Goal: Task Accomplishment & Management: Complete application form

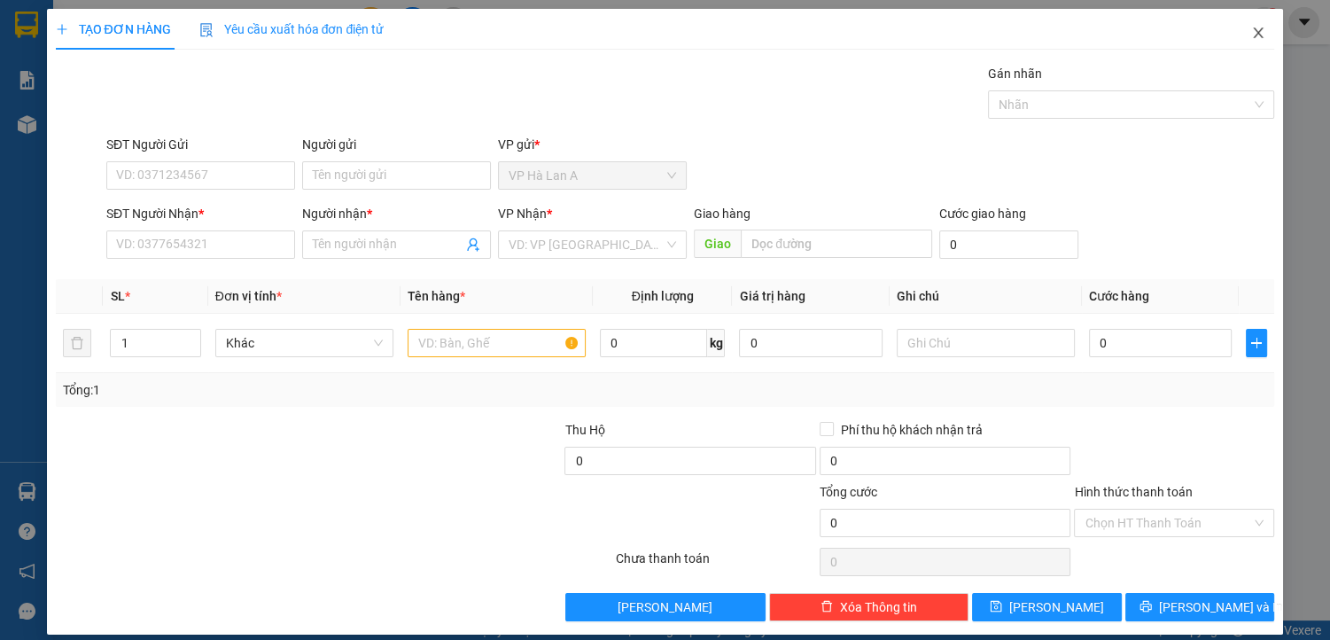
click at [1252, 31] on icon "close" at bounding box center [1259, 33] width 14 height 14
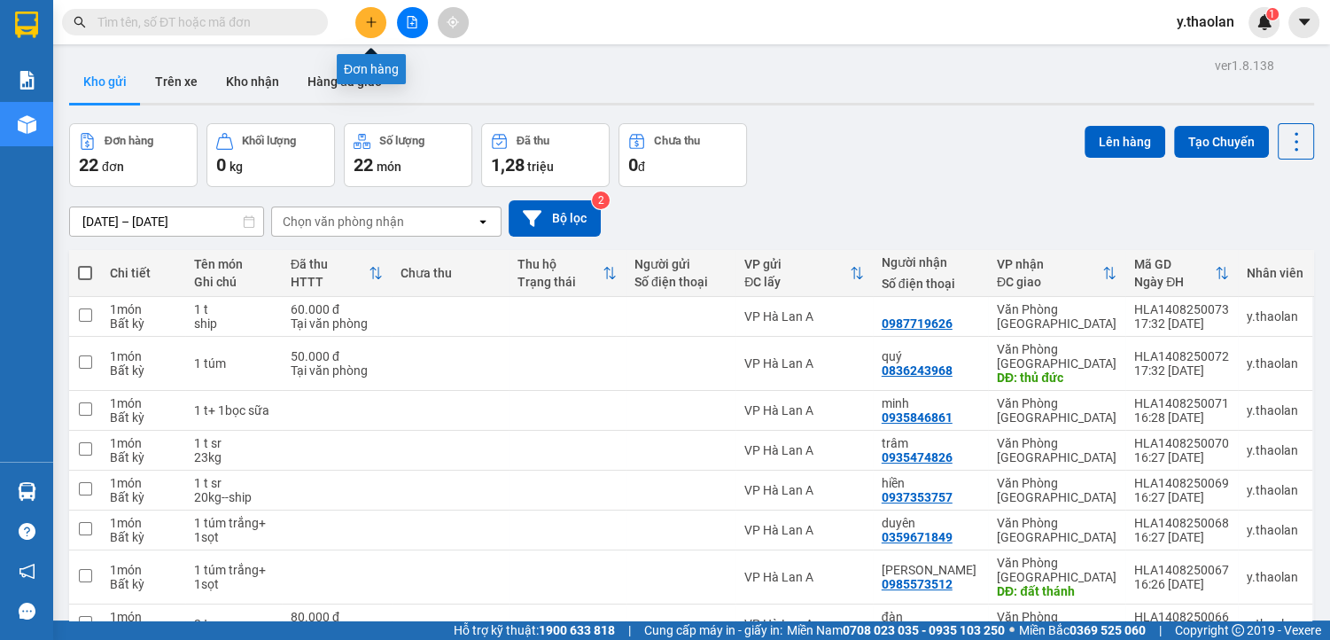
click at [371, 22] on icon "plus" at bounding box center [371, 22] width 1 height 10
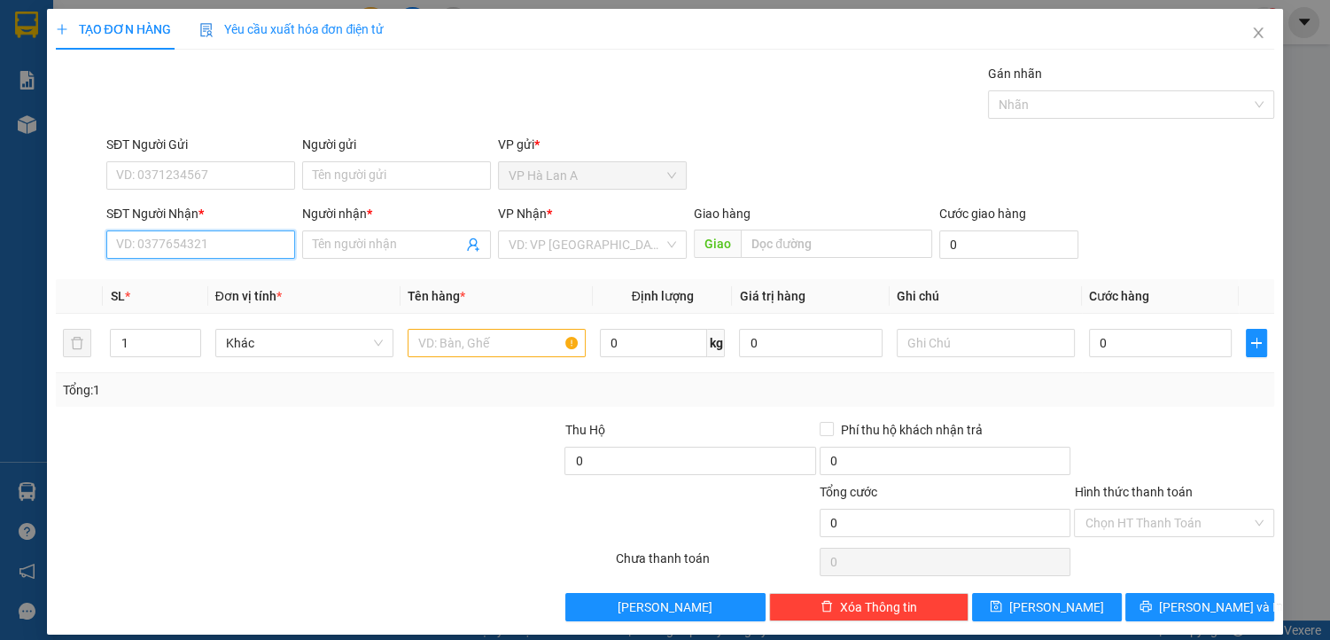
click at [230, 238] on input "SĐT Người Nhận *" at bounding box center [200, 244] width 189 height 28
click at [246, 279] on div "0944483090 - chi" at bounding box center [199, 279] width 166 height 20
type input "0944483090"
type input "chi"
type input "512g"
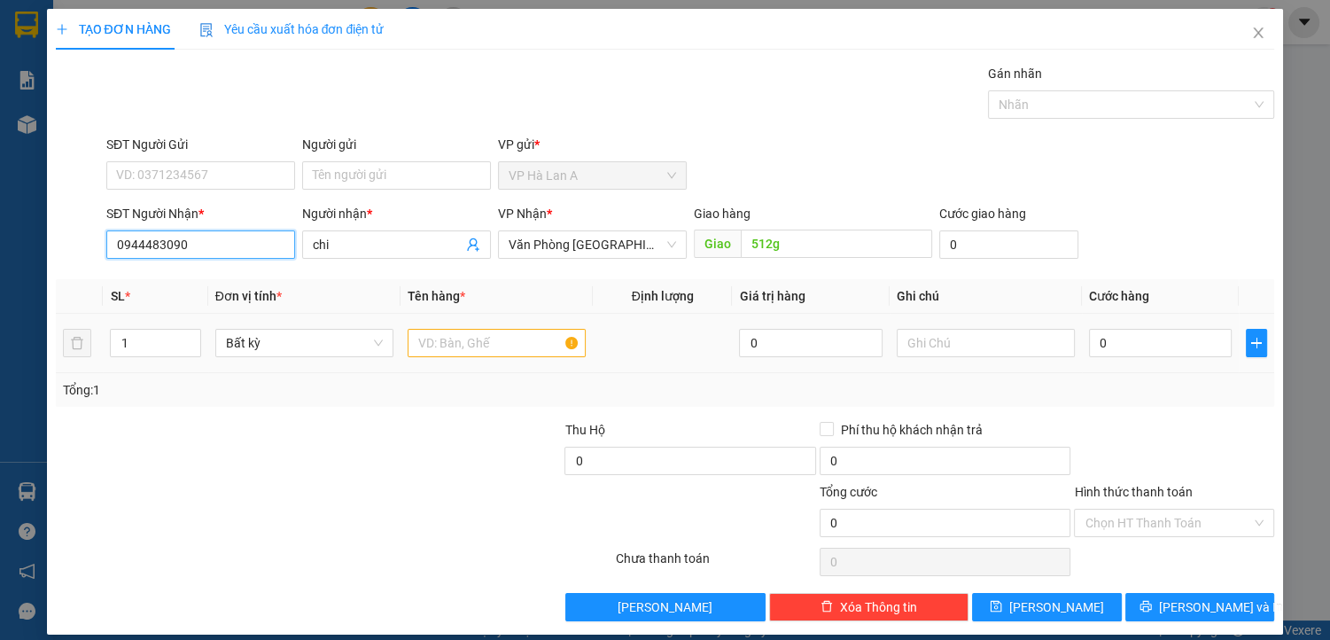
type input "0944483090"
click at [450, 344] on input "text" at bounding box center [497, 343] width 178 height 28
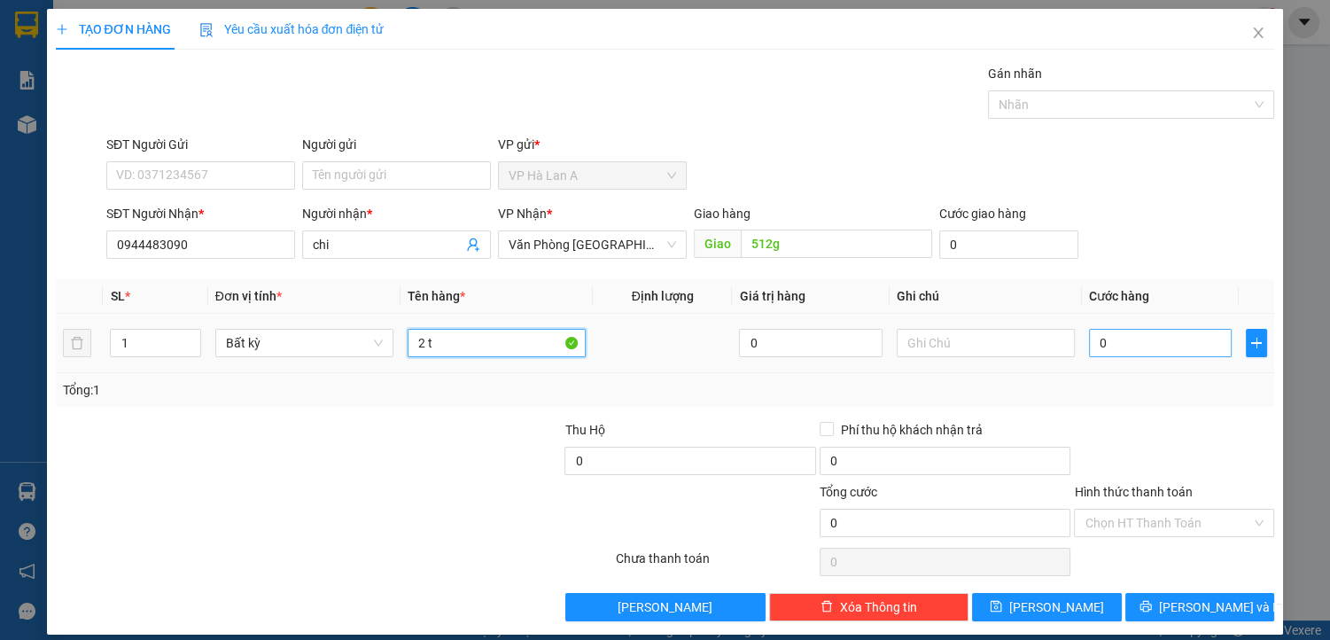
type input "2 t"
click at [1116, 340] on input "0" at bounding box center [1161, 343] width 144 height 28
type input "9"
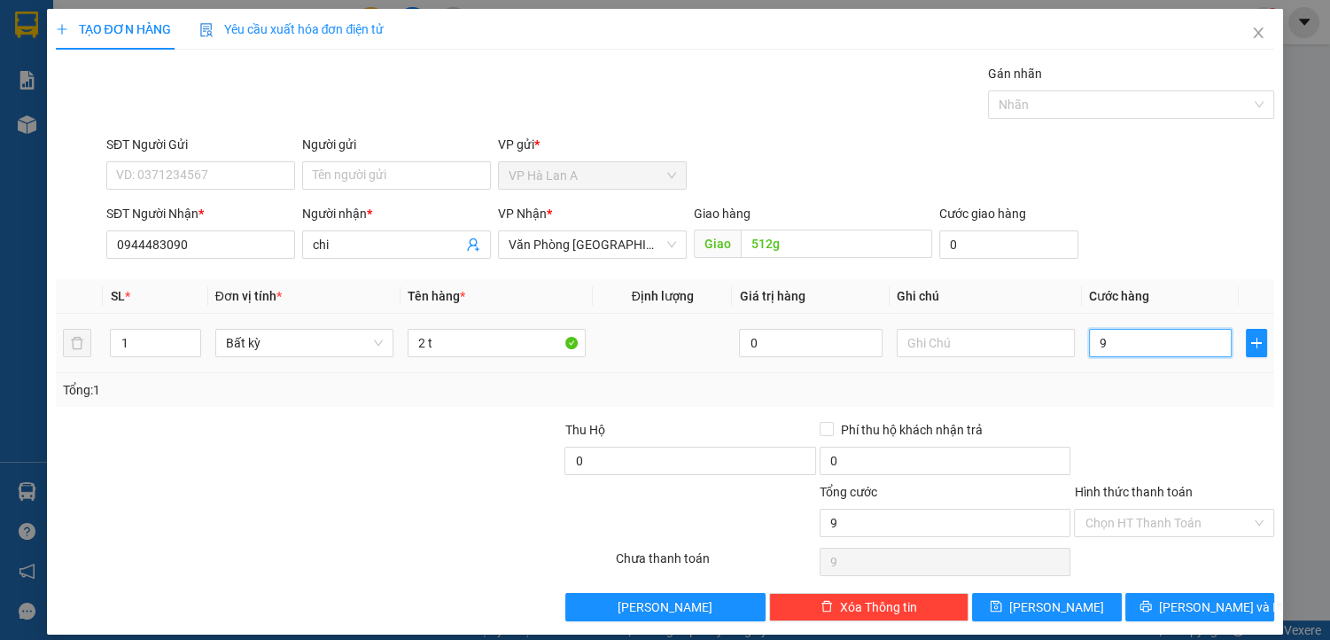
type input "90"
type input "90.000"
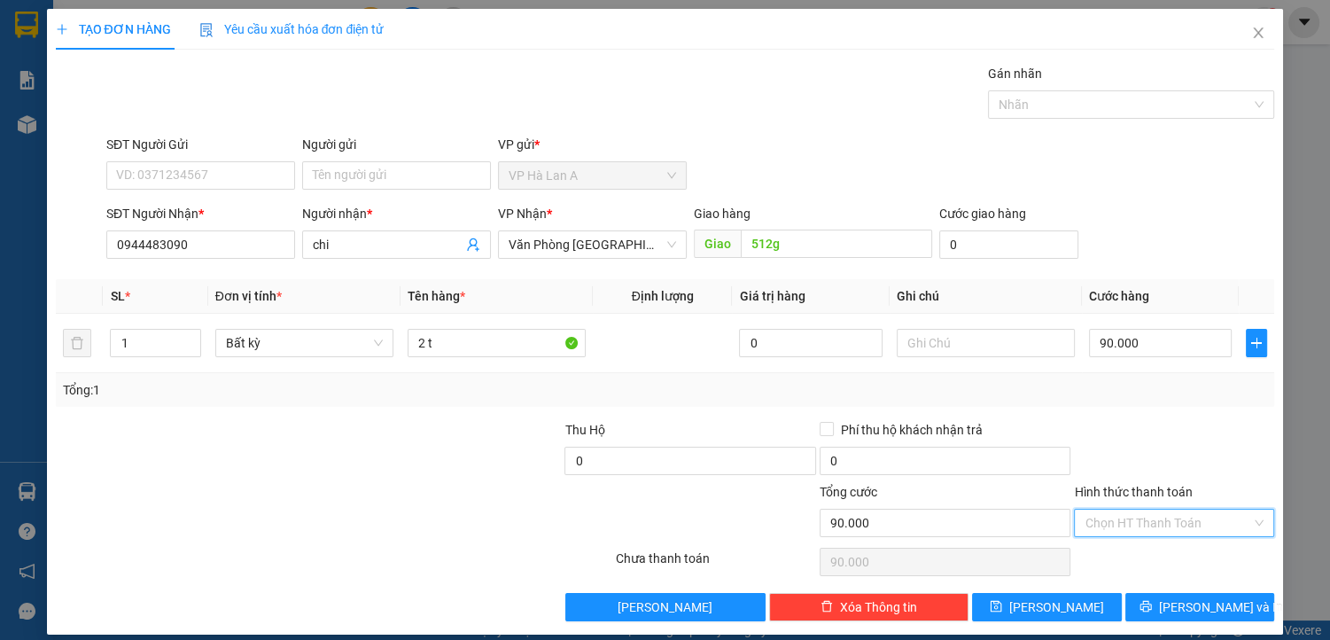
click at [1135, 523] on input "Hình thức thanh toán" at bounding box center [1168, 523] width 167 height 27
click at [1125, 566] on div "Tại văn phòng" at bounding box center [1164, 557] width 177 height 20
type input "0"
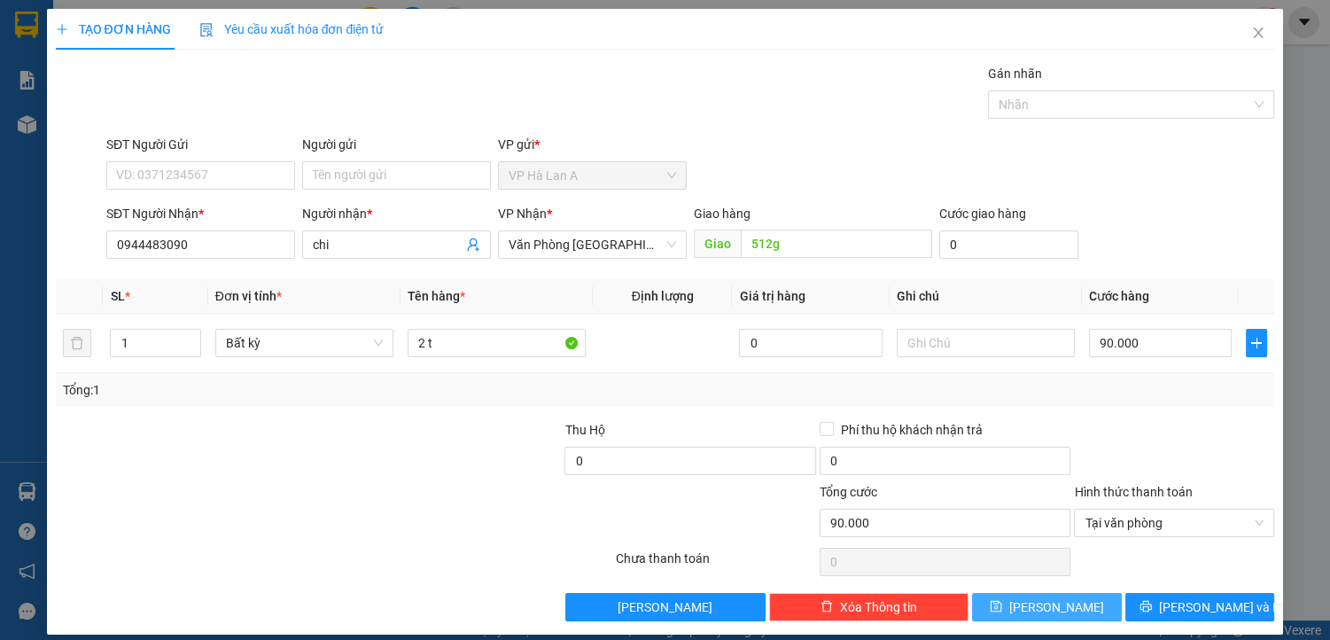
click at [1051, 610] on span "[PERSON_NAME]" at bounding box center [1057, 607] width 95 height 20
type input "0"
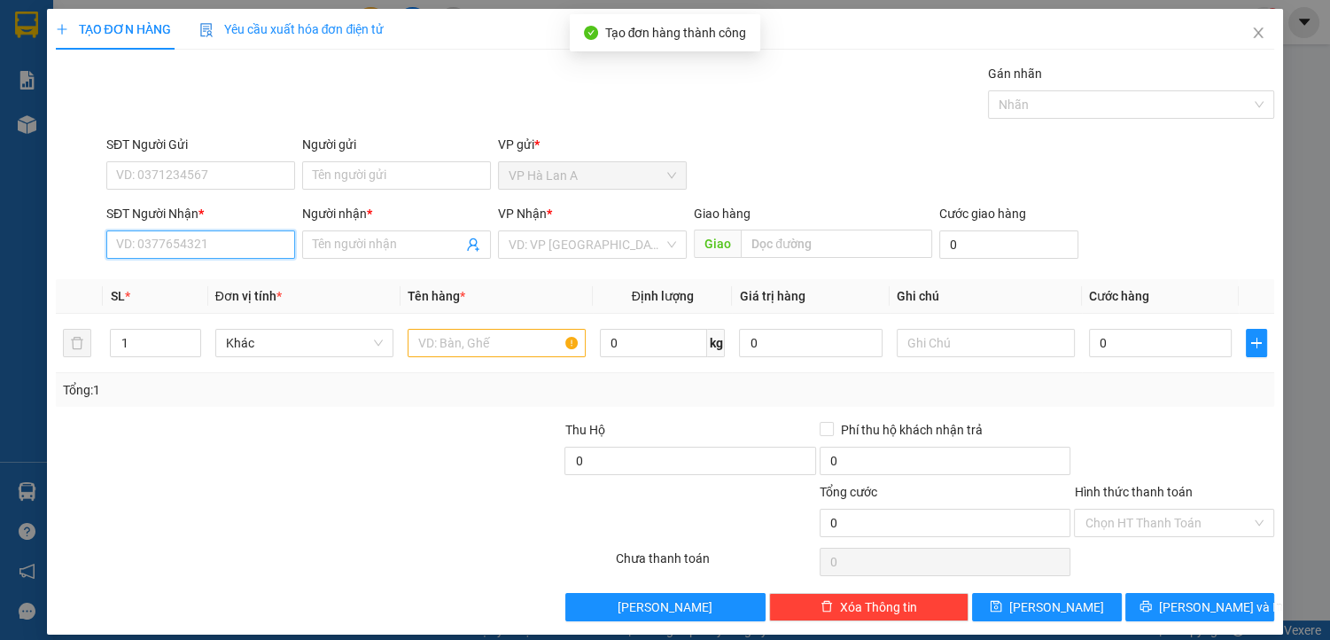
click at [233, 246] on input "SĐT Người Nhận *" at bounding box center [200, 244] width 189 height 28
click at [230, 284] on div "0937573234 - thư" at bounding box center [199, 279] width 166 height 20
type input "0937573234"
type input "thư"
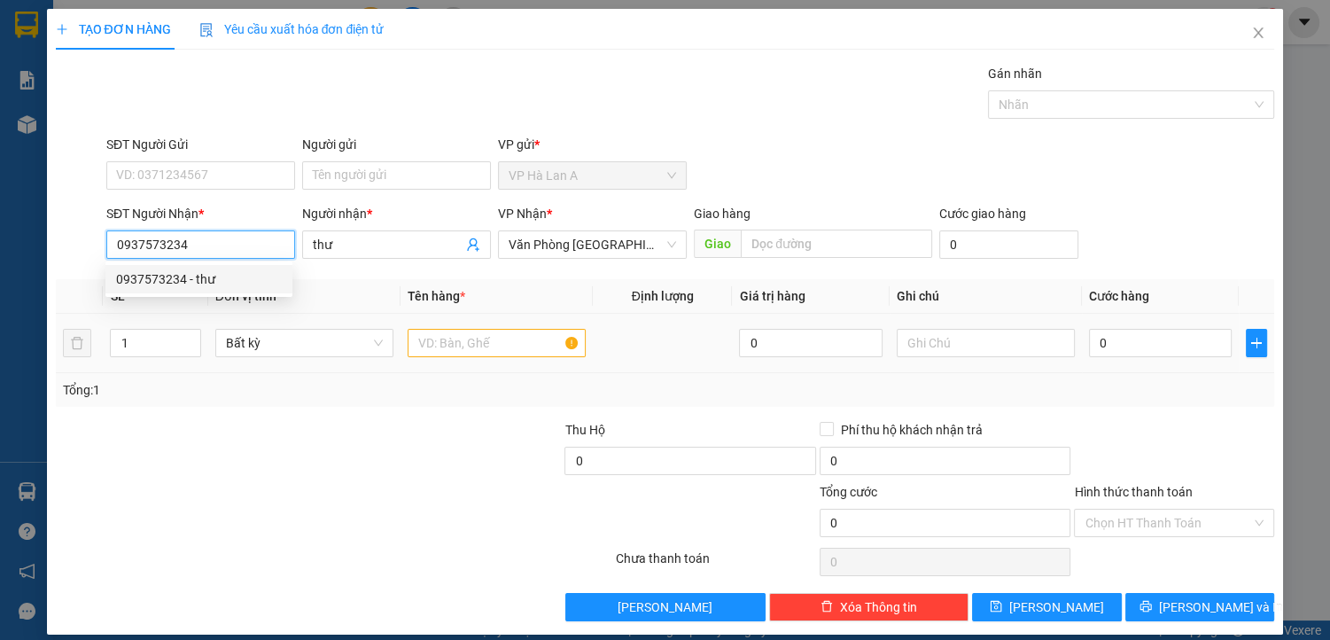
type input "0937573234"
click at [450, 347] on input "text" at bounding box center [497, 343] width 178 height 28
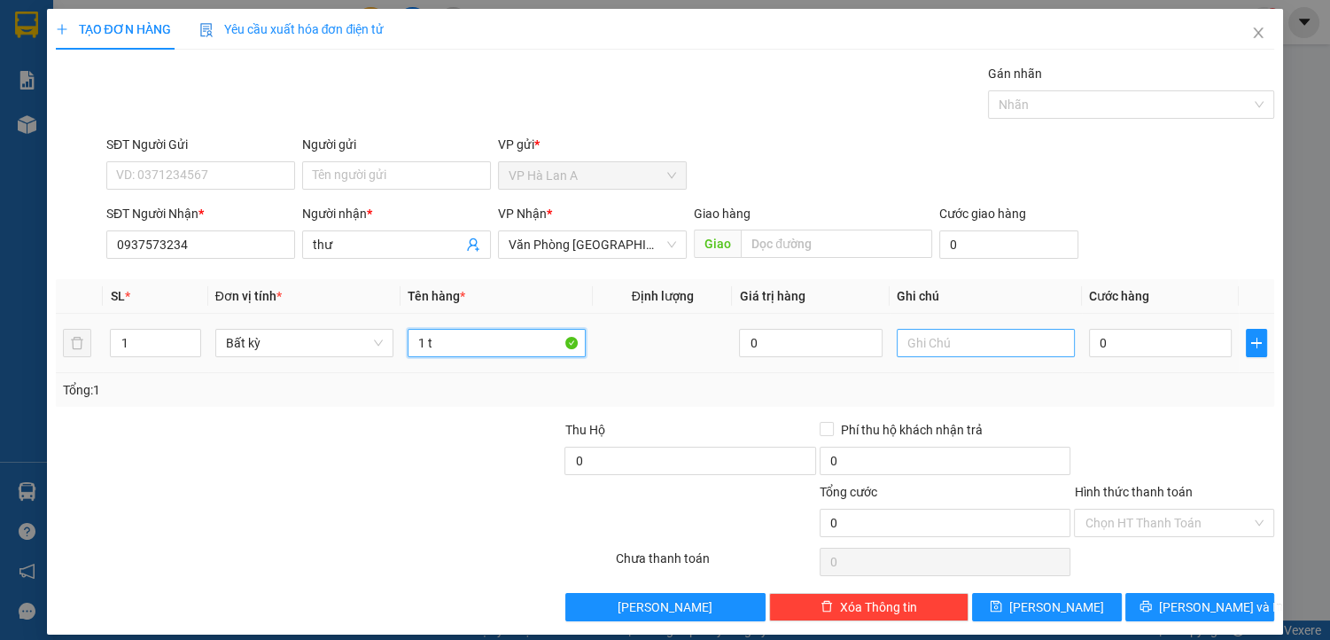
type input "1 t"
click at [936, 347] on input "text" at bounding box center [986, 343] width 178 height 28
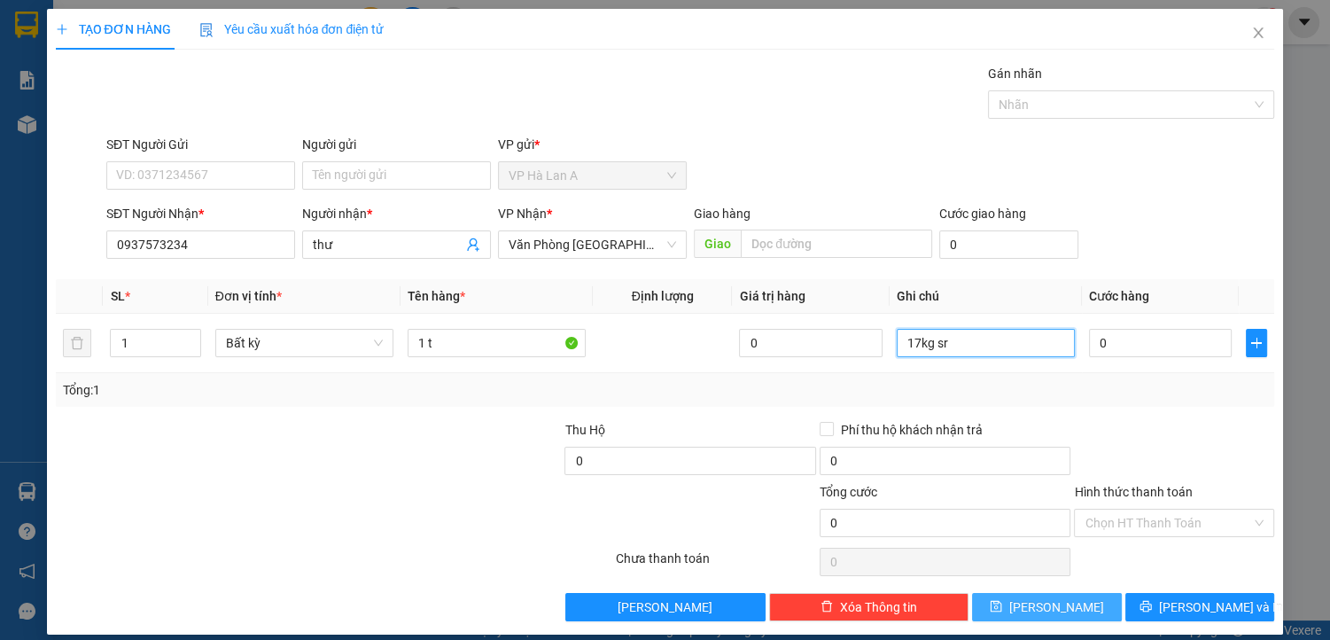
type input "17kg sr"
click at [1046, 606] on span "[PERSON_NAME]" at bounding box center [1057, 607] width 95 height 20
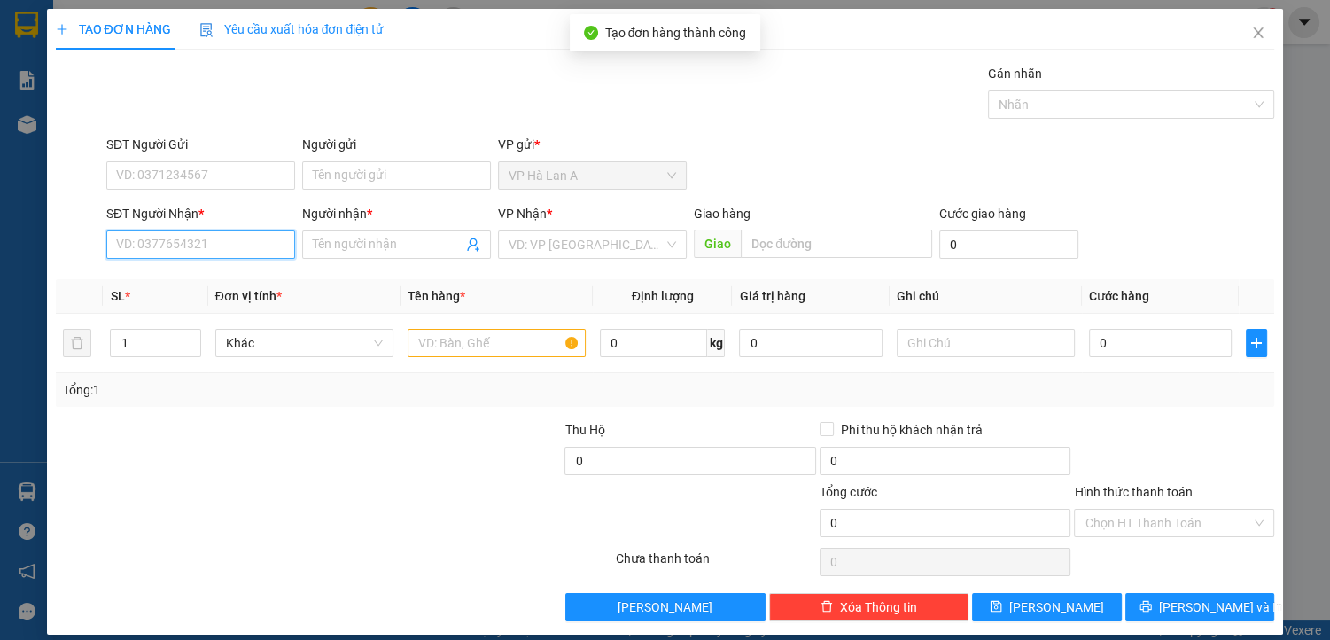
click at [199, 248] on input "SĐT Người Nhận *" at bounding box center [200, 244] width 189 height 28
type input "0918659966"
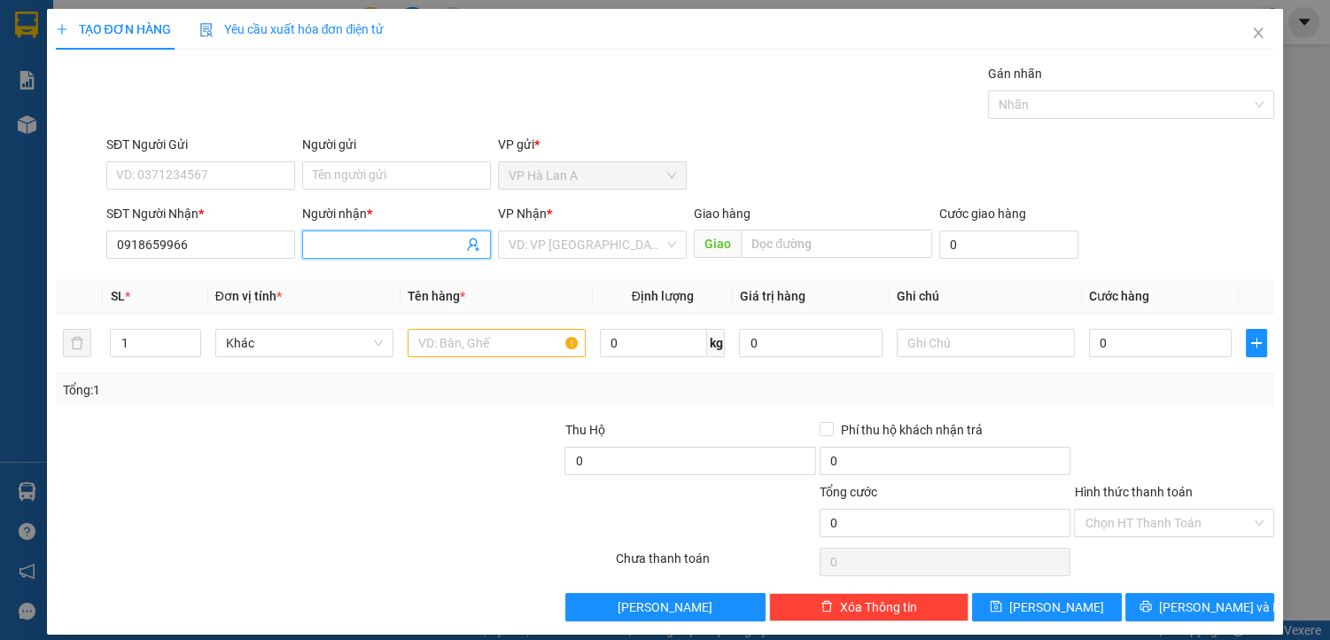
click at [342, 246] on input "Người nhận *" at bounding box center [388, 245] width 150 height 20
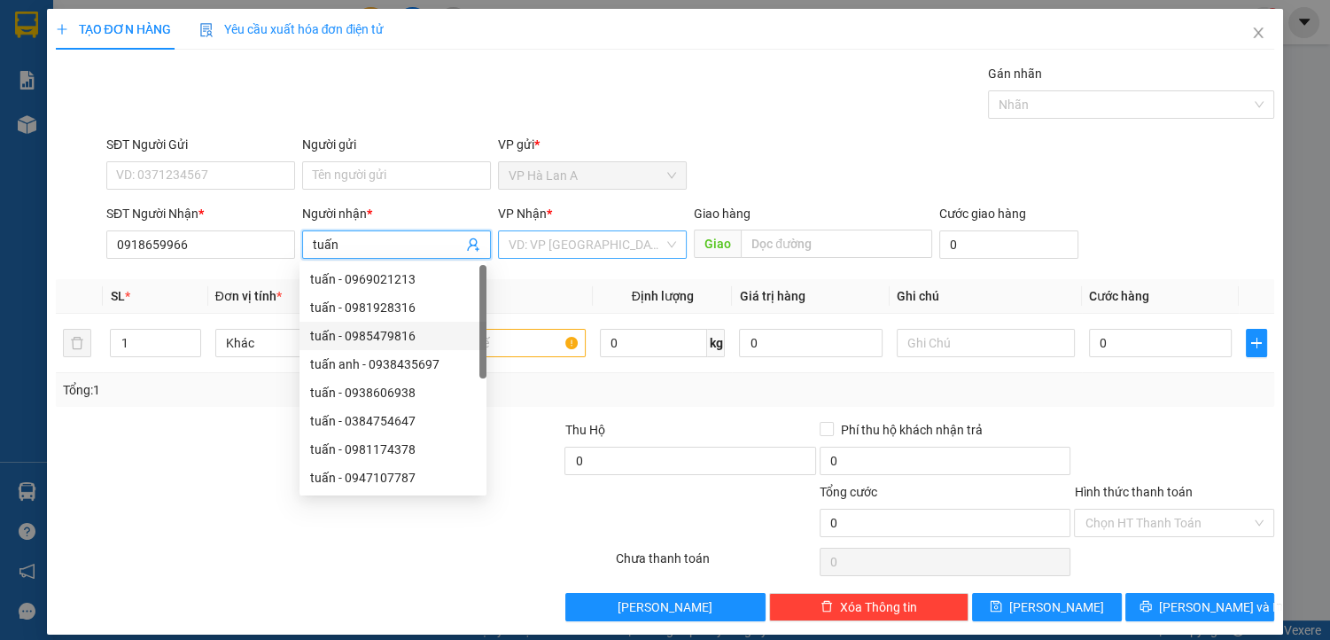
type input "tuấn"
click at [589, 240] on input "search" at bounding box center [586, 244] width 155 height 27
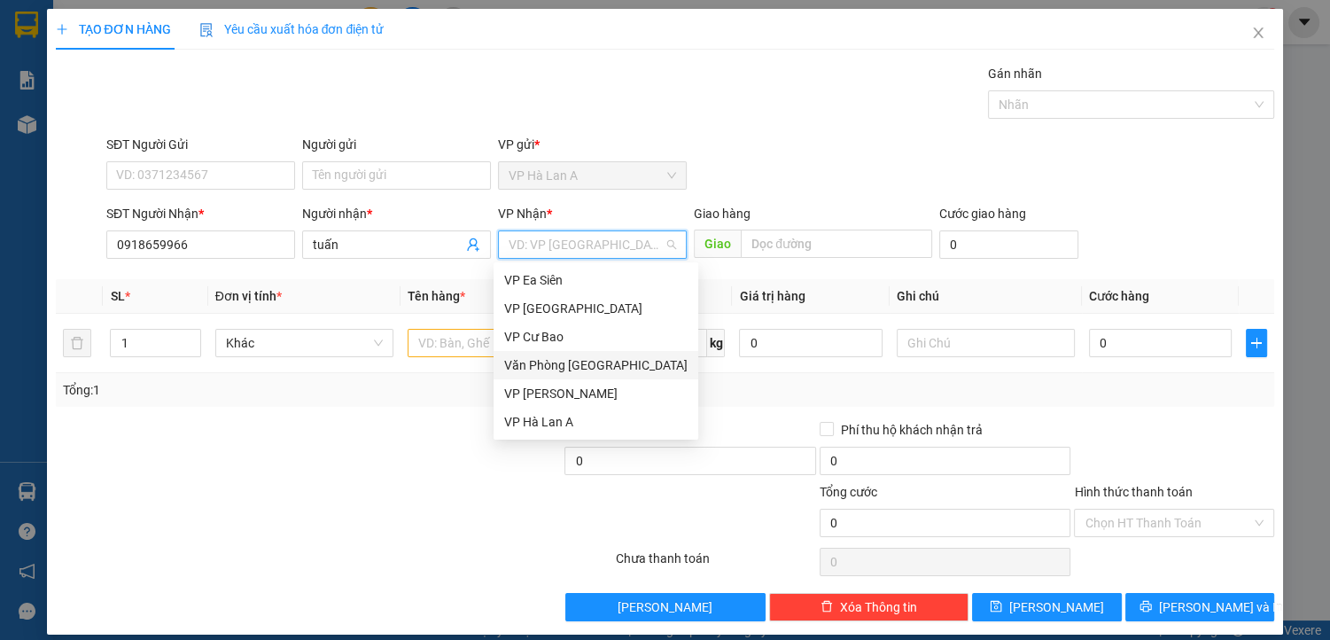
click at [611, 362] on div "Văn Phòng [GEOGRAPHIC_DATA]" at bounding box center [595, 365] width 183 height 20
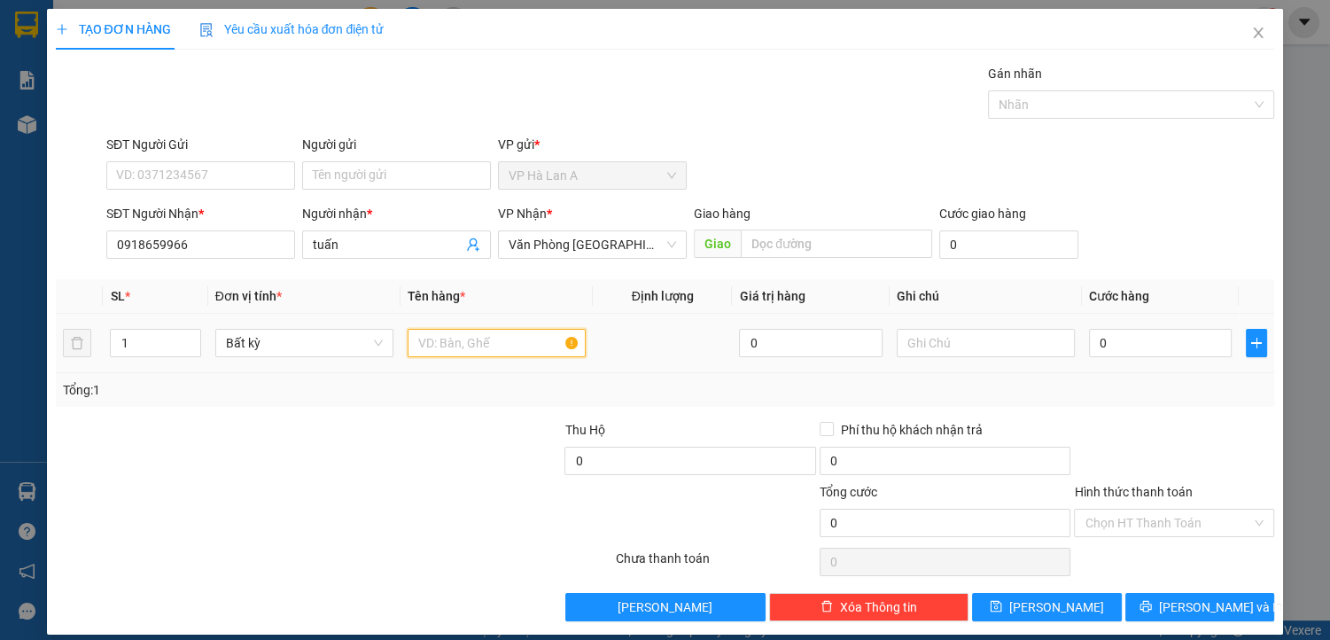
click at [450, 344] on input "text" at bounding box center [497, 343] width 178 height 28
type input "1 t"
click at [1098, 337] on input "0" at bounding box center [1161, 343] width 144 height 28
type input "3"
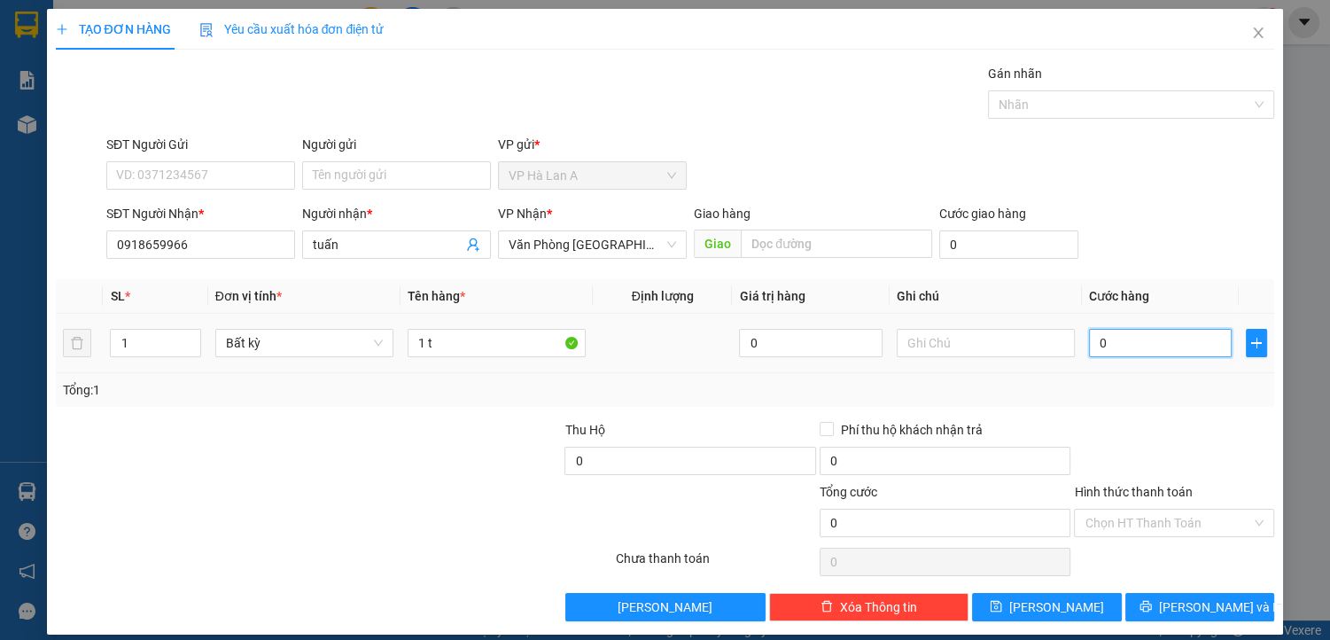
type input "3"
type input "30"
type input "30.000"
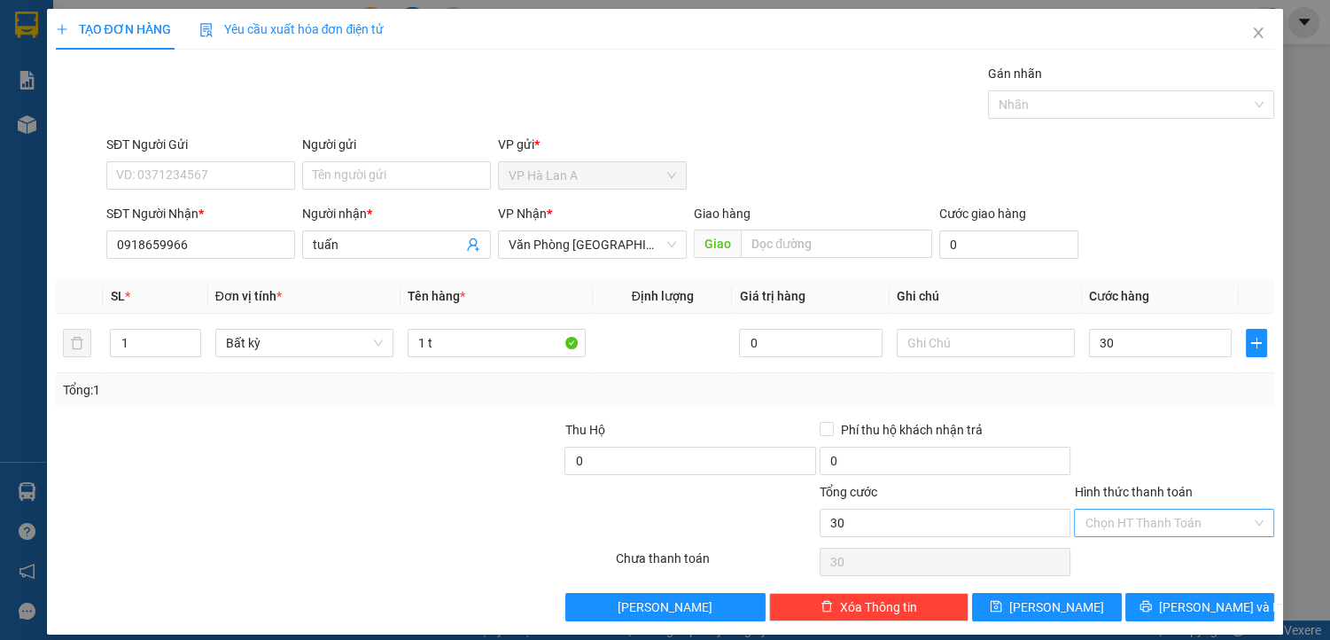
type input "30.000"
click at [1125, 523] on input "Hình thức thanh toán" at bounding box center [1168, 523] width 167 height 27
drag, startPoint x: 1117, startPoint y: 550, endPoint x: 1107, endPoint y: 561, distance: 15.1
click at [1117, 553] on div "Tại văn phòng" at bounding box center [1164, 557] width 177 height 20
type input "0"
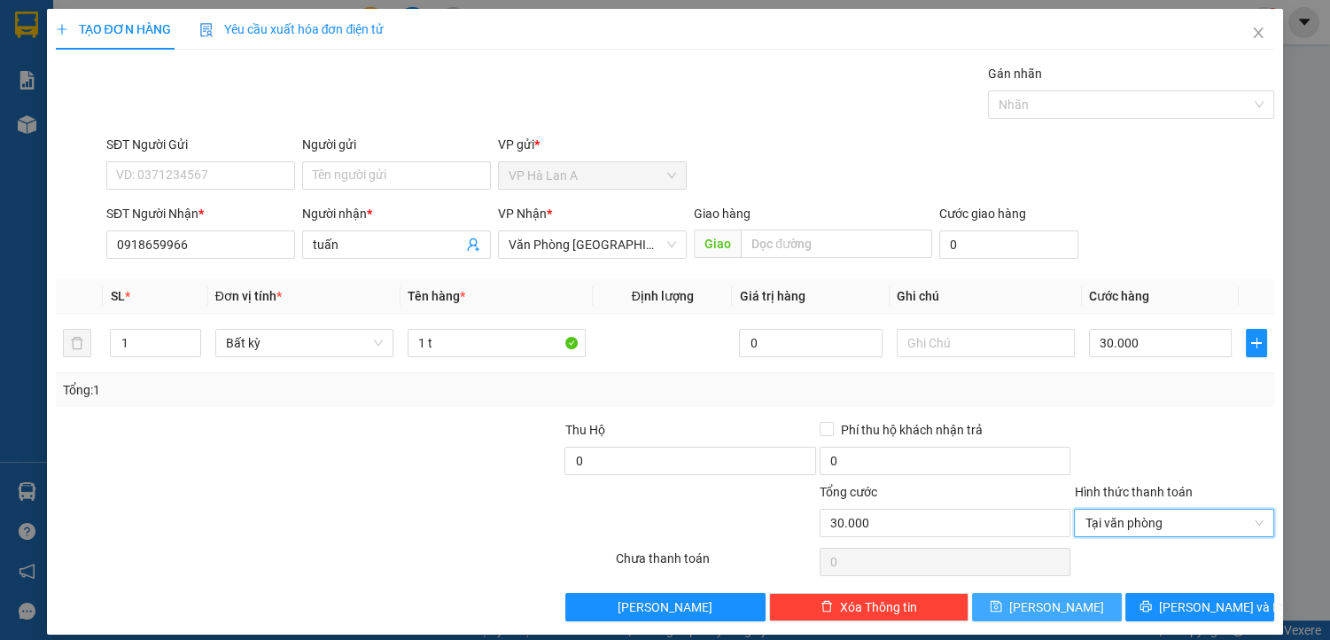
click at [1049, 605] on span "[PERSON_NAME]" at bounding box center [1057, 607] width 95 height 20
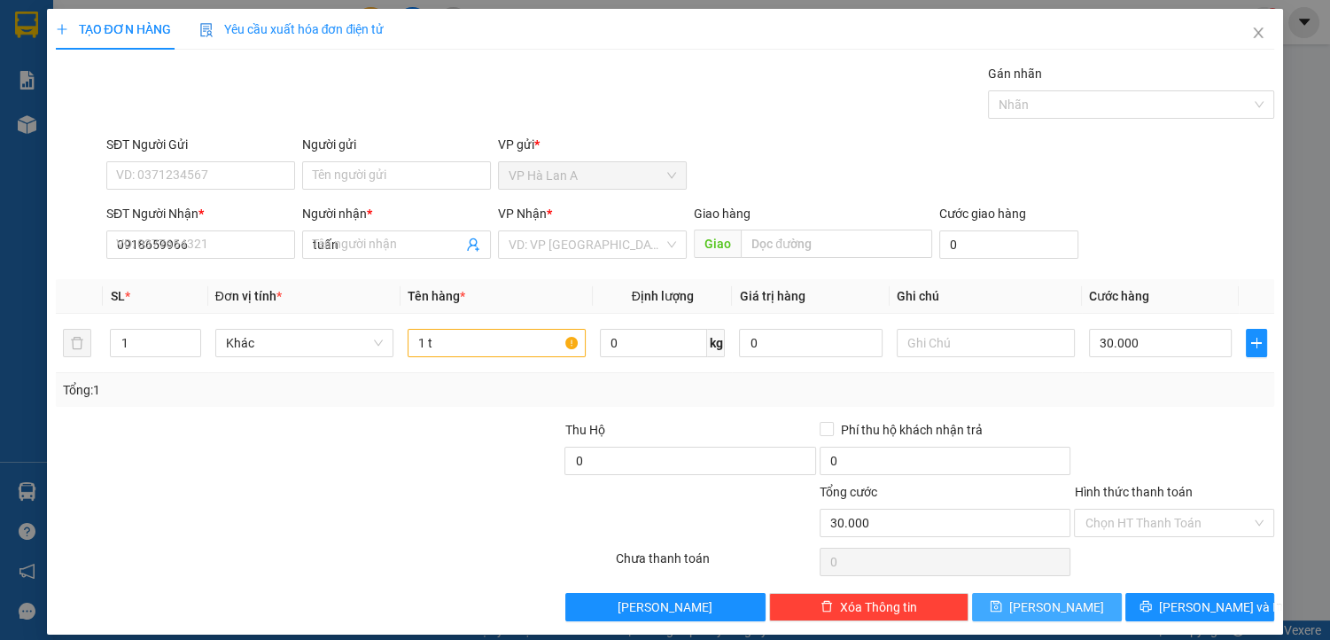
type input "0"
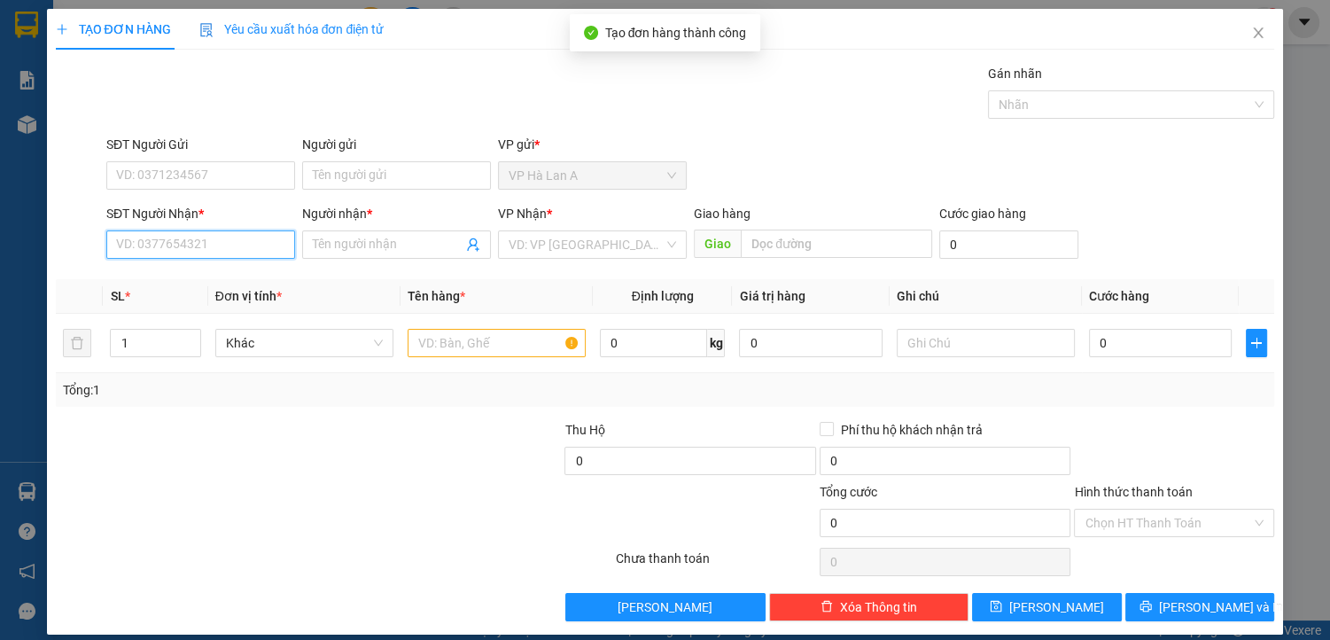
click at [207, 241] on input "SĐT Người Nhận *" at bounding box center [200, 244] width 189 height 28
type input "0778009573"
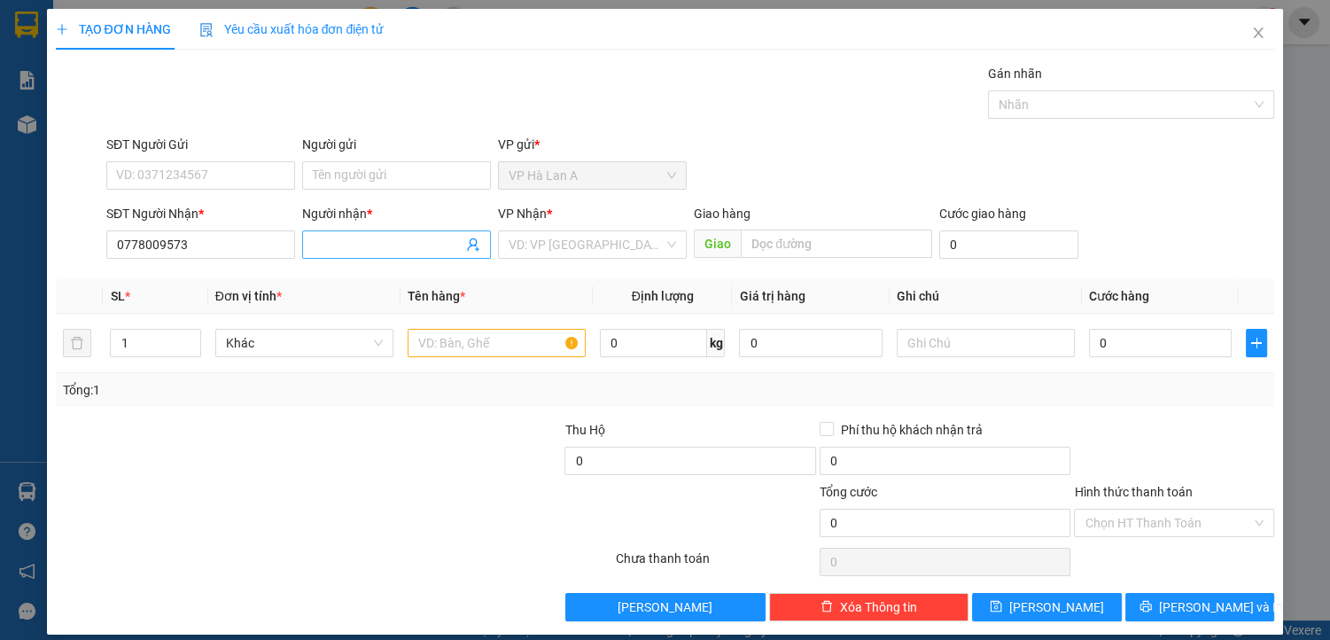
click at [347, 240] on input "Người nhận *" at bounding box center [388, 245] width 150 height 20
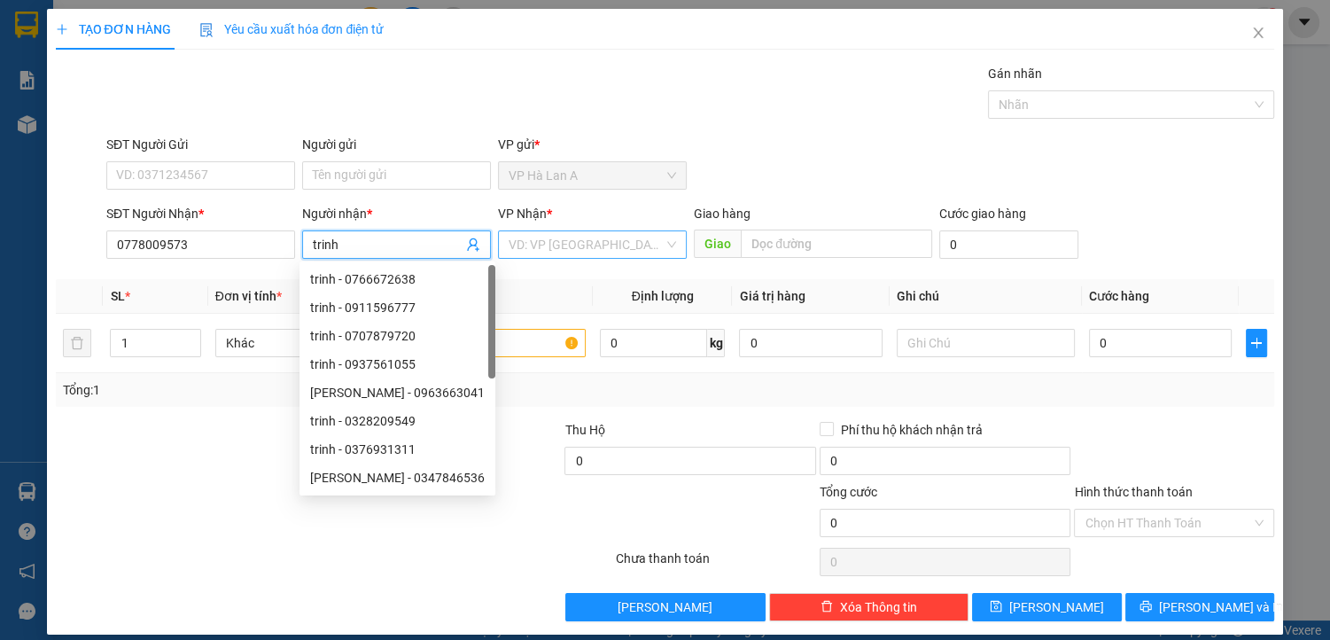
type input "trinh"
click at [593, 246] on input "search" at bounding box center [586, 244] width 155 height 27
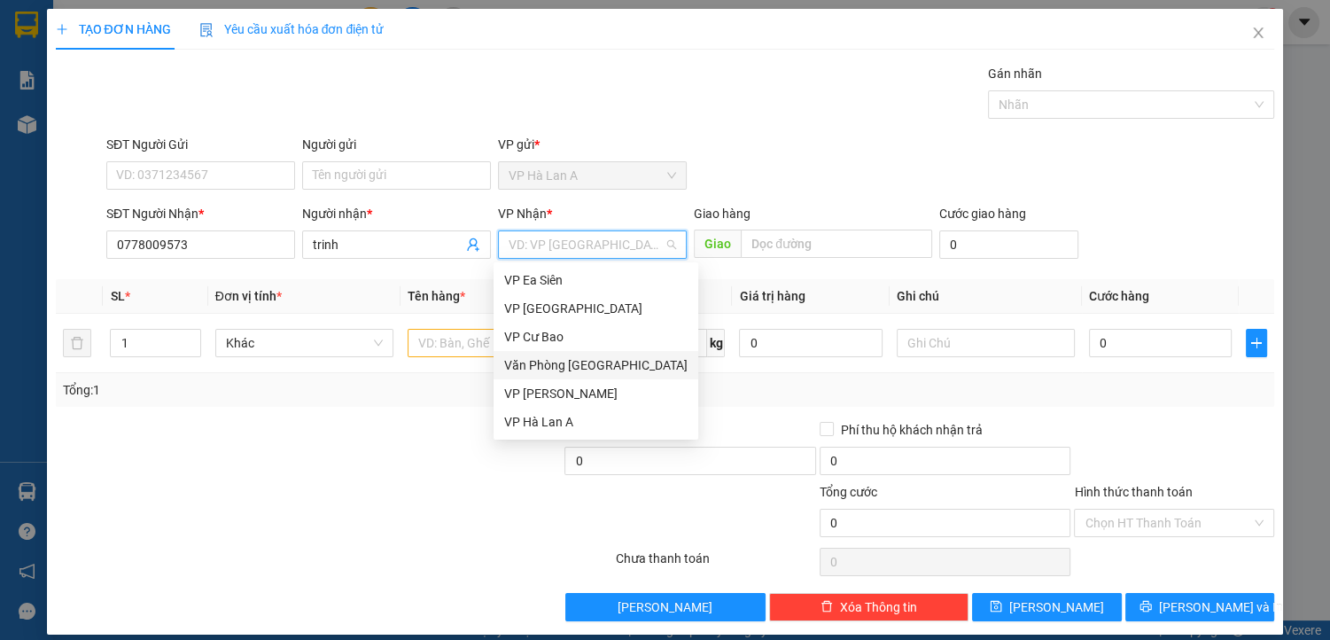
click at [594, 372] on div "Văn Phòng [GEOGRAPHIC_DATA]" at bounding box center [595, 365] width 183 height 20
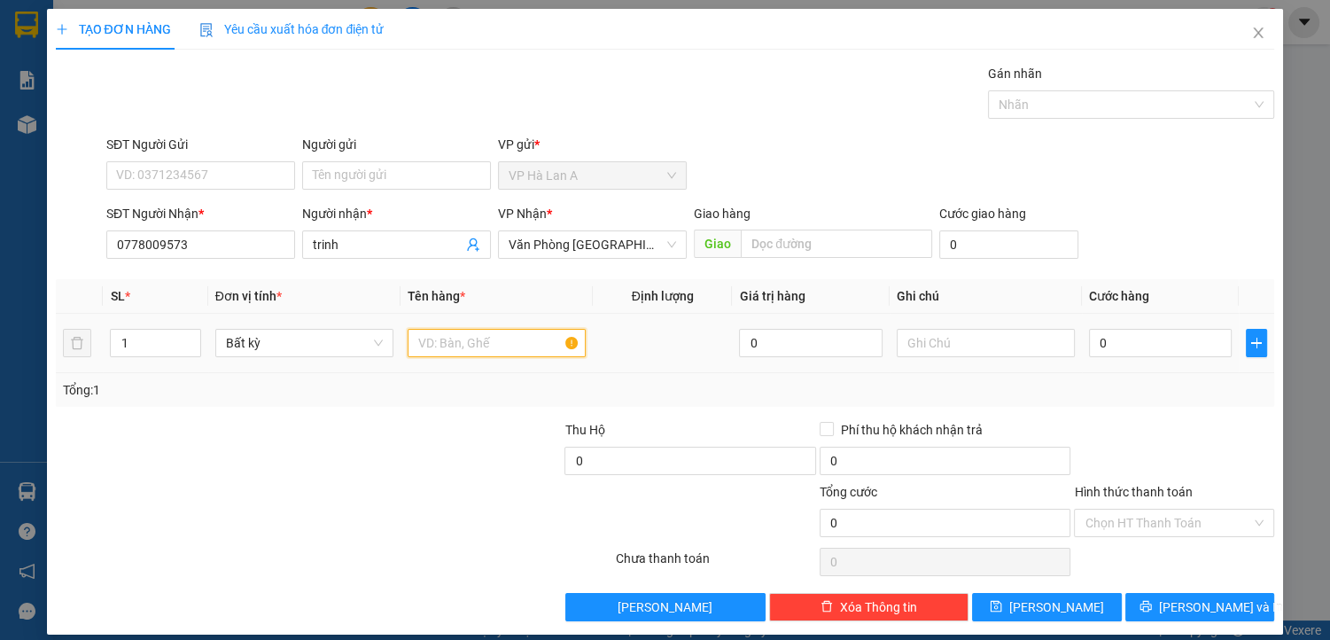
click at [450, 336] on input "text" at bounding box center [497, 343] width 178 height 28
type input "1 valy tím"
click at [1114, 351] on input "0" at bounding box center [1161, 343] width 144 height 28
type input "5"
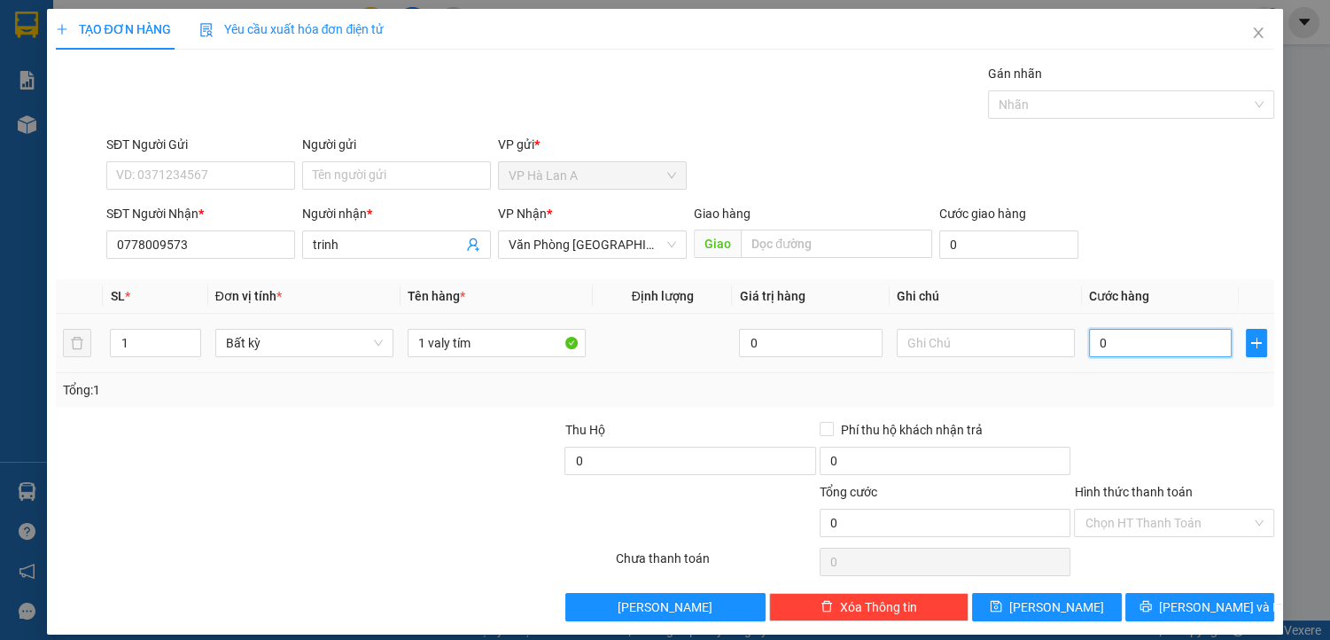
type input "5"
type input "50"
type input "50.000"
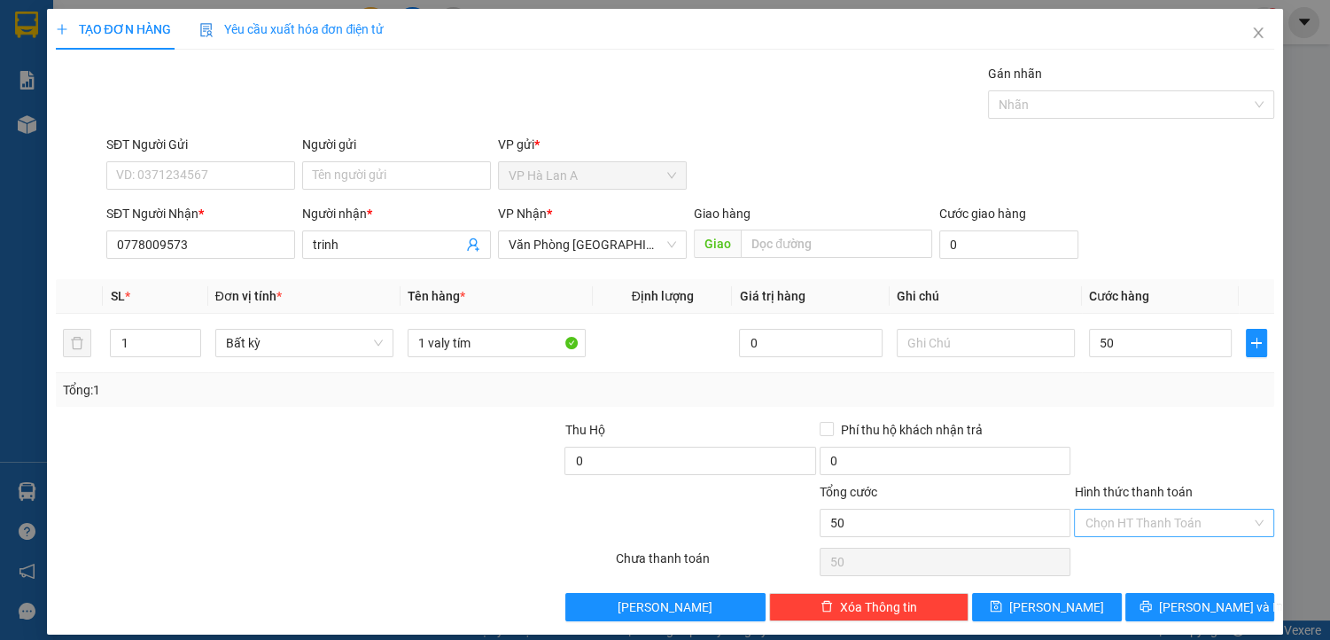
type input "50.000"
click at [1099, 520] on input "Hình thức thanh toán" at bounding box center [1168, 523] width 167 height 27
click at [1121, 558] on div "Tại văn phòng" at bounding box center [1164, 557] width 177 height 20
type input "0"
drag, startPoint x: 1029, startPoint y: 605, endPoint x: 773, endPoint y: 410, distance: 321.4
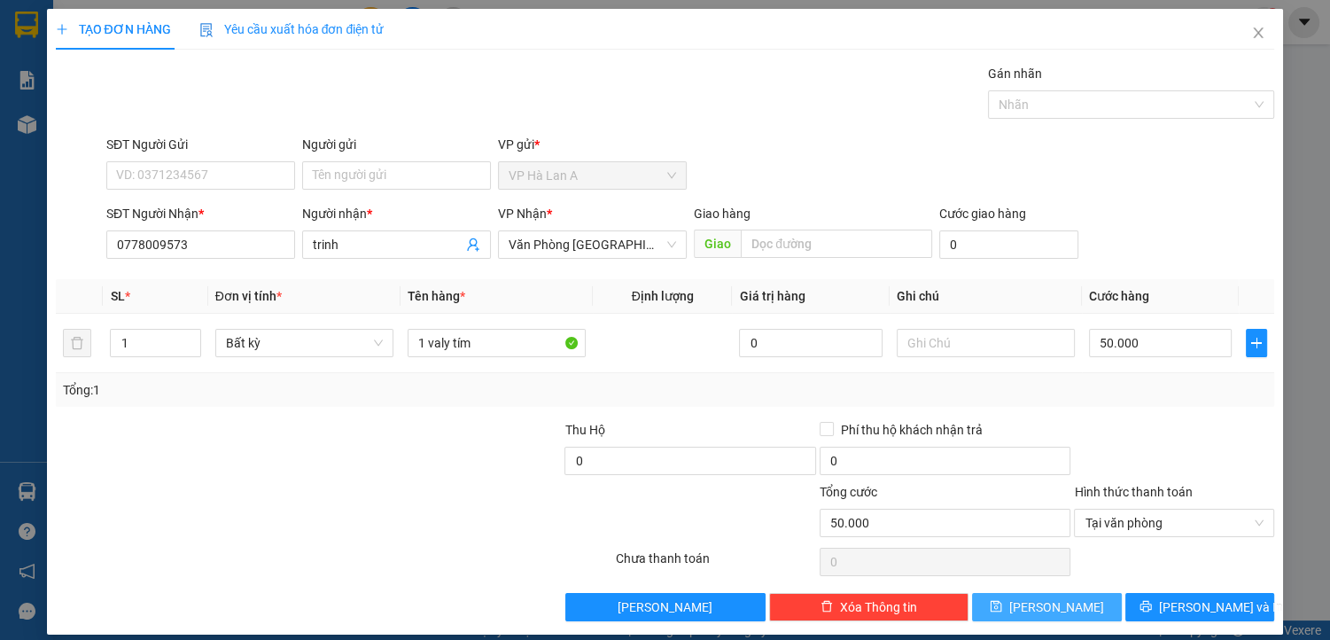
click at [1002, 603] on icon "save" at bounding box center [996, 606] width 12 height 12
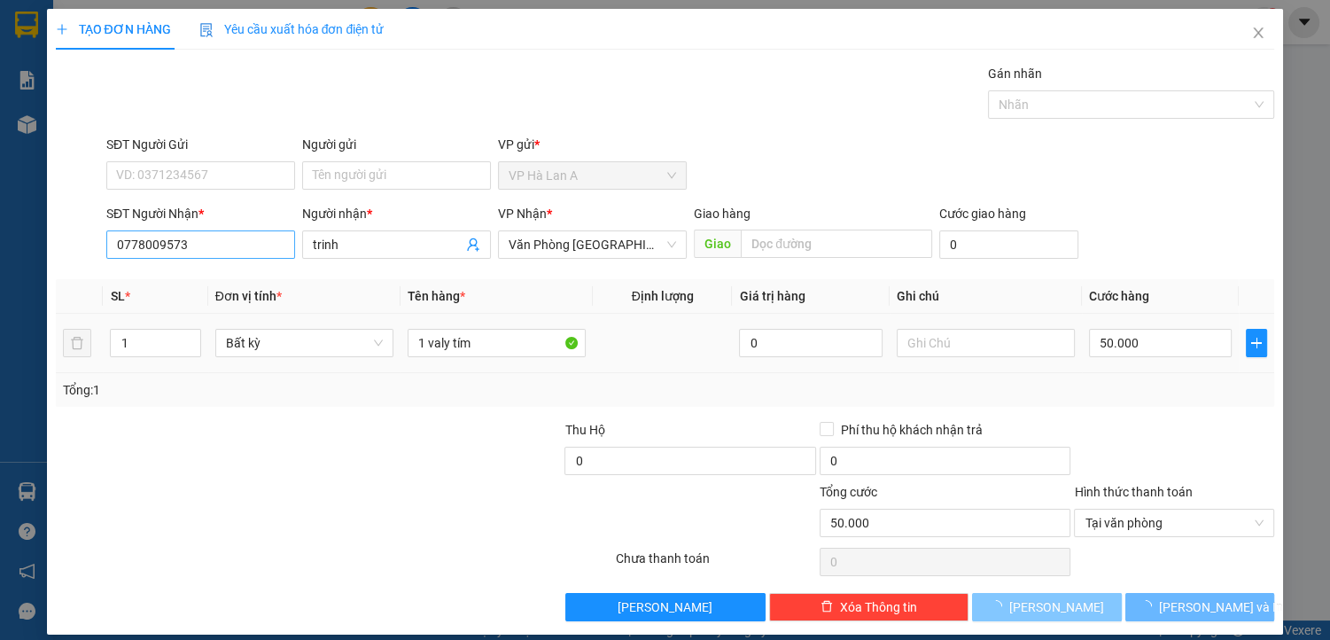
type input "0"
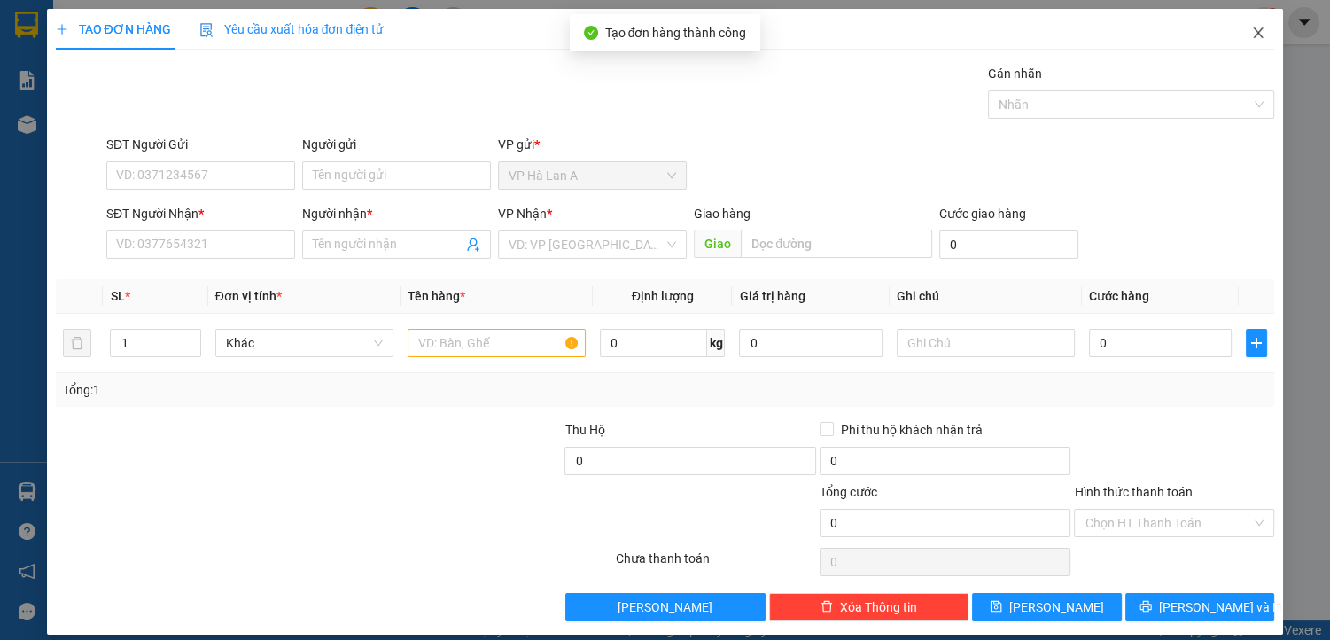
click at [1236, 27] on span "Close" at bounding box center [1259, 34] width 50 height 50
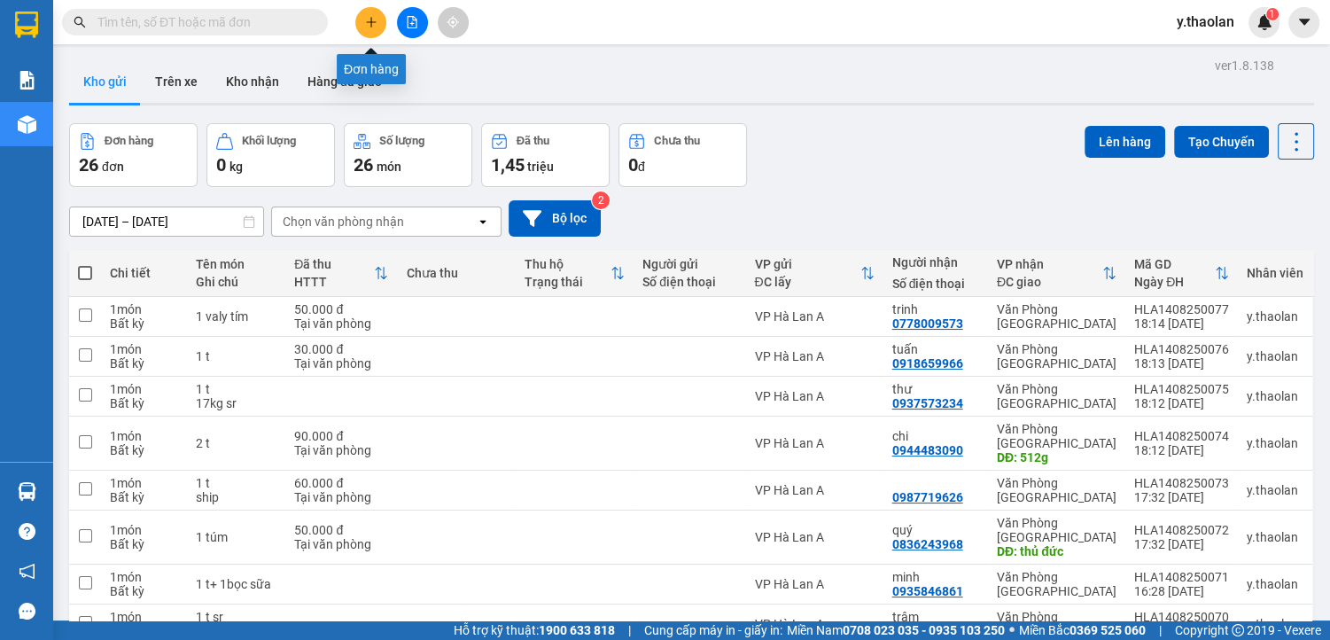
click at [369, 23] on icon "plus" at bounding box center [371, 22] width 12 height 12
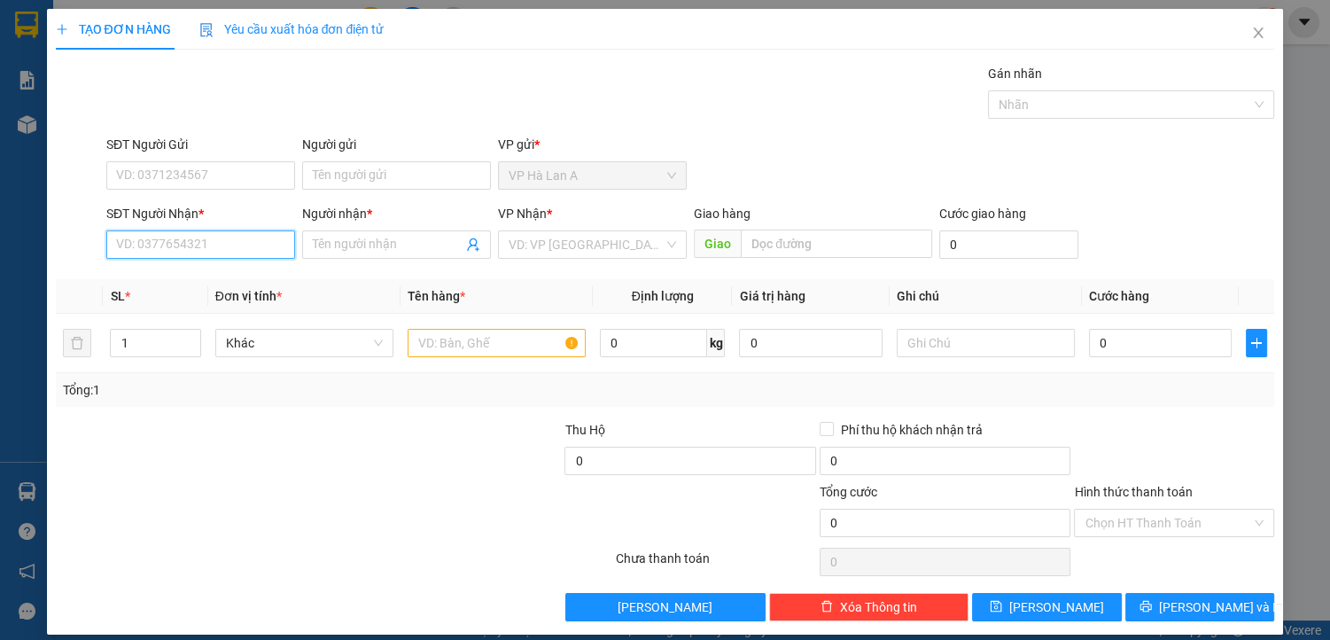
click at [207, 252] on input "SĐT Người Nhận *" at bounding box center [200, 244] width 189 height 28
click at [192, 252] on input "0" at bounding box center [200, 244] width 189 height 28
click at [247, 285] on div "0935846861 - minh" at bounding box center [199, 279] width 166 height 20
type input "0935846861"
type input "minh"
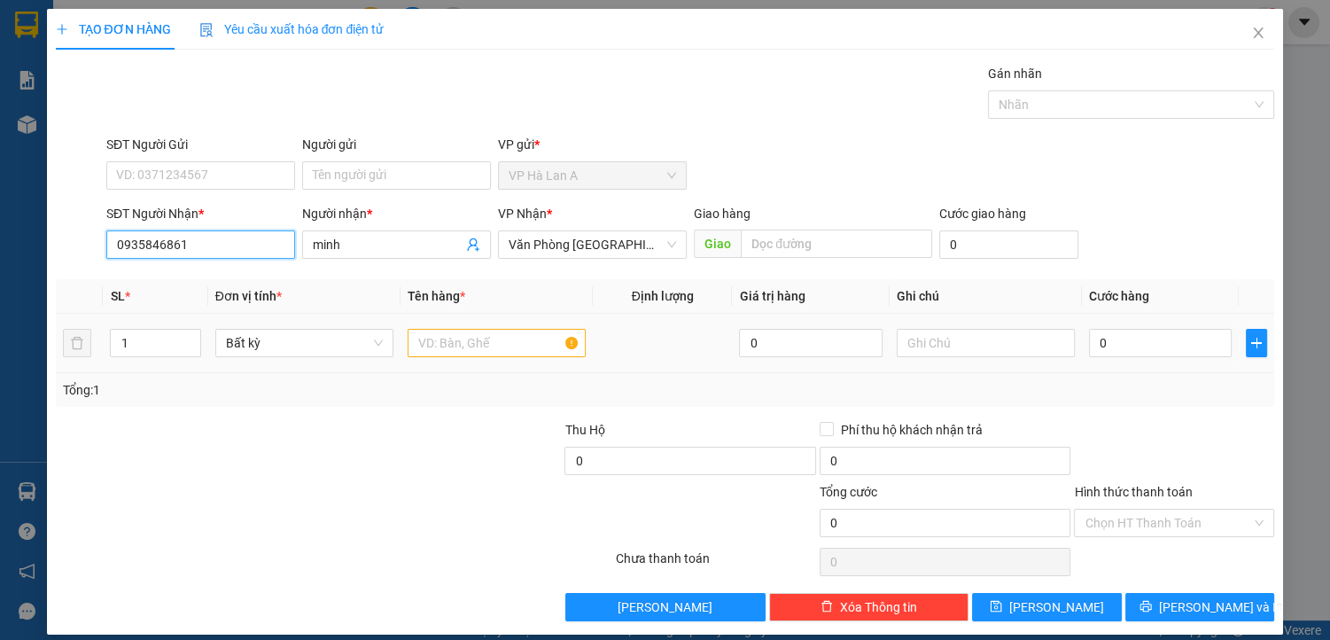
type input "0935846861"
click at [444, 344] on input "text" at bounding box center [497, 343] width 178 height 28
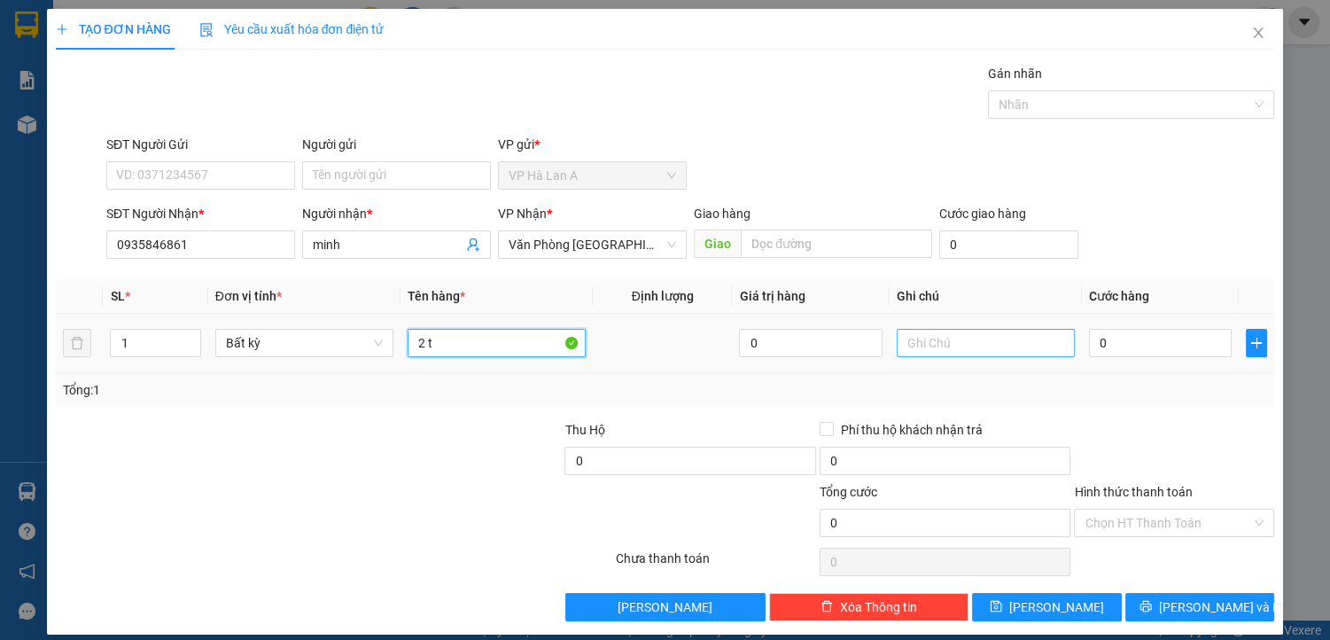
type input "2 t"
click at [940, 346] on input "text" at bounding box center [986, 343] width 178 height 28
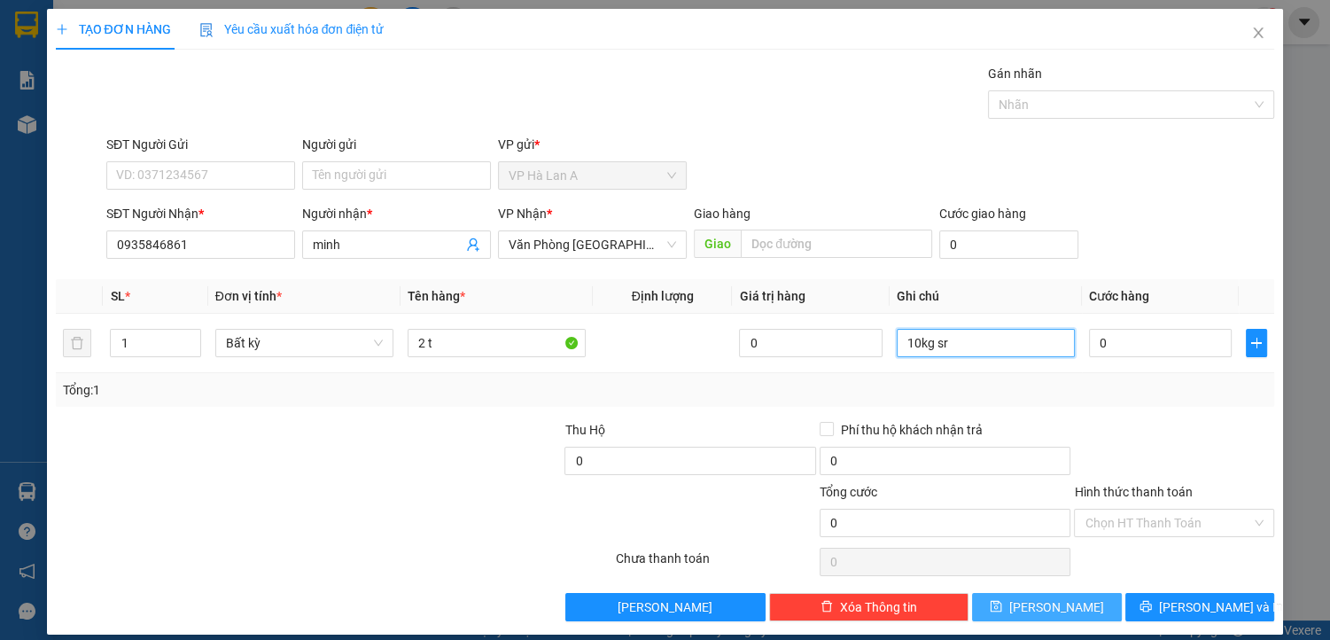
type input "10kg sr"
click at [1072, 601] on button "[PERSON_NAME]" at bounding box center [1046, 607] width 149 height 28
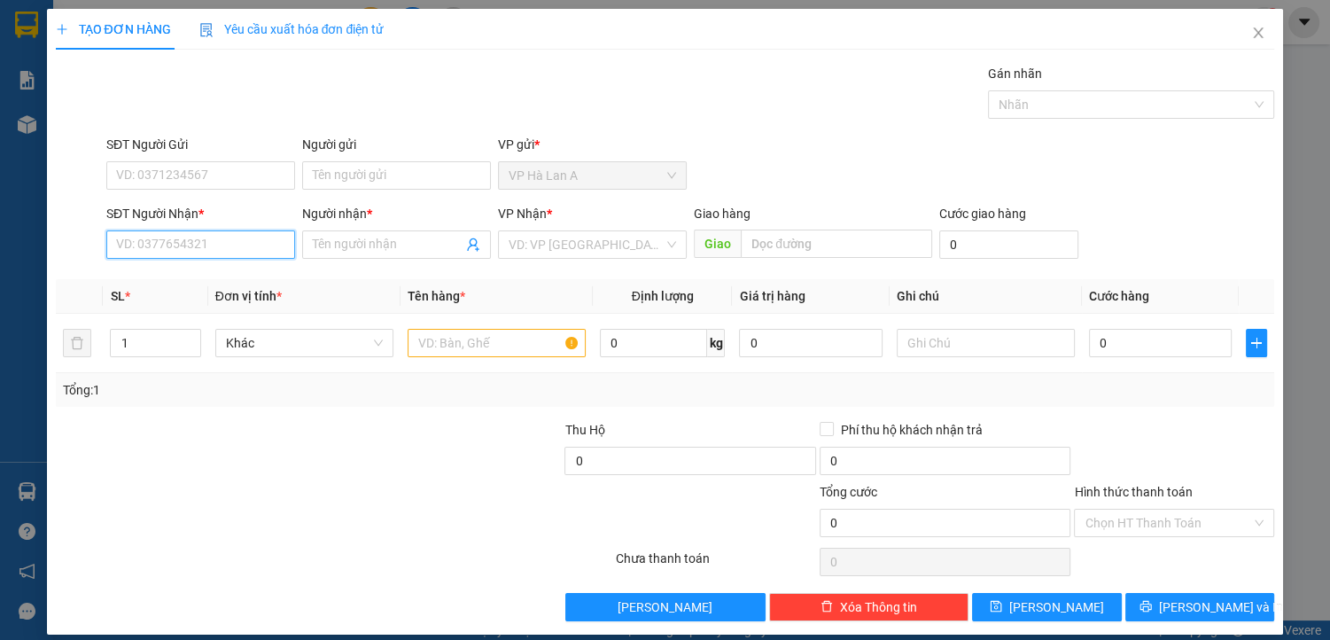
click at [227, 242] on input "SĐT Người Nhận *" at bounding box center [200, 244] width 189 height 28
click at [228, 283] on div "0349491903 - vân" at bounding box center [199, 279] width 166 height 20
type input "0349491903"
type input "vân"
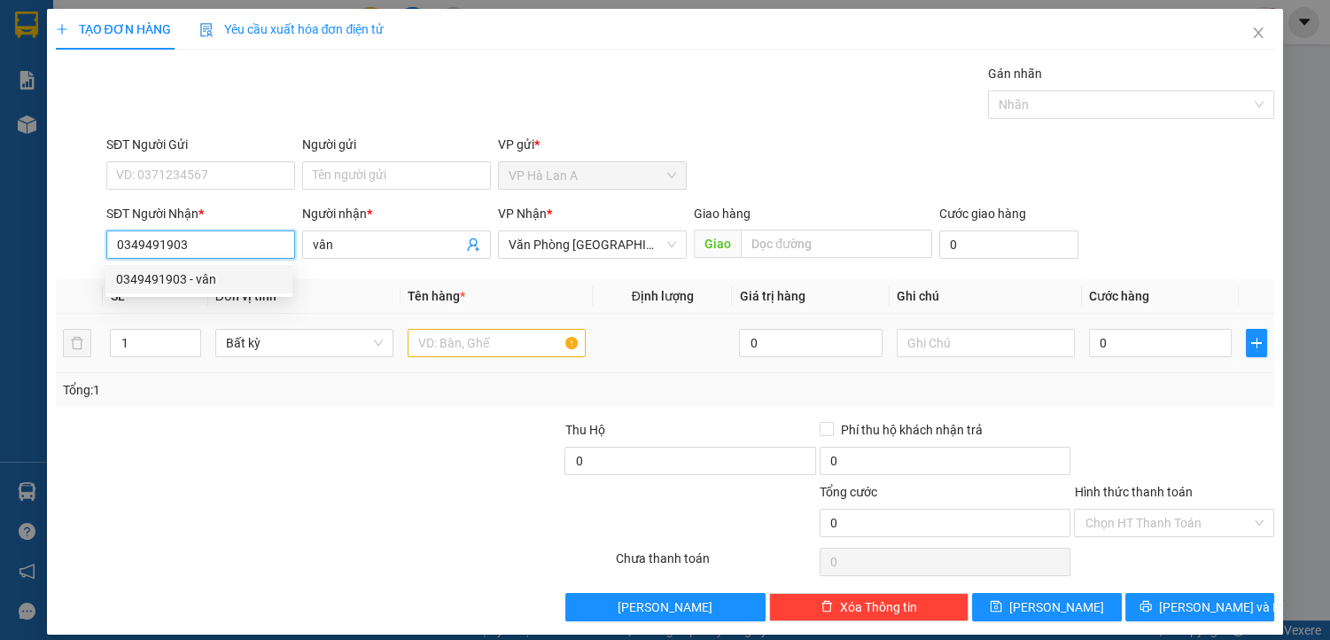
type input "0349491903"
click at [429, 333] on input "text" at bounding box center [497, 343] width 178 height 28
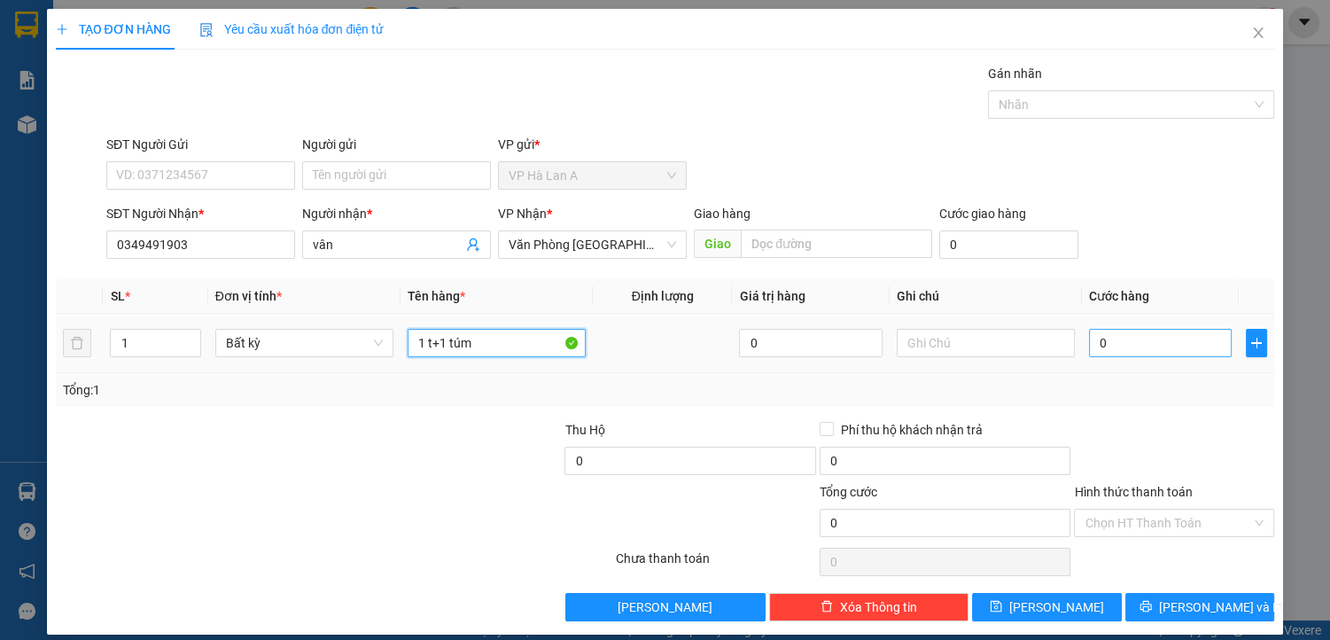
type input "1 t+1 túm"
click at [1114, 344] on input "0" at bounding box center [1161, 343] width 144 height 28
type input "6"
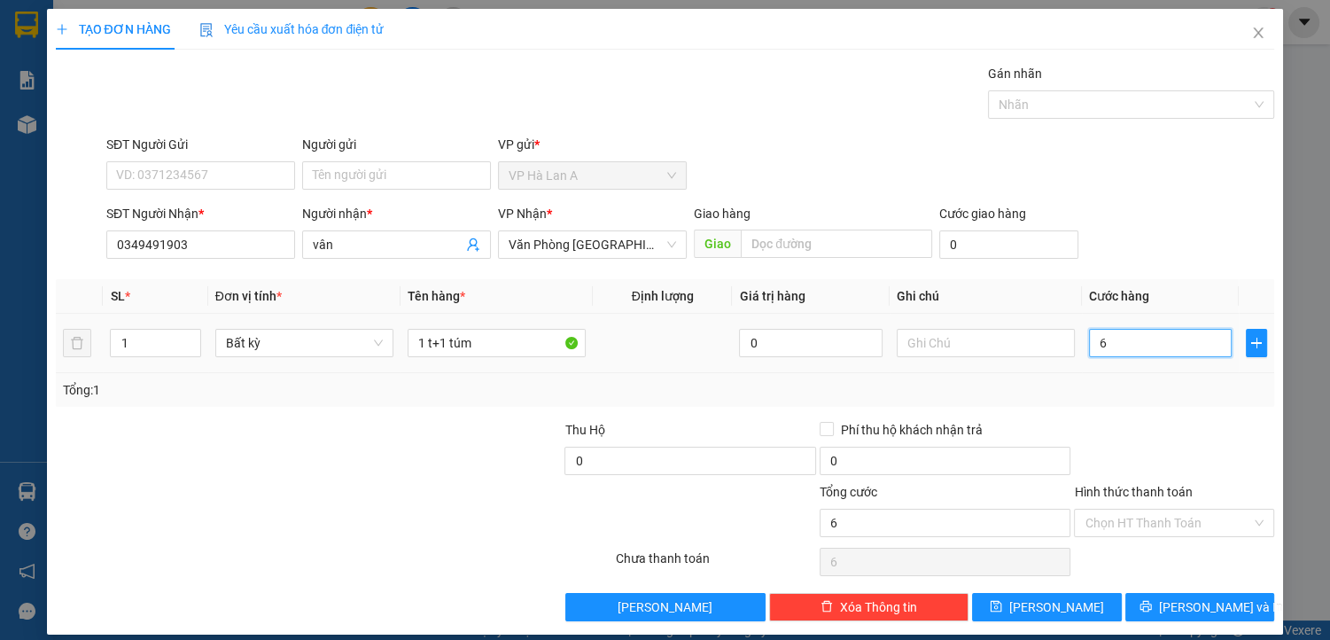
type input "60"
type input "60.000"
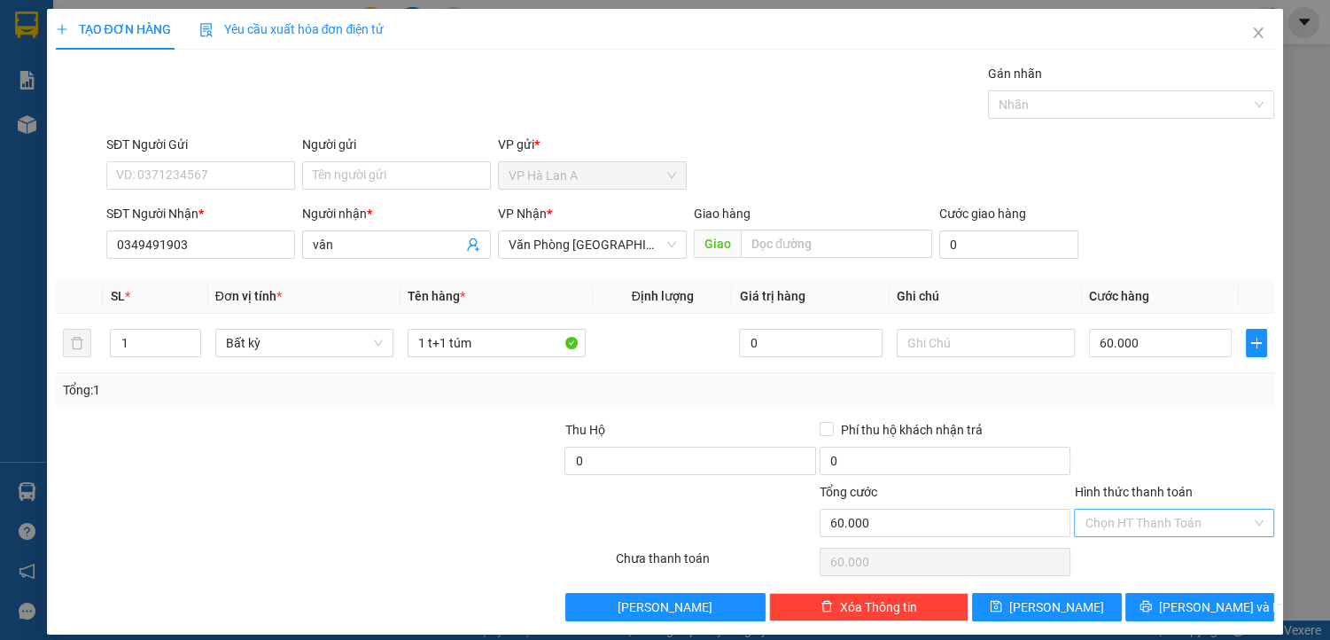
click at [1148, 523] on input "Hình thức thanh toán" at bounding box center [1168, 523] width 167 height 27
click at [1149, 557] on div "Tại văn phòng" at bounding box center [1164, 557] width 177 height 20
type input "0"
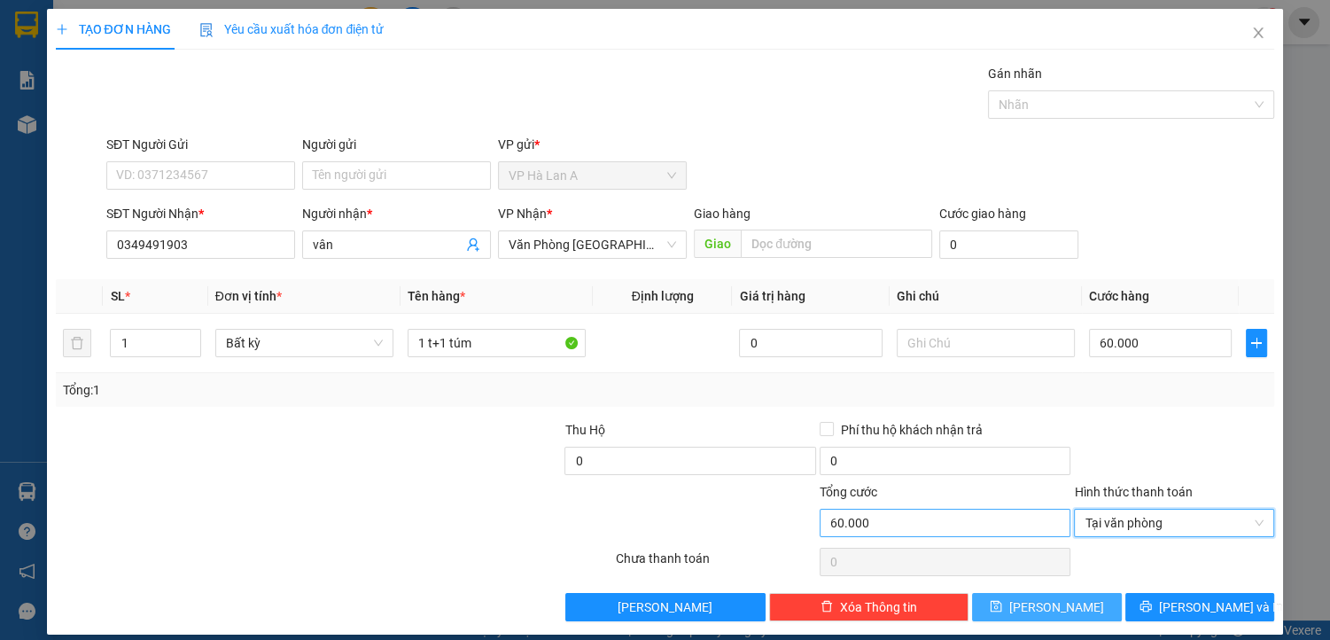
drag, startPoint x: 1059, startPoint y: 605, endPoint x: 837, endPoint y: 510, distance: 241.9
click at [1058, 603] on button "[PERSON_NAME]" at bounding box center [1046, 607] width 149 height 28
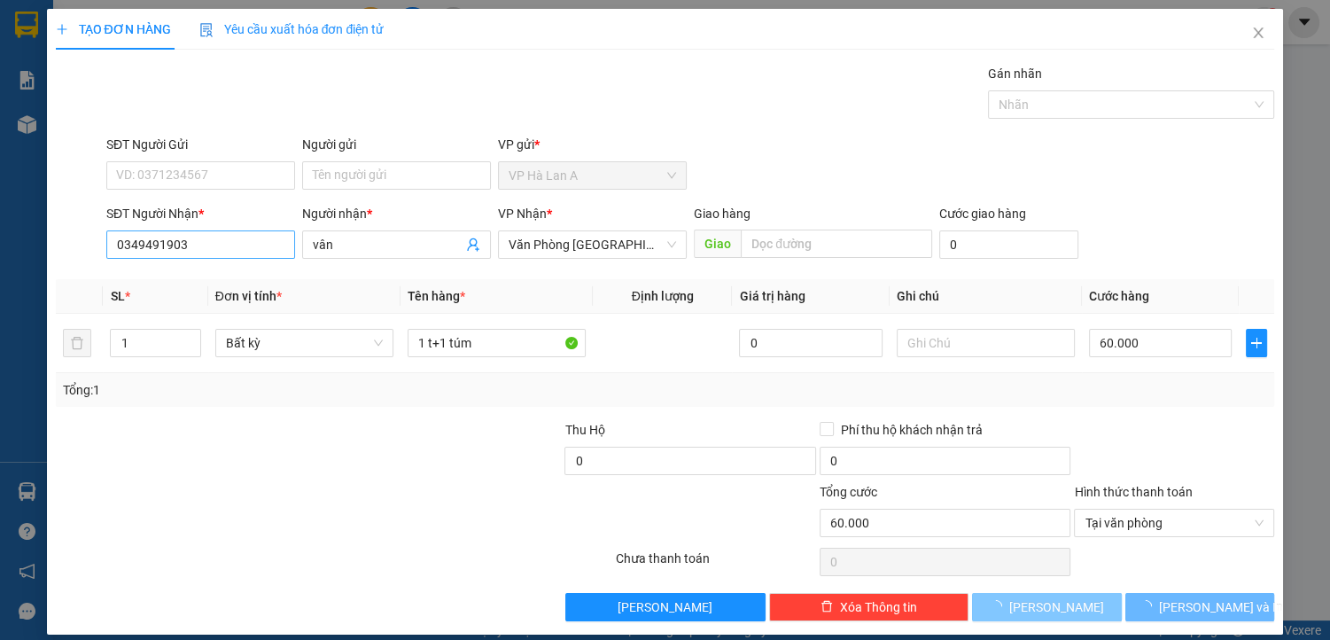
type input "0"
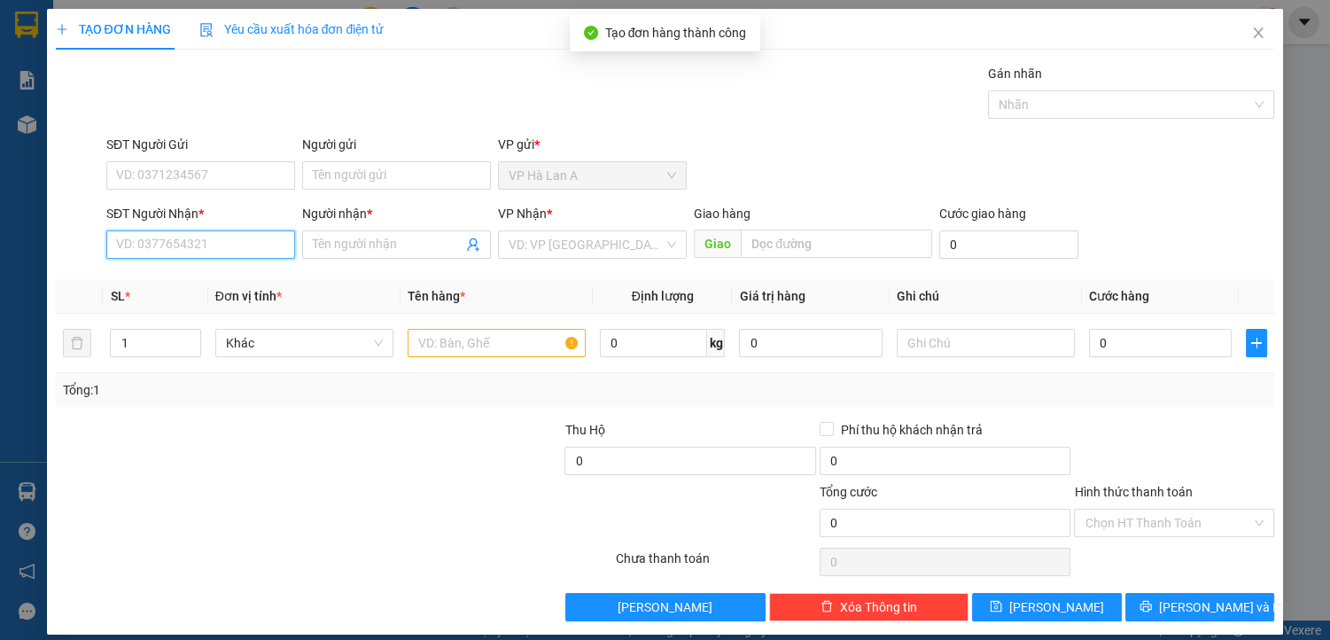
click at [227, 245] on input "SĐT Người Nhận *" at bounding box center [200, 244] width 189 height 28
type input "0972780481"
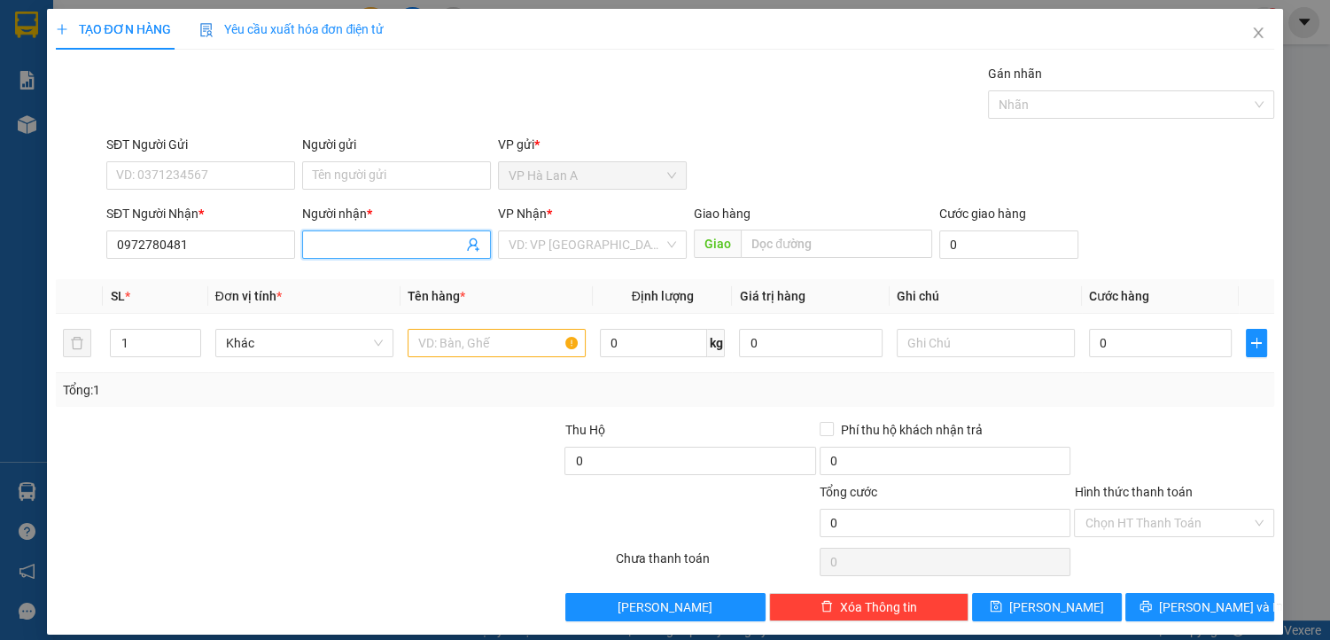
click at [349, 248] on input "Người nhận *" at bounding box center [388, 245] width 150 height 20
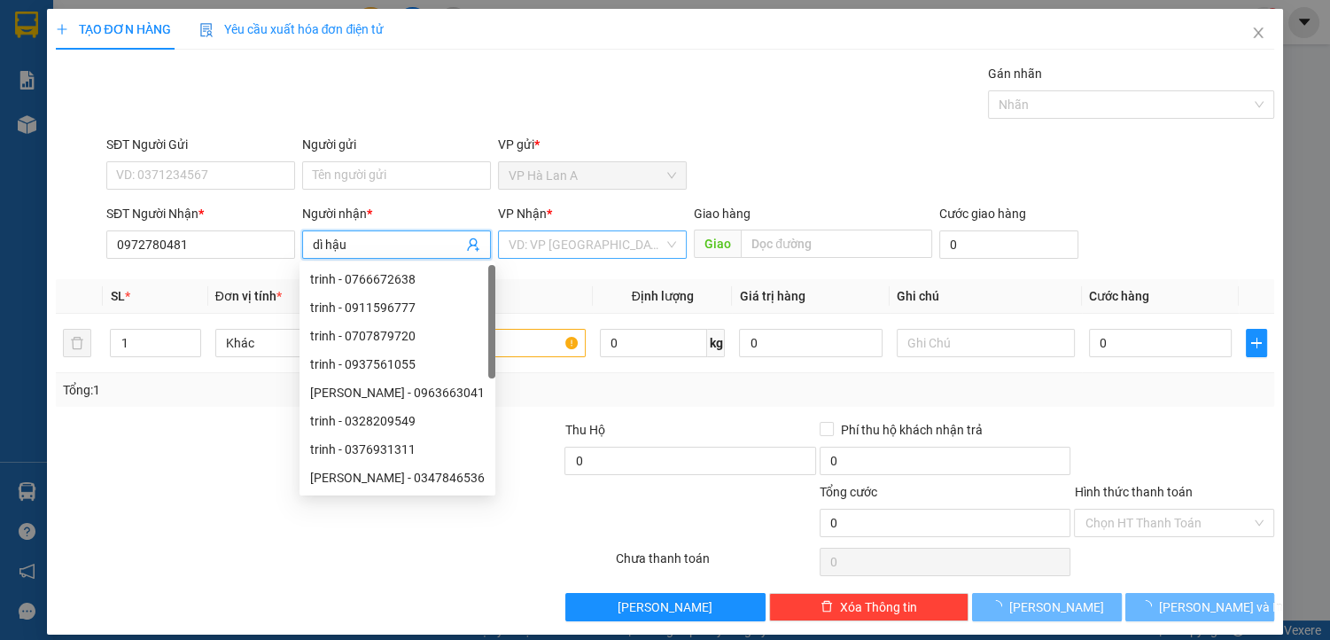
type input "dì hậu"
click at [569, 242] on input "search" at bounding box center [586, 244] width 155 height 27
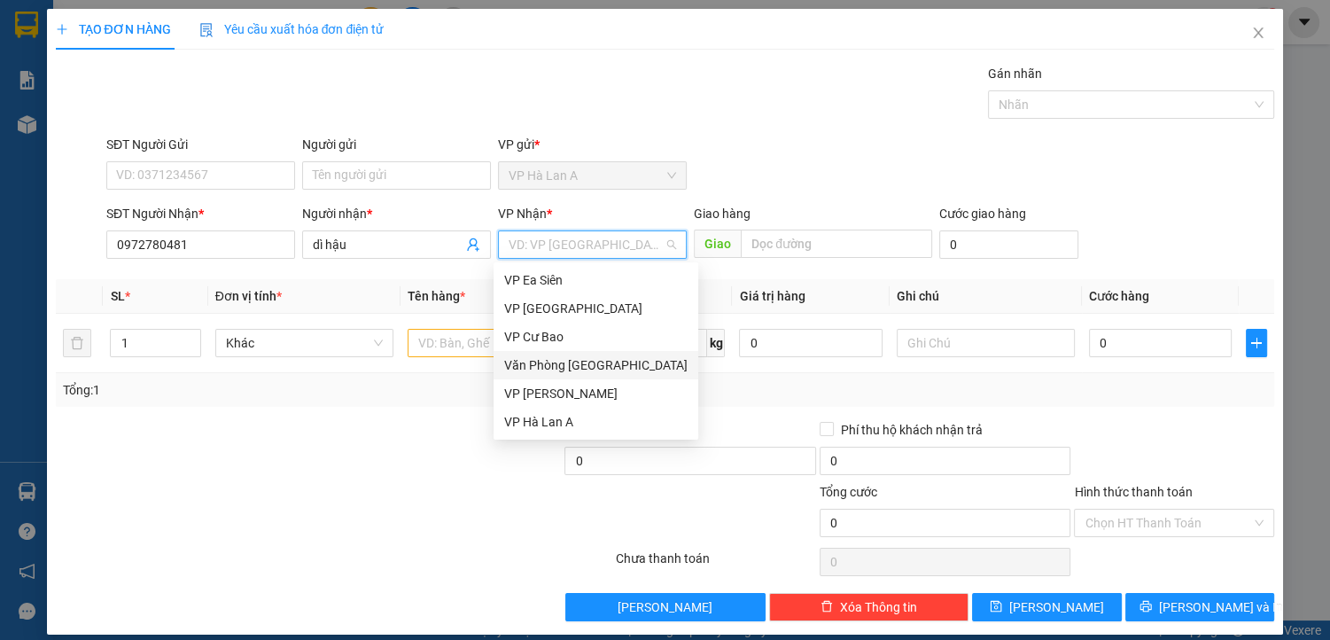
click at [606, 361] on div "Văn Phòng [GEOGRAPHIC_DATA]" at bounding box center [595, 365] width 183 height 20
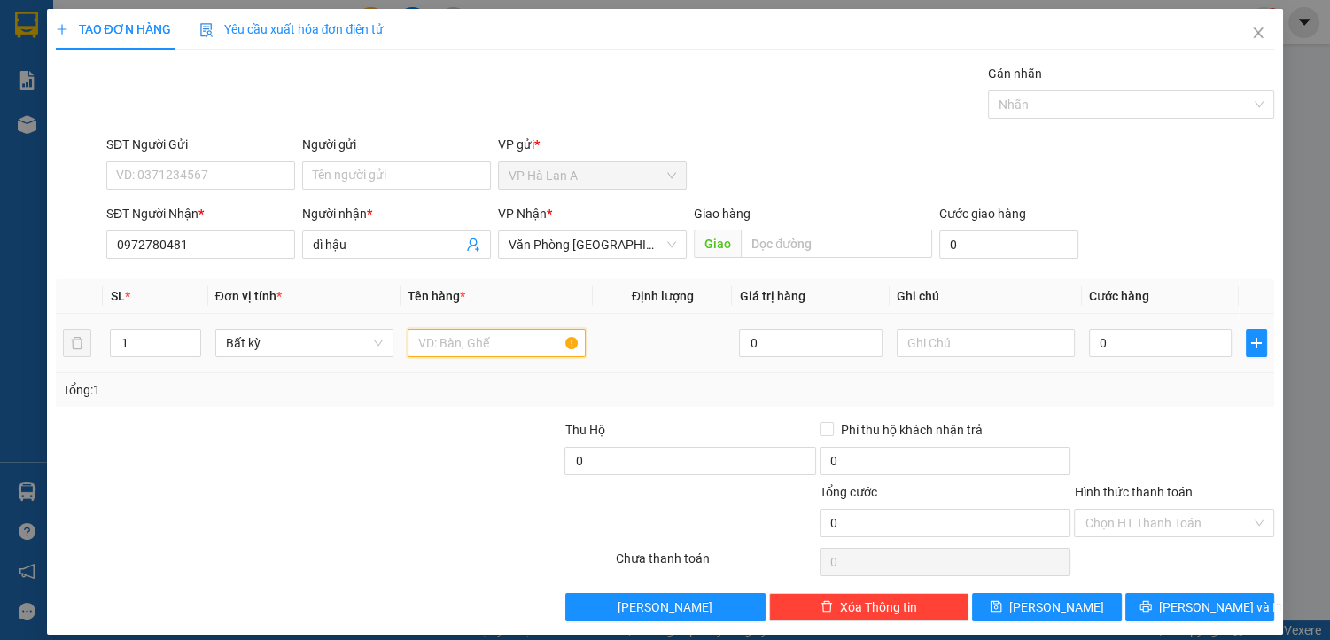
click at [426, 346] on input "text" at bounding box center [497, 343] width 178 height 28
type input "1 t nhỏ"
click at [957, 341] on input "text" at bounding box center [986, 343] width 178 height 28
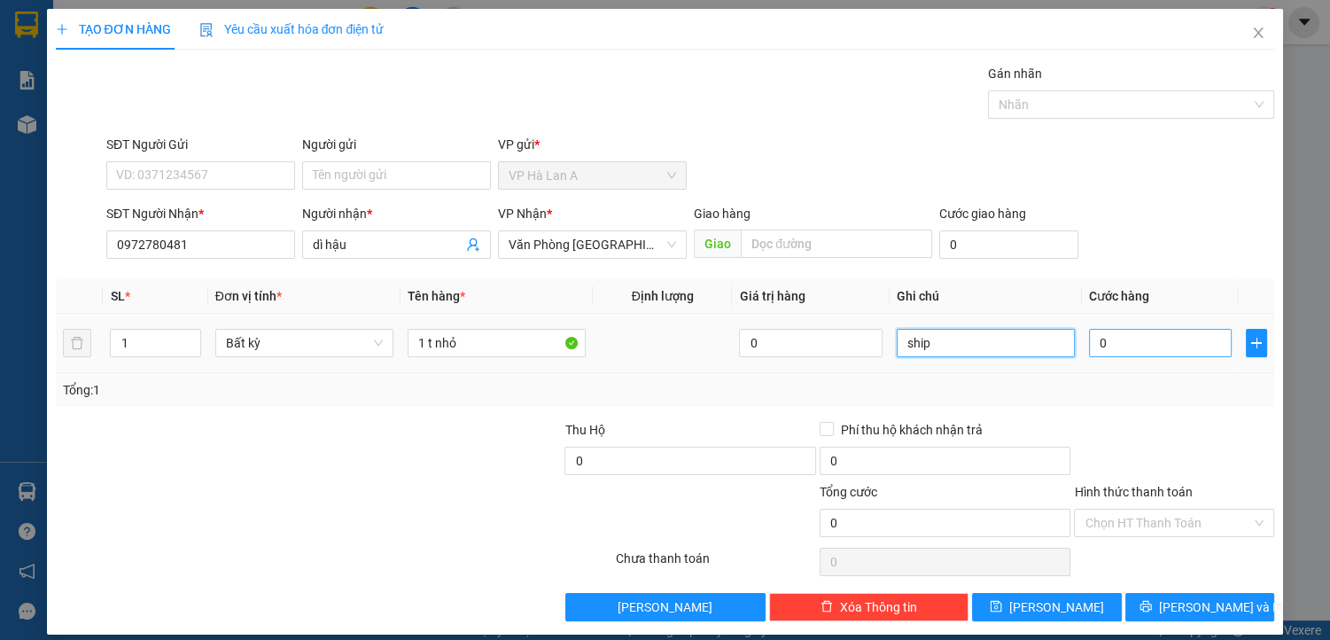
type input "ship"
click at [1151, 339] on input "0" at bounding box center [1161, 343] width 144 height 28
type input "3"
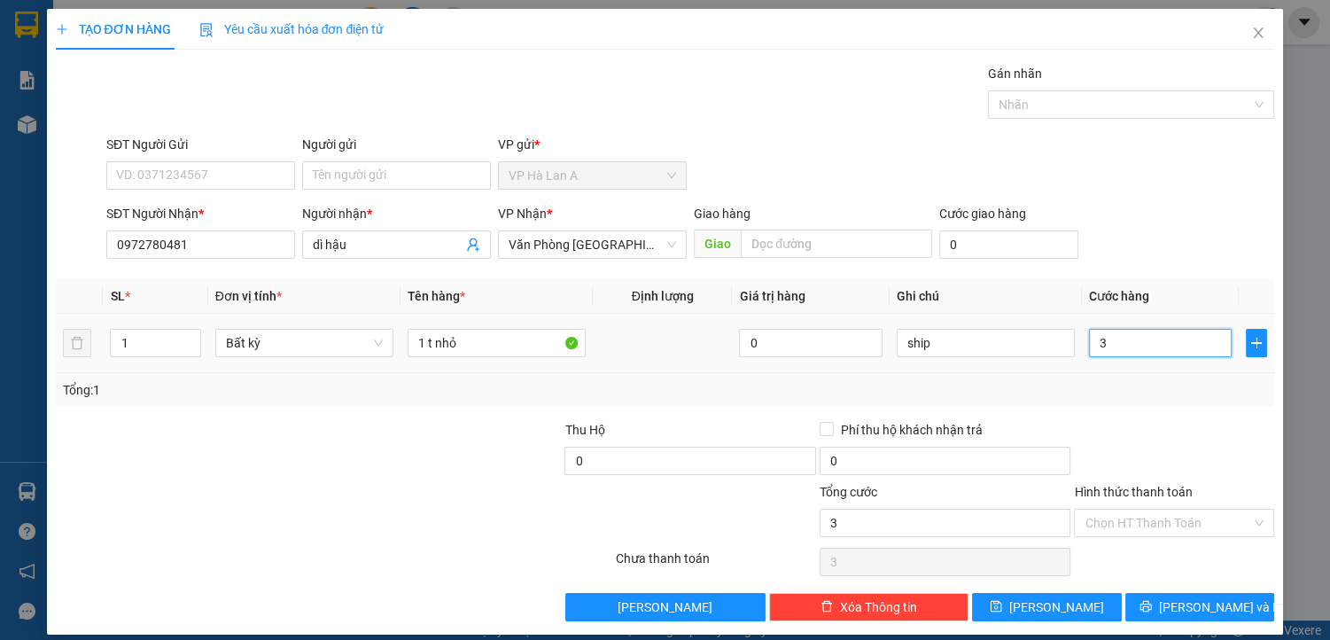
type input "30"
type input "30.000"
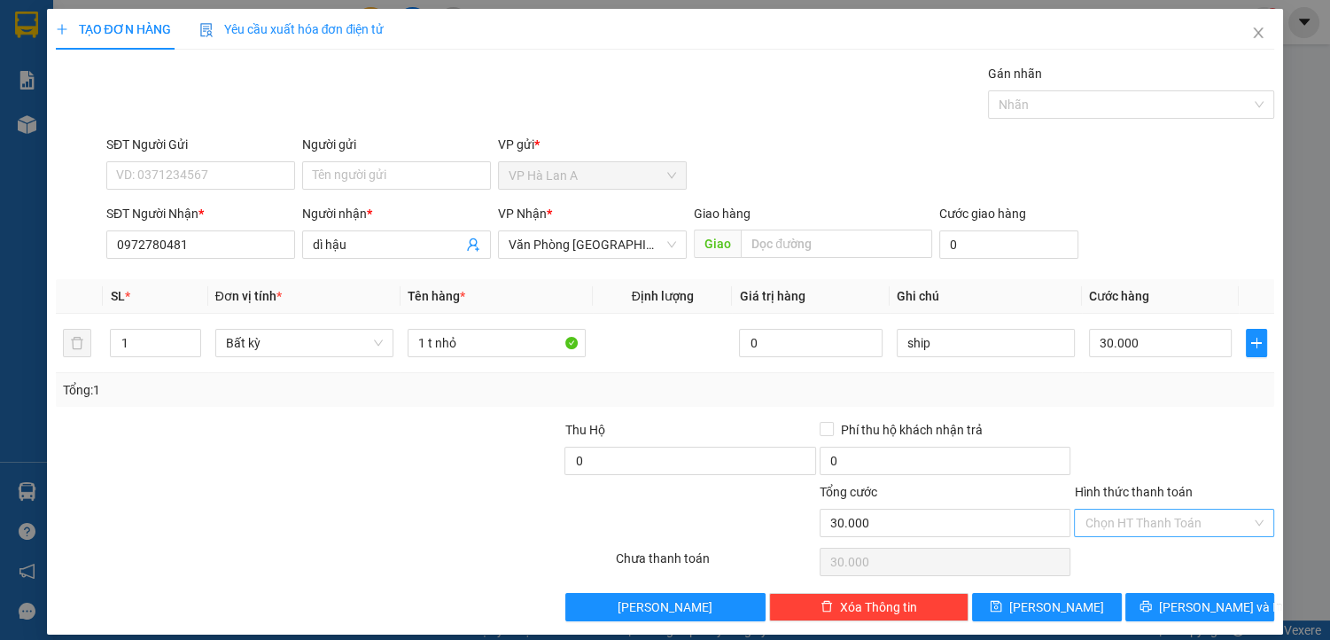
click at [1135, 522] on input "Hình thức thanh toán" at bounding box center [1168, 523] width 167 height 27
drag, startPoint x: 1127, startPoint y: 553, endPoint x: 1045, endPoint y: 579, distance: 86.3
click at [1127, 554] on div "Tại văn phòng" at bounding box center [1164, 557] width 177 height 20
type input "0"
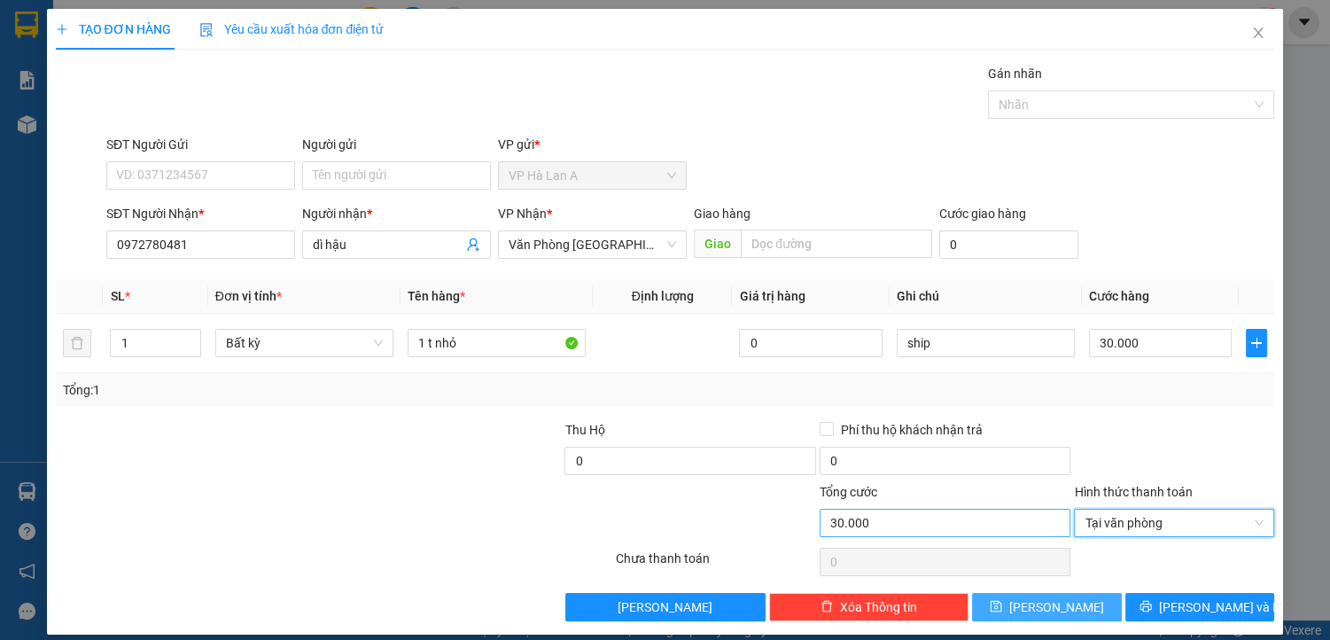
drag, startPoint x: 1022, startPoint y: 608, endPoint x: 909, endPoint y: 507, distance: 151.3
click at [1002, 606] on icon "save" at bounding box center [996, 606] width 12 height 12
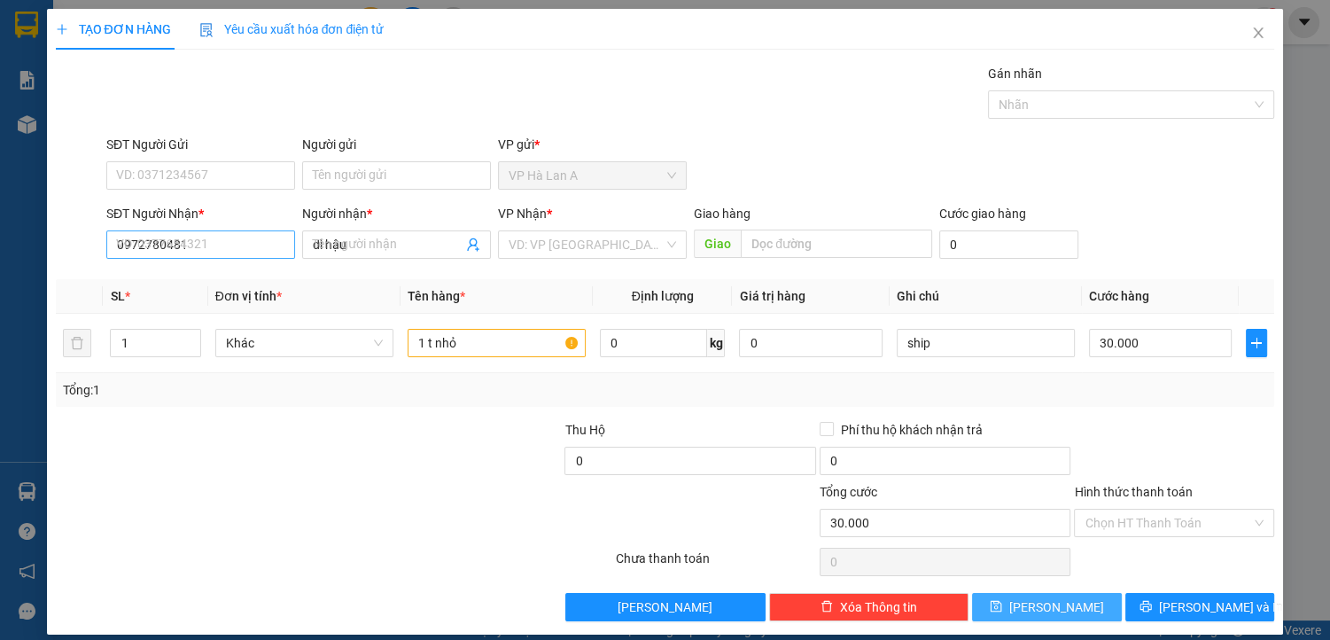
type input "0"
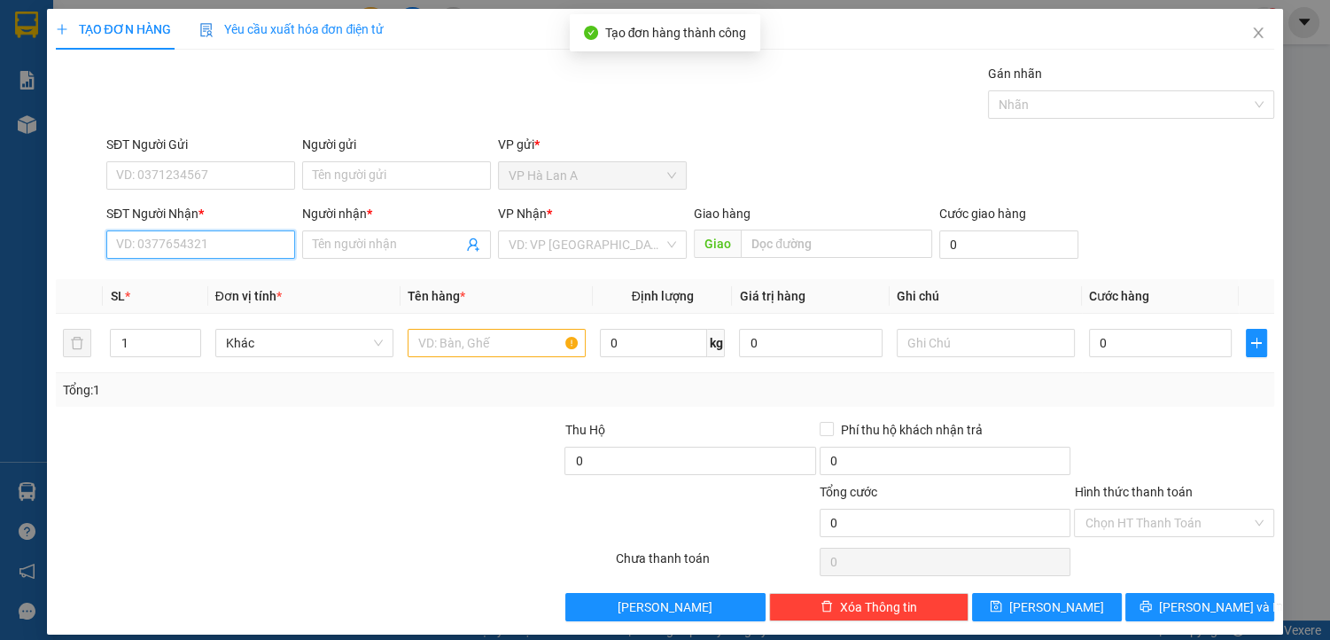
click at [228, 245] on input "SĐT Người Nhận *" at bounding box center [200, 244] width 189 height 28
type input "0898158378"
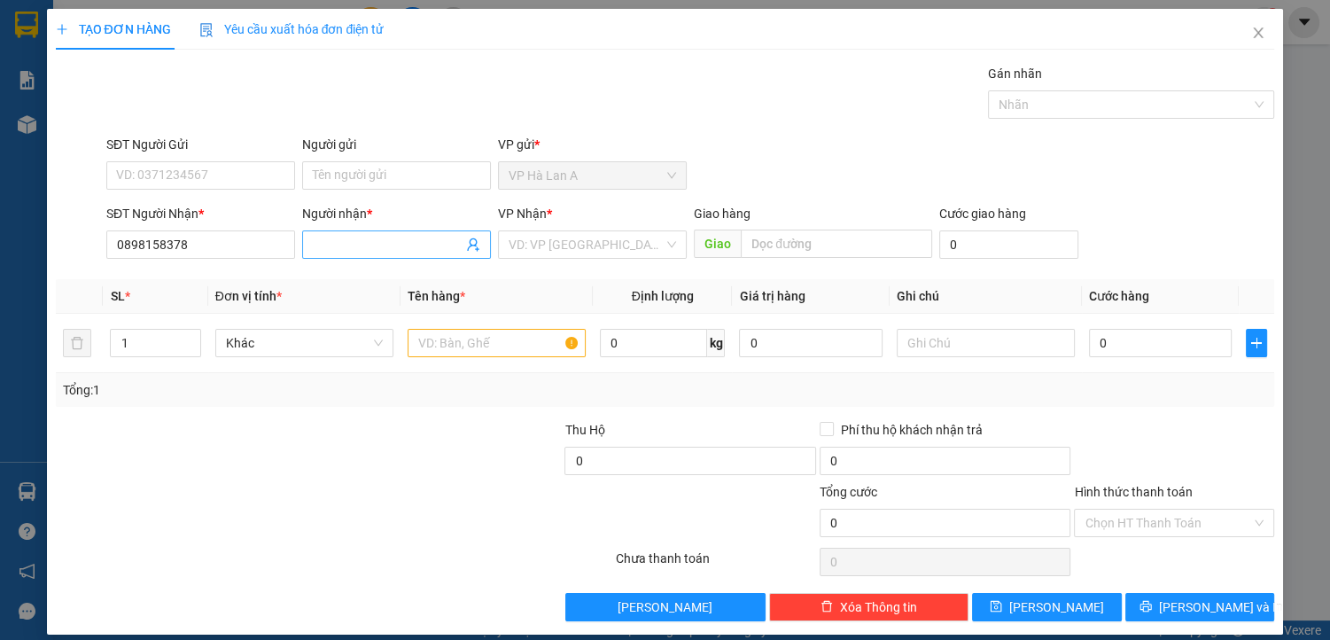
click at [345, 246] on input "Người nhận *" at bounding box center [388, 245] width 150 height 20
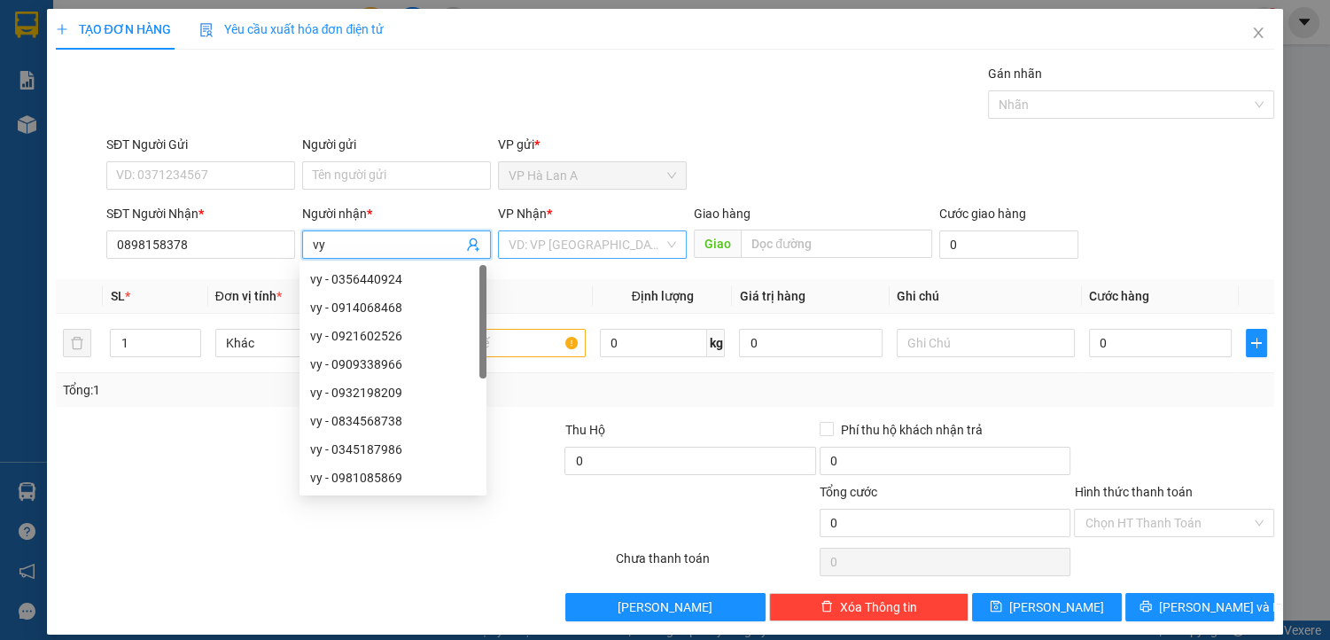
type input "vy"
click at [590, 245] on input "search" at bounding box center [586, 244] width 155 height 27
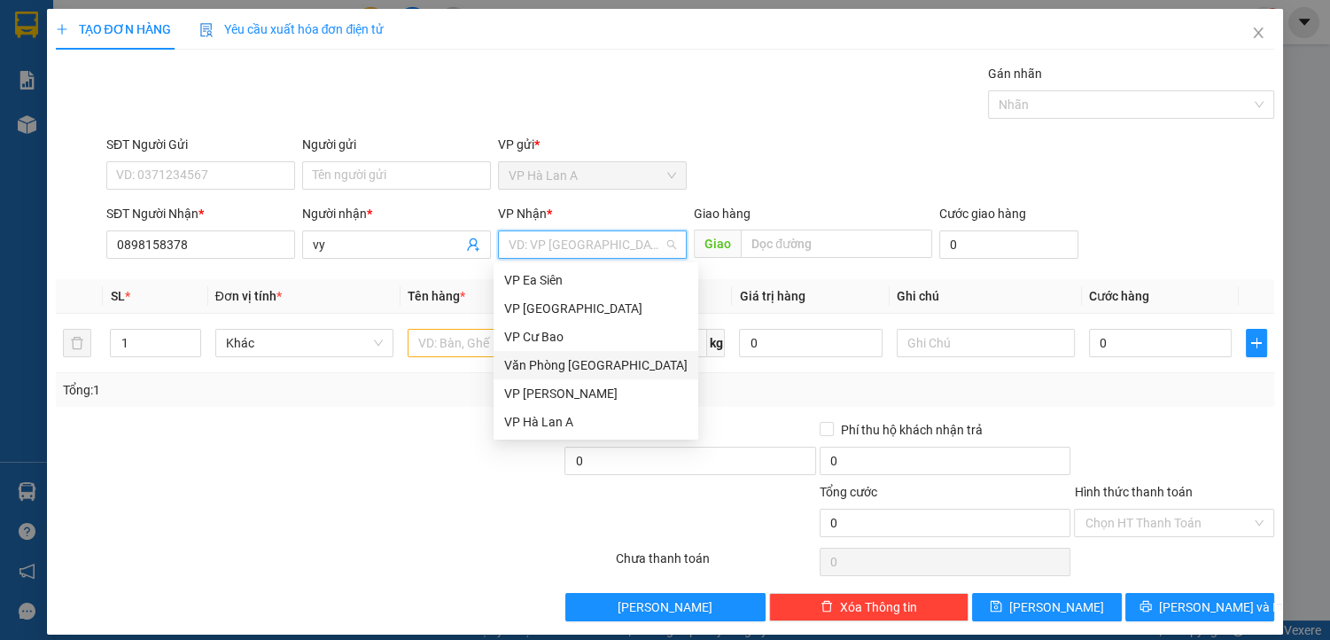
click at [606, 362] on div "Văn Phòng [GEOGRAPHIC_DATA]" at bounding box center [595, 365] width 183 height 20
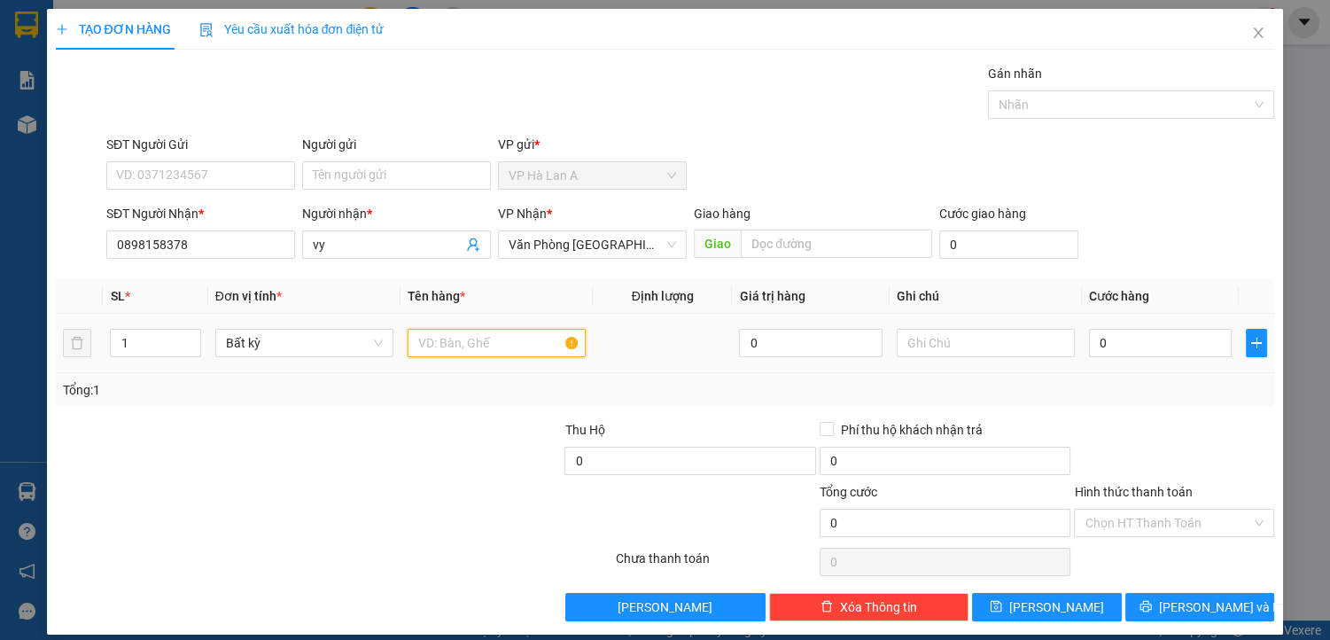
click at [438, 339] on input "text" at bounding box center [497, 343] width 178 height 28
type input "2 t"
click at [910, 345] on input "text" at bounding box center [986, 343] width 178 height 28
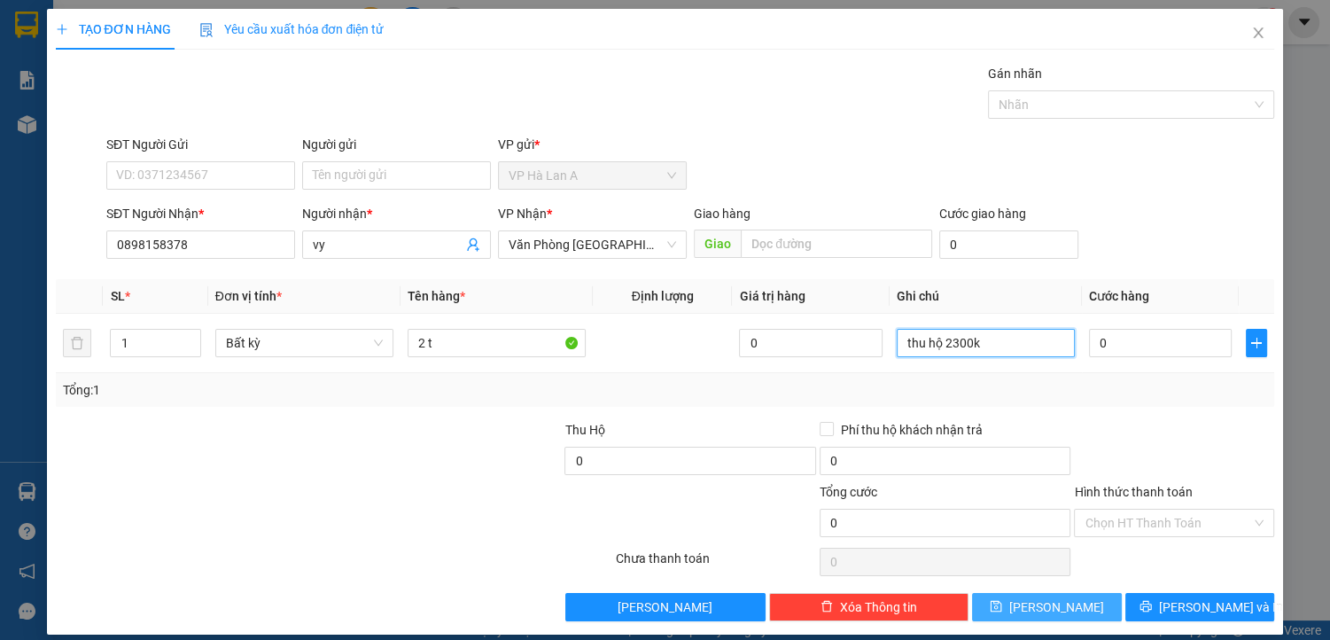
type input "thu hộ 2300k"
drag, startPoint x: 1027, startPoint y: 608, endPoint x: 835, endPoint y: 497, distance: 222.0
click at [1002, 607] on icon "save" at bounding box center [996, 606] width 12 height 12
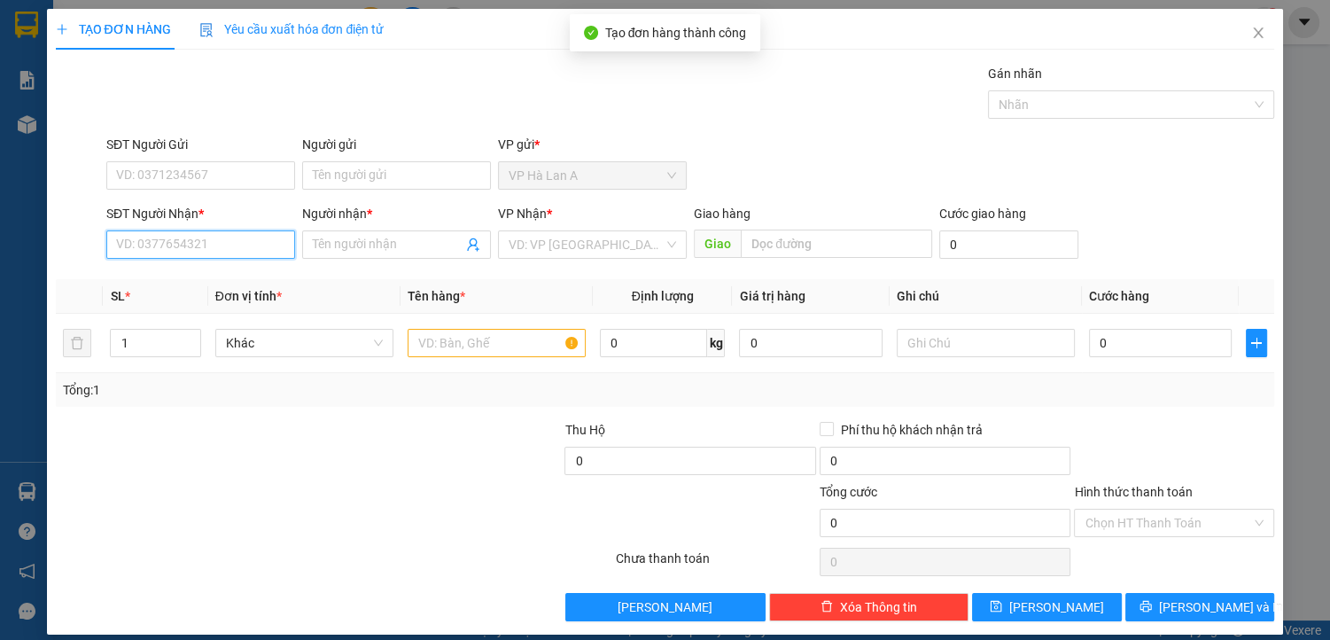
click at [209, 249] on input "SĐT Người Nhận *" at bounding box center [200, 244] width 189 height 28
drag, startPoint x: 225, startPoint y: 270, endPoint x: 287, endPoint y: 297, distance: 67.5
click at [225, 271] on div "0919647565 - huyền" at bounding box center [199, 279] width 166 height 20
type input "0919647565"
type input "huyền"
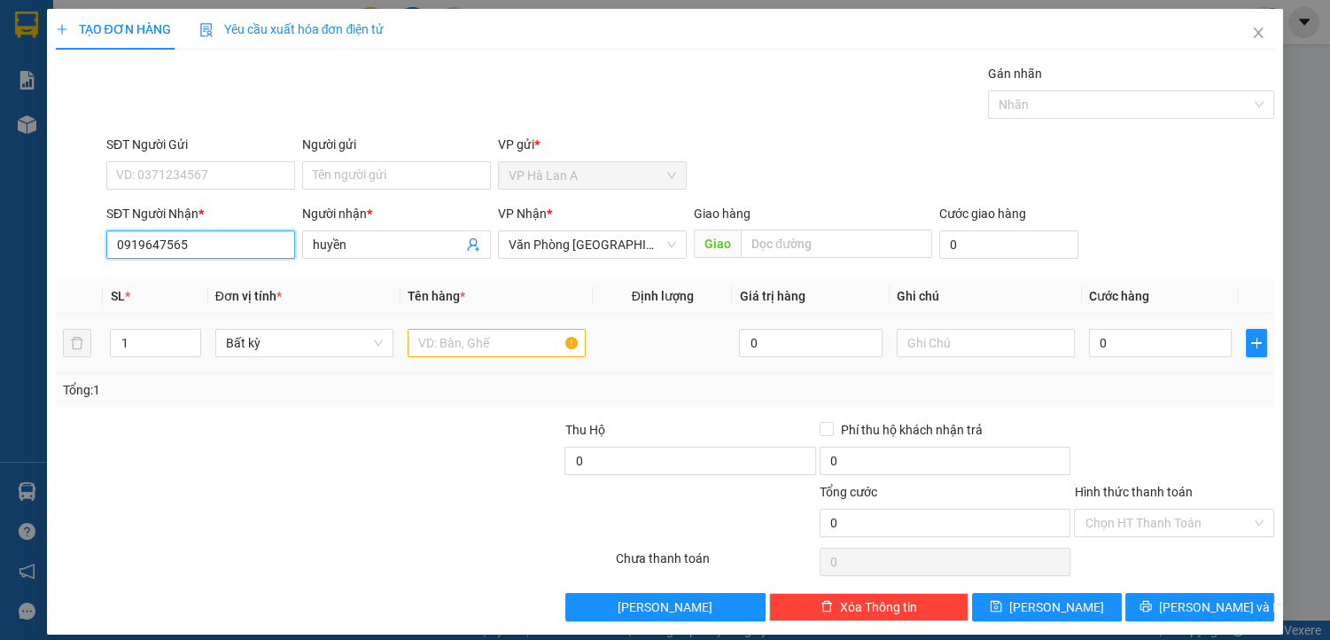
type input "0919647565"
click at [460, 347] on input "text" at bounding box center [497, 343] width 178 height 28
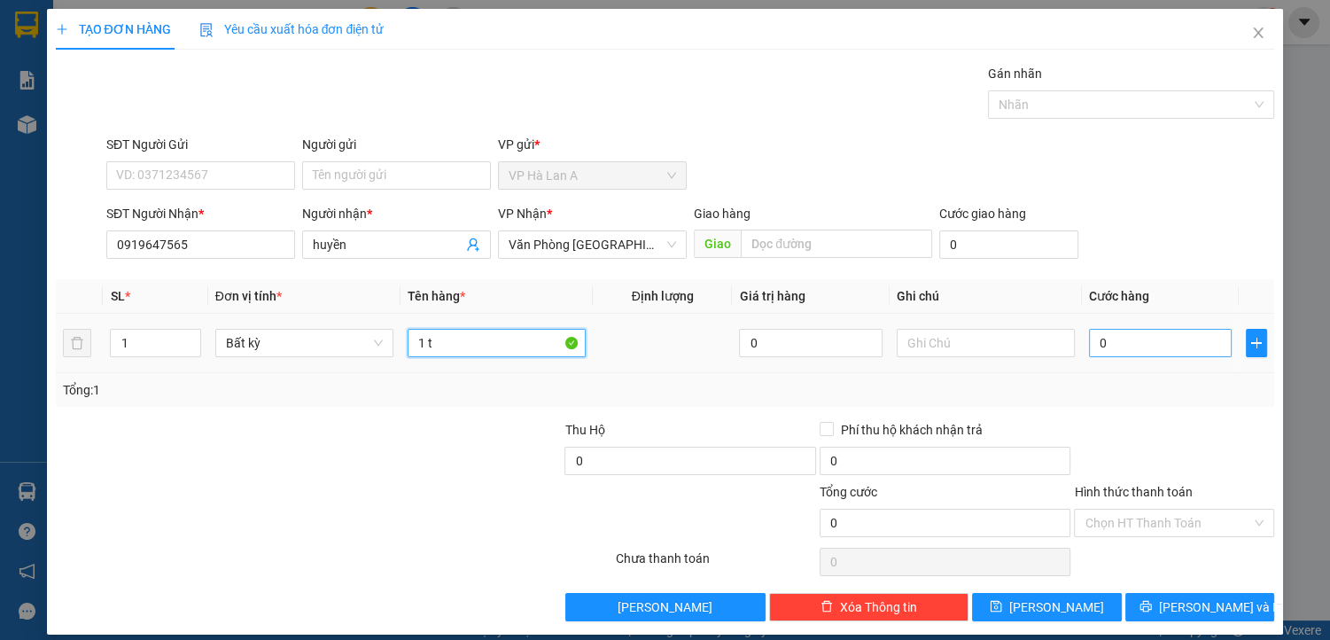
type input "1 t"
click at [1145, 345] on input "0" at bounding box center [1161, 343] width 144 height 28
type input "4"
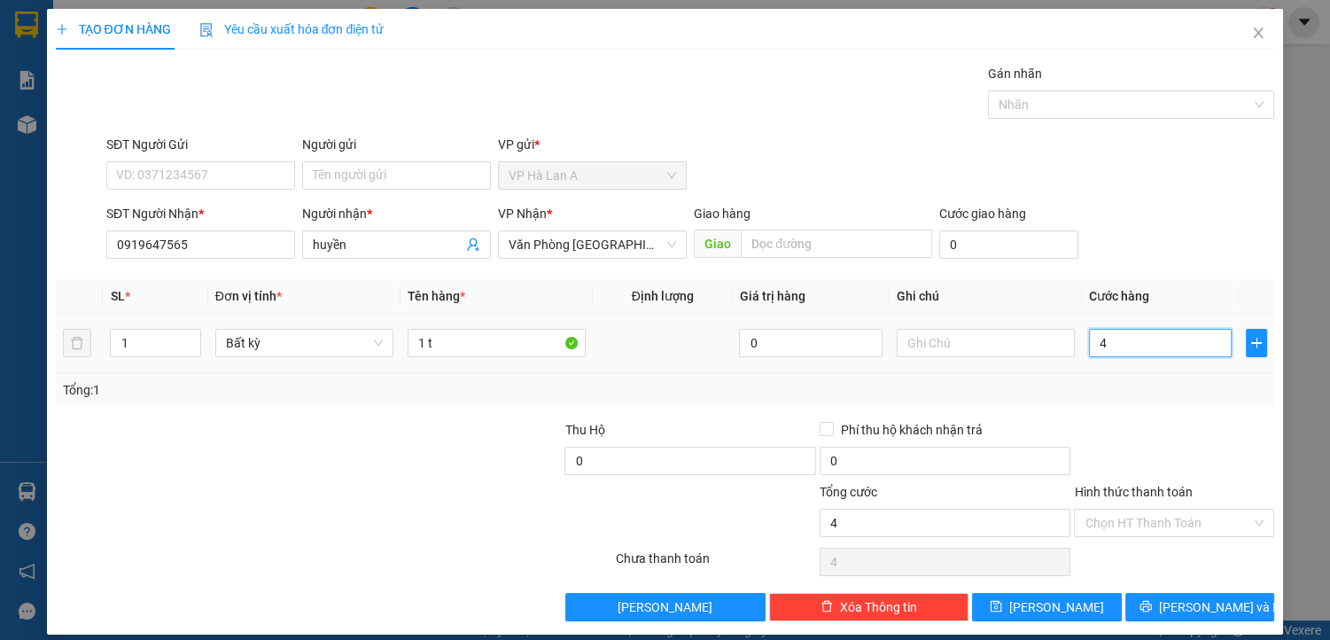
type input "40"
type input "40.000"
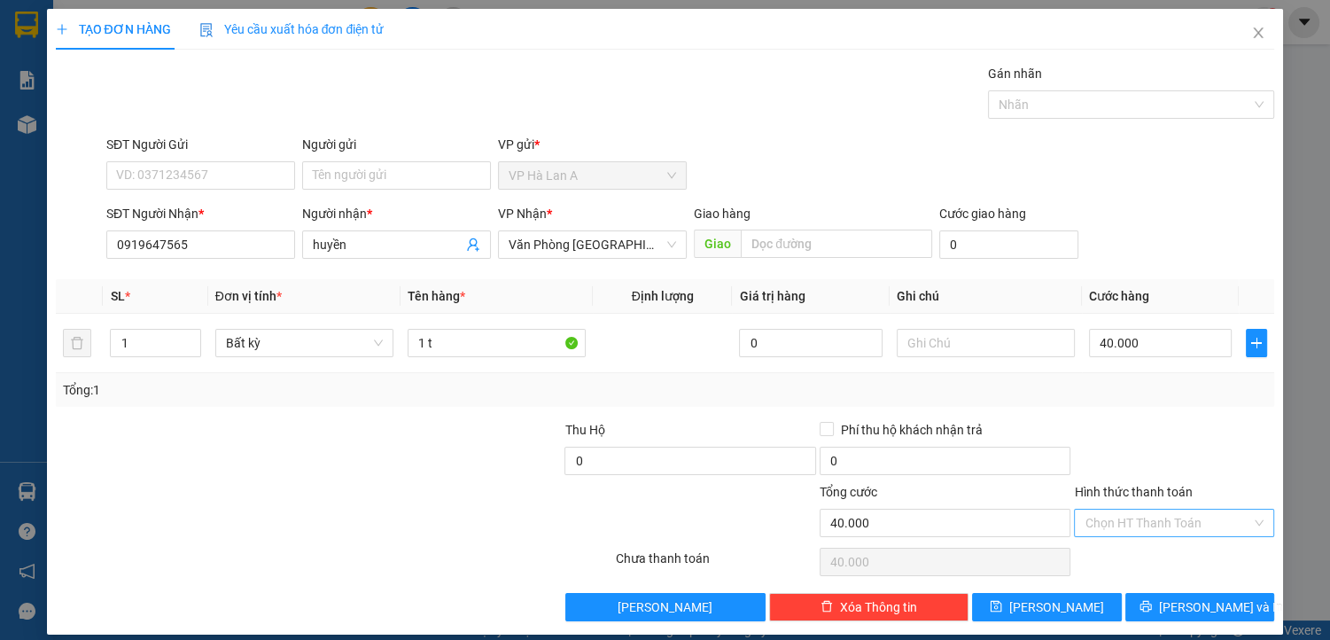
click at [1154, 517] on input "Hình thức thanh toán" at bounding box center [1168, 523] width 167 height 27
click at [1135, 553] on div "Tại văn phòng" at bounding box center [1164, 557] width 177 height 20
type input "0"
click at [1049, 596] on button "[PERSON_NAME]" at bounding box center [1046, 607] width 149 height 28
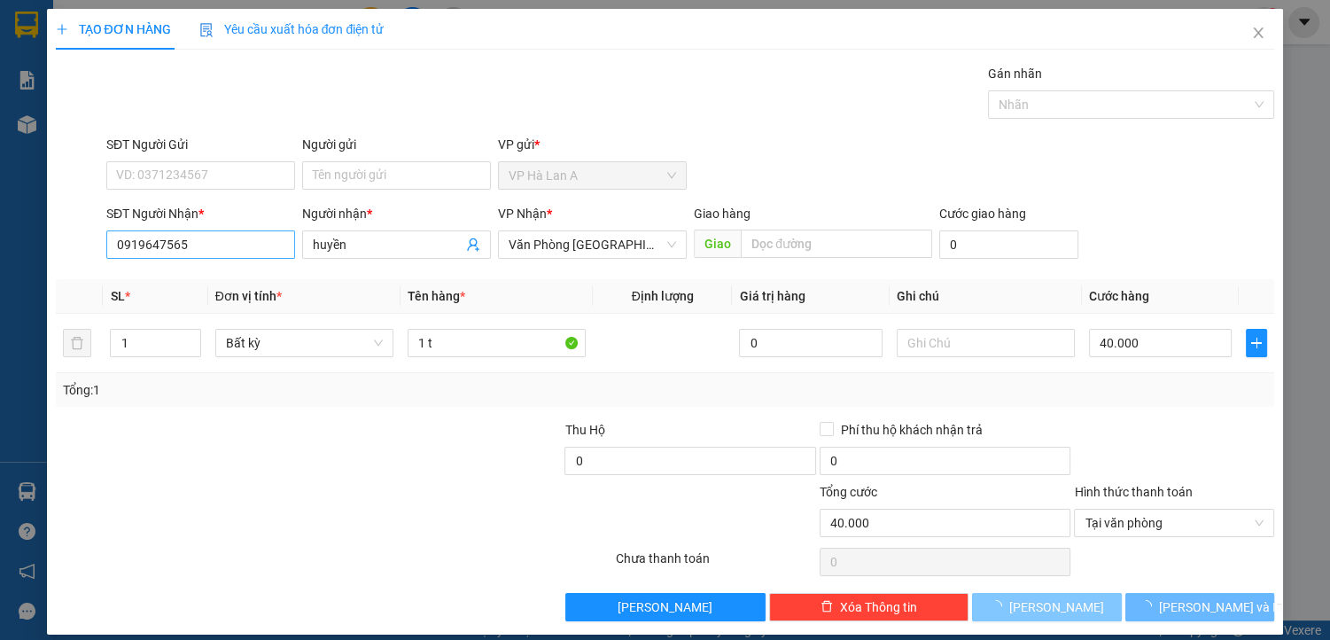
type input "0"
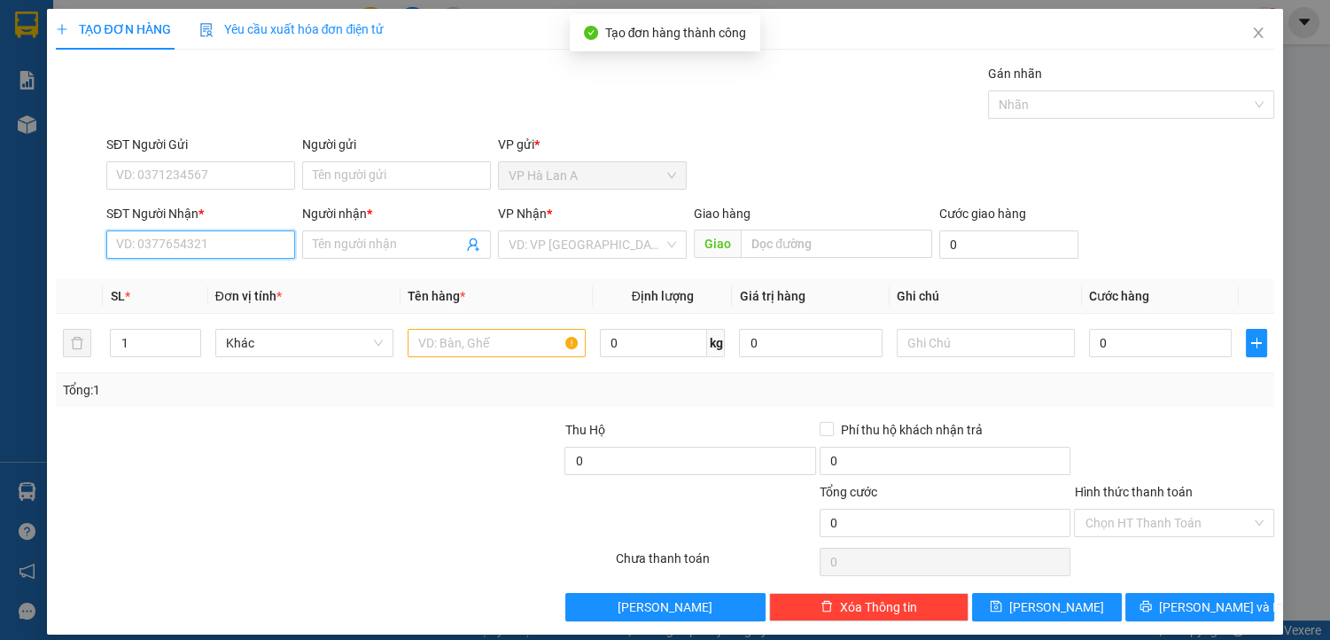
click at [198, 242] on input "SĐT Người Nhận *" at bounding box center [200, 244] width 189 height 28
type input "0902999363"
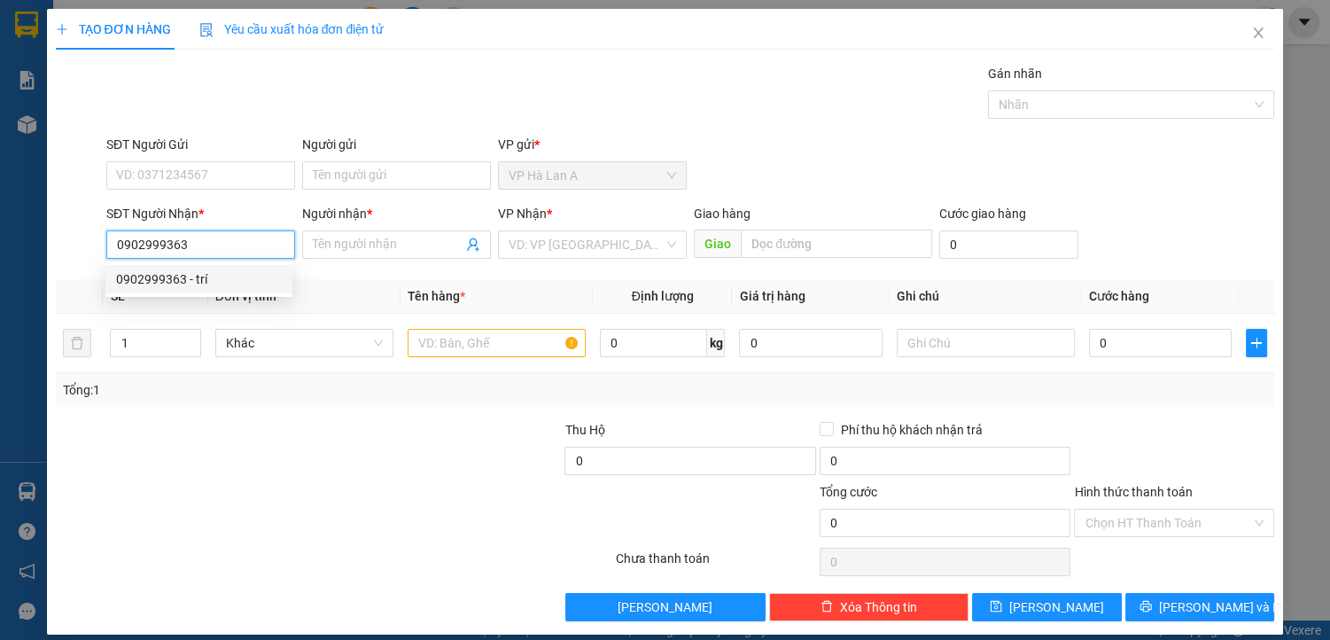
click at [223, 277] on div "0902999363 - trí" at bounding box center [199, 279] width 166 height 20
type input "trí"
type input "0902999363"
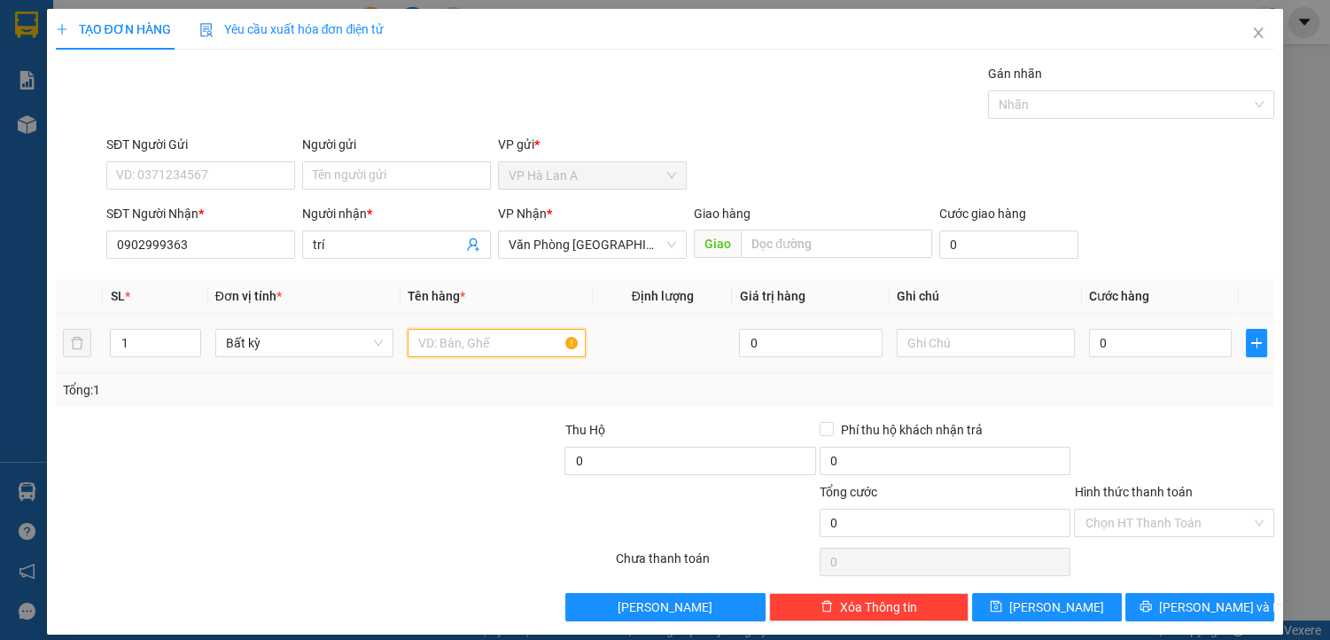
click at [444, 332] on input "text" at bounding box center [497, 343] width 178 height 28
type input "1 t"
click at [991, 337] on input "text" at bounding box center [986, 343] width 178 height 28
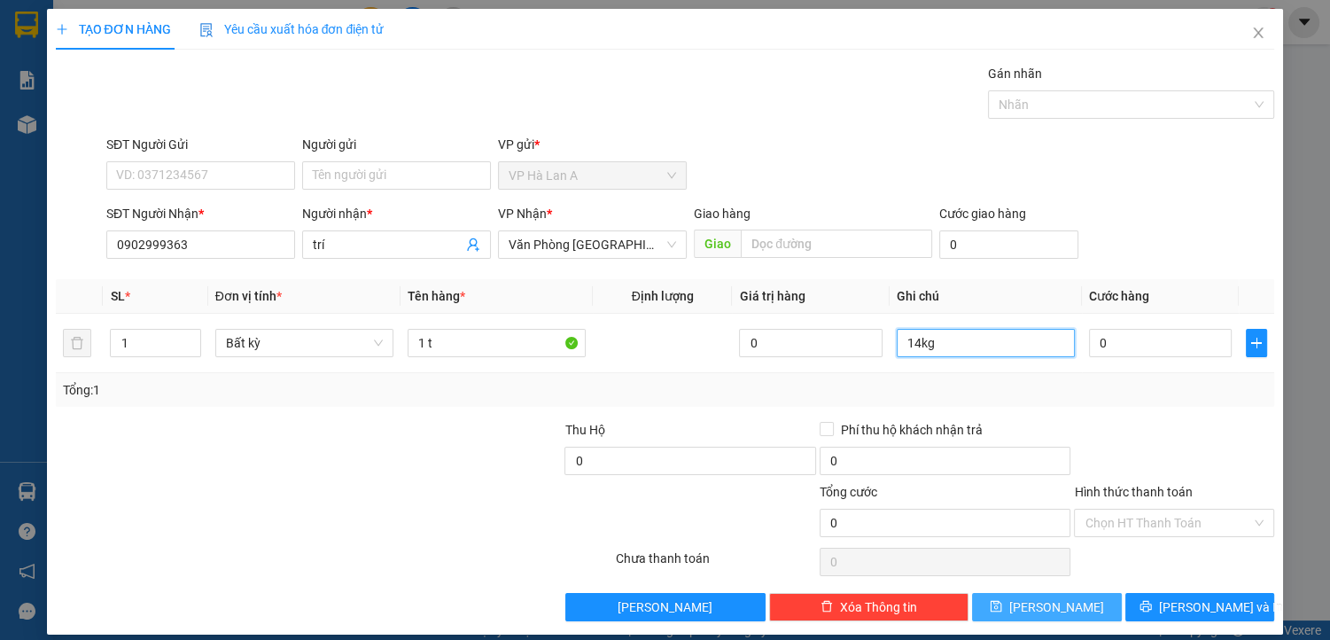
type input "14kg"
drag, startPoint x: 1042, startPoint y: 604, endPoint x: 908, endPoint y: 542, distance: 148.3
click at [1042, 606] on span "[PERSON_NAME]" at bounding box center [1057, 607] width 95 height 20
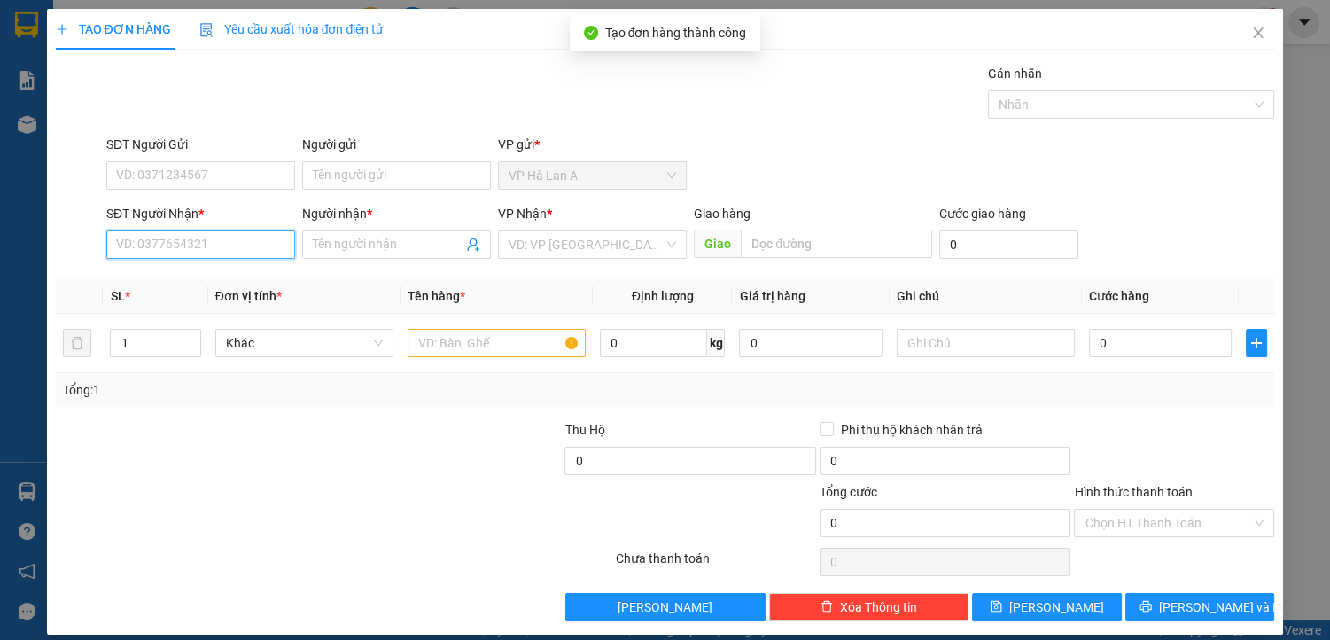
click at [223, 245] on input "SĐT Người Nhận *" at bounding box center [200, 244] width 189 height 28
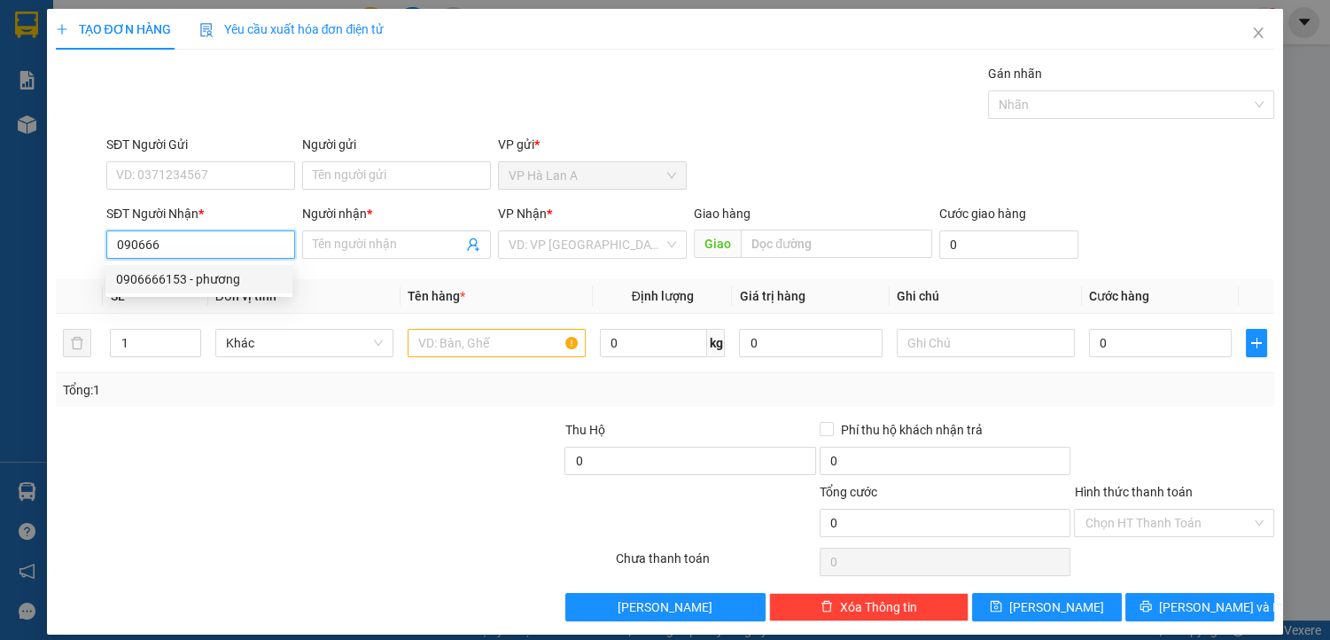
click at [234, 277] on div "0906666153 - phương" at bounding box center [199, 279] width 166 height 20
type input "0906666153"
type input "phương"
type input "0906666153"
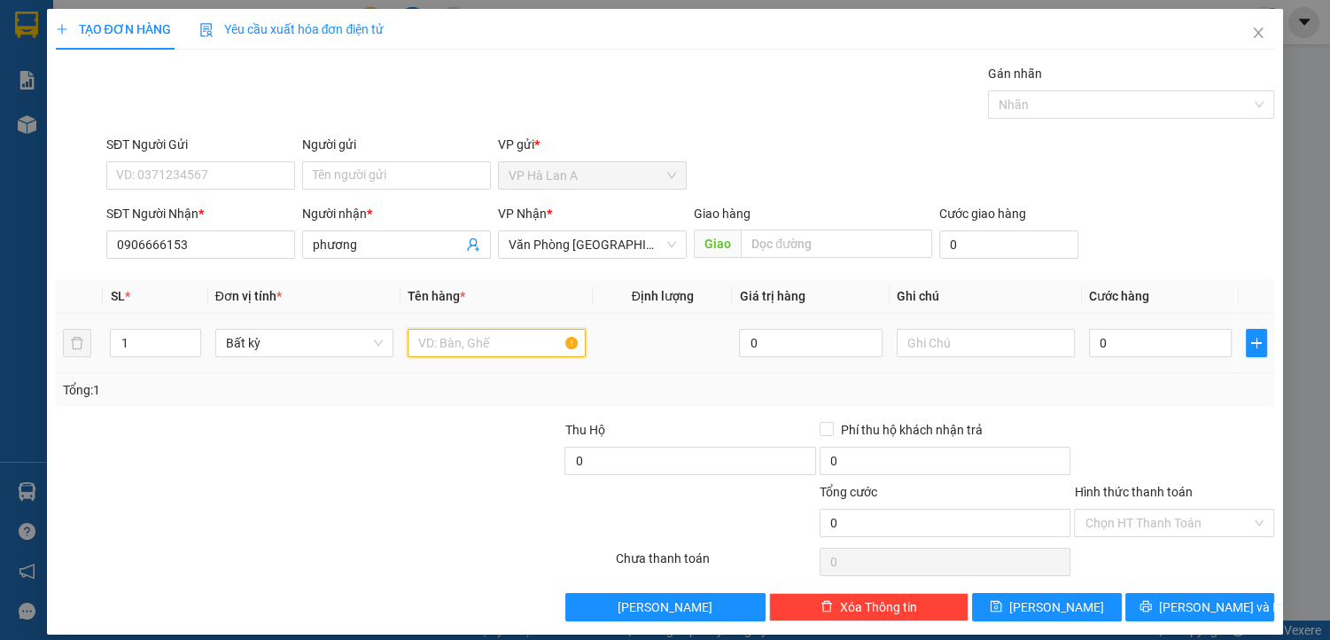
click at [453, 346] on input "text" at bounding box center [497, 343] width 178 height 28
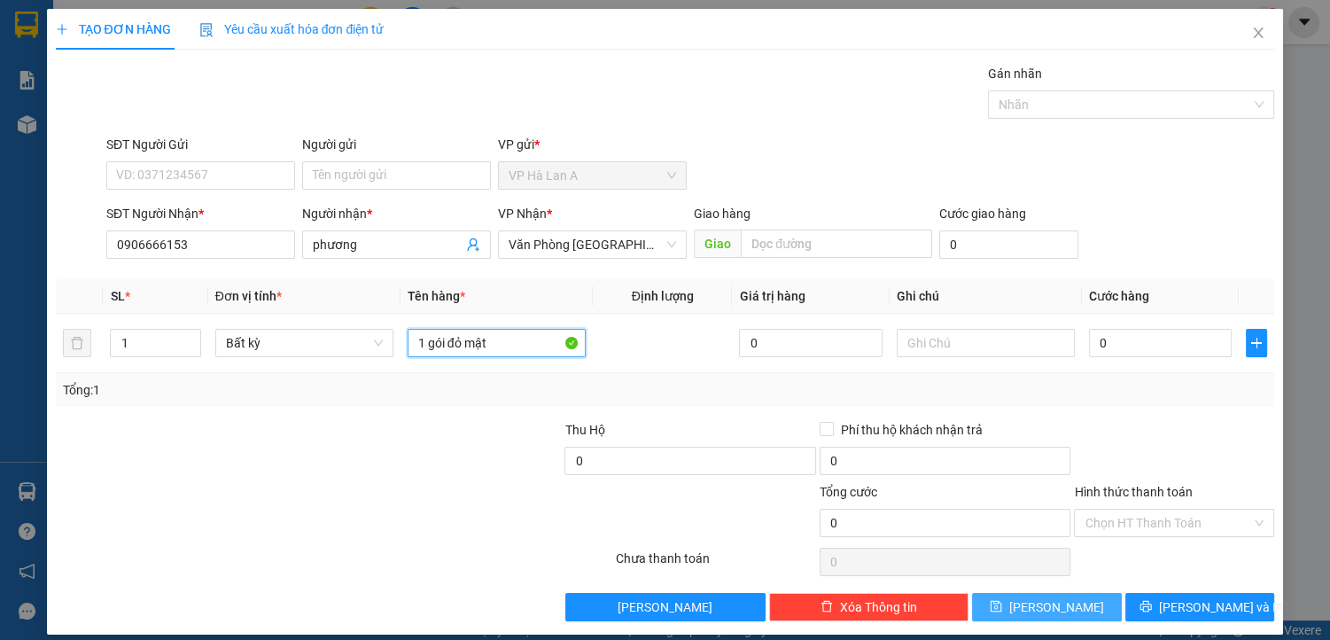
type input "1 gói đỏ mật"
click at [1002, 606] on icon "save" at bounding box center [996, 606] width 12 height 12
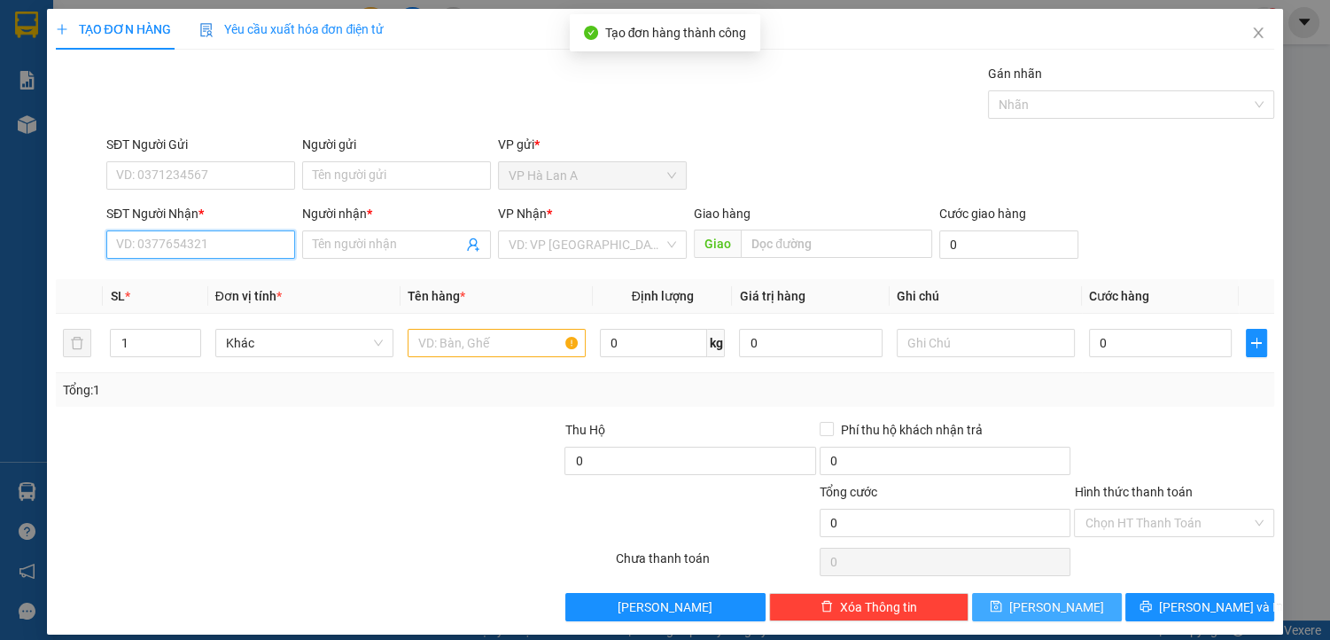
click at [230, 244] on input "SĐT Người Nhận *" at bounding box center [200, 244] width 189 height 28
type input "0944699095"
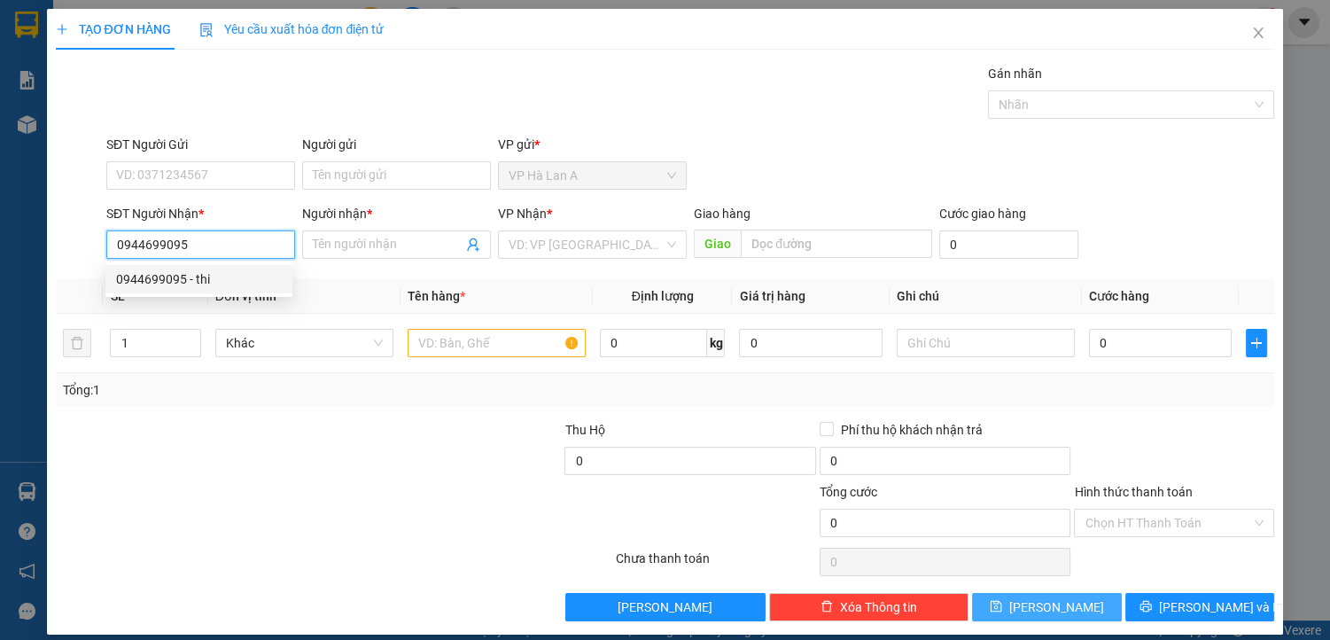
click at [252, 291] on div "0944699095 - thi" at bounding box center [198, 279] width 187 height 28
type input "thi"
type input "0944699095"
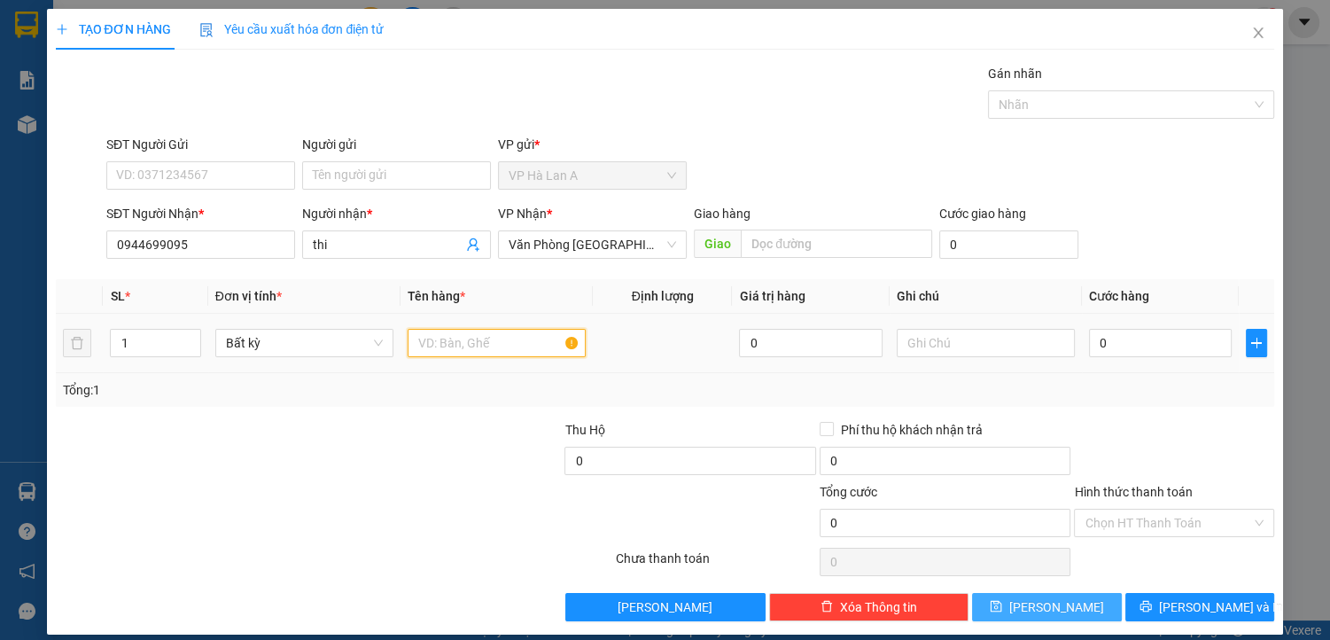
click at [474, 347] on input "text" at bounding box center [497, 343] width 178 height 28
type input "2 t xốp+giấy"
click at [959, 347] on input "text" at bounding box center [986, 343] width 178 height 28
type input "ship"
click at [1049, 604] on span "[PERSON_NAME]" at bounding box center [1057, 607] width 95 height 20
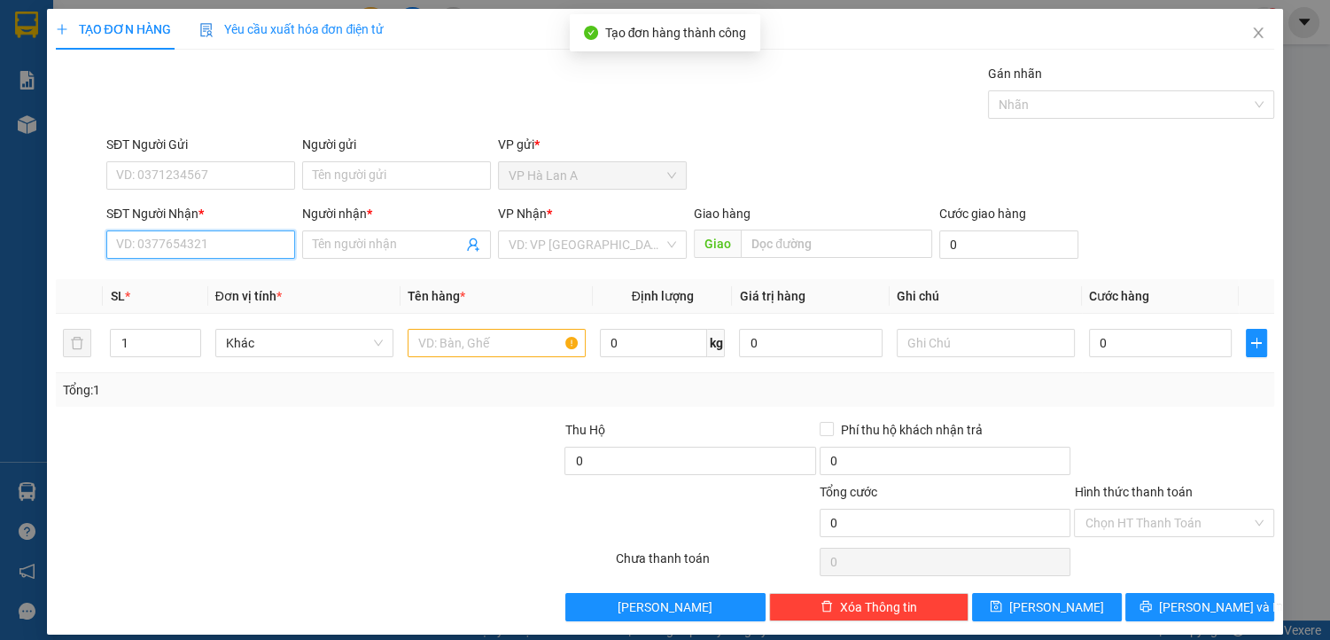
click at [229, 241] on input "SĐT Người Nhận *" at bounding box center [200, 244] width 189 height 28
type input "0903864041"
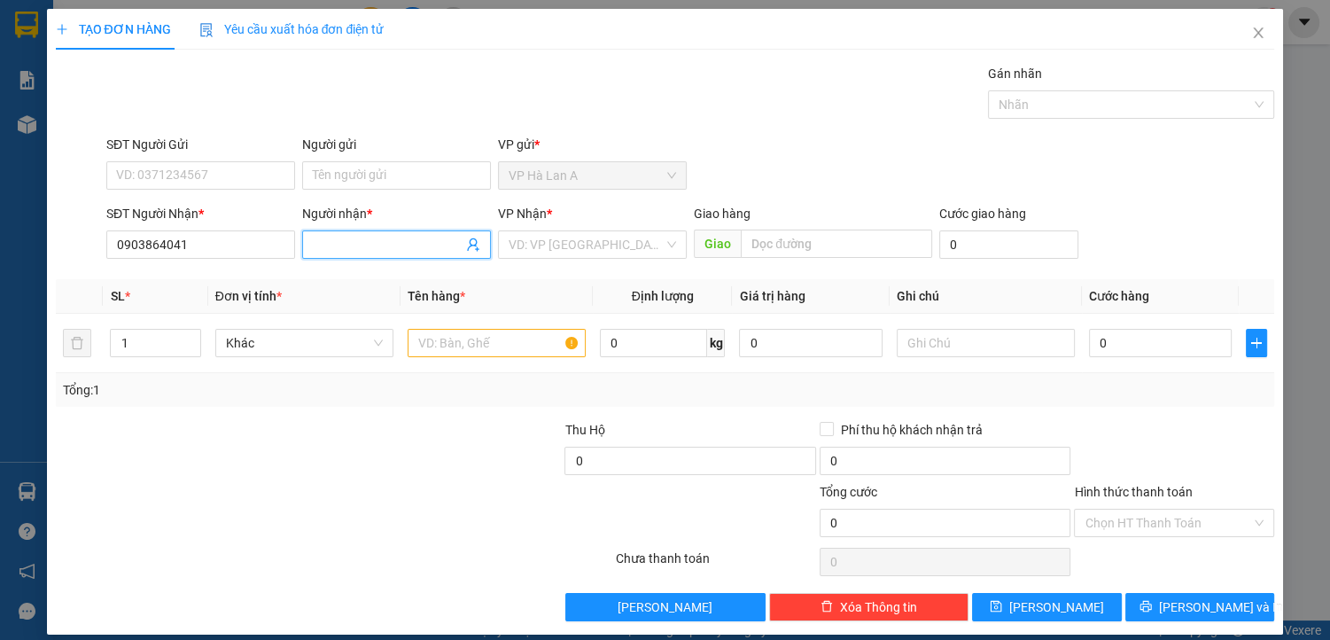
click at [335, 241] on input "Người nhận *" at bounding box center [388, 245] width 150 height 20
type input "chè nts"
click at [602, 238] on input "search" at bounding box center [586, 244] width 155 height 27
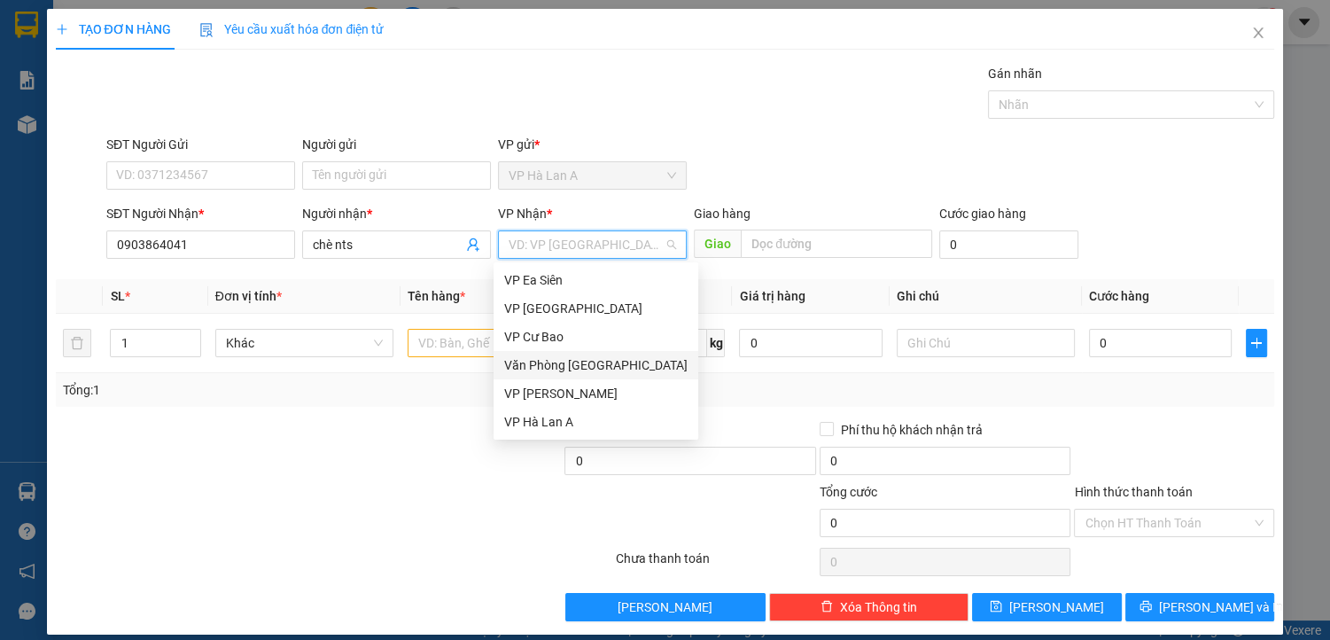
click at [639, 363] on div "Văn Phòng [GEOGRAPHIC_DATA]" at bounding box center [595, 365] width 183 height 20
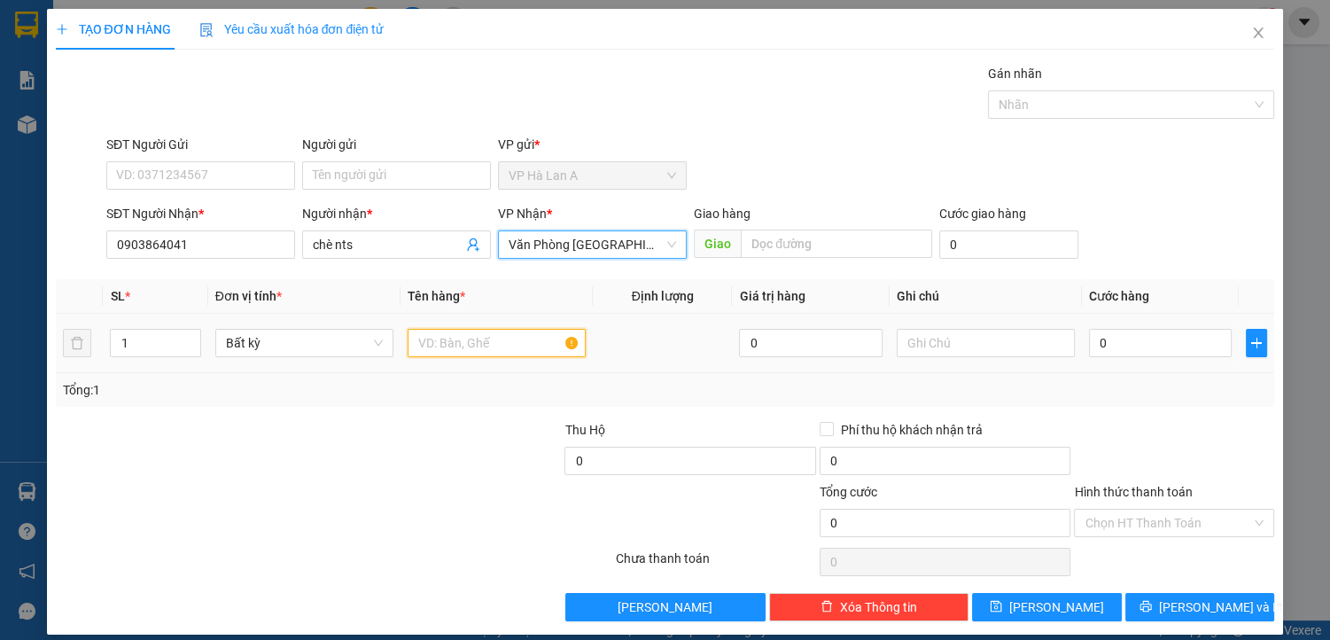
click at [468, 344] on input "text" at bounding box center [497, 343] width 178 height 28
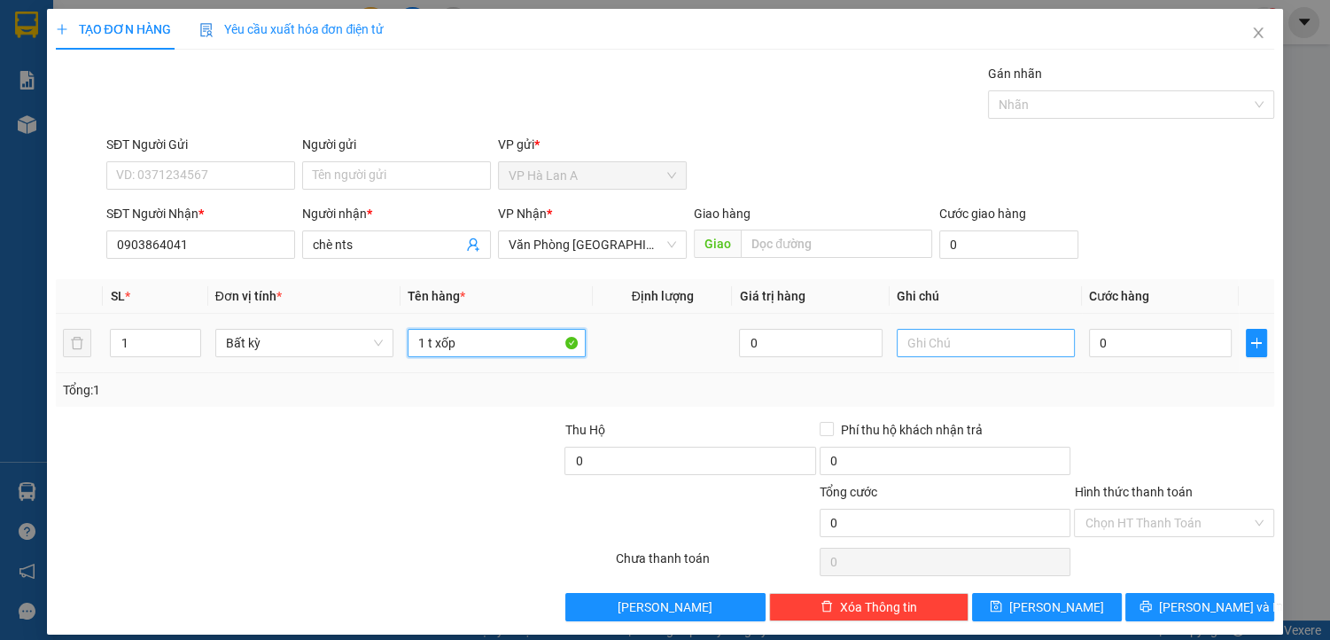
type input "1 t xốp"
click at [974, 346] on input "text" at bounding box center [986, 343] width 178 height 28
type input "ship"
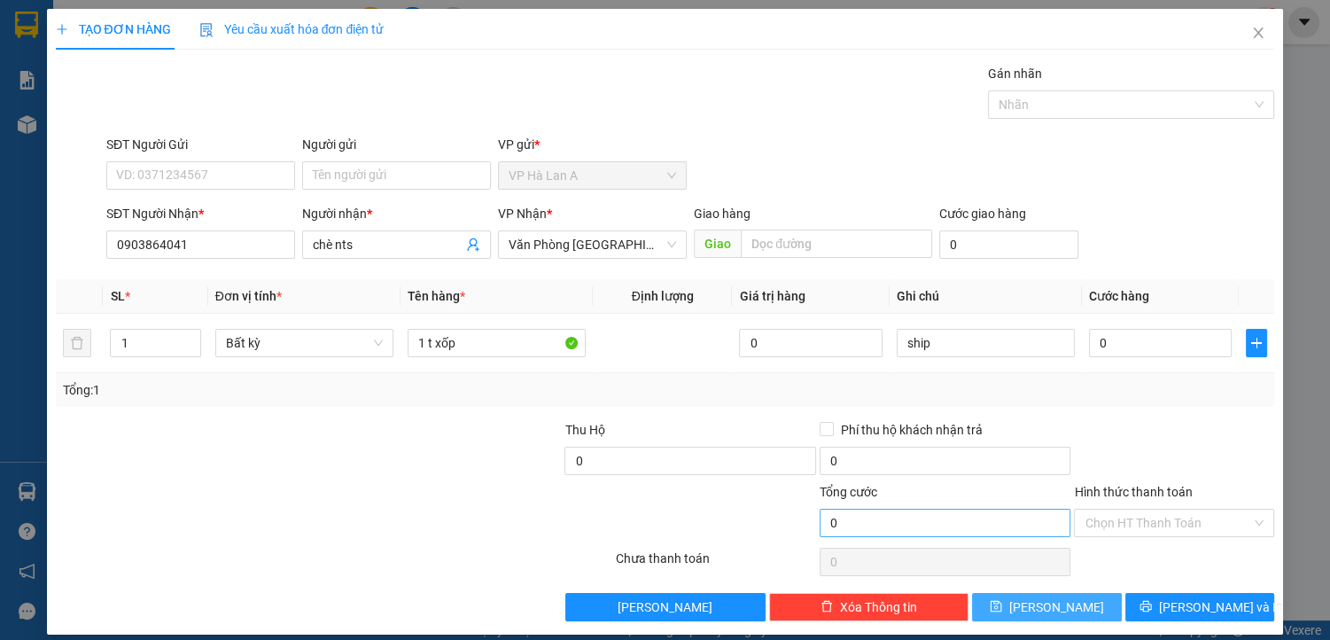
drag, startPoint x: 1052, startPoint y: 605, endPoint x: 932, endPoint y: 519, distance: 146.8
click at [1050, 604] on span "[PERSON_NAME]" at bounding box center [1057, 607] width 95 height 20
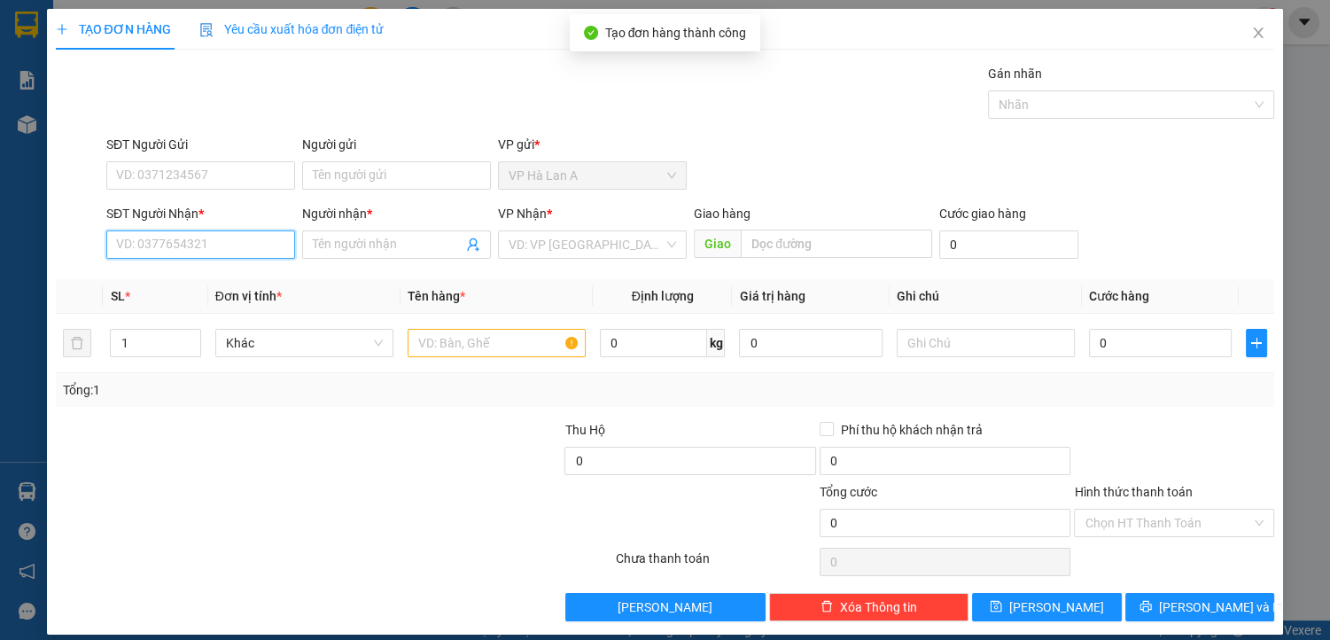
click at [213, 247] on input "SĐT Người Nhận *" at bounding box center [200, 244] width 189 height 28
type input "0933076366"
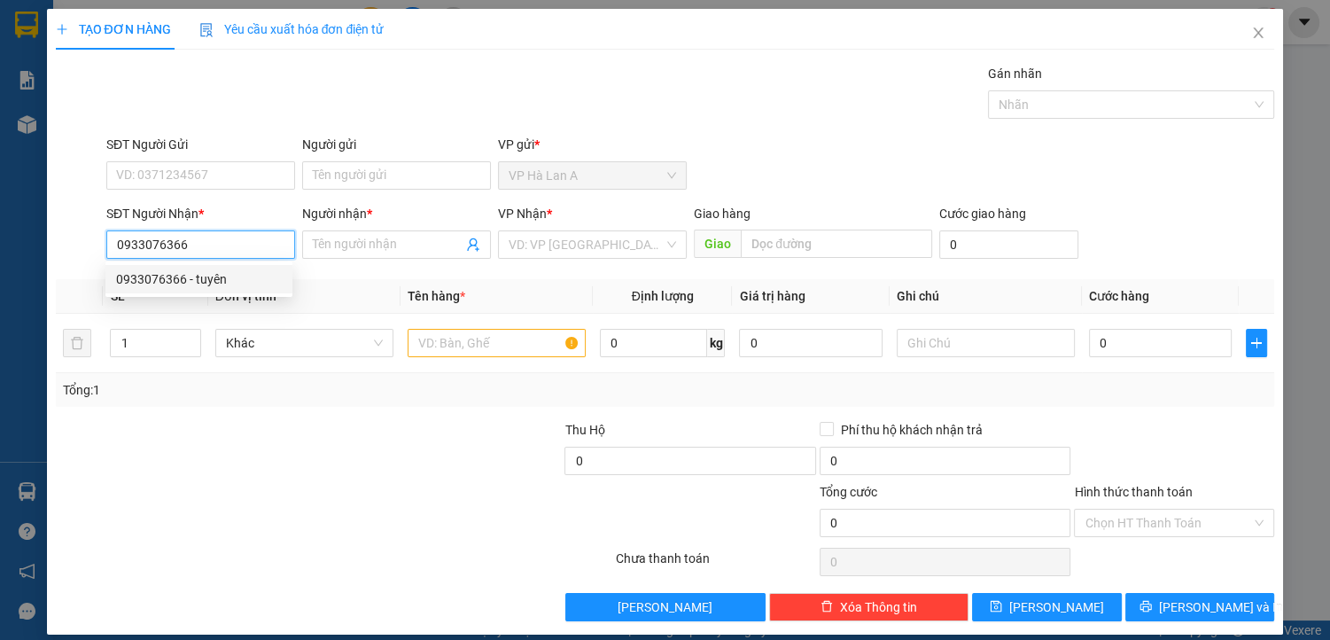
click at [219, 280] on div "0933076366 - tuyên" at bounding box center [199, 279] width 166 height 20
type input "tuyên"
type input "0933076366"
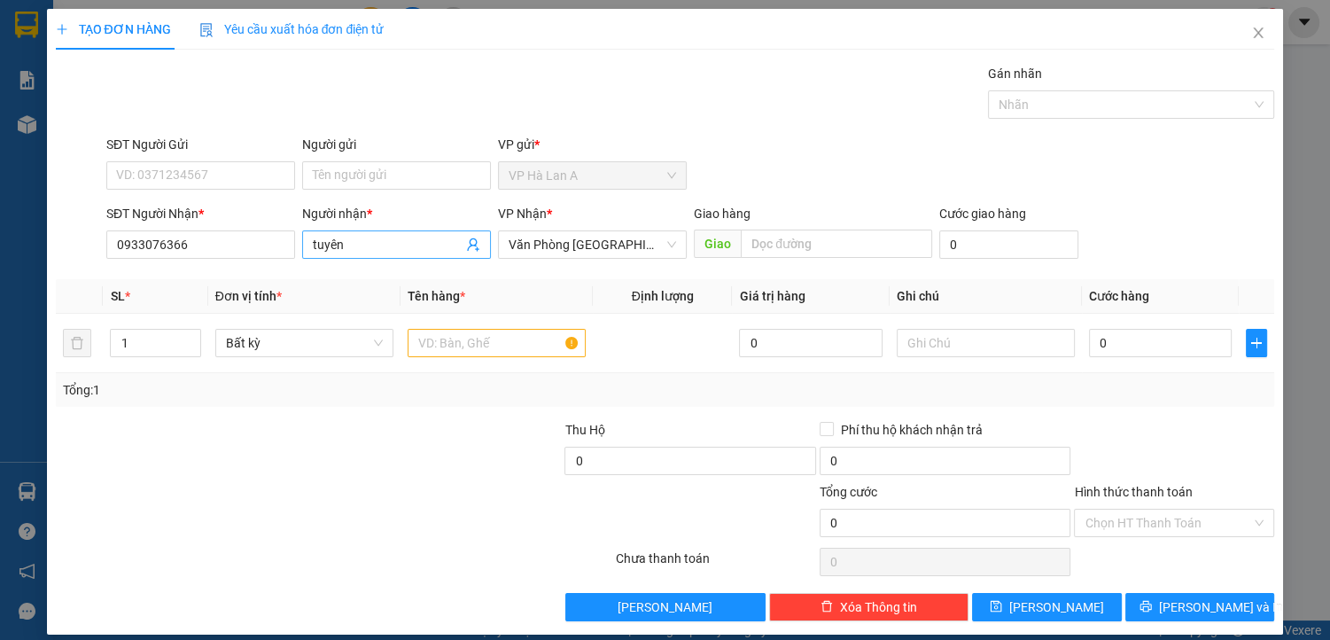
click at [382, 245] on input "tuyên" at bounding box center [388, 245] width 150 height 20
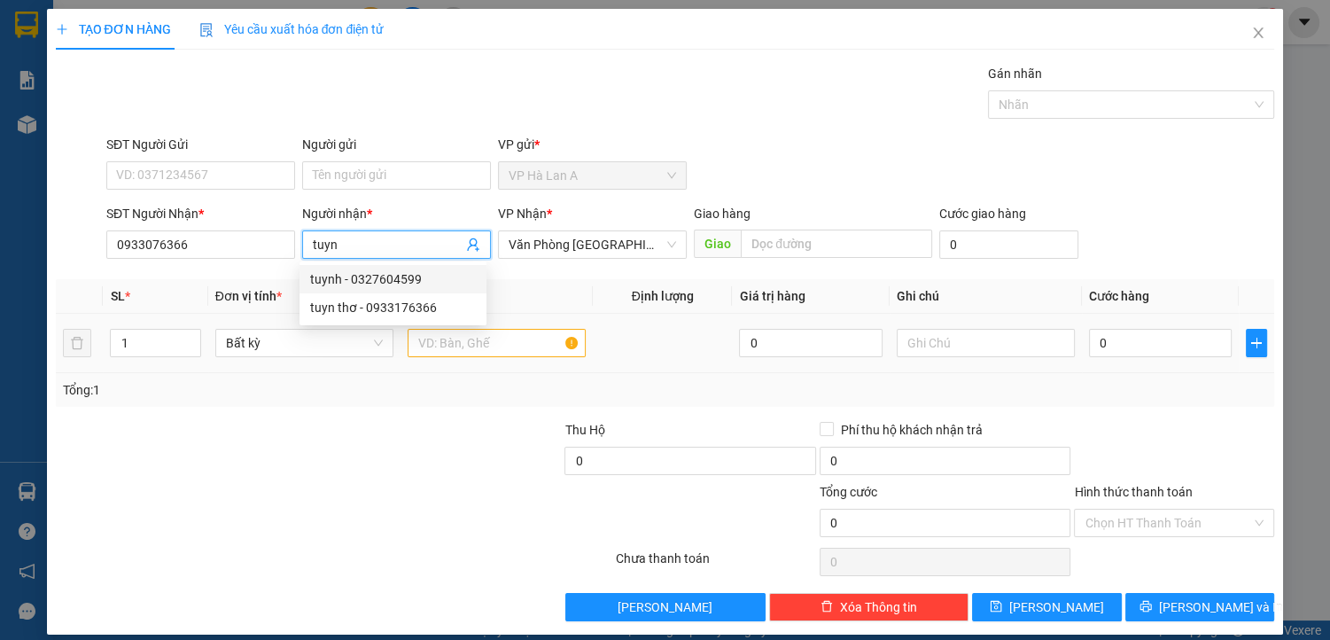
type input "tuyn"
click at [525, 351] on input "text" at bounding box center [497, 343] width 178 height 28
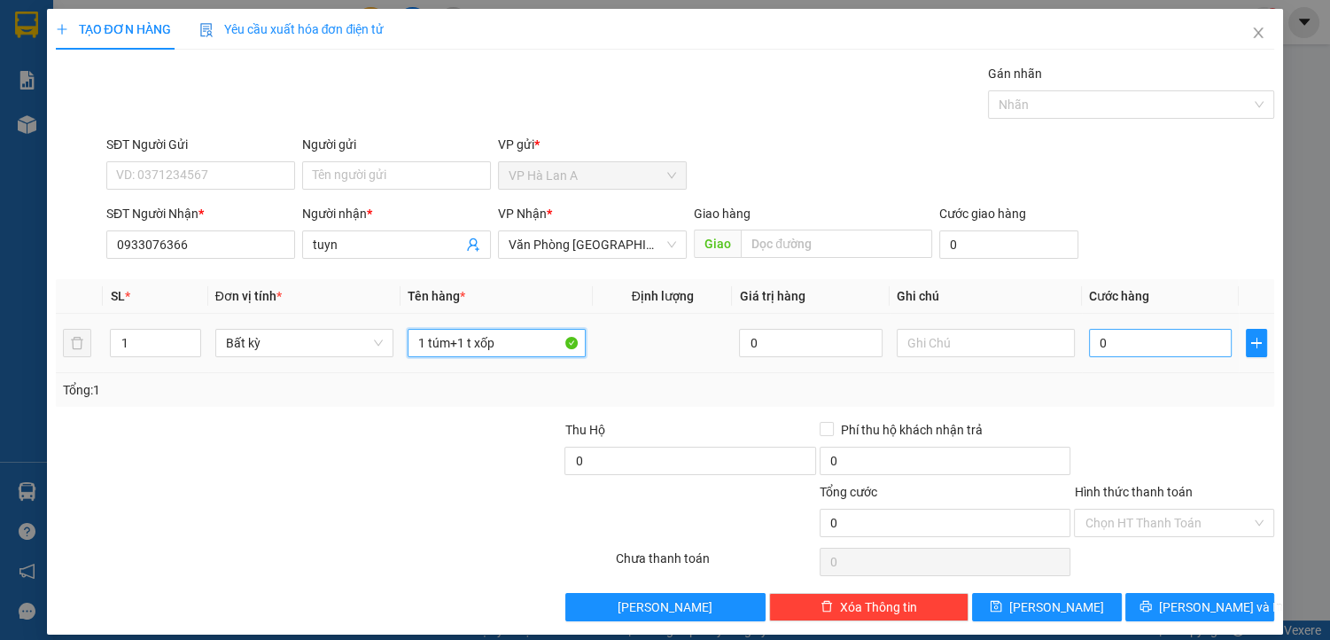
type input "1 túm+1 t xốp"
click at [1116, 337] on input "0" at bounding box center [1161, 343] width 144 height 28
type input "1"
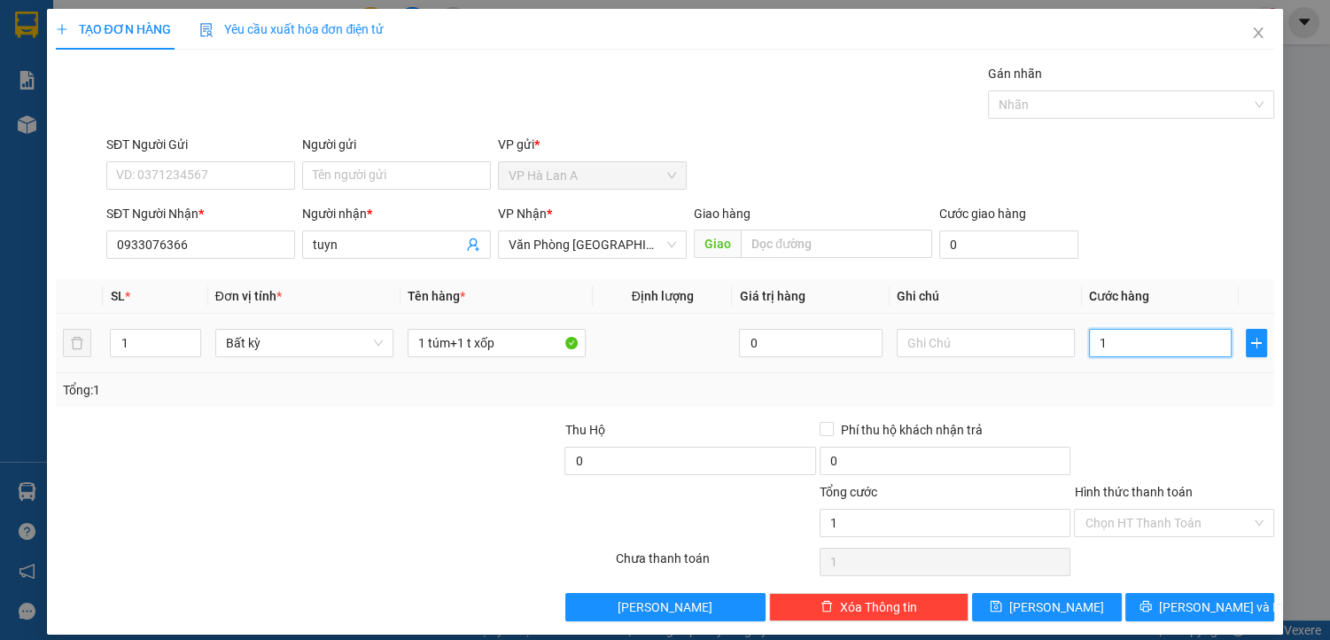
type input "11"
type input "110"
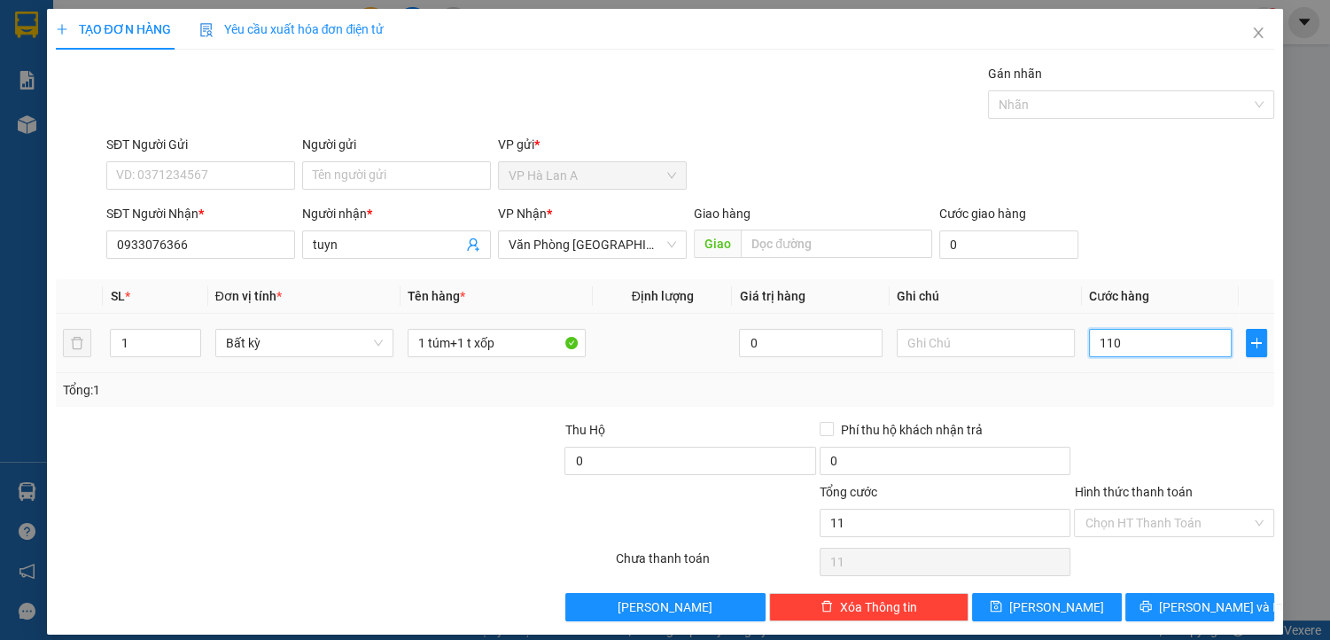
type input "110"
type input "110.000"
click at [1113, 505] on div "Hình thức thanh toán" at bounding box center [1174, 495] width 200 height 27
click at [1116, 519] on input "Hình thức thanh toán" at bounding box center [1168, 523] width 167 height 27
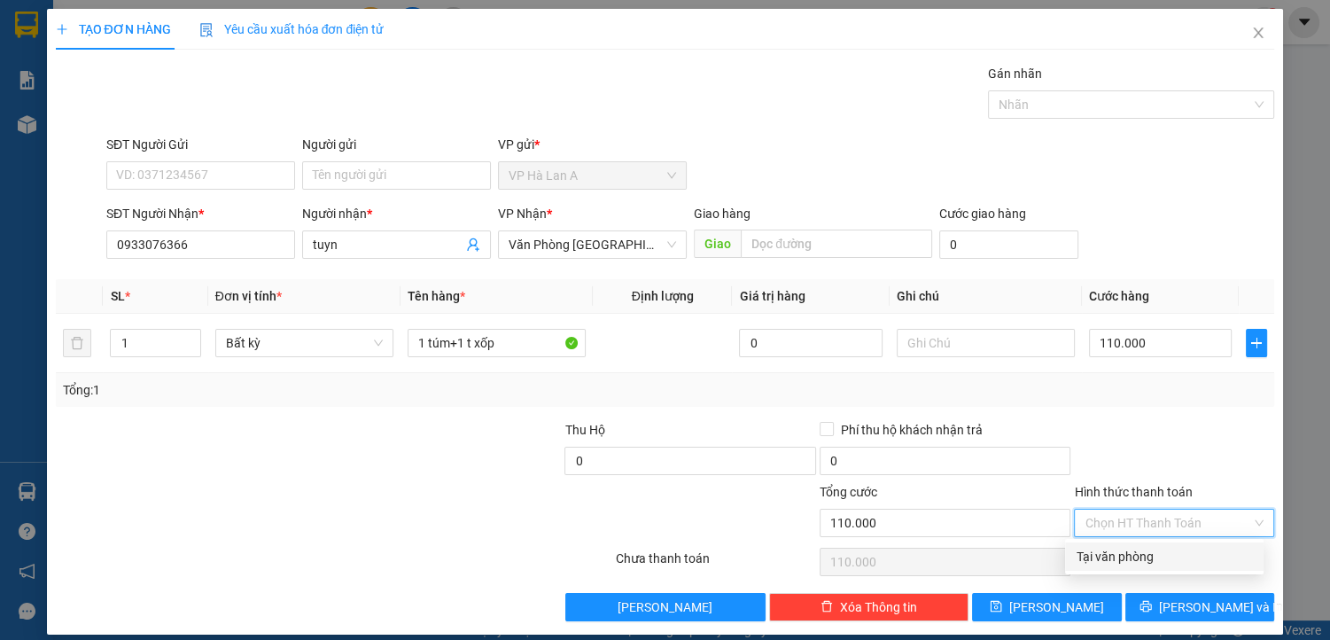
click at [1115, 561] on div "Tại văn phòng" at bounding box center [1164, 557] width 177 height 20
type input "0"
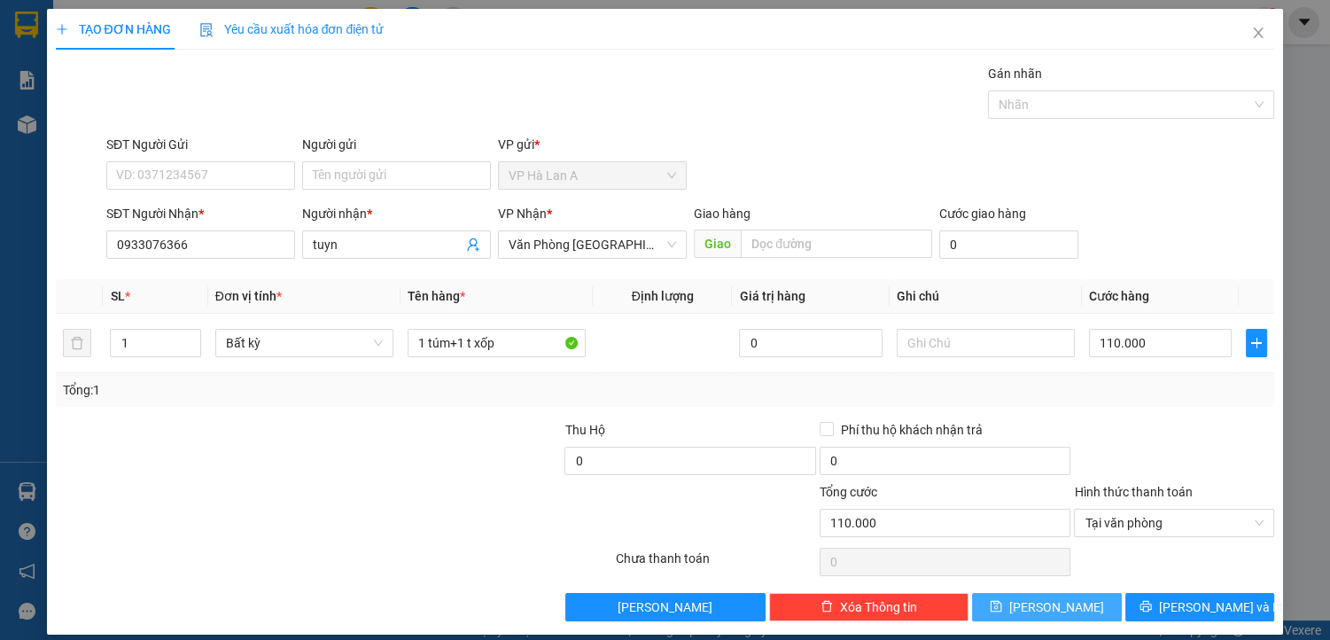
click at [1002, 611] on icon "save" at bounding box center [997, 607] width 12 height 12
type input "0"
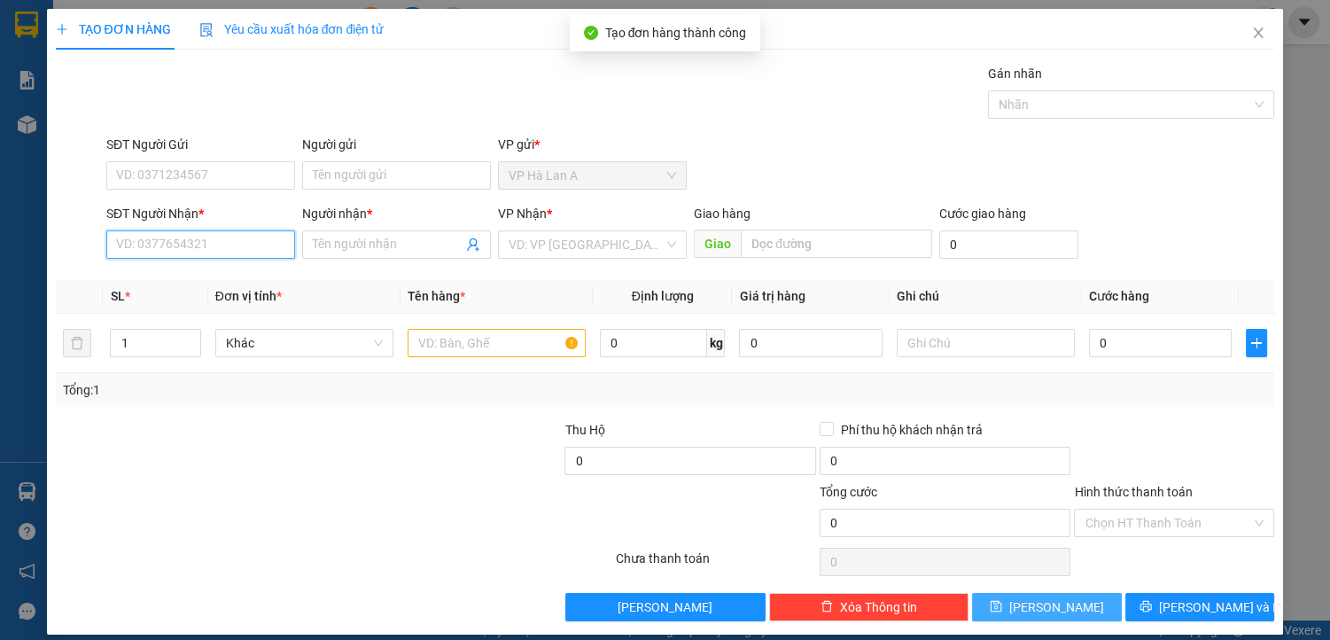
click at [184, 252] on input "SĐT Người Nhận *" at bounding box center [200, 244] width 189 height 28
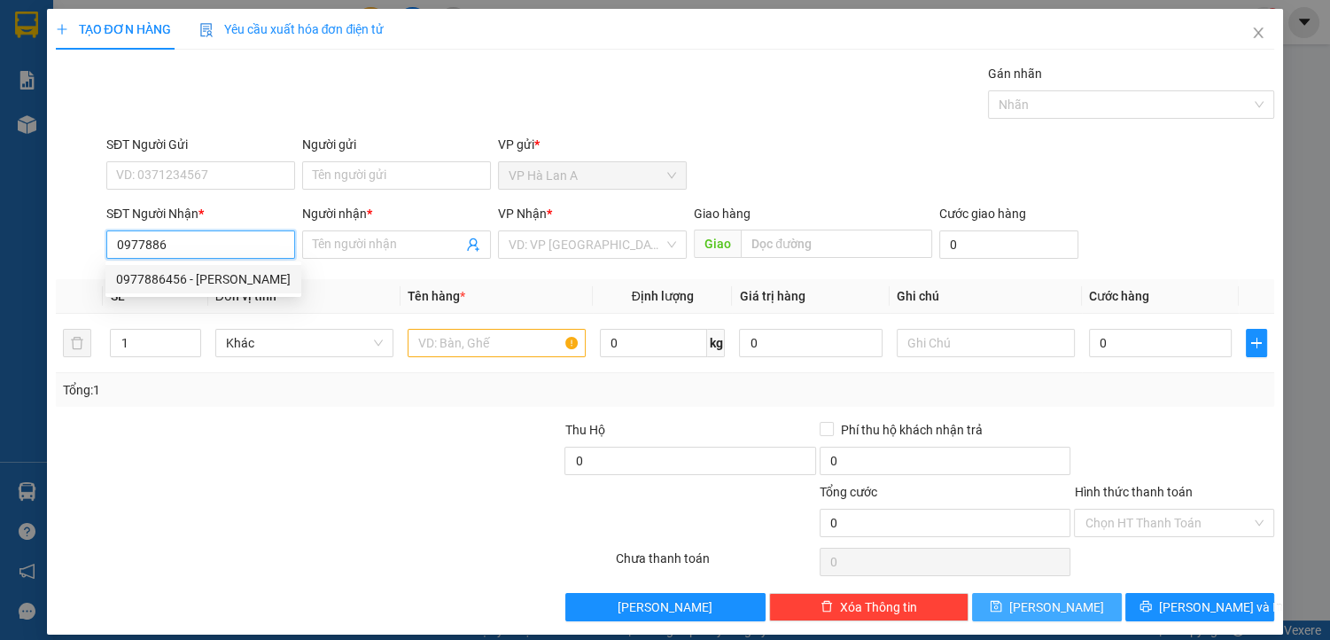
click at [226, 278] on div "0977886456 - [PERSON_NAME]" at bounding box center [203, 279] width 175 height 20
type input "0977886456"
type input "hoàng anh"
type input "0977886456"
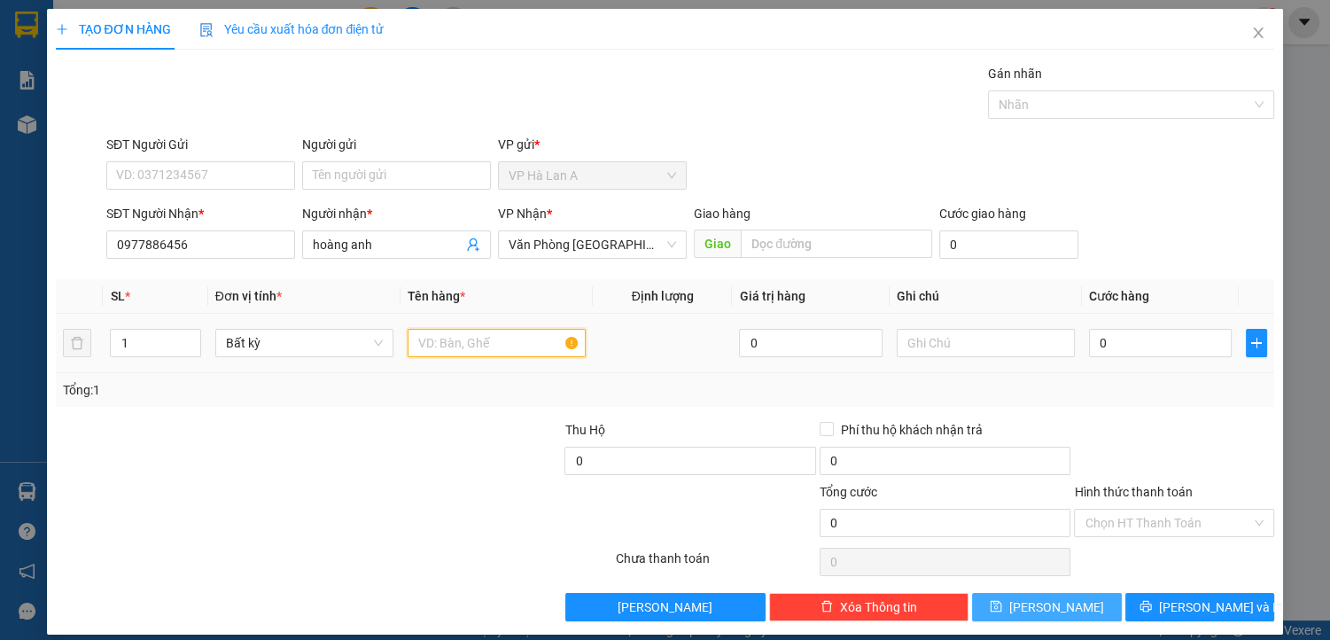
click at [438, 339] on input "text" at bounding box center [497, 343] width 178 height 28
type input "1 t"
drag, startPoint x: 1038, startPoint y: 610, endPoint x: 859, endPoint y: 468, distance: 228.4
click at [1038, 607] on span "[PERSON_NAME]" at bounding box center [1057, 607] width 95 height 20
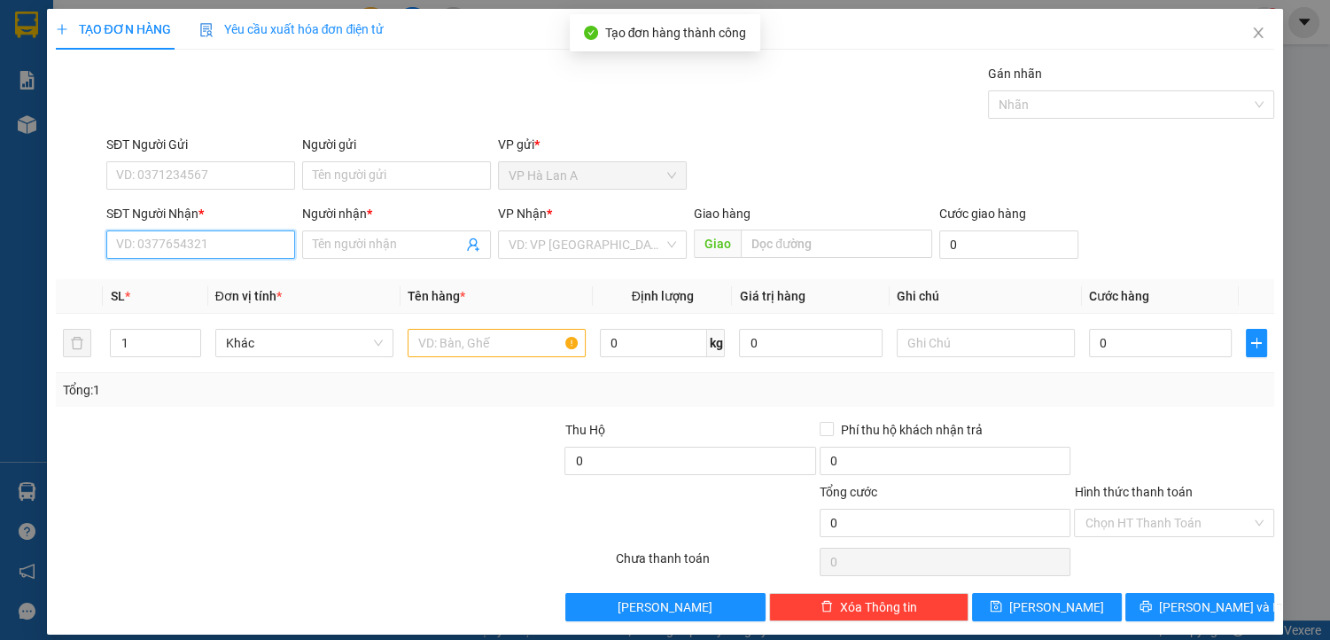
click at [208, 245] on input "SĐT Người Nhận *" at bounding box center [200, 244] width 189 height 28
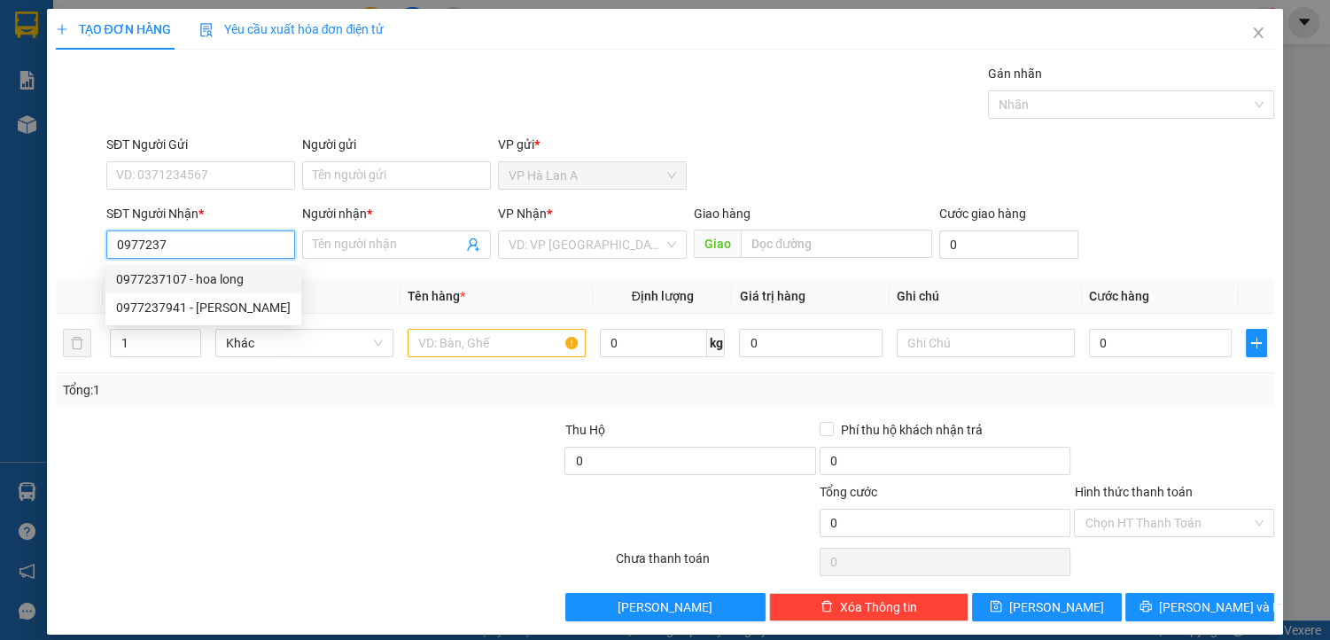
click at [240, 283] on div "0977237107 - hoa long" at bounding box center [203, 279] width 175 height 20
type input "0977237107"
type input "hoa long"
type input "an sương"
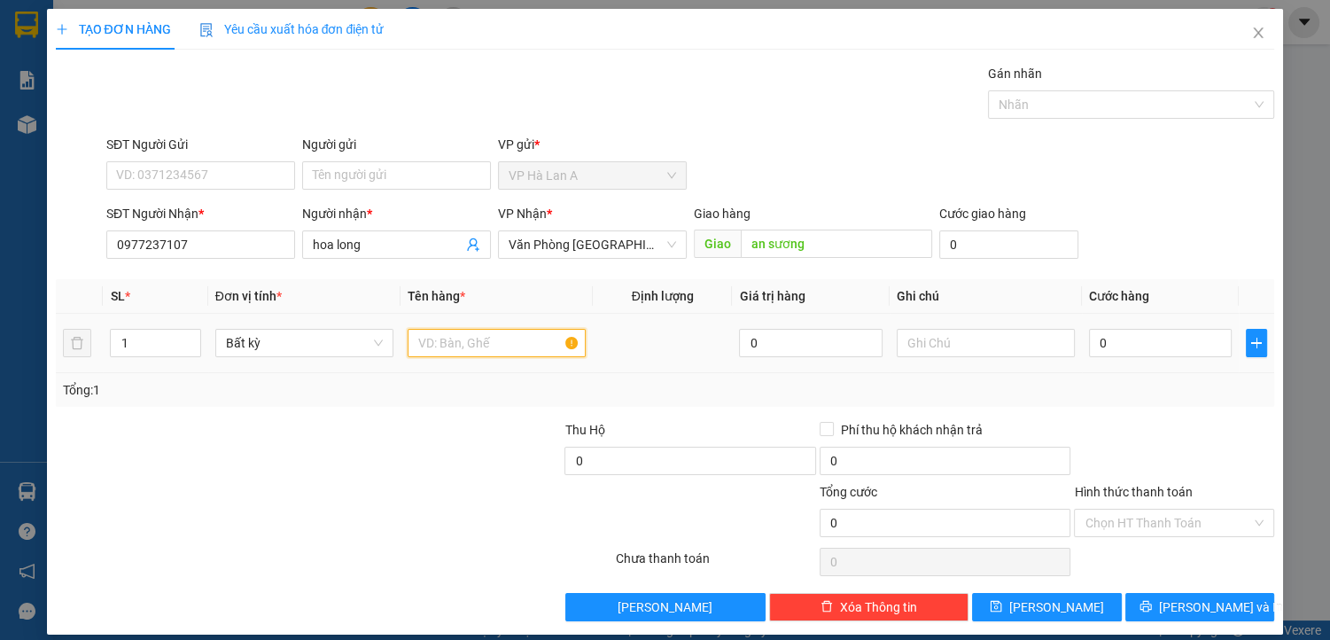
click at [463, 347] on input "text" at bounding box center [497, 343] width 178 height 28
click at [1137, 359] on div "0" at bounding box center [1161, 342] width 144 height 35
click at [1145, 344] on input "0" at bounding box center [1161, 343] width 144 height 28
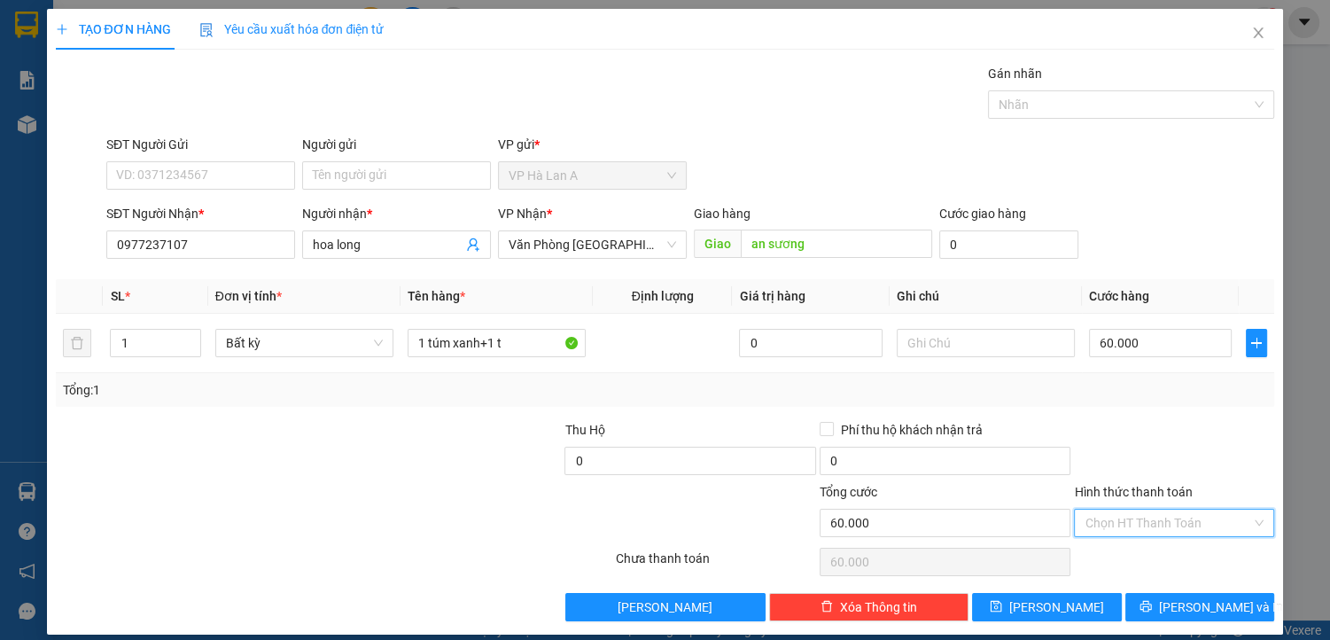
click at [1120, 521] on input "Hình thức thanh toán" at bounding box center [1168, 523] width 167 height 27
click at [1113, 558] on div "Tại văn phòng" at bounding box center [1164, 557] width 177 height 20
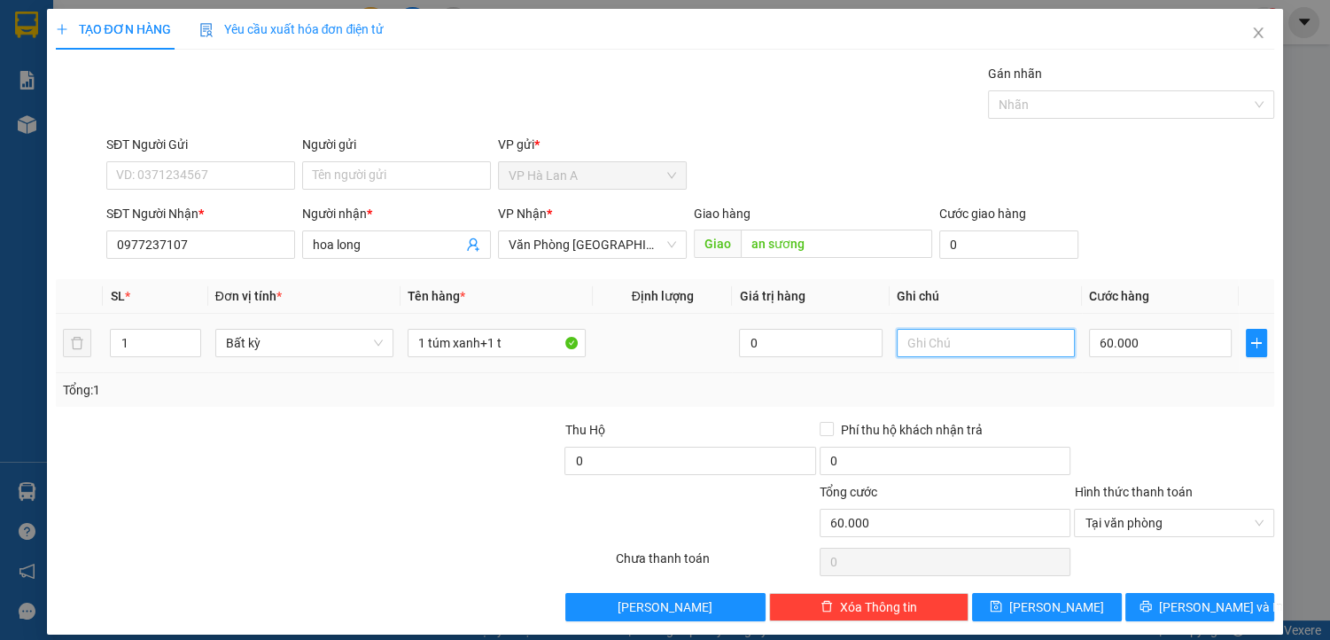
click at [948, 347] on input "text" at bounding box center [986, 343] width 178 height 28
drag, startPoint x: 1064, startPoint y: 603, endPoint x: 889, endPoint y: 539, distance: 185.9
click at [1063, 604] on button "[PERSON_NAME]" at bounding box center [1046, 607] width 149 height 28
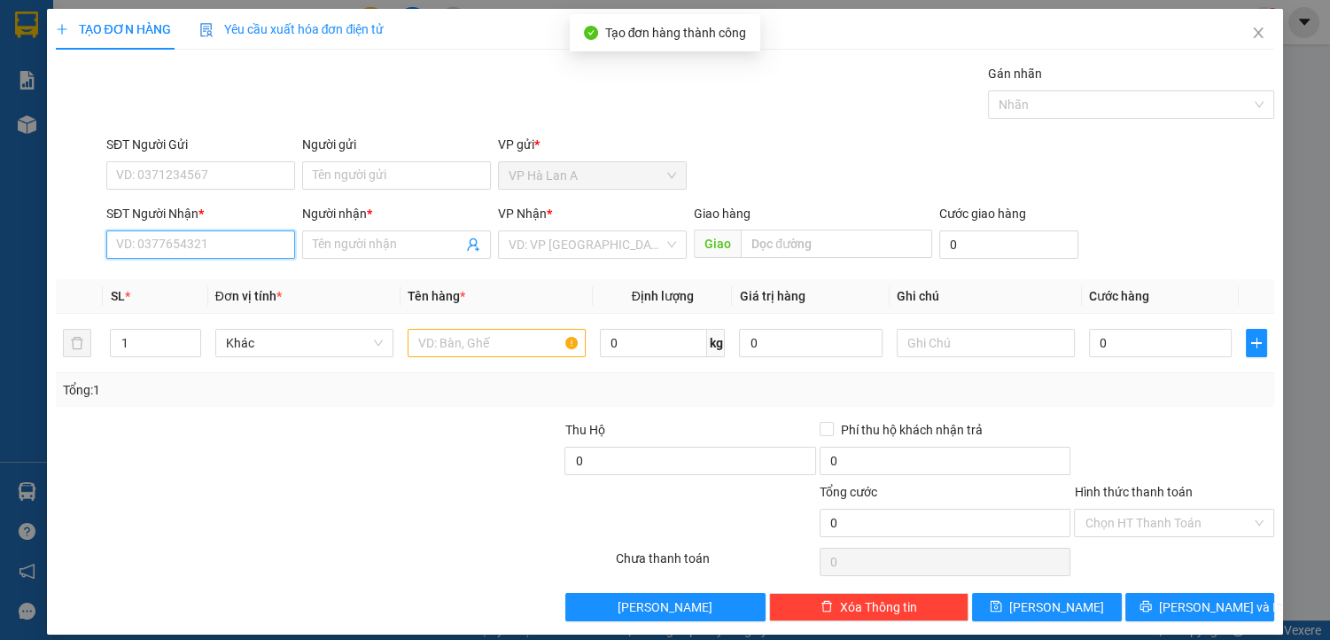
click at [213, 254] on input "SĐT Người Nhận *" at bounding box center [200, 244] width 189 height 28
click at [223, 277] on div "0866752577 - loan" at bounding box center [199, 279] width 166 height 20
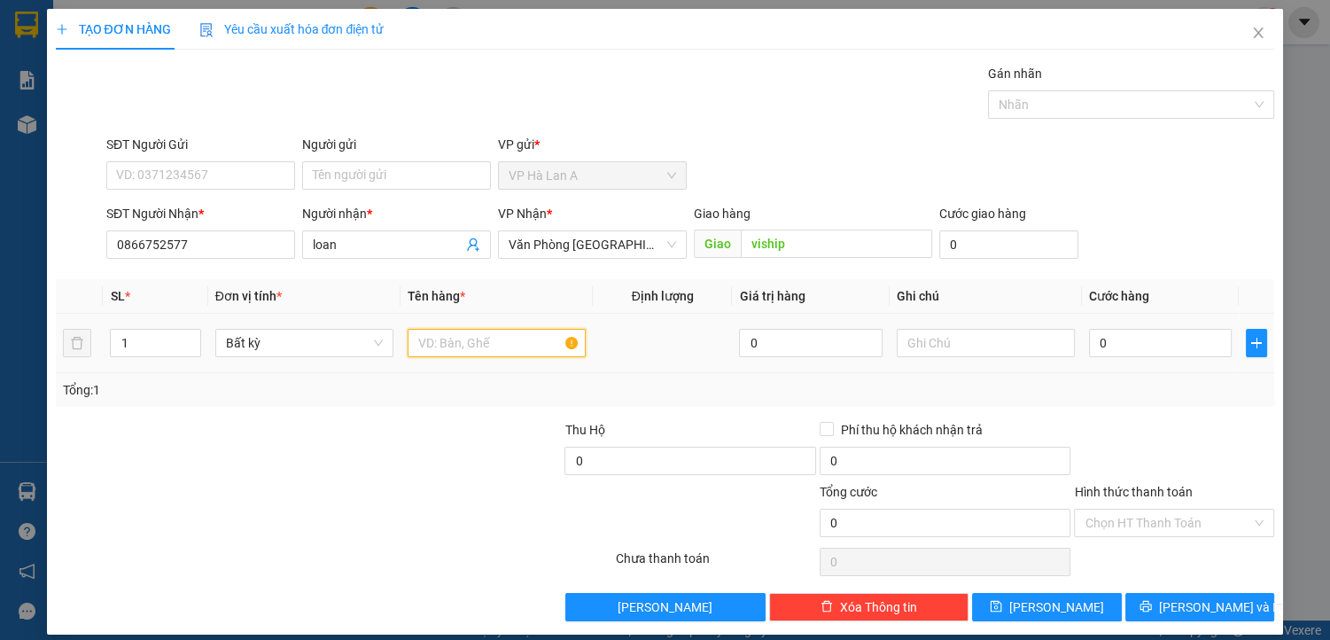
click at [440, 344] on input "text" at bounding box center [497, 343] width 178 height 28
click at [1129, 346] on input "0" at bounding box center [1161, 343] width 144 height 28
click at [1105, 515] on input "Hình thức thanh toán" at bounding box center [1168, 523] width 167 height 27
click at [1127, 540] on div "Transit Pickup Surcharge Ids Transit Deliver Surcharge Ids Transit Deliver Surc…" at bounding box center [666, 343] width 1220 height 558
click at [1120, 524] on input "Hình thức thanh toán" at bounding box center [1168, 523] width 167 height 27
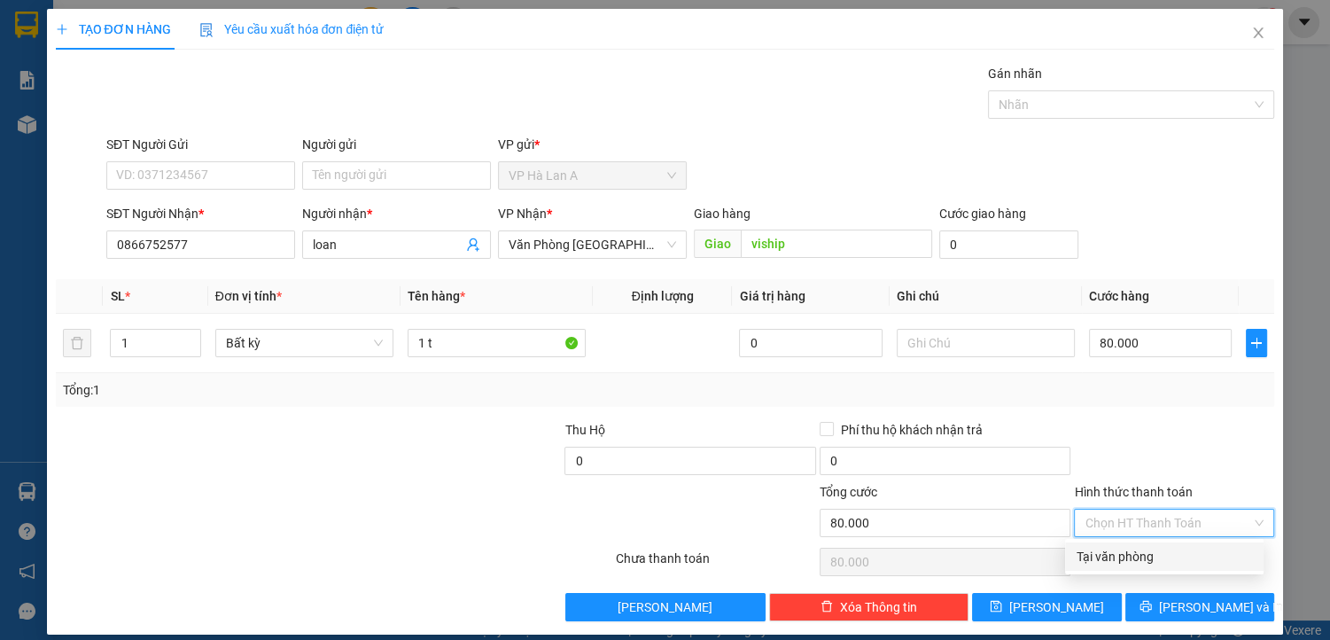
click at [1127, 552] on div "Tại văn phòng" at bounding box center [1164, 557] width 177 height 20
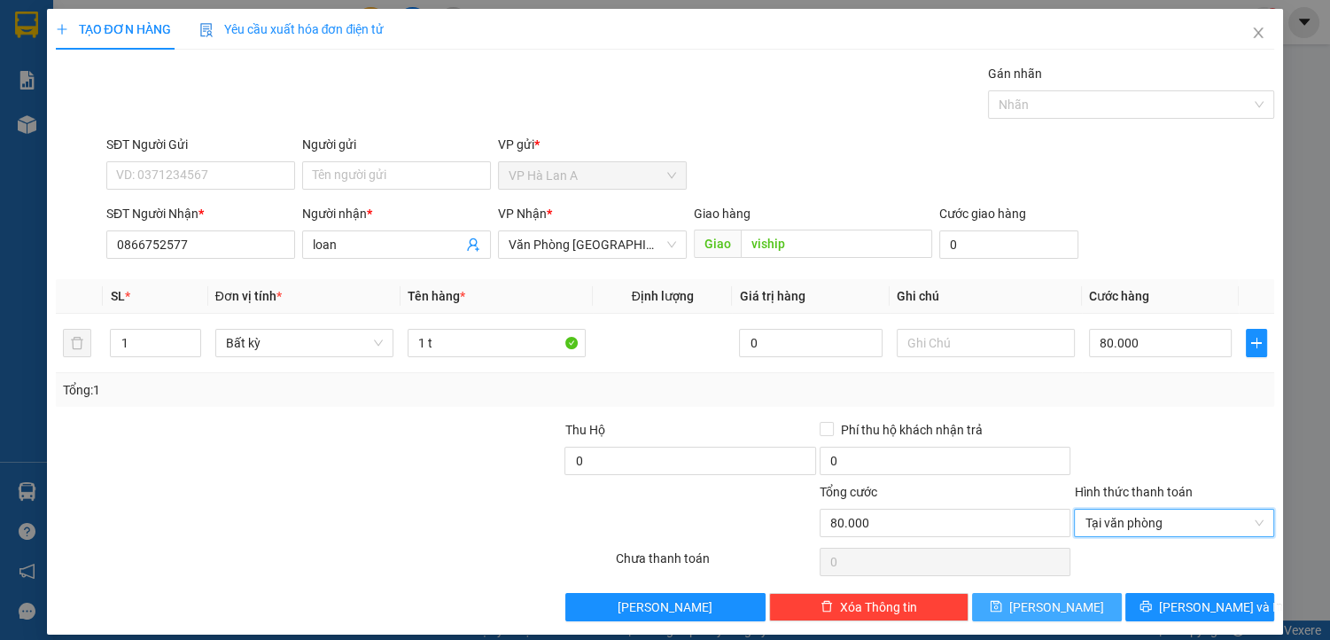
click at [1042, 602] on span "[PERSON_NAME]" at bounding box center [1057, 607] width 95 height 20
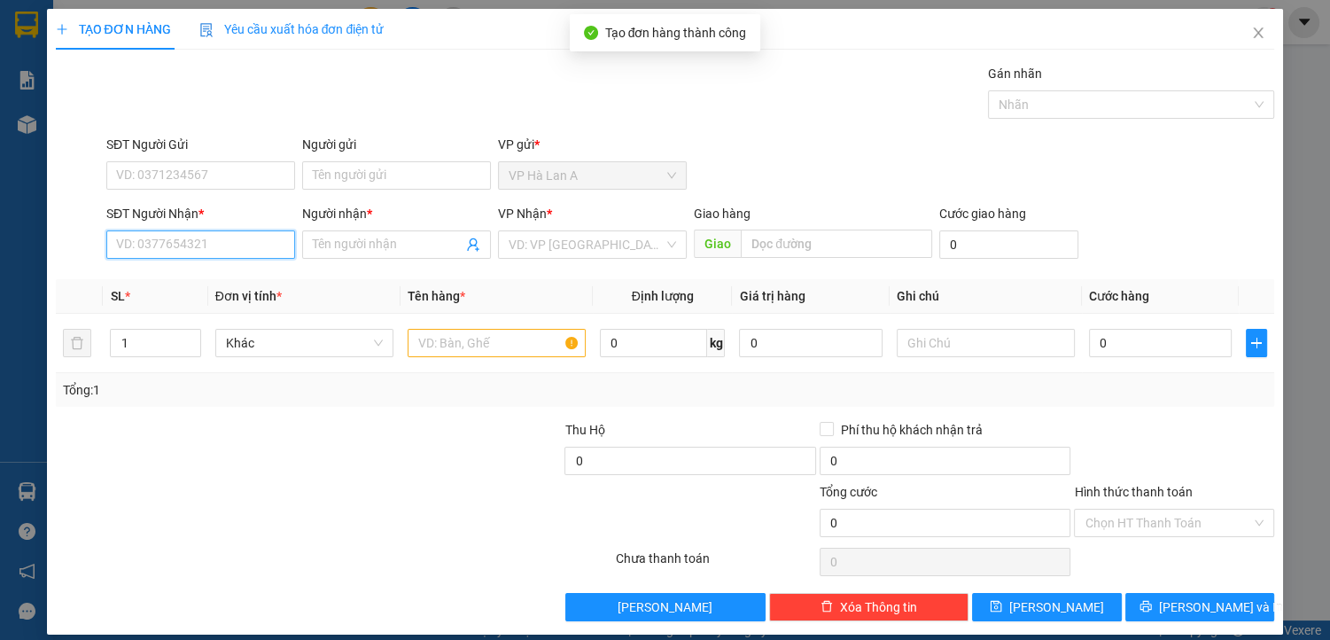
click at [224, 249] on input "SĐT Người Nhận *" at bounding box center [200, 244] width 189 height 28
drag, startPoint x: 206, startPoint y: 277, endPoint x: 375, endPoint y: 329, distance: 177.2
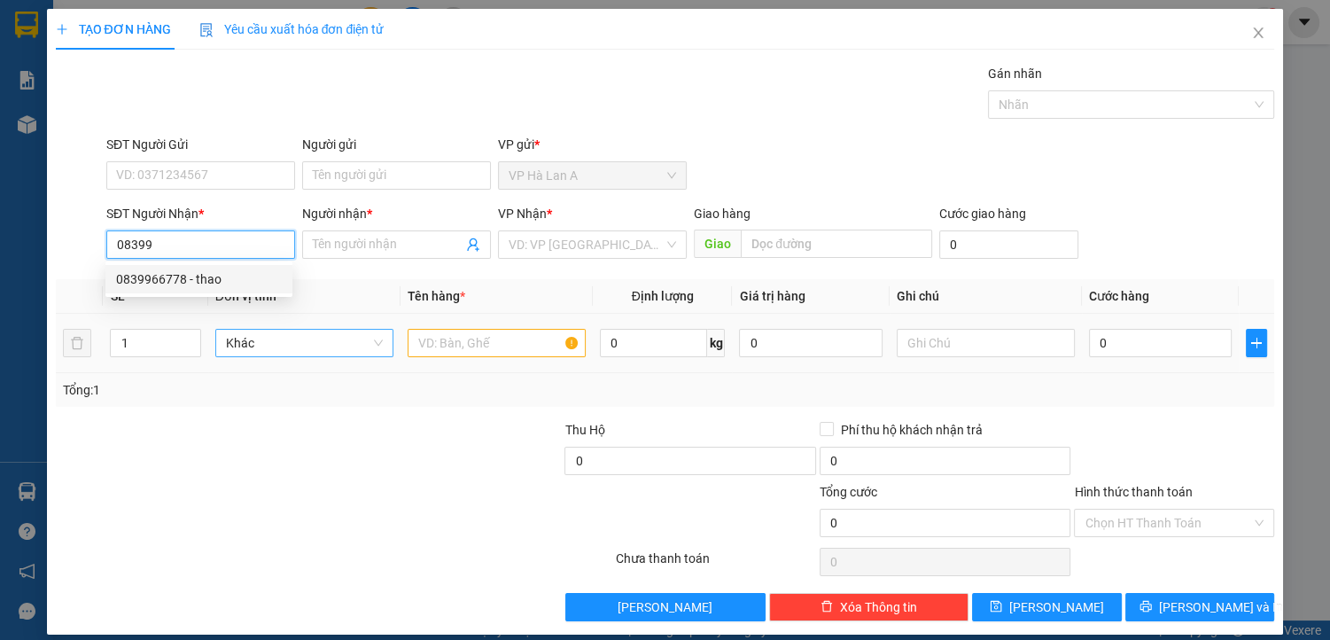
click at [207, 277] on div "0839966778 - thao" at bounding box center [199, 279] width 166 height 20
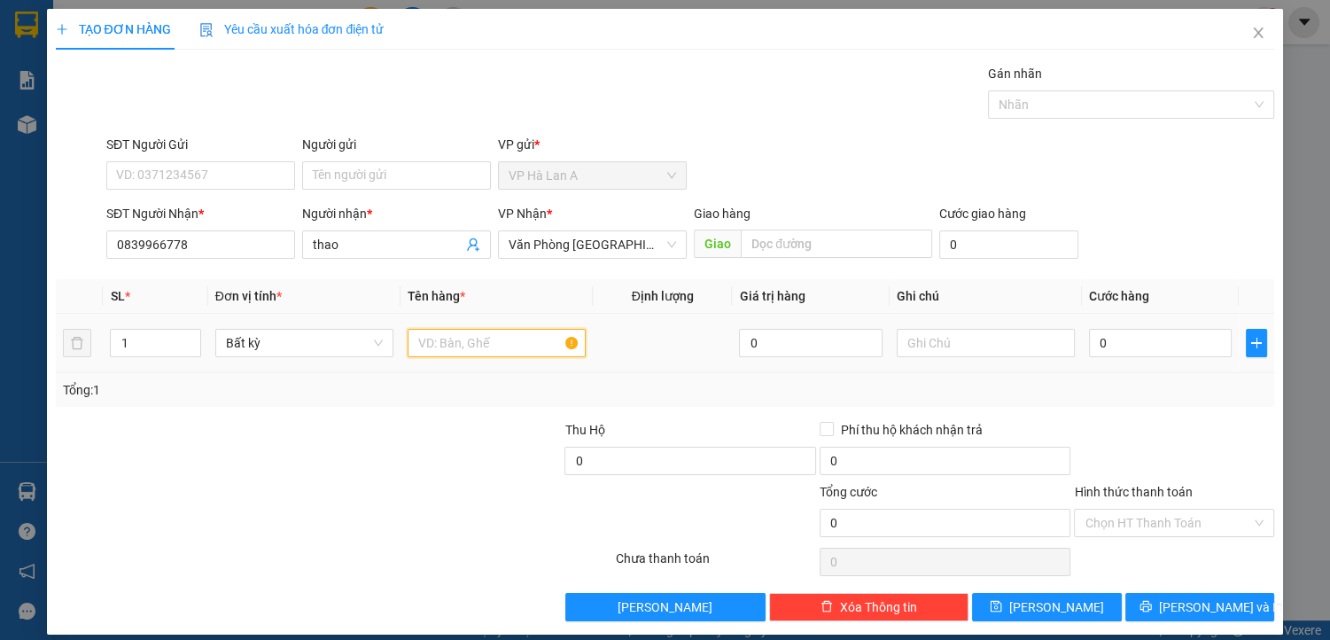
click at [433, 347] on input "text" at bounding box center [497, 343] width 178 height 28
click at [1131, 350] on input "0" at bounding box center [1161, 343] width 144 height 28
click at [1120, 520] on input "Hình thức thanh toán" at bounding box center [1168, 523] width 167 height 27
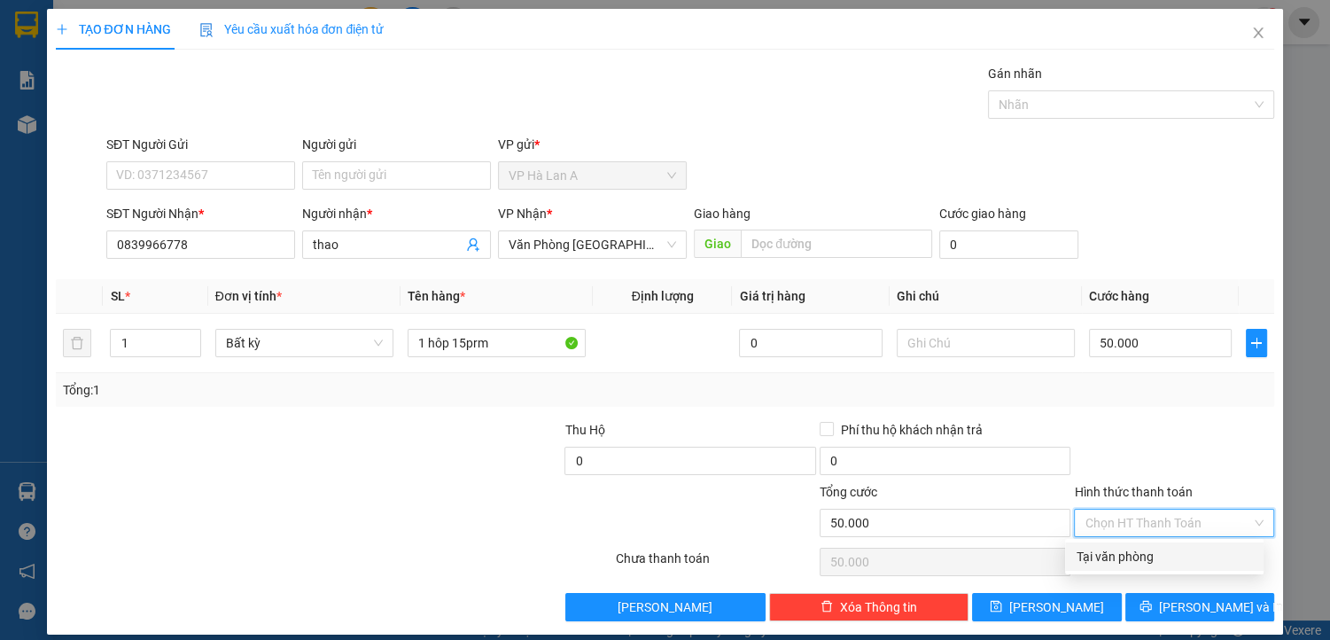
click at [1119, 550] on div "Tại văn phòng" at bounding box center [1164, 557] width 177 height 20
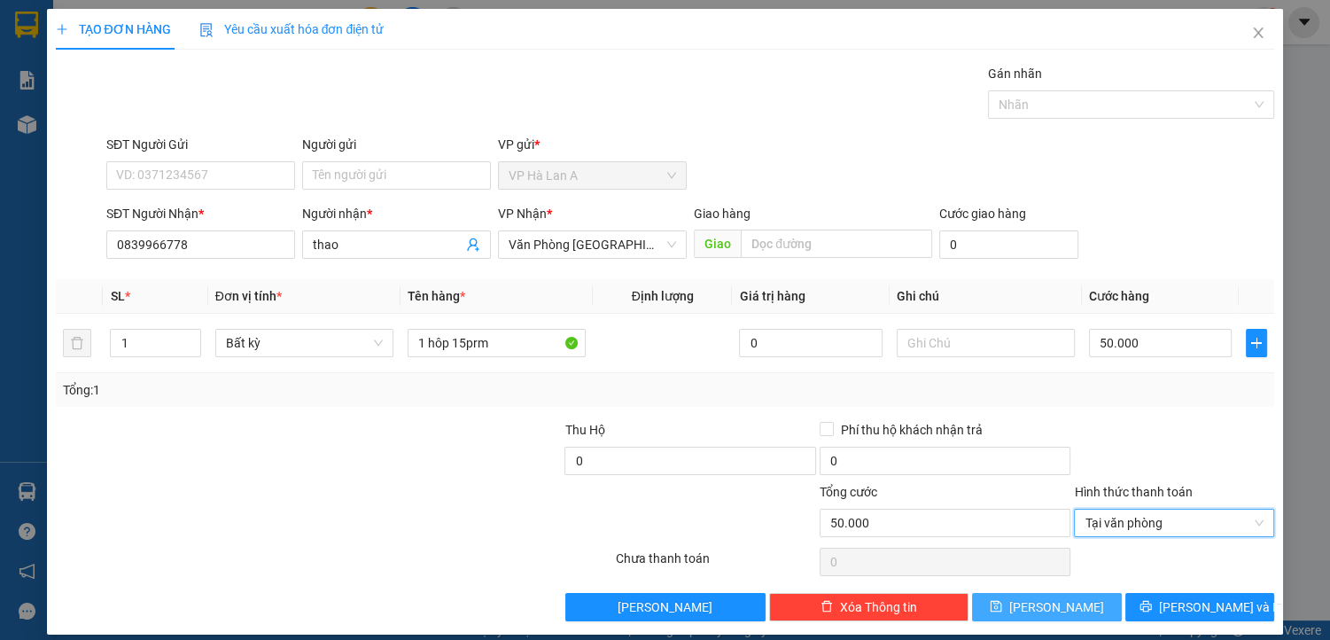
drag, startPoint x: 1057, startPoint y: 602, endPoint x: 979, endPoint y: 553, distance: 92.7
click at [1057, 602] on span "[PERSON_NAME]" at bounding box center [1057, 607] width 95 height 20
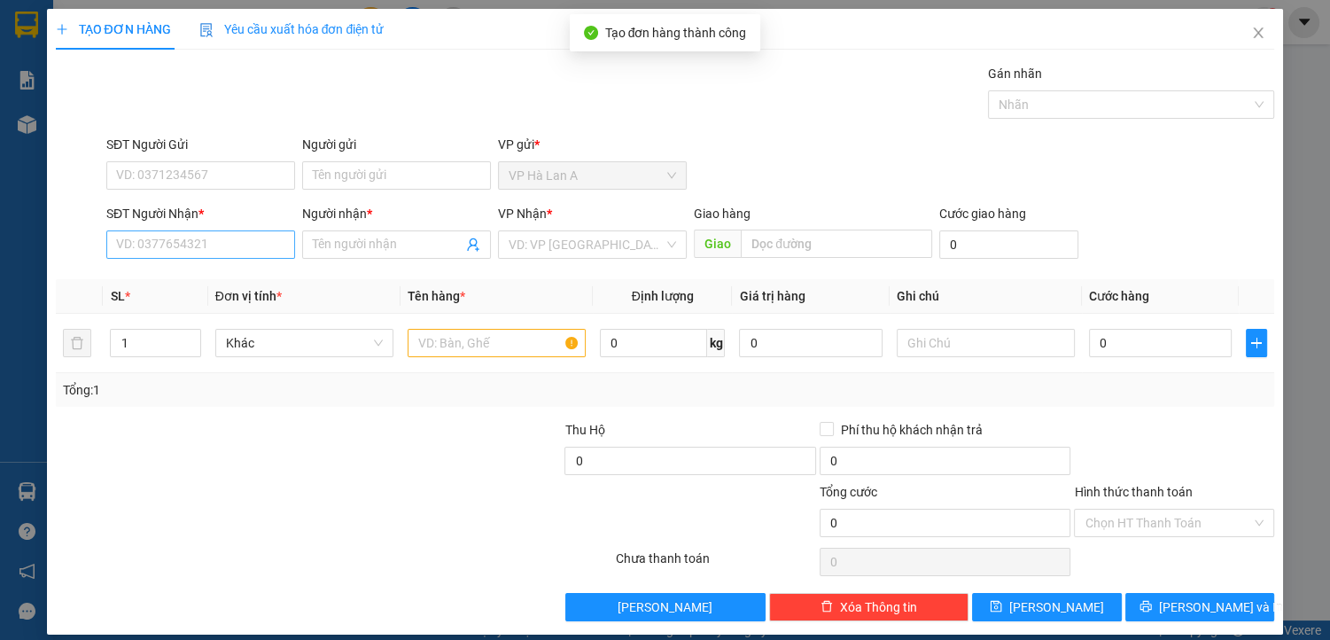
drag, startPoint x: 191, startPoint y: 222, endPoint x: 191, endPoint y: 234, distance: 11.5
click at [191, 227] on div "SĐT Người Nhận *" at bounding box center [200, 217] width 189 height 27
click at [192, 240] on input "SĐT Người Nhận *" at bounding box center [200, 244] width 189 height 28
click at [257, 245] on input "SĐT Người Nhận *" at bounding box center [200, 244] width 189 height 28
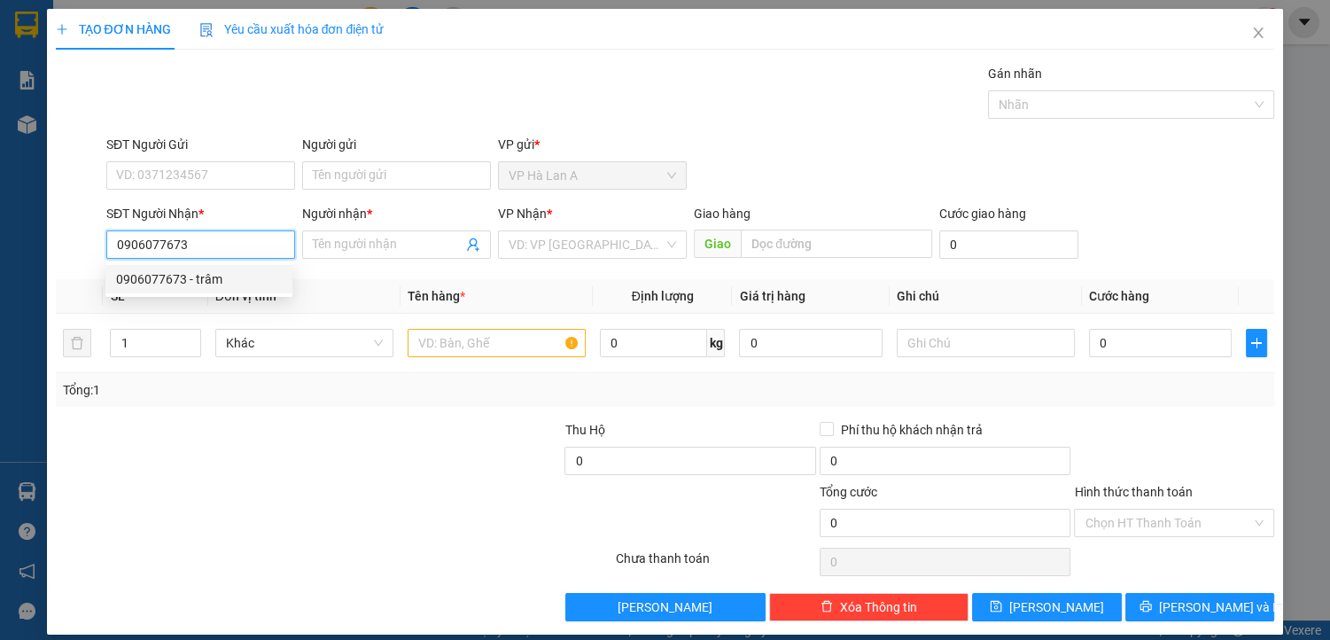
click at [246, 273] on div "0906077673 - trâm" at bounding box center [199, 279] width 166 height 20
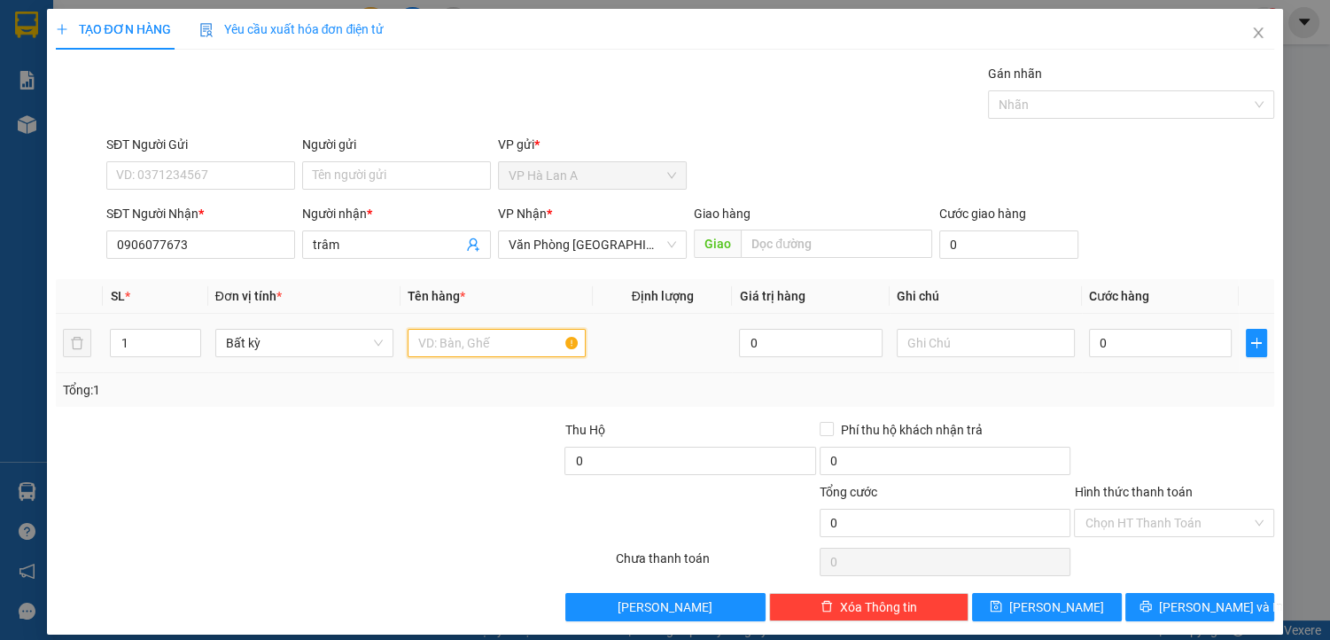
click at [427, 348] on input "text" at bounding box center [497, 343] width 178 height 28
click at [915, 339] on input "text" at bounding box center [986, 343] width 178 height 28
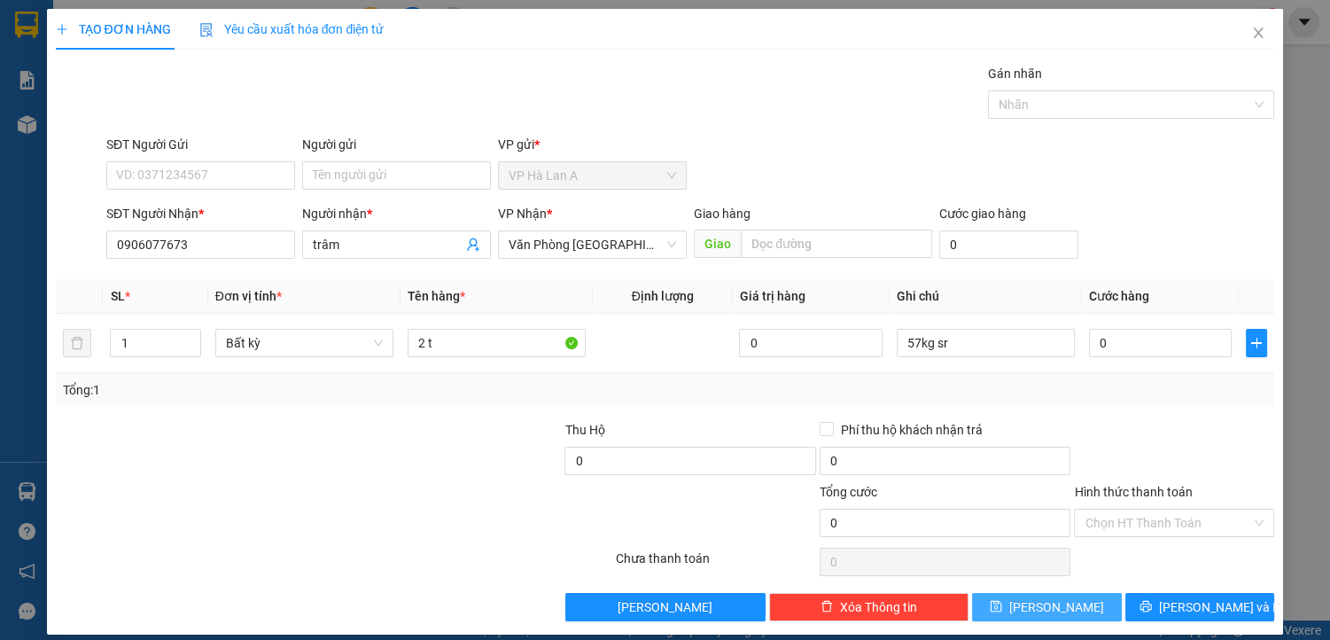
click at [1060, 606] on button "[PERSON_NAME]" at bounding box center [1046, 607] width 149 height 28
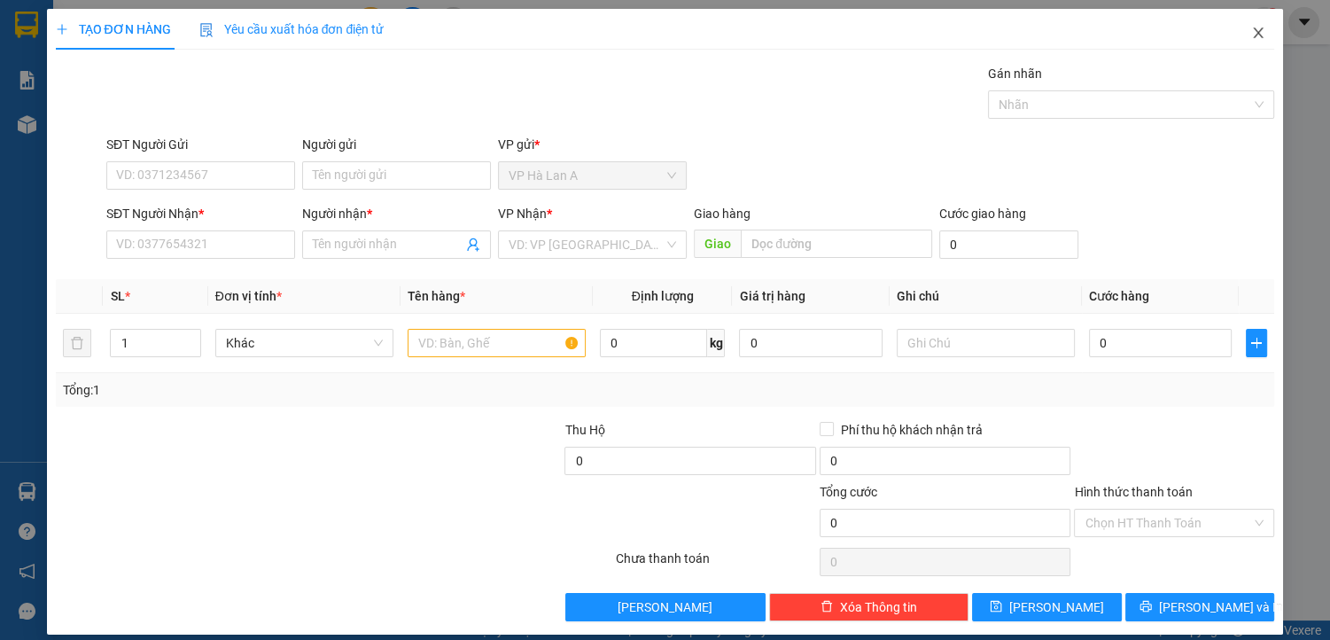
click at [1252, 33] on icon "close" at bounding box center [1259, 33] width 14 height 14
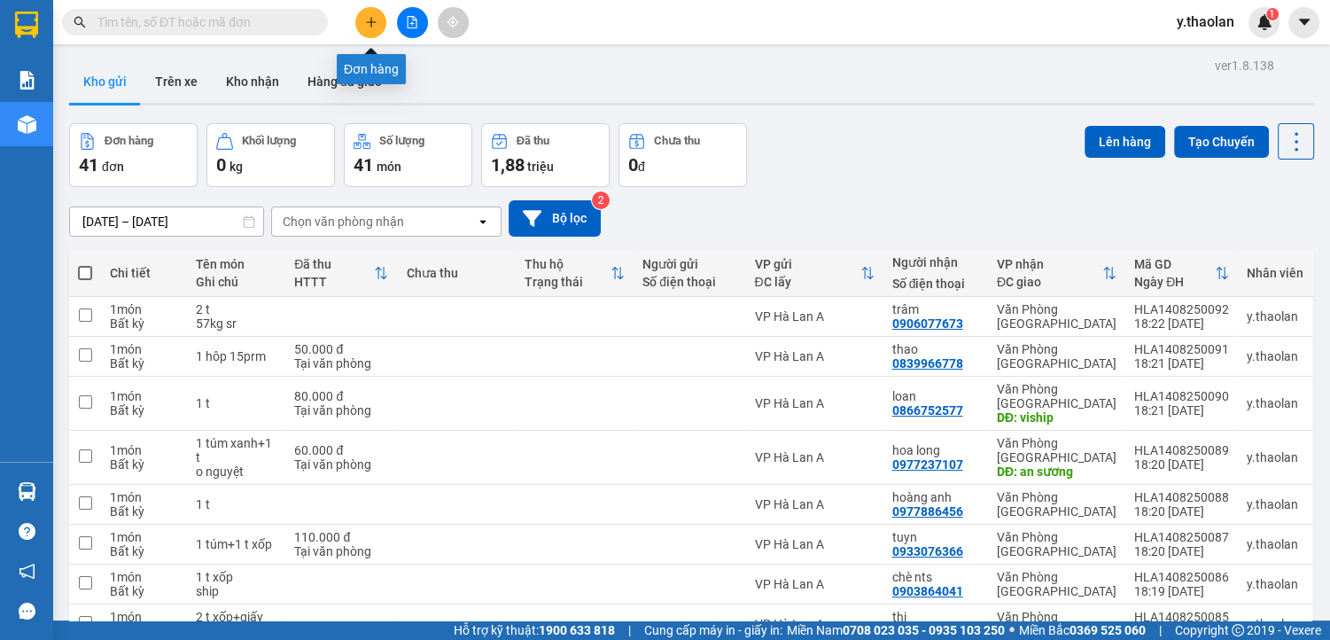
click at [371, 24] on icon "plus" at bounding box center [371, 22] width 1 height 10
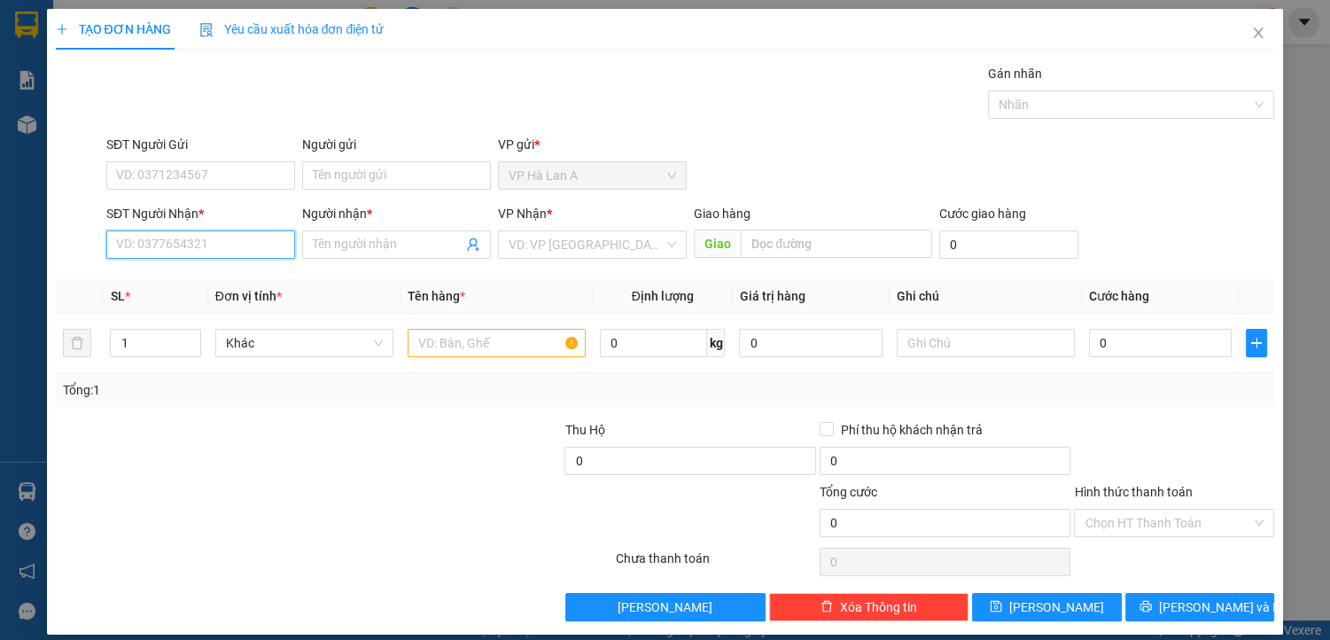
click at [214, 248] on input "SĐT Người Nhận *" at bounding box center [200, 244] width 189 height 28
drag, startPoint x: 232, startPoint y: 277, endPoint x: 394, endPoint y: 332, distance: 171.3
click at [233, 277] on div "0965233954 - thảo" at bounding box center [199, 279] width 166 height 20
click at [443, 350] on input "text" at bounding box center [497, 343] width 178 height 28
click at [638, 241] on span "VP Ea Siên" at bounding box center [593, 244] width 168 height 27
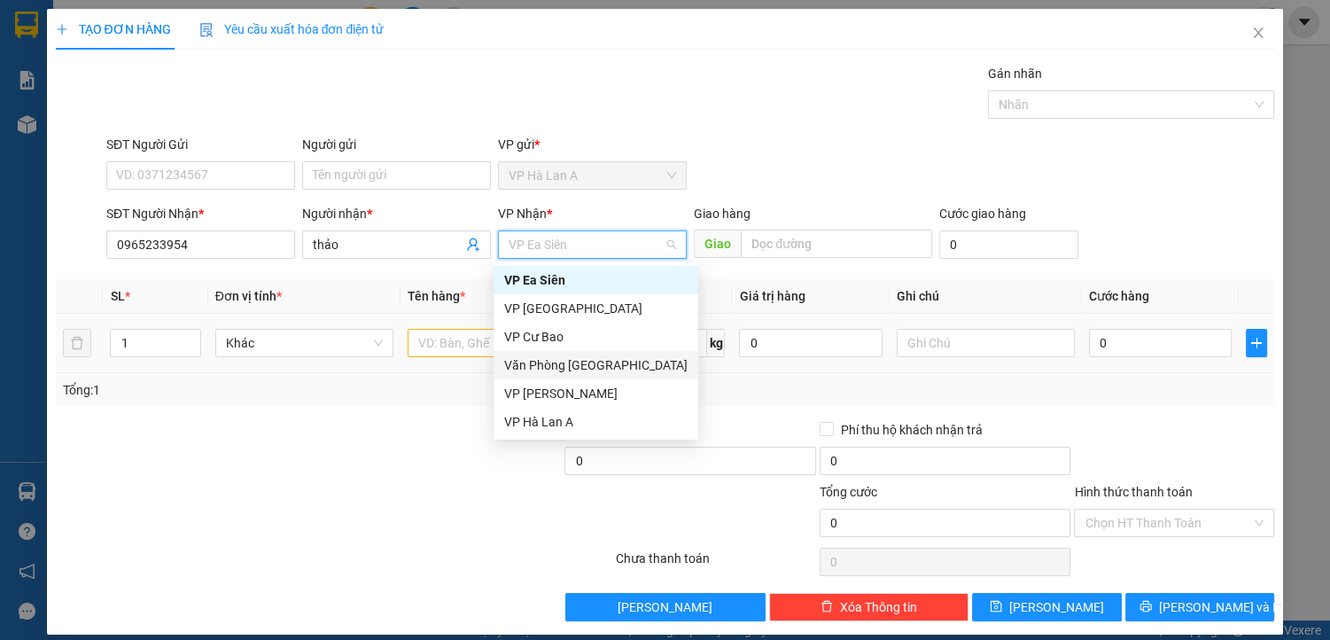
drag, startPoint x: 631, startPoint y: 363, endPoint x: 484, endPoint y: 355, distance: 147.4
click at [629, 363] on div "Văn Phòng [GEOGRAPHIC_DATA]" at bounding box center [595, 365] width 183 height 20
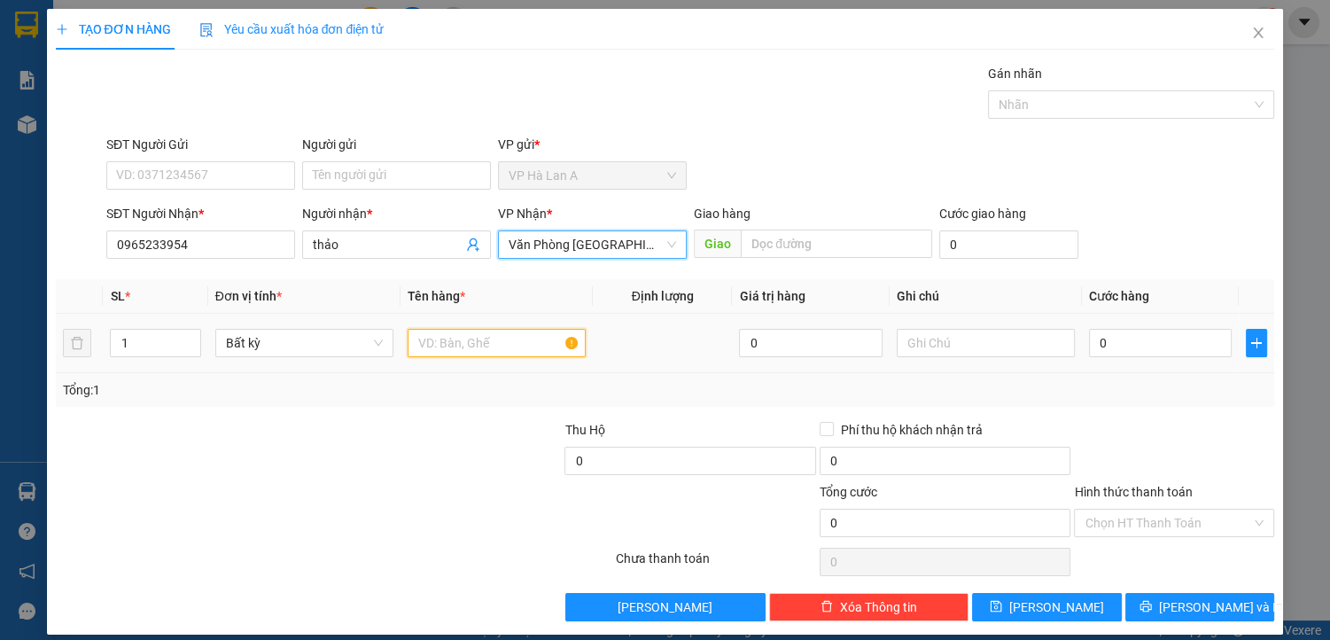
click at [428, 349] on input "text" at bounding box center [497, 343] width 178 height 28
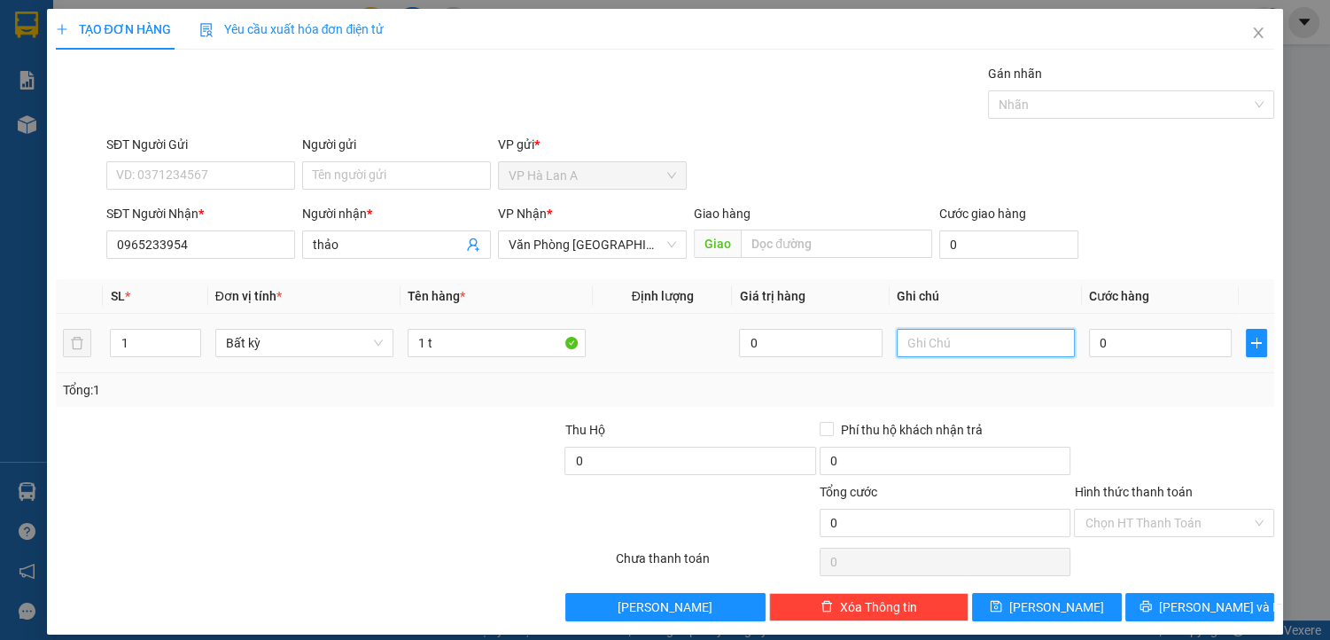
click at [932, 347] on input "text" at bounding box center [986, 343] width 178 height 28
click at [1057, 603] on span "[PERSON_NAME]" at bounding box center [1057, 607] width 95 height 20
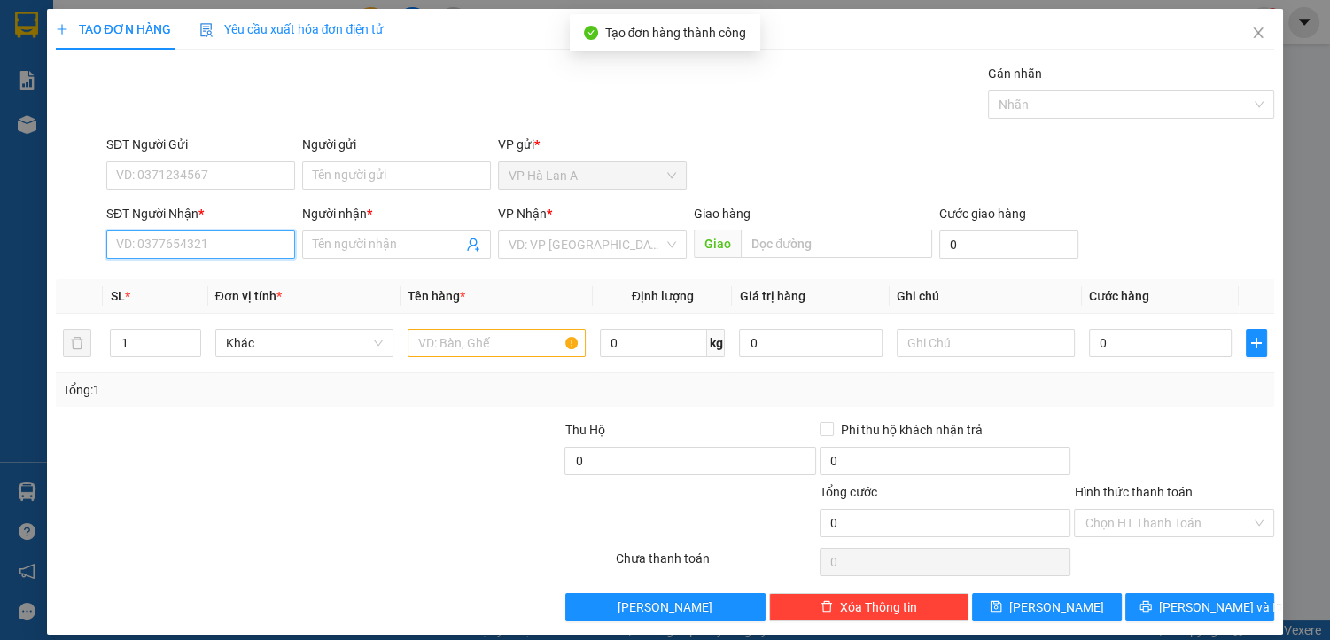
click at [220, 246] on input "SĐT Người Nhận *" at bounding box center [200, 244] width 189 height 28
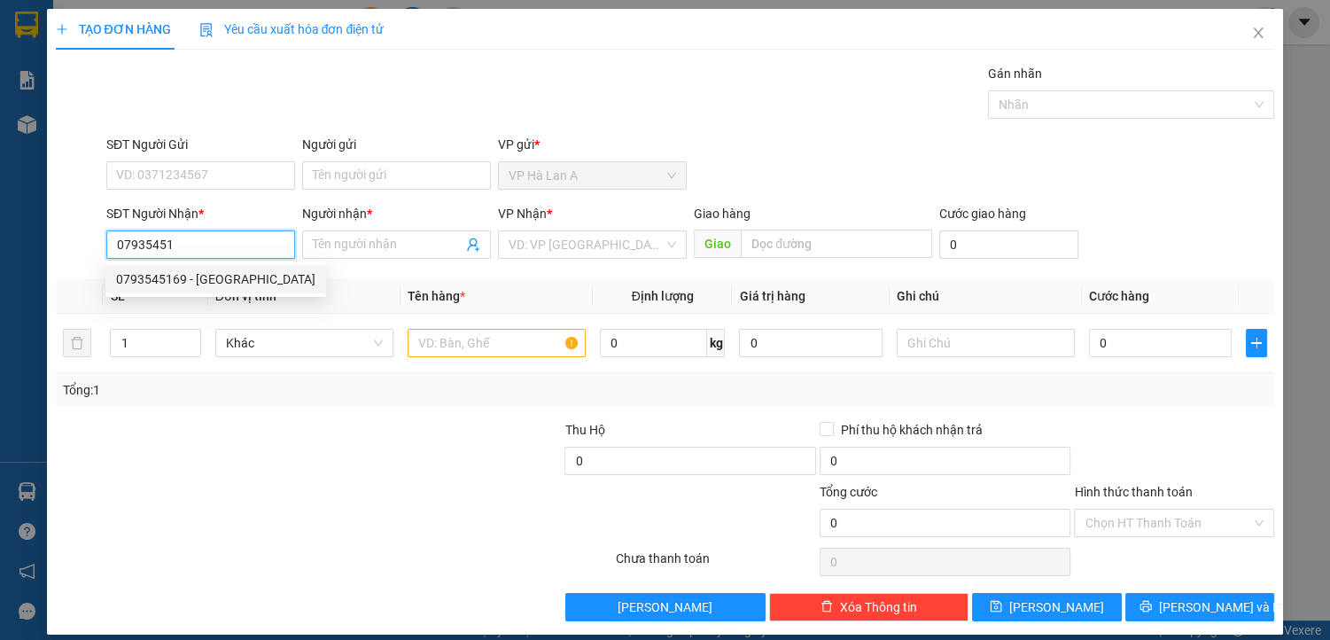
click at [241, 278] on div "0793545169 - [GEOGRAPHIC_DATA]" at bounding box center [215, 279] width 199 height 20
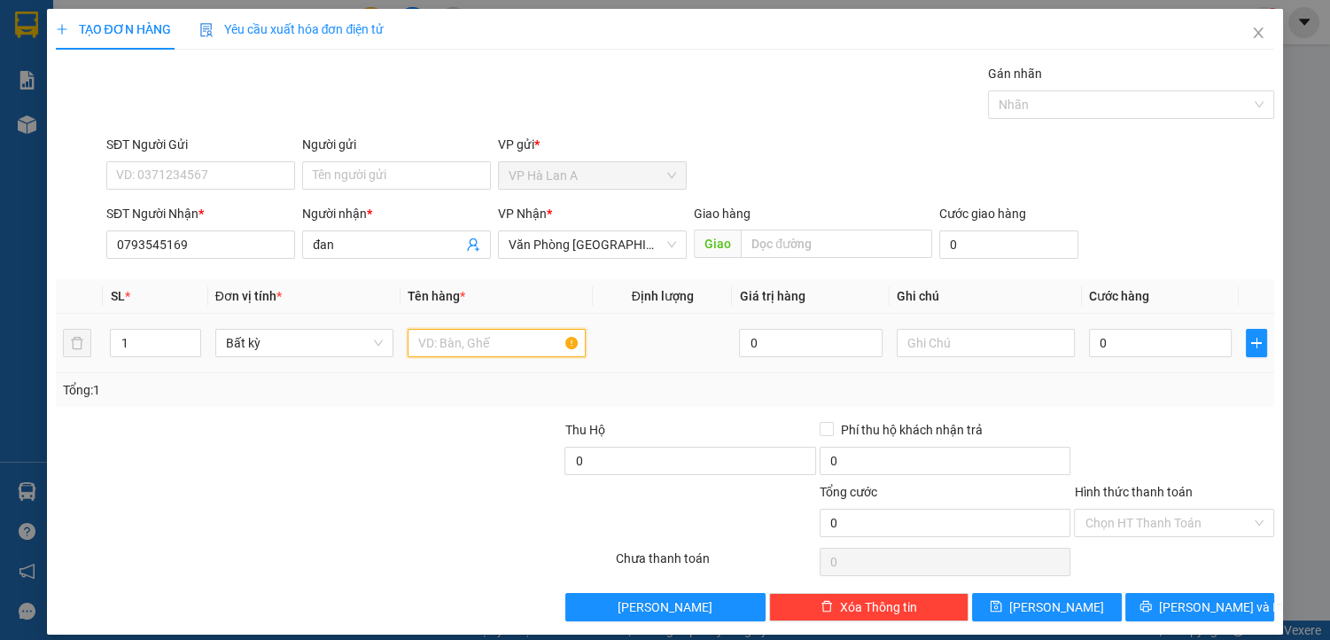
click at [468, 342] on input "text" at bounding box center [497, 343] width 178 height 28
click at [1144, 332] on input "0" at bounding box center [1161, 343] width 144 height 28
click at [1135, 519] on input "Hình thức thanh toán" at bounding box center [1168, 523] width 167 height 27
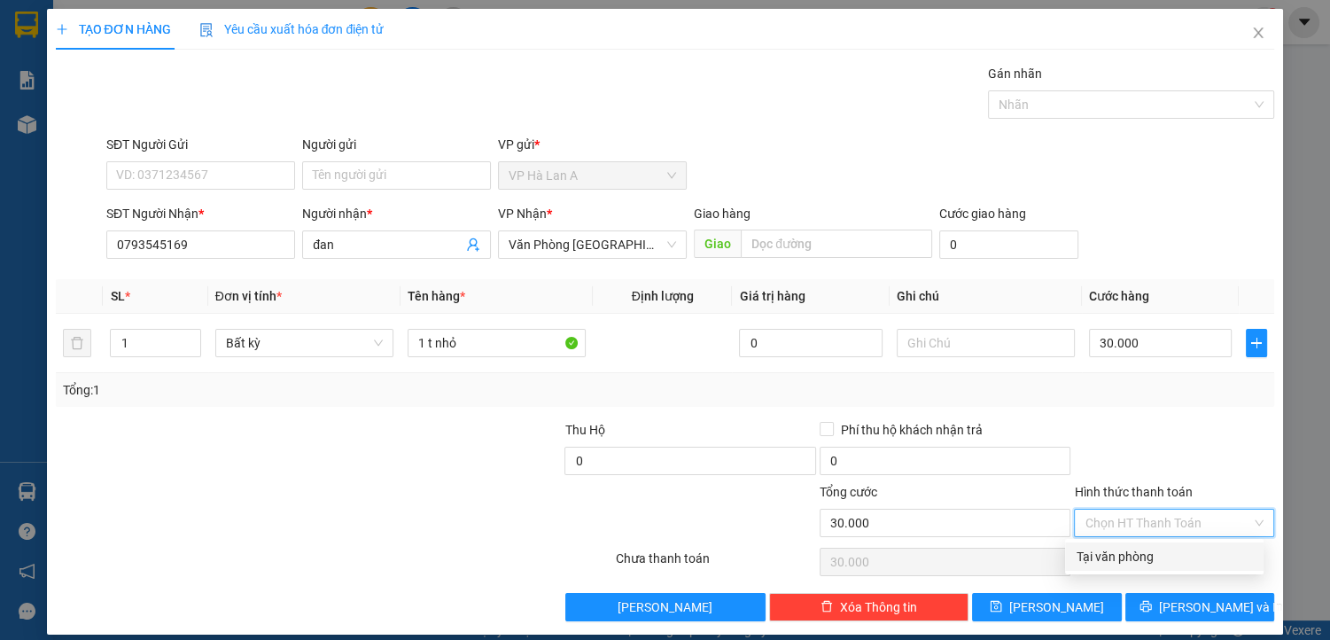
click at [1140, 551] on div "Tại văn phòng" at bounding box center [1164, 557] width 177 height 20
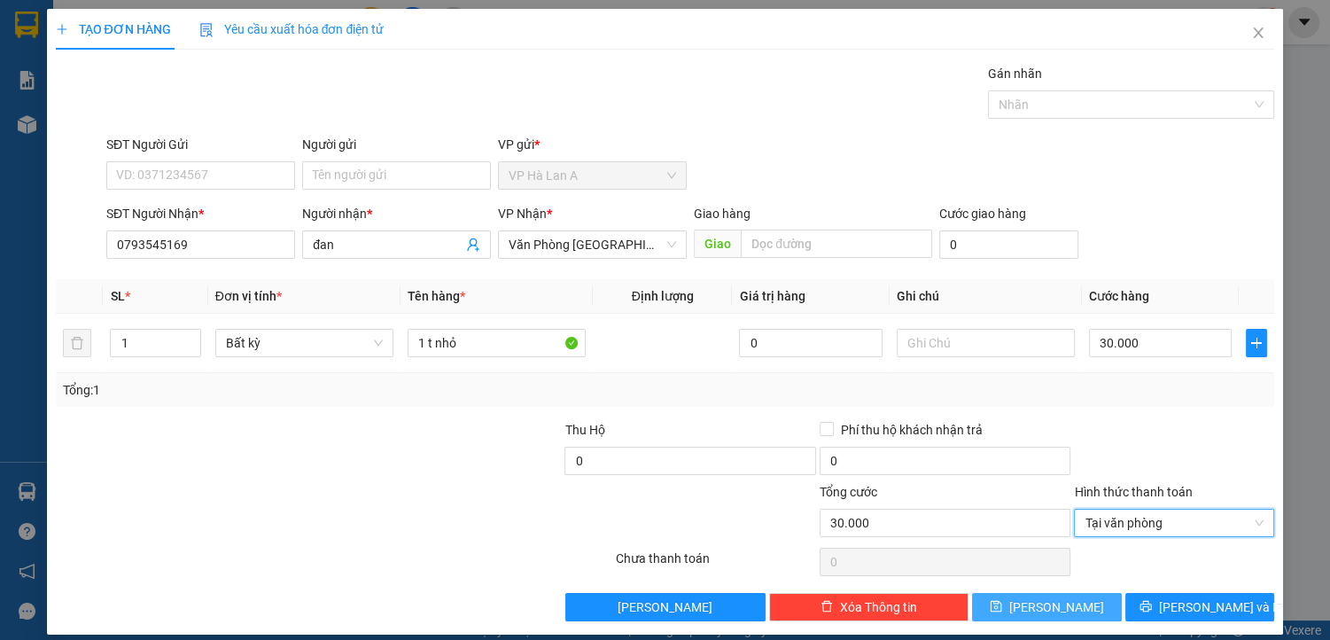
click at [1050, 605] on span "[PERSON_NAME]" at bounding box center [1057, 607] width 95 height 20
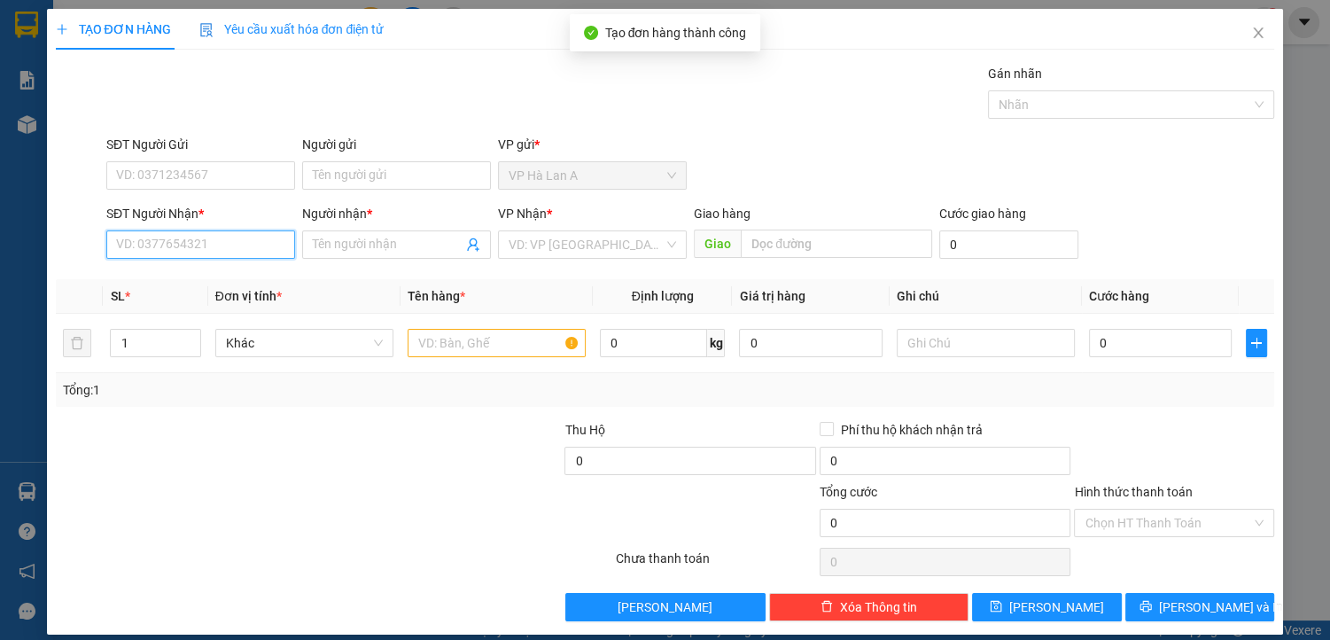
click at [199, 245] on input "SĐT Người Nhận *" at bounding box center [200, 244] width 189 height 28
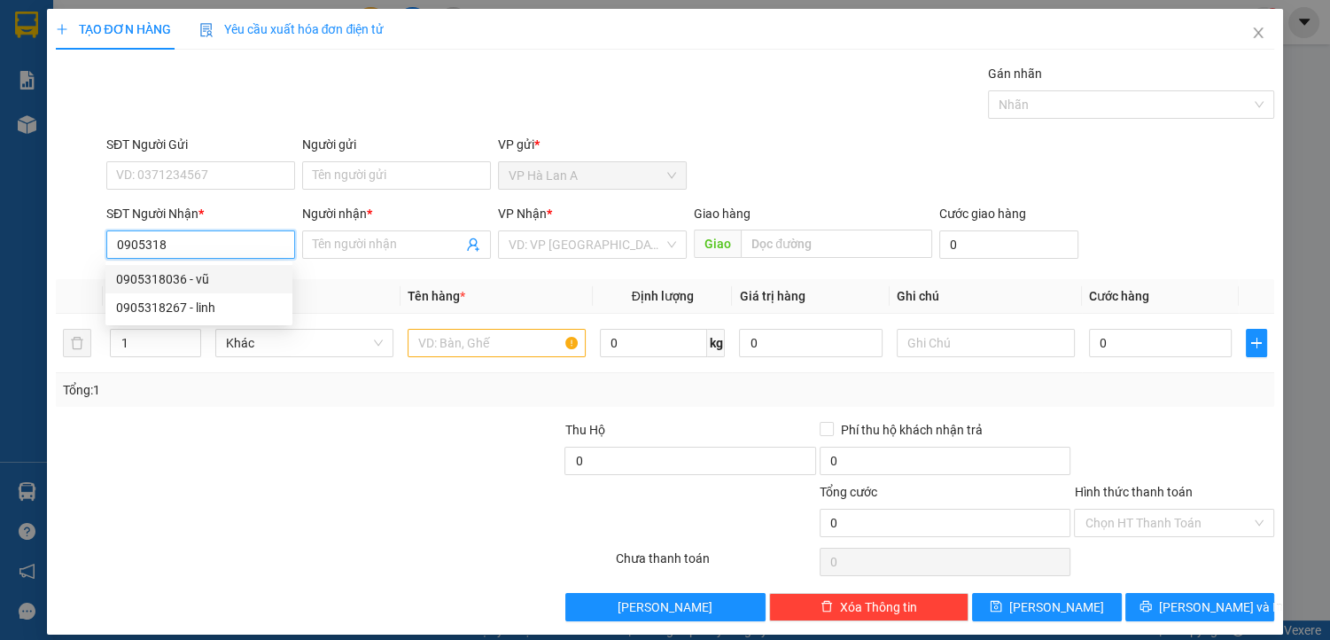
click at [224, 276] on div "0905318036 - vũ" at bounding box center [199, 279] width 166 height 20
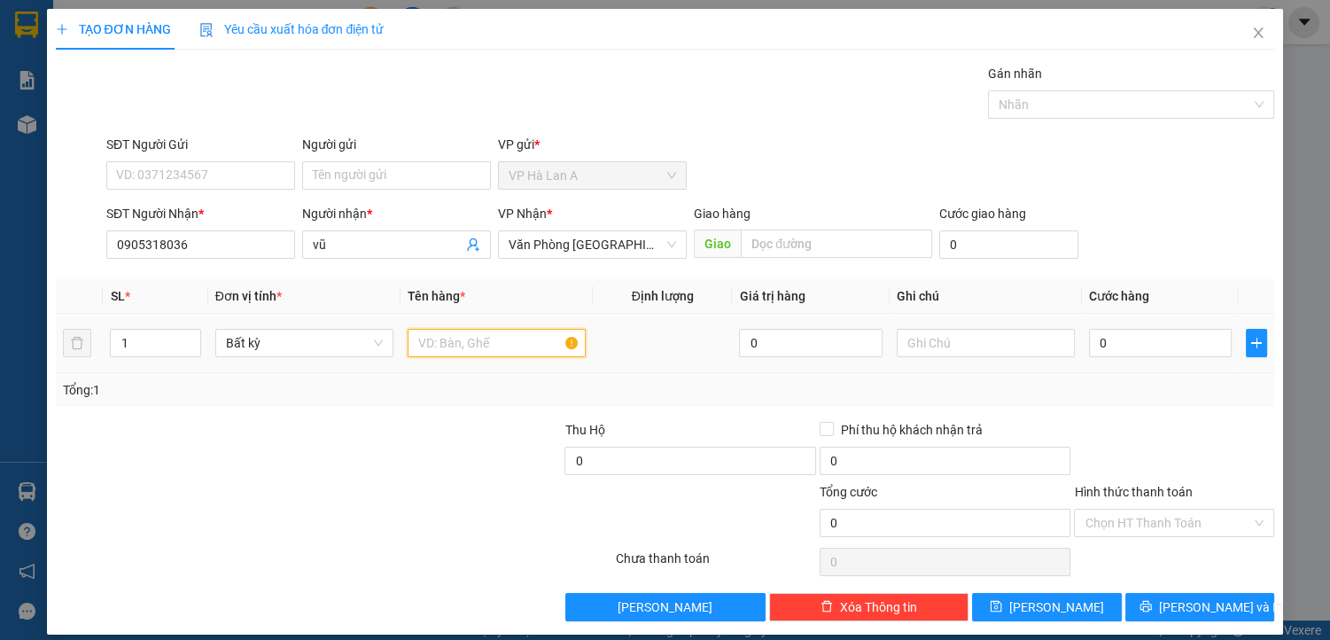
click at [428, 339] on input "text" at bounding box center [497, 343] width 178 height 28
click at [1138, 345] on input "0" at bounding box center [1161, 343] width 144 height 28
click at [1135, 519] on input "Hình thức thanh toán" at bounding box center [1168, 523] width 167 height 27
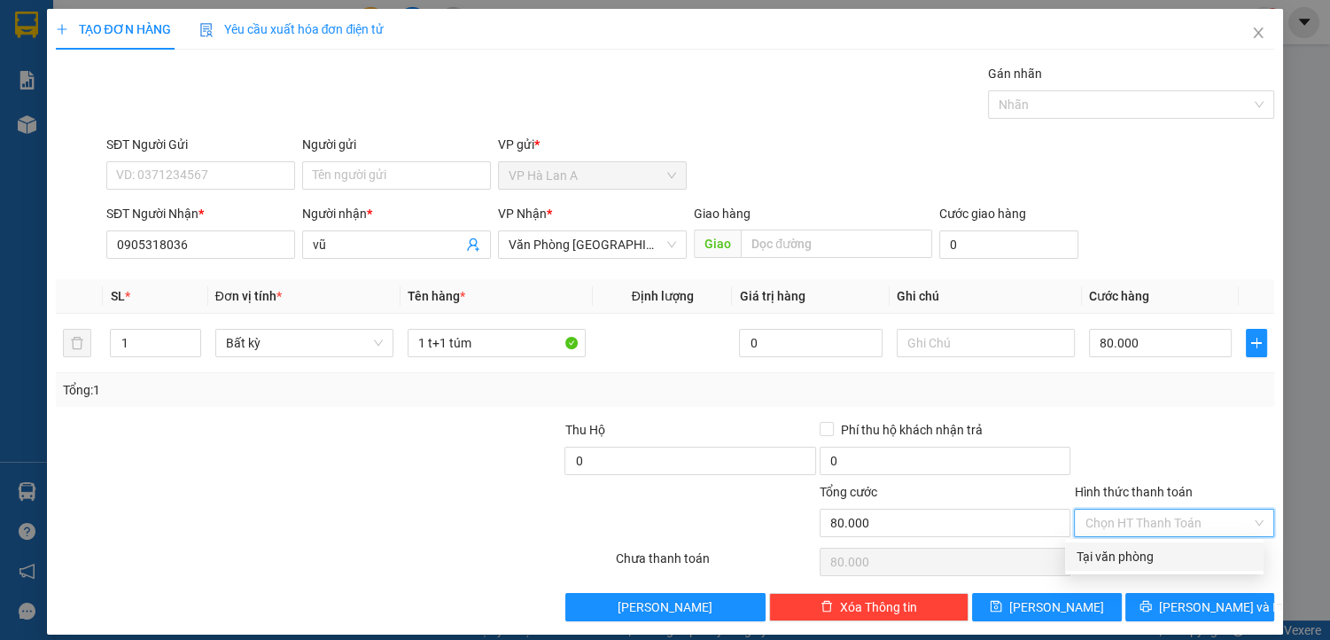
click at [1138, 561] on div "Tại văn phòng" at bounding box center [1164, 557] width 177 height 20
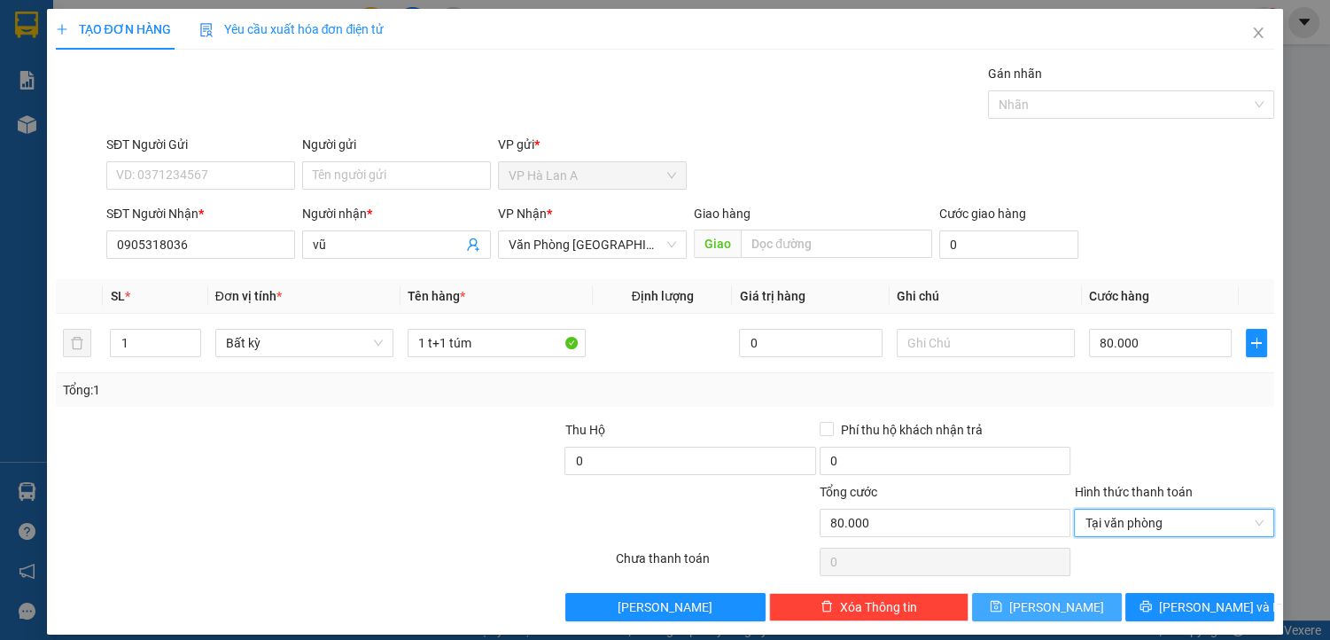
click at [1050, 601] on span "[PERSON_NAME]" at bounding box center [1057, 607] width 95 height 20
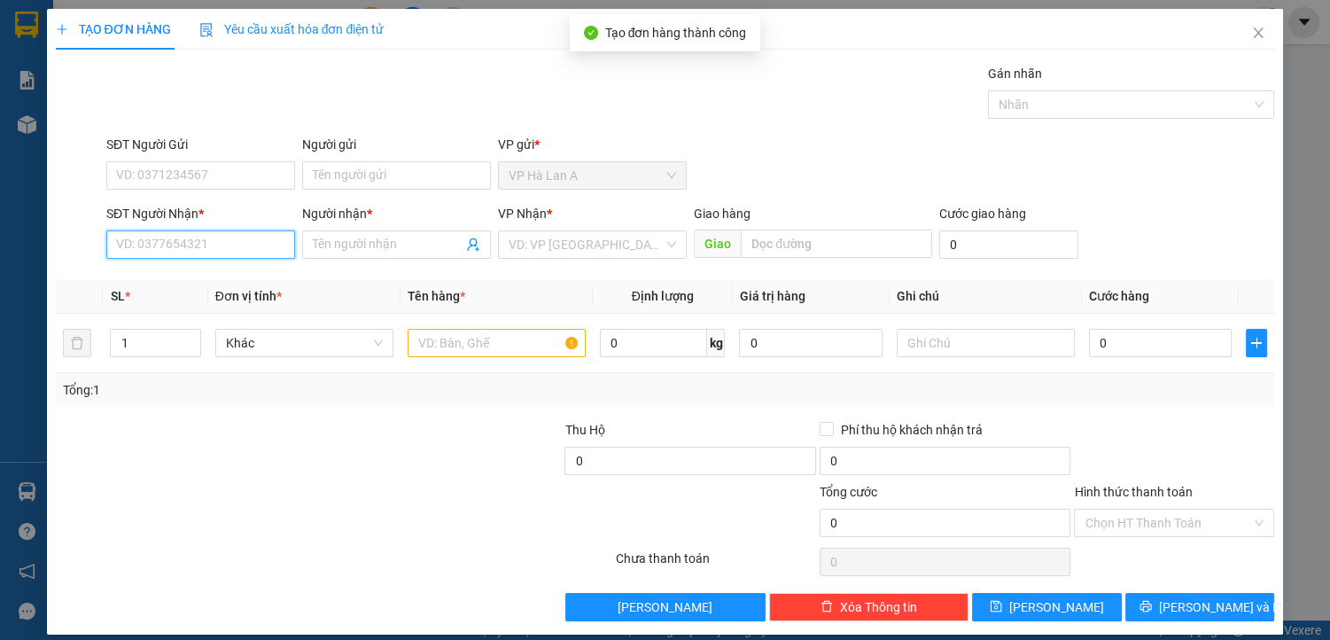
click at [195, 241] on input "SĐT Người Nhận *" at bounding box center [200, 244] width 189 height 28
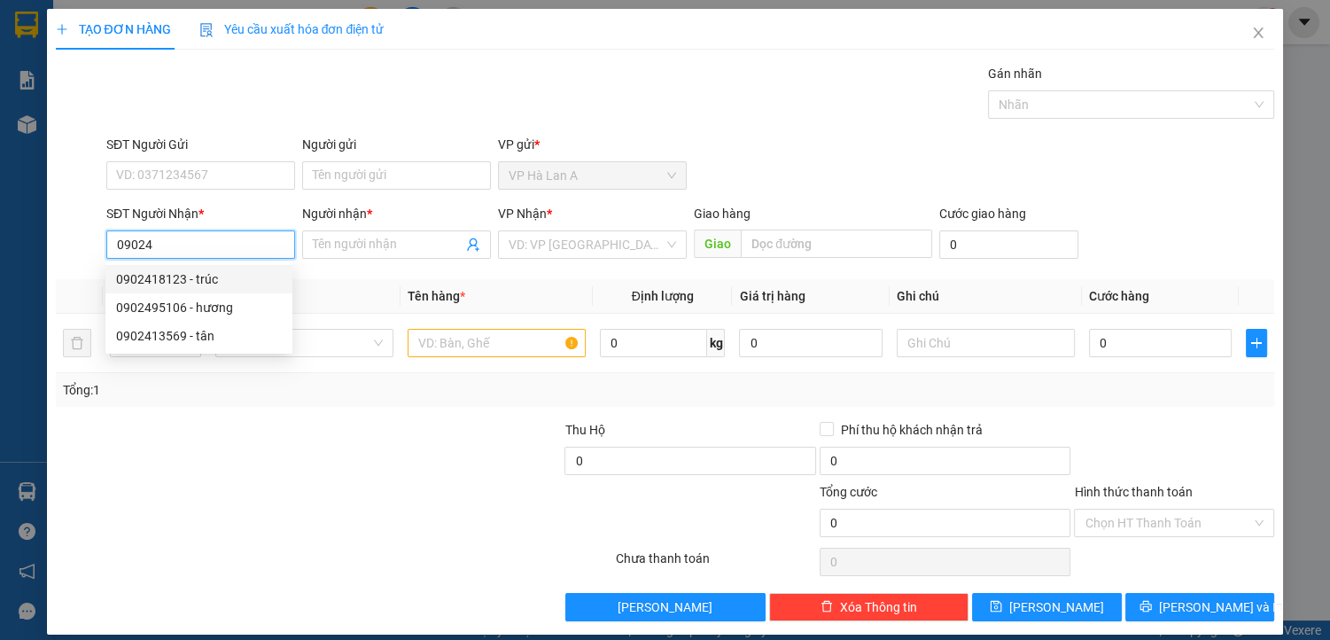
click at [199, 275] on div "0902418123 - trúc" at bounding box center [199, 279] width 166 height 20
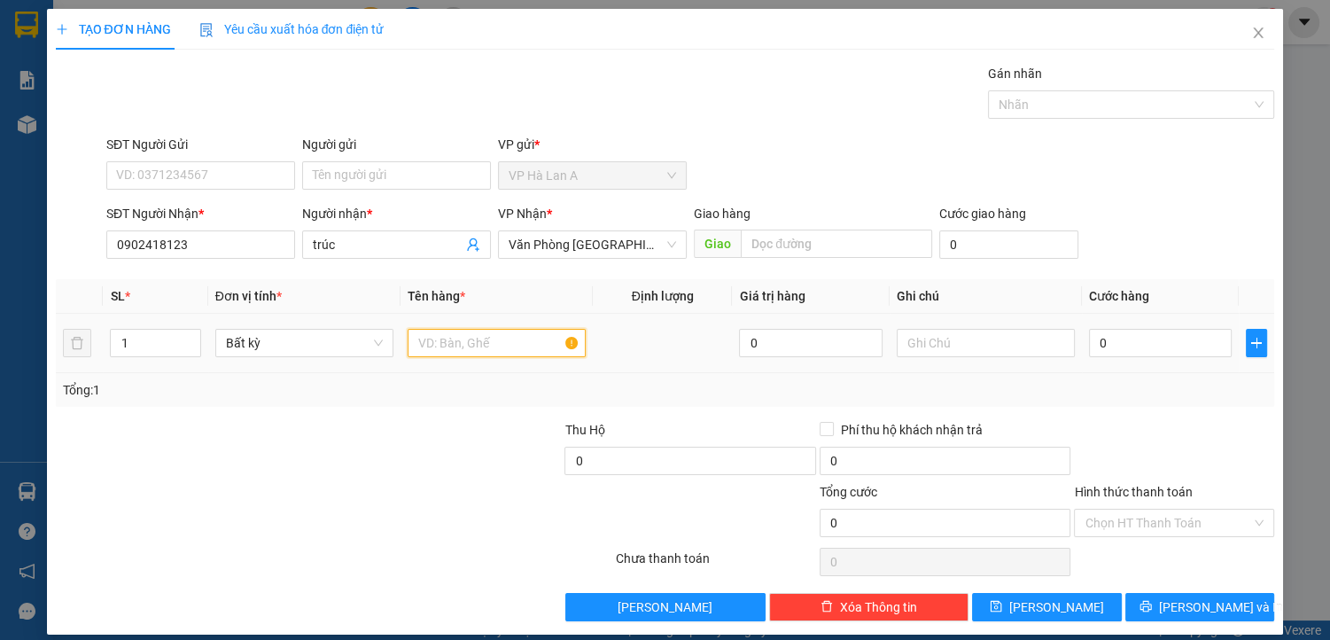
click at [447, 340] on input "text" at bounding box center [497, 343] width 178 height 28
click at [897, 350] on input "text" at bounding box center [986, 343] width 178 height 28
click at [1117, 347] on input "0" at bounding box center [1161, 343] width 144 height 28
click at [1254, 35] on icon "close" at bounding box center [1259, 32] width 10 height 11
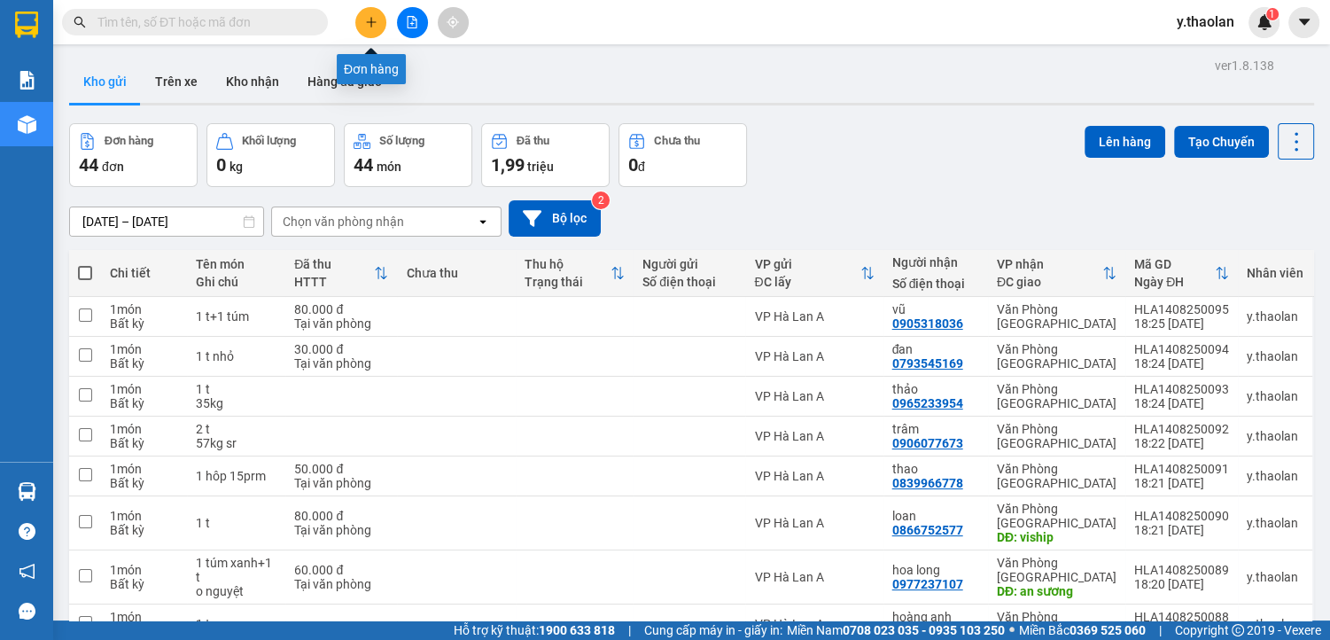
click at [375, 26] on icon "plus" at bounding box center [371, 22] width 12 height 12
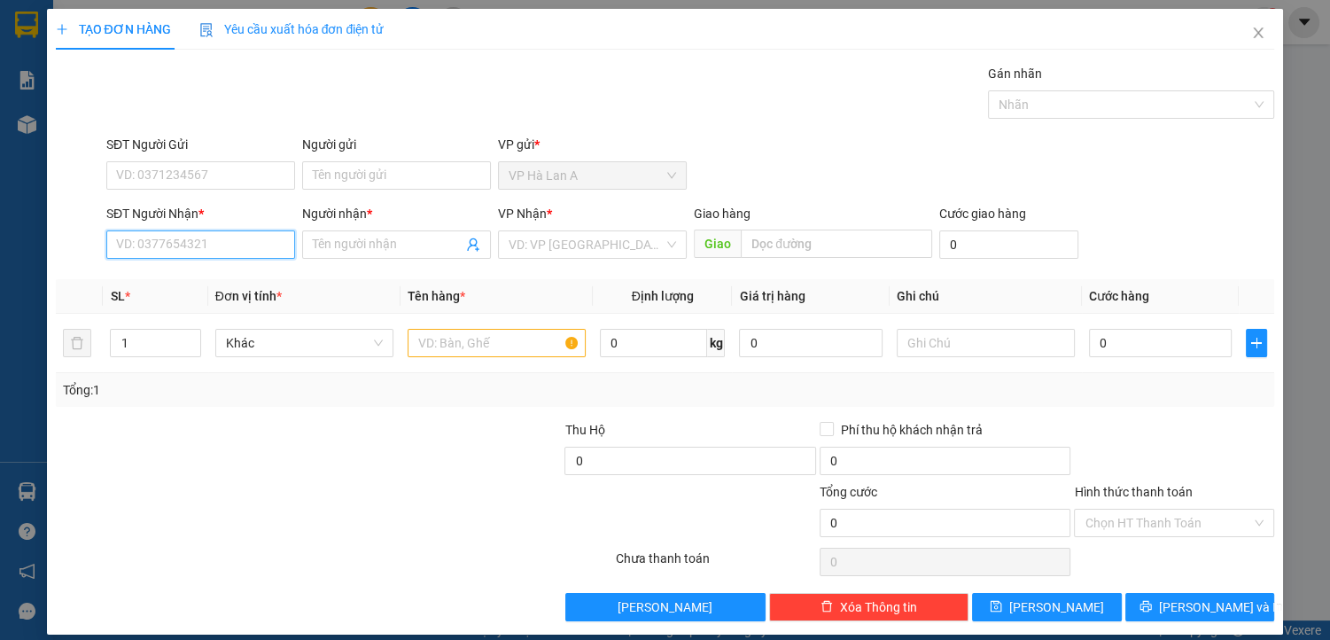
click at [242, 247] on input "SĐT Người Nhận *" at bounding box center [200, 244] width 189 height 28
click at [240, 281] on div "0902418123 - trúc" at bounding box center [199, 279] width 166 height 20
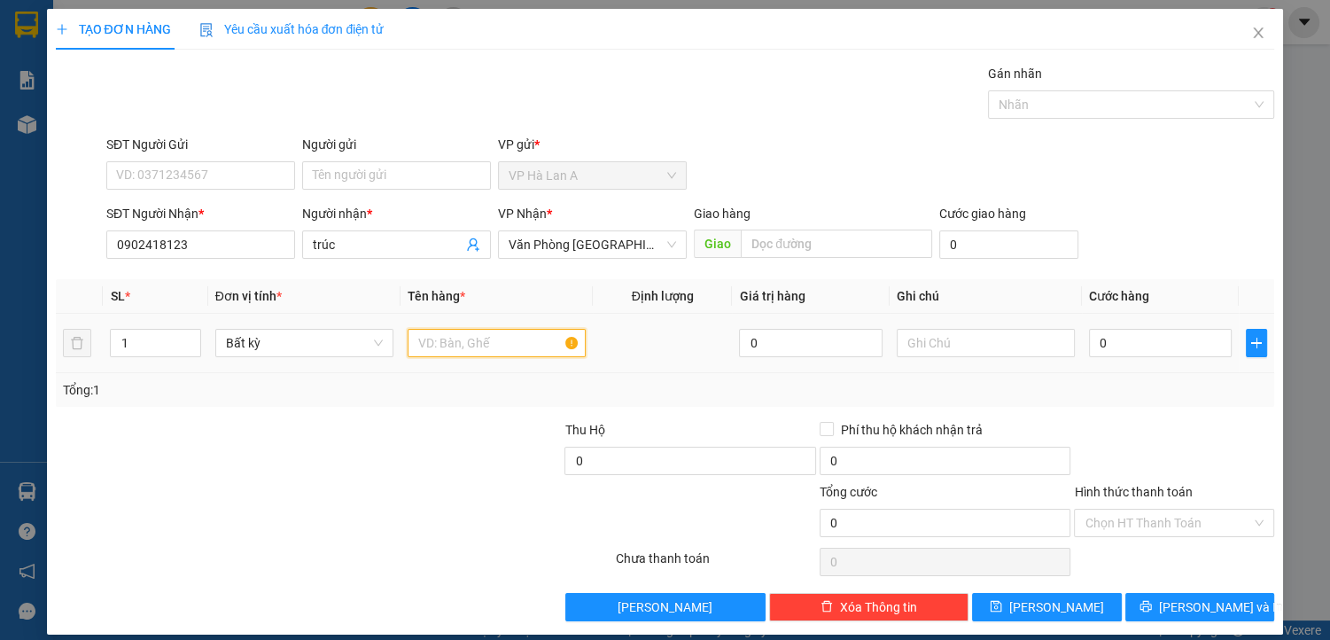
click at [436, 339] on input "text" at bounding box center [497, 343] width 178 height 28
click at [1109, 339] on input "0" at bounding box center [1161, 343] width 144 height 28
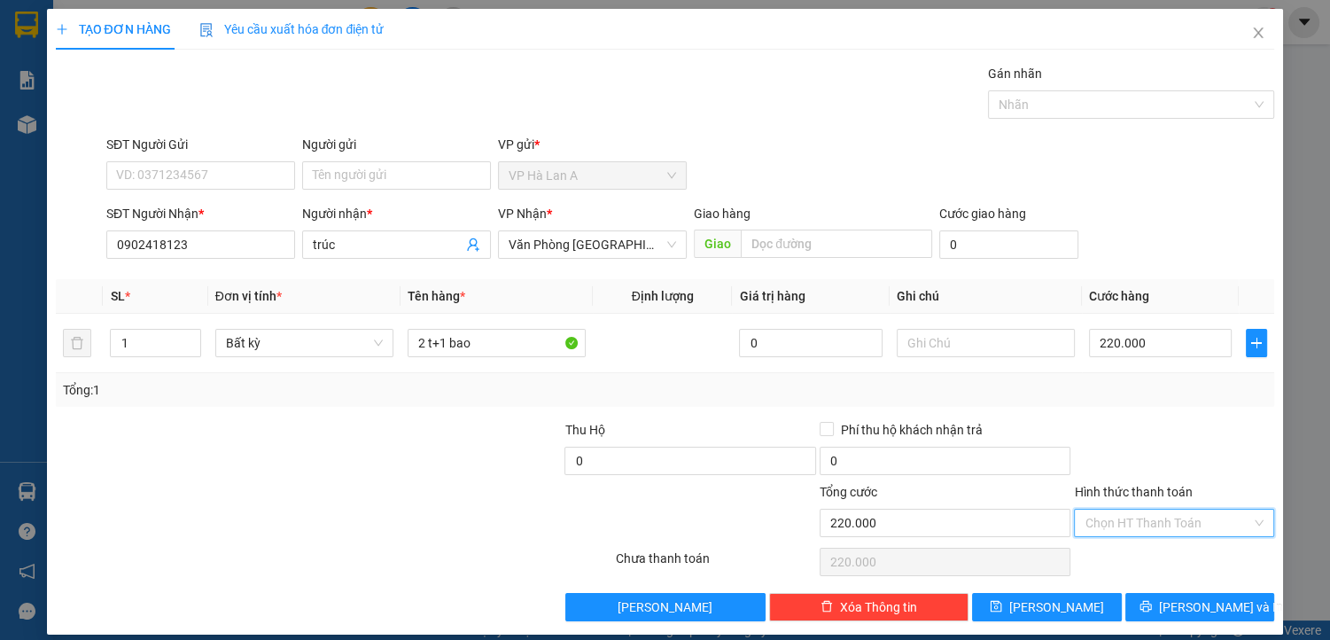
click at [1117, 521] on input "Hình thức thanh toán" at bounding box center [1168, 523] width 167 height 27
drag, startPoint x: 1112, startPoint y: 549, endPoint x: 1071, endPoint y: 578, distance: 50.2
click at [1112, 550] on div "Tại văn phòng" at bounding box center [1164, 557] width 177 height 20
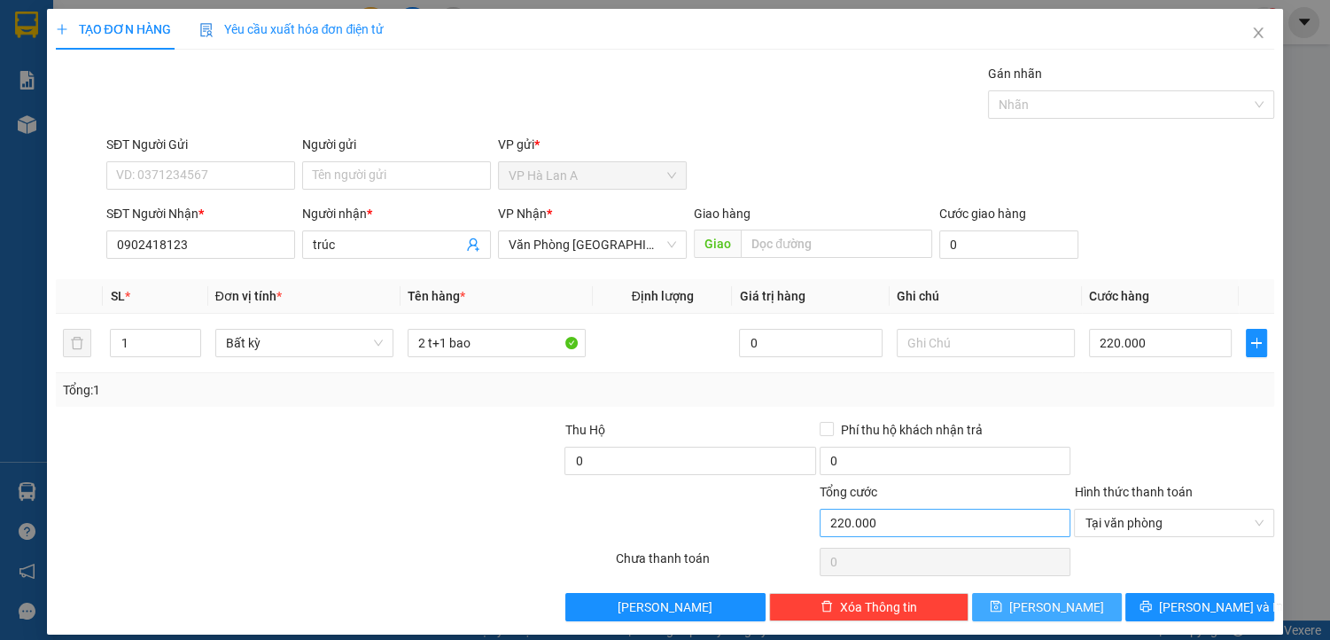
drag, startPoint x: 1057, startPoint y: 601, endPoint x: 887, endPoint y: 523, distance: 186.4
click at [1056, 600] on span "[PERSON_NAME]" at bounding box center [1057, 607] width 95 height 20
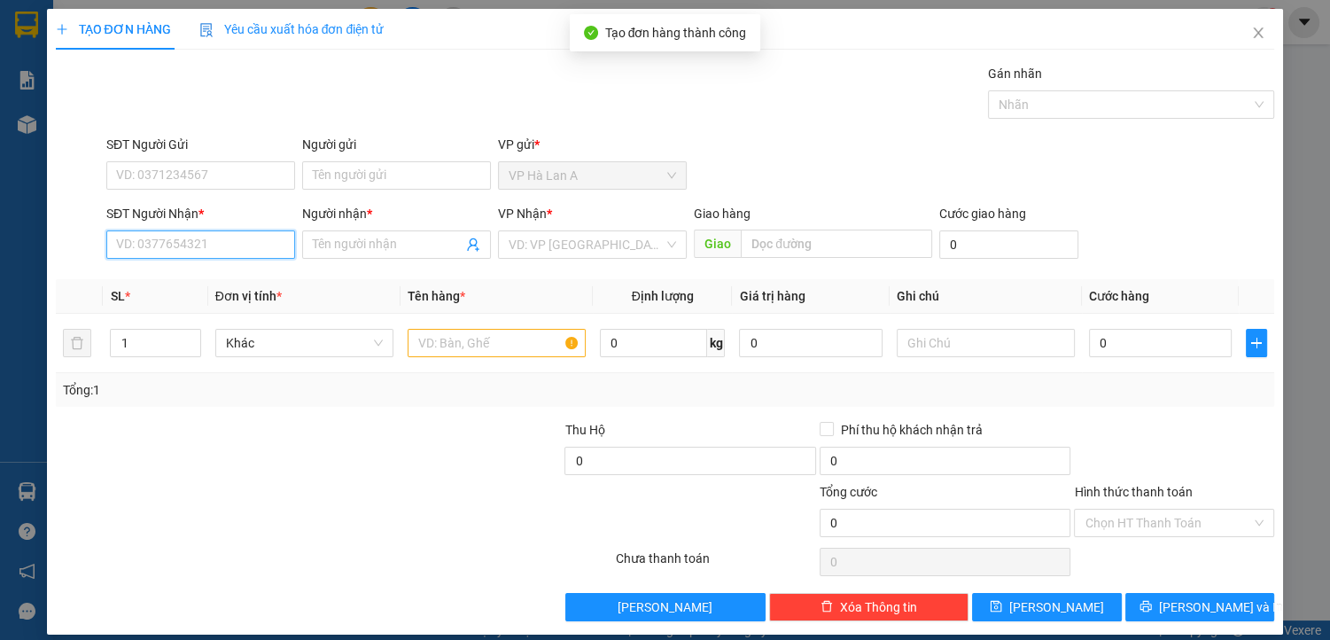
click at [243, 248] on input "SĐT Người Nhận *" at bounding box center [200, 244] width 189 height 28
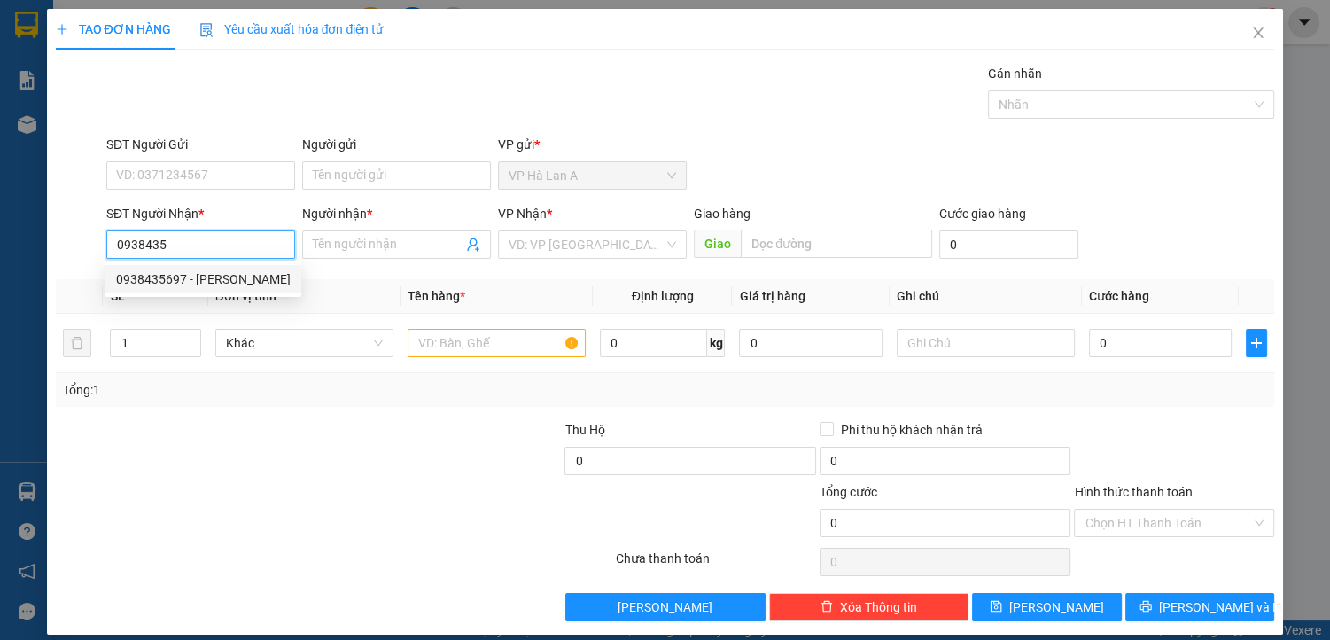
click at [216, 273] on div "0938435697 - [PERSON_NAME]" at bounding box center [203, 279] width 175 height 20
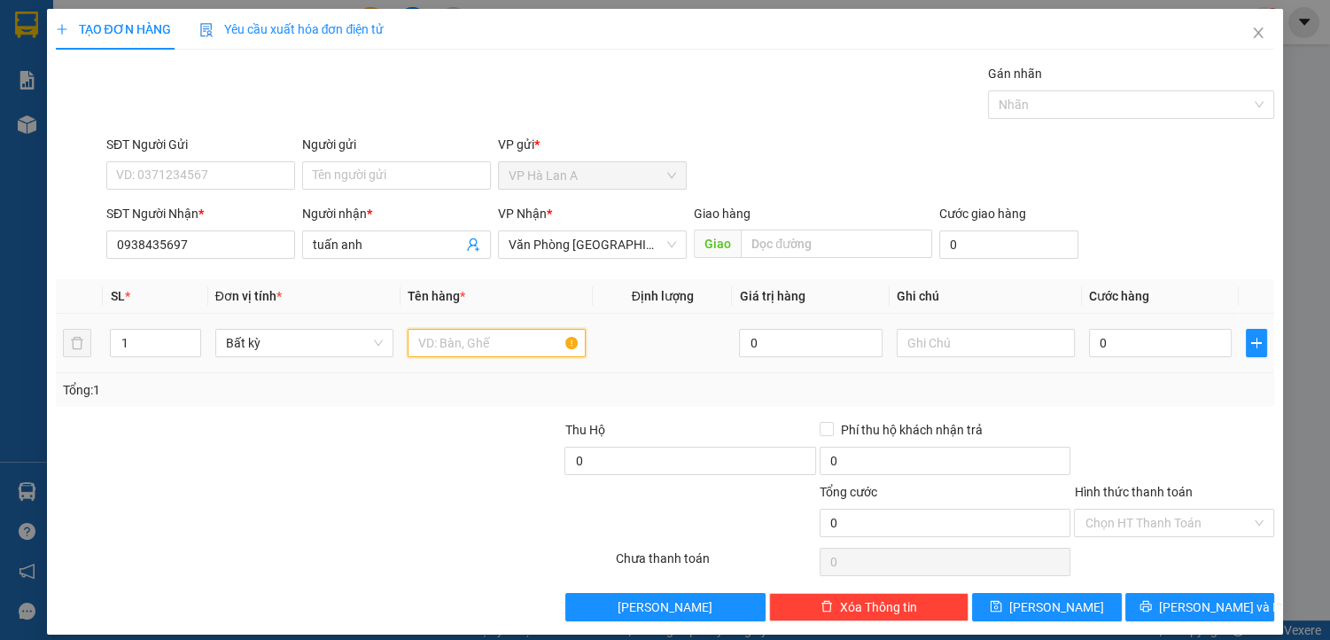
click at [437, 346] on input "text" at bounding box center [497, 343] width 178 height 28
click at [918, 342] on input "text" at bounding box center [986, 343] width 178 height 28
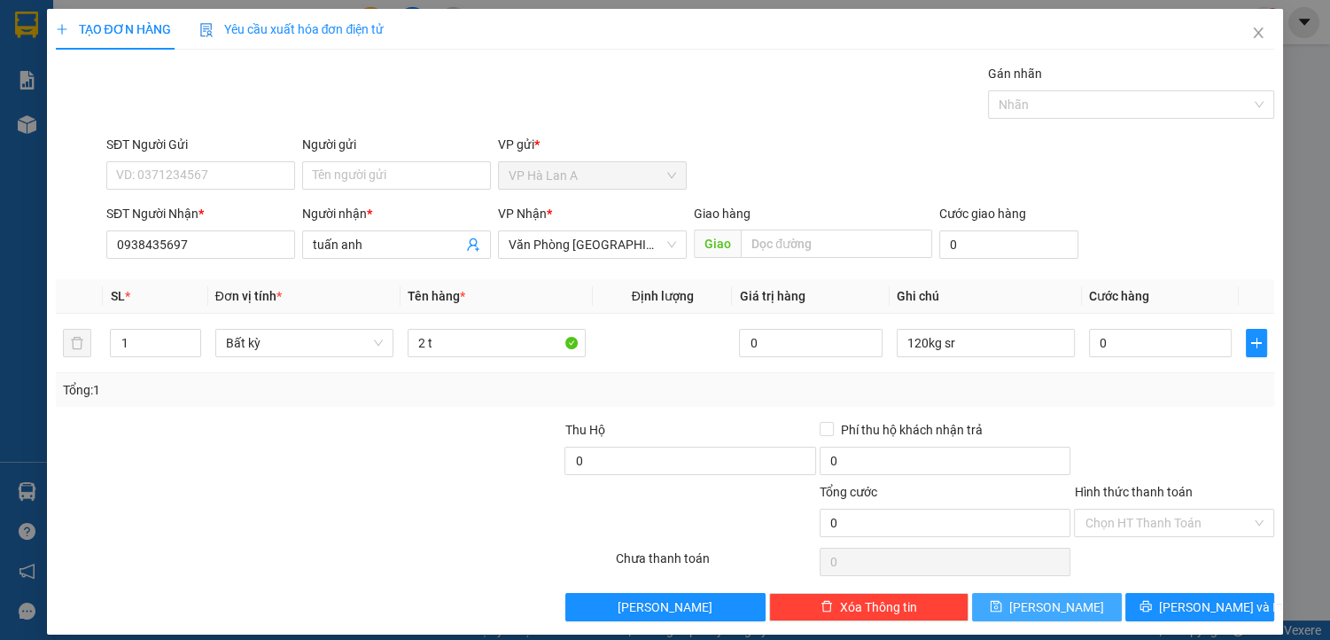
click at [1035, 605] on button "[PERSON_NAME]" at bounding box center [1046, 607] width 149 height 28
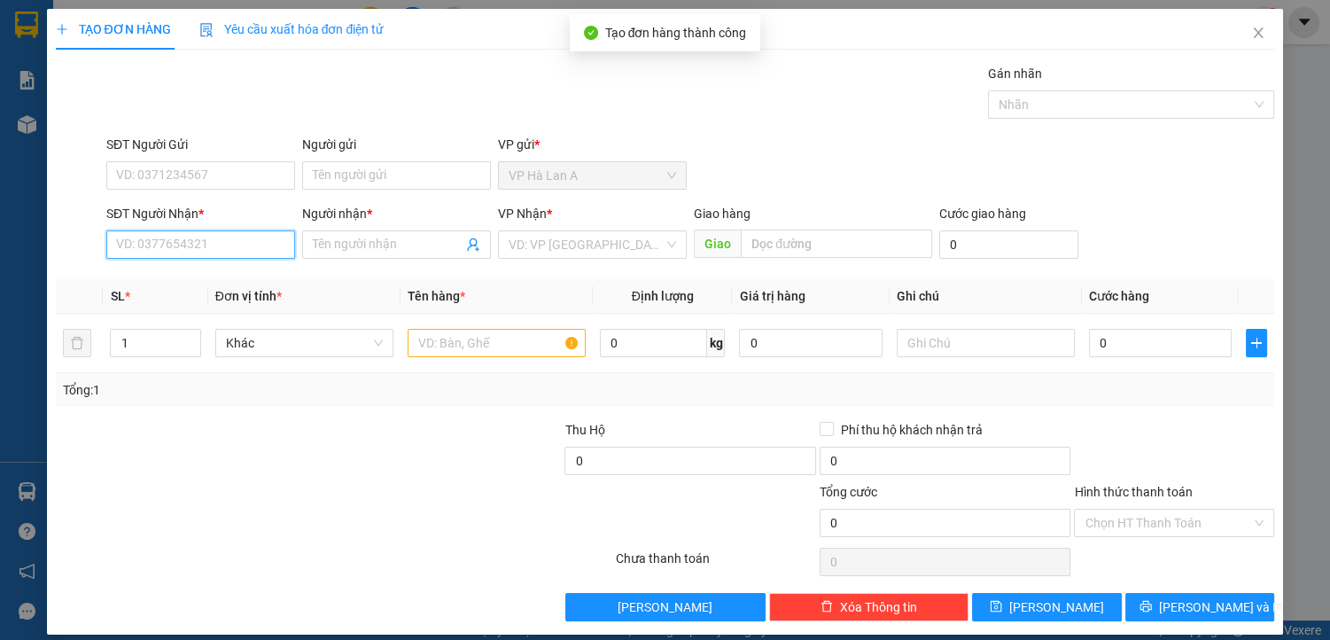
click at [206, 247] on input "SĐT Người Nhận *" at bounding box center [200, 244] width 189 height 28
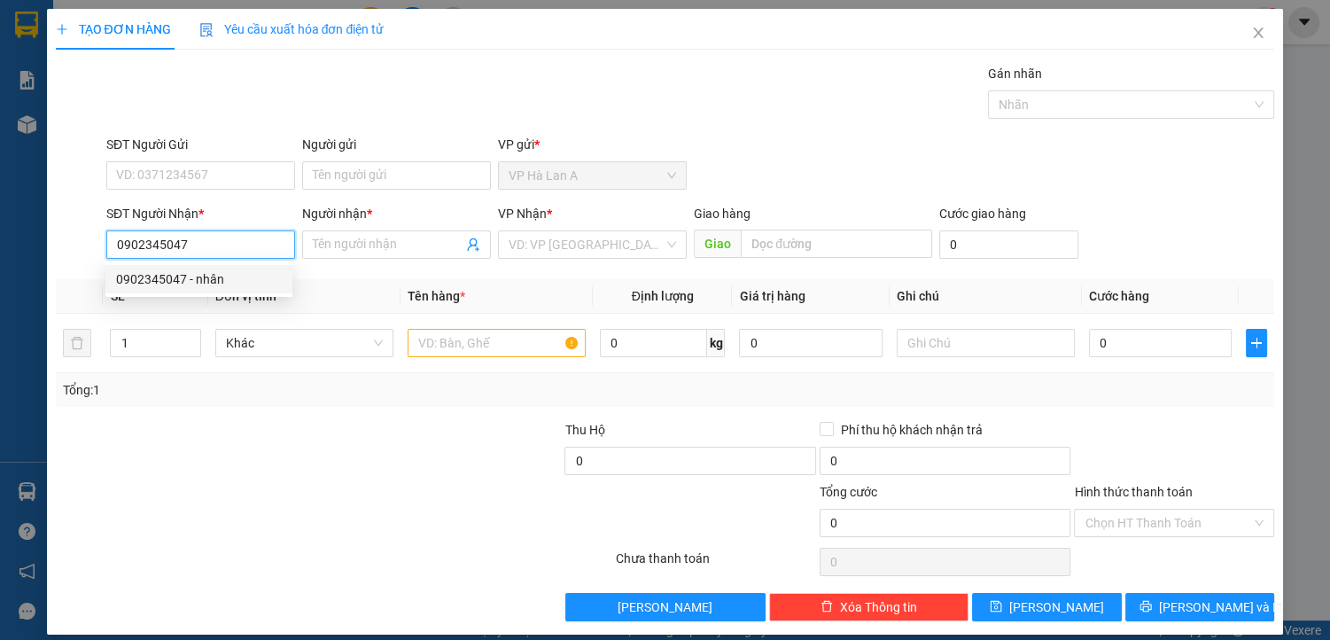
drag, startPoint x: 239, startPoint y: 280, endPoint x: 291, endPoint y: 290, distance: 52.3
click at [241, 280] on div "0902345047 - nhân" at bounding box center [199, 279] width 166 height 20
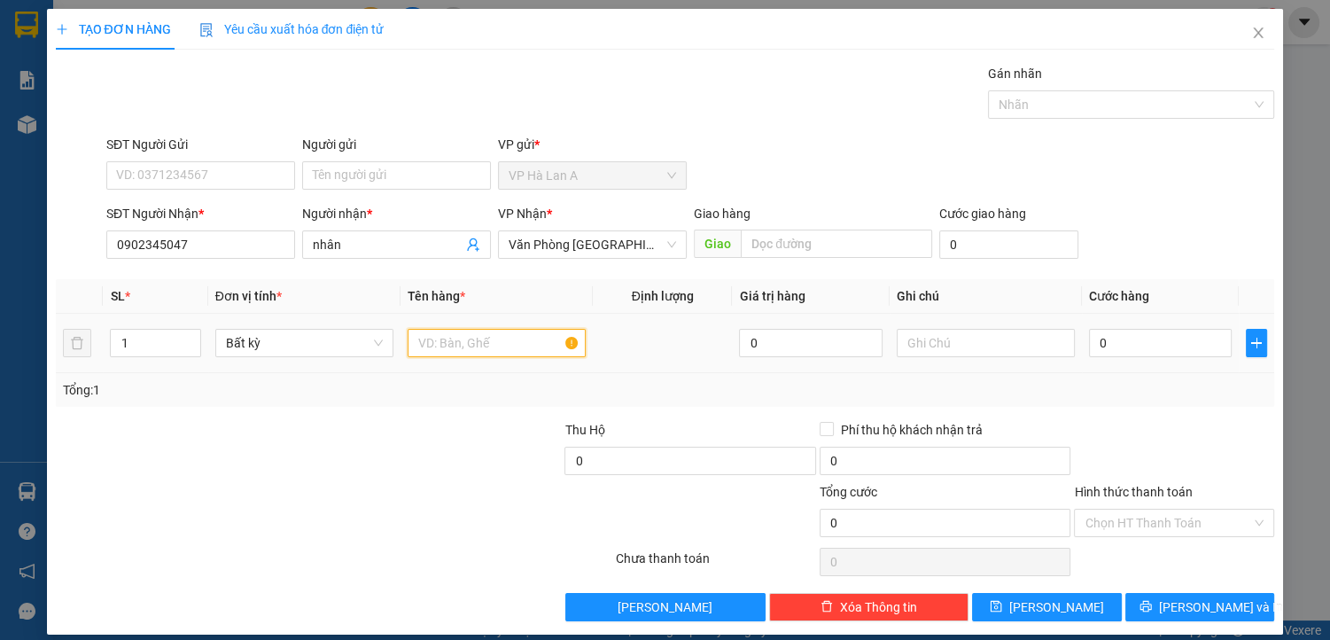
click at [446, 347] on input "text" at bounding box center [497, 343] width 178 height 28
click at [901, 349] on input "text" at bounding box center [986, 343] width 178 height 28
click at [1136, 339] on input "0" at bounding box center [1161, 343] width 144 height 28
drag, startPoint x: 1116, startPoint y: 511, endPoint x: 1113, endPoint y: 520, distance: 10.1
click at [1114, 512] on input "Hình thức thanh toán" at bounding box center [1168, 523] width 167 height 27
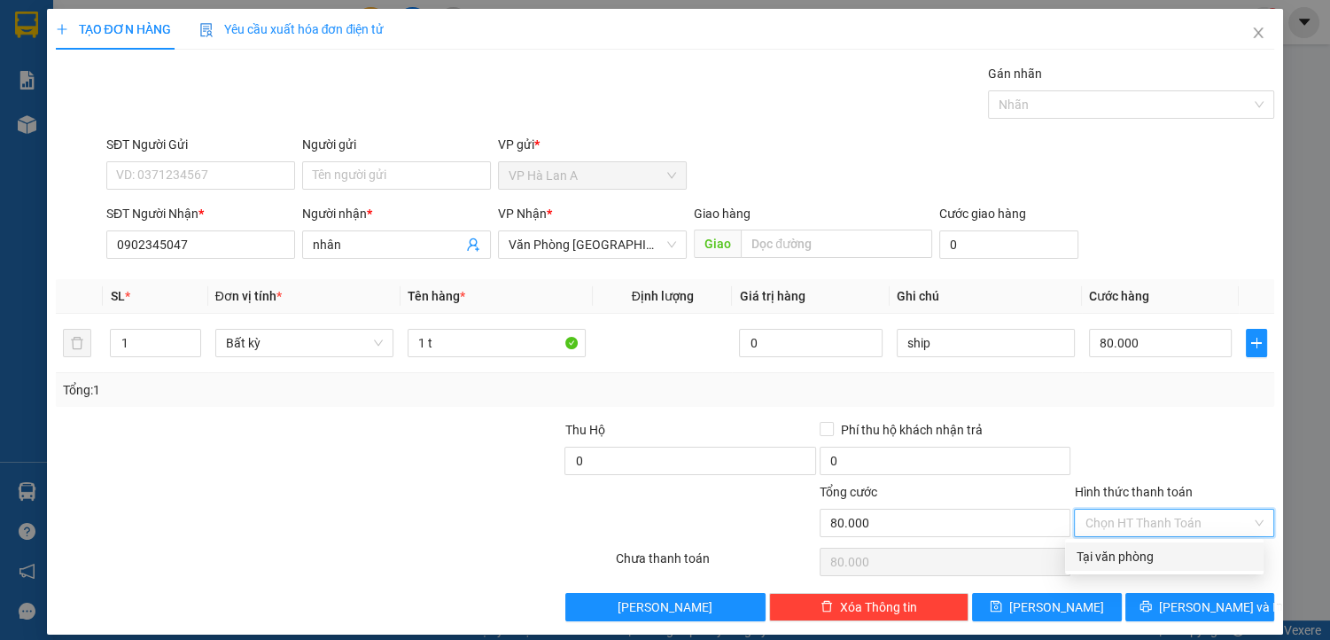
click at [1123, 550] on div "Tại văn phòng" at bounding box center [1164, 557] width 177 height 20
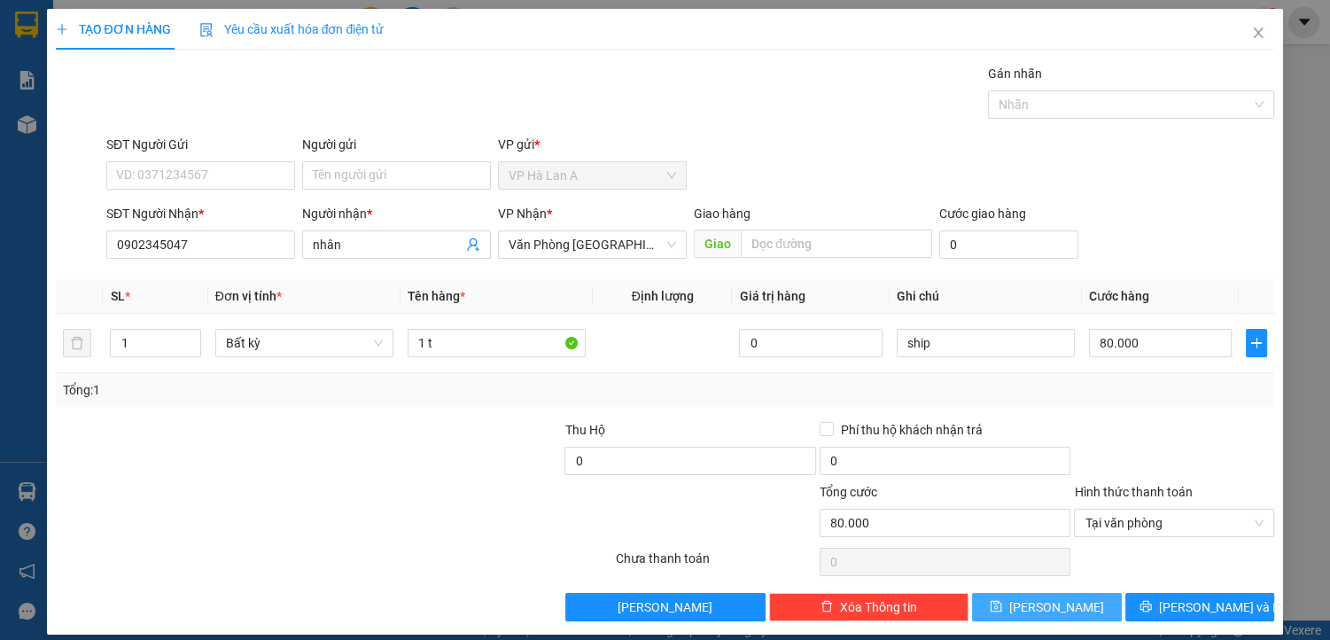
click at [1042, 610] on span "[PERSON_NAME]" at bounding box center [1057, 607] width 95 height 20
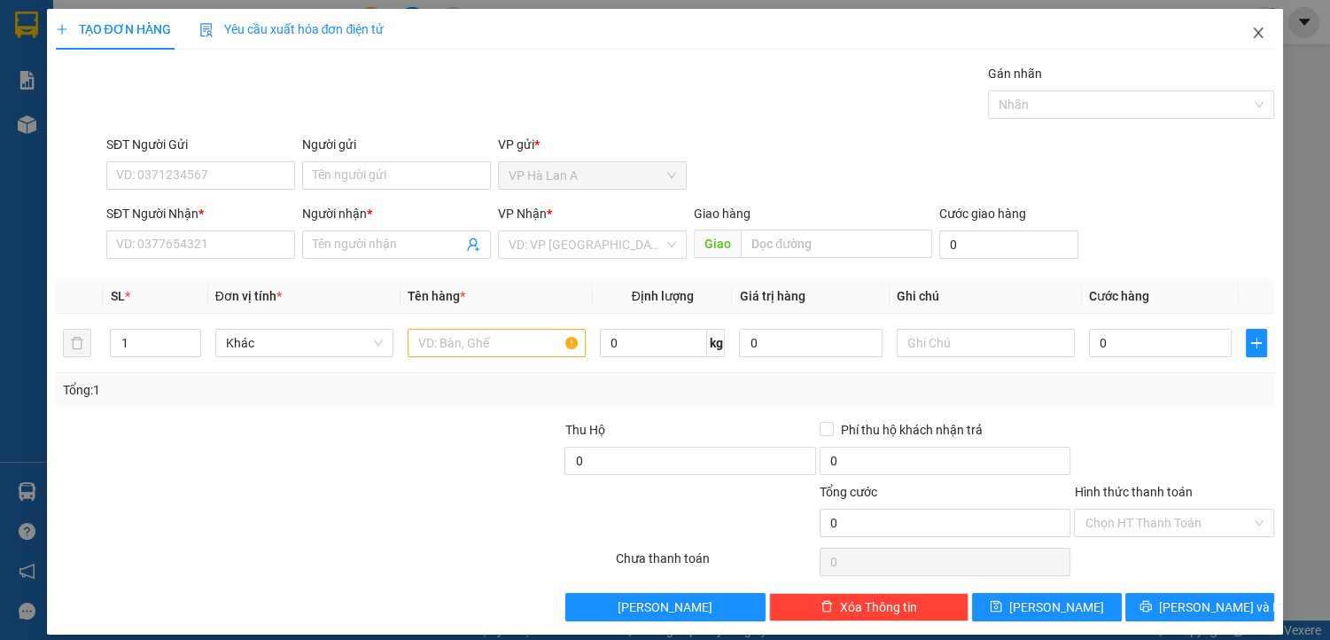
click at [1252, 29] on icon "close" at bounding box center [1259, 33] width 14 height 14
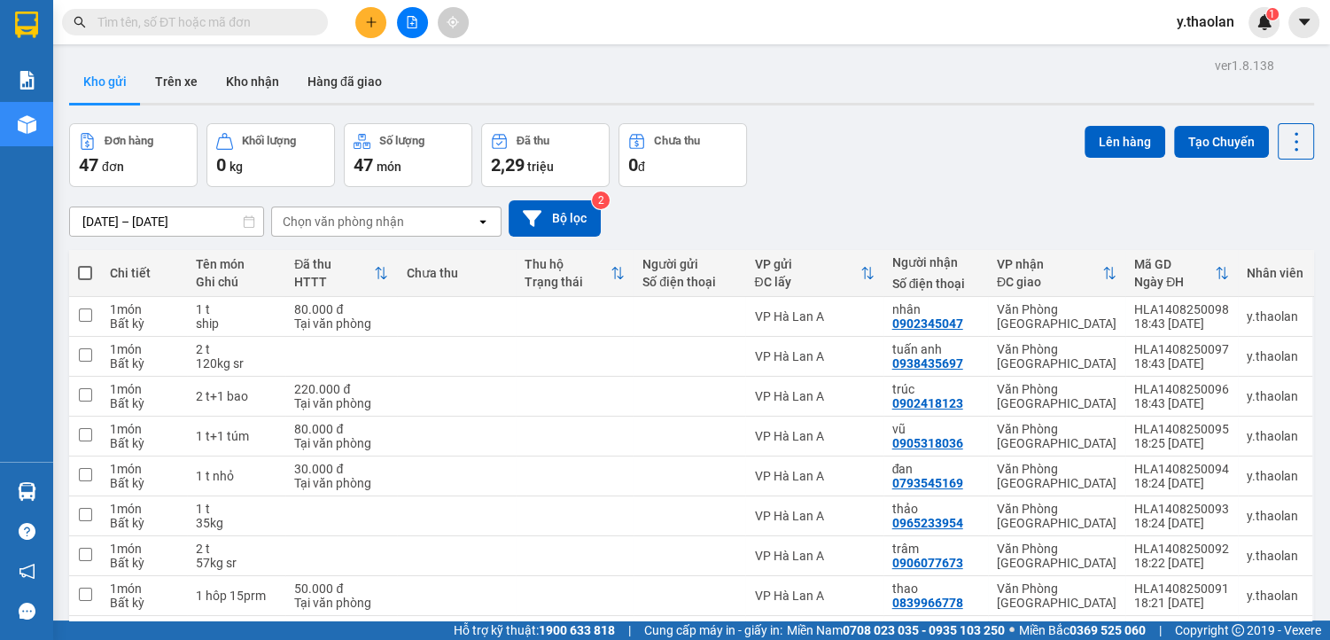
click at [372, 21] on icon "plus" at bounding box center [371, 22] width 12 height 12
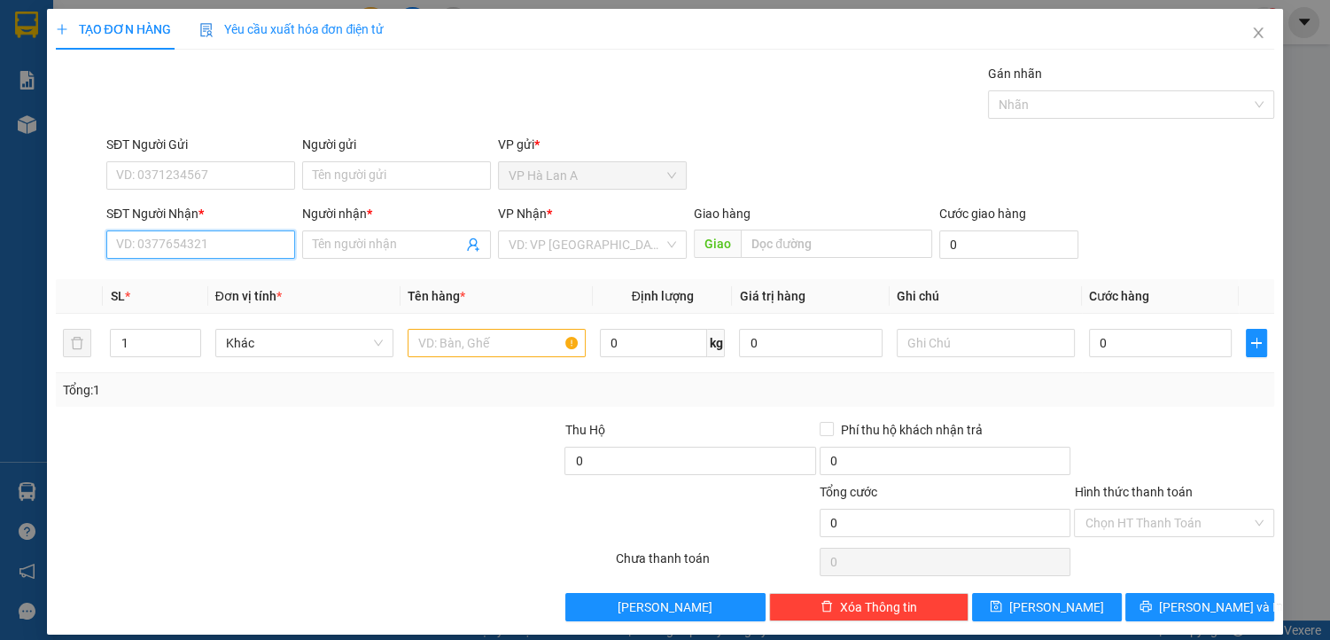
click at [179, 247] on input "SĐT Người Nhận *" at bounding box center [200, 244] width 189 height 28
drag, startPoint x: 214, startPoint y: 277, endPoint x: 245, endPoint y: 280, distance: 31.2
click at [215, 277] on div "0944506060 - trung" at bounding box center [199, 279] width 166 height 20
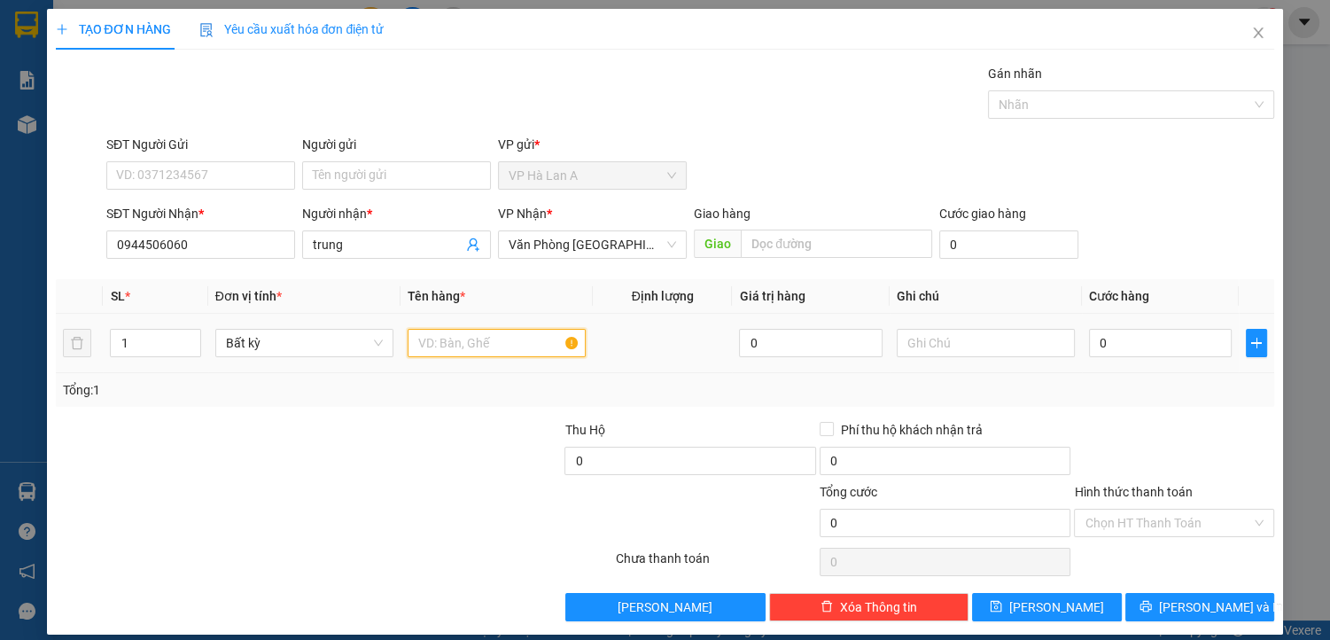
click at [433, 342] on input "text" at bounding box center [497, 343] width 178 height 28
click at [930, 342] on input "text" at bounding box center [986, 343] width 178 height 28
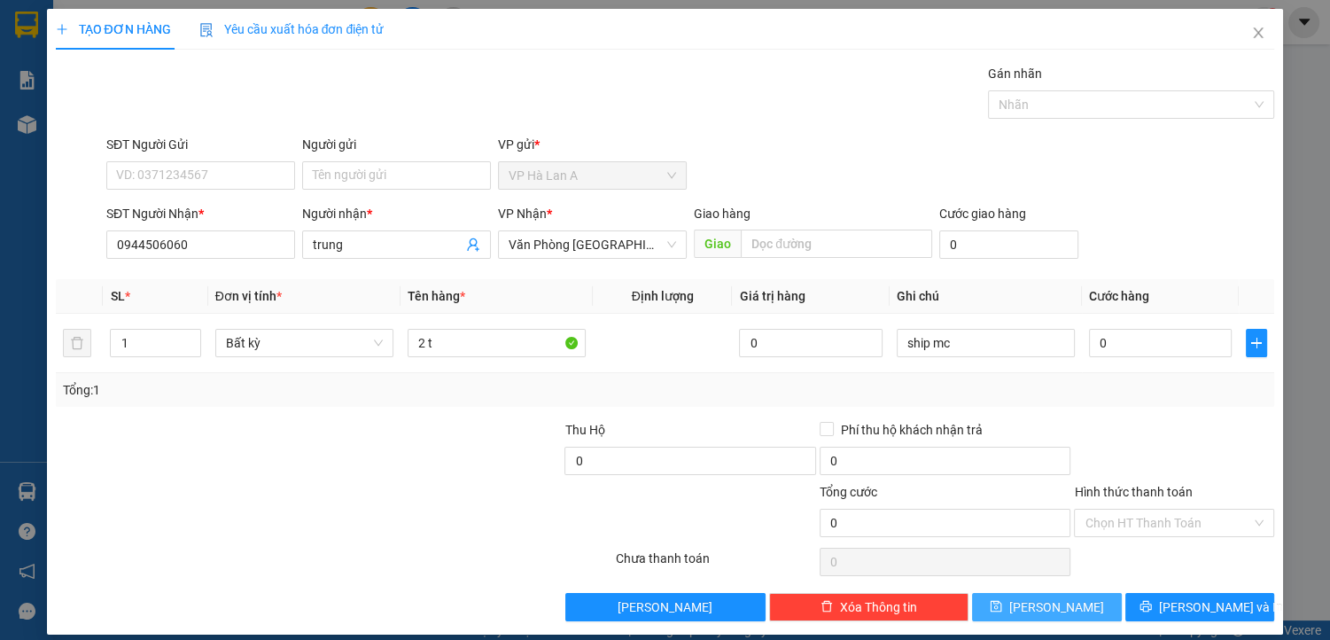
drag, startPoint x: 1053, startPoint y: 596, endPoint x: 936, endPoint y: 576, distance: 118.6
click at [1054, 597] on span "[PERSON_NAME]" at bounding box center [1057, 607] width 95 height 20
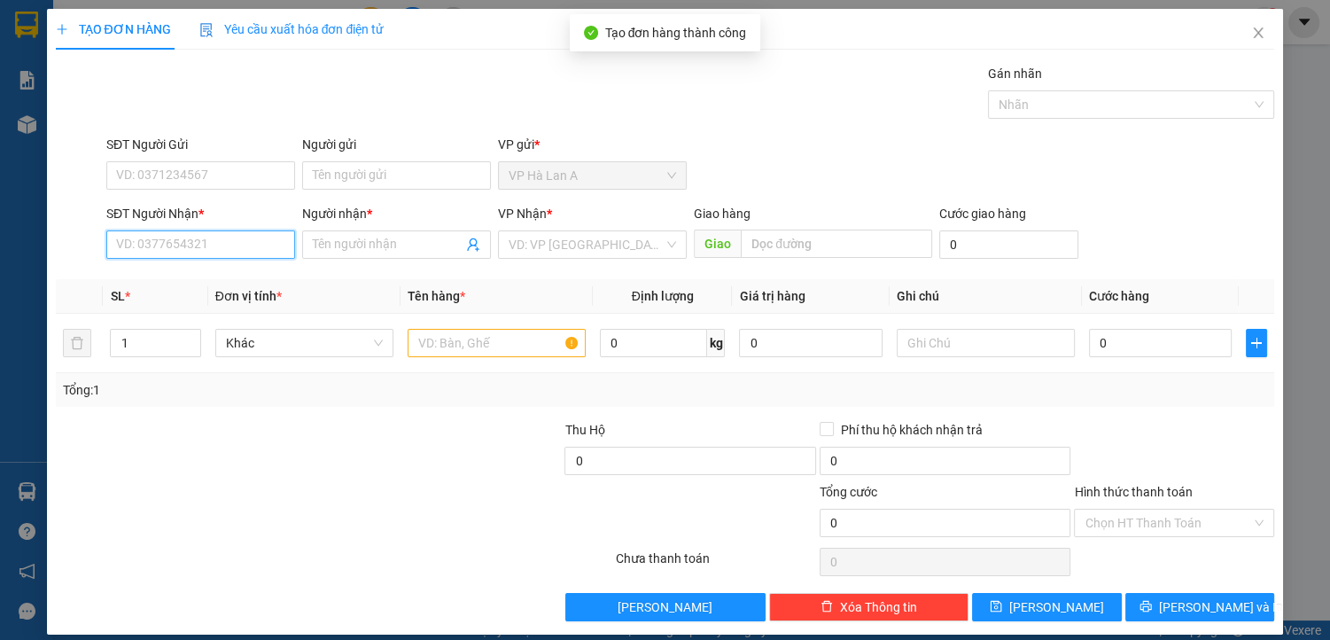
click at [250, 247] on input "SĐT Người Nhận *" at bounding box center [200, 244] width 189 height 28
click at [234, 274] on div "0983072377 - dũng" at bounding box center [199, 279] width 166 height 20
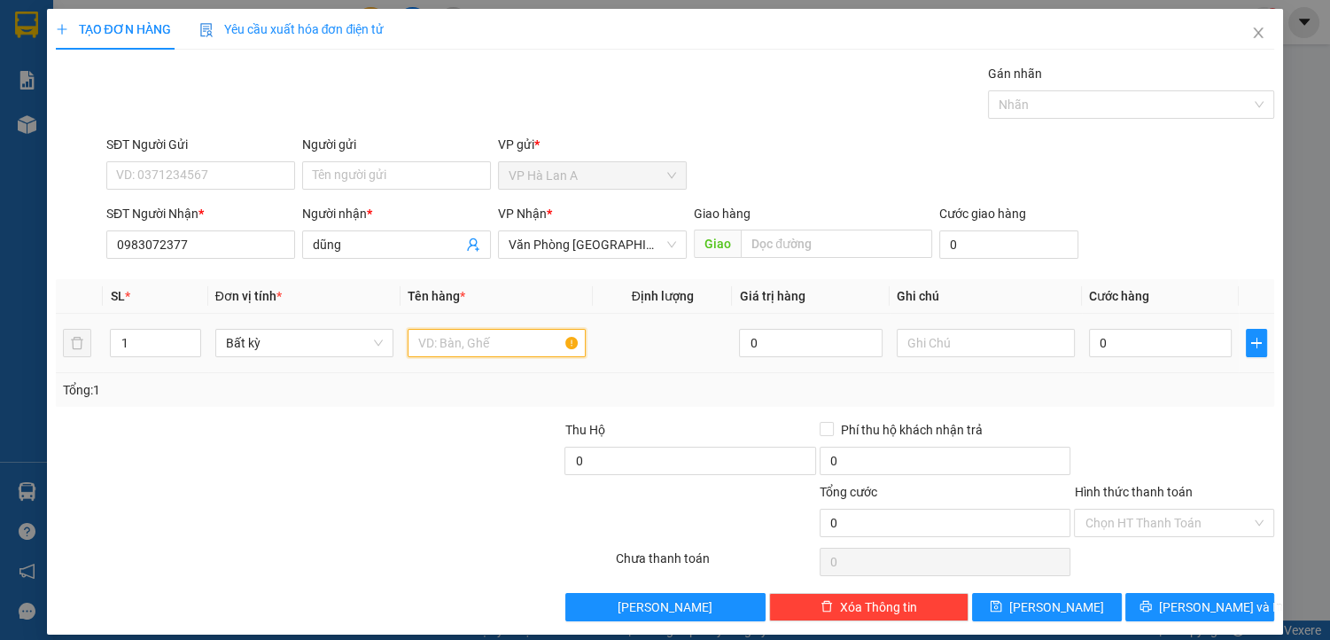
click at [422, 337] on input "text" at bounding box center [497, 343] width 178 height 28
click at [940, 343] on input "text" at bounding box center [986, 343] width 178 height 28
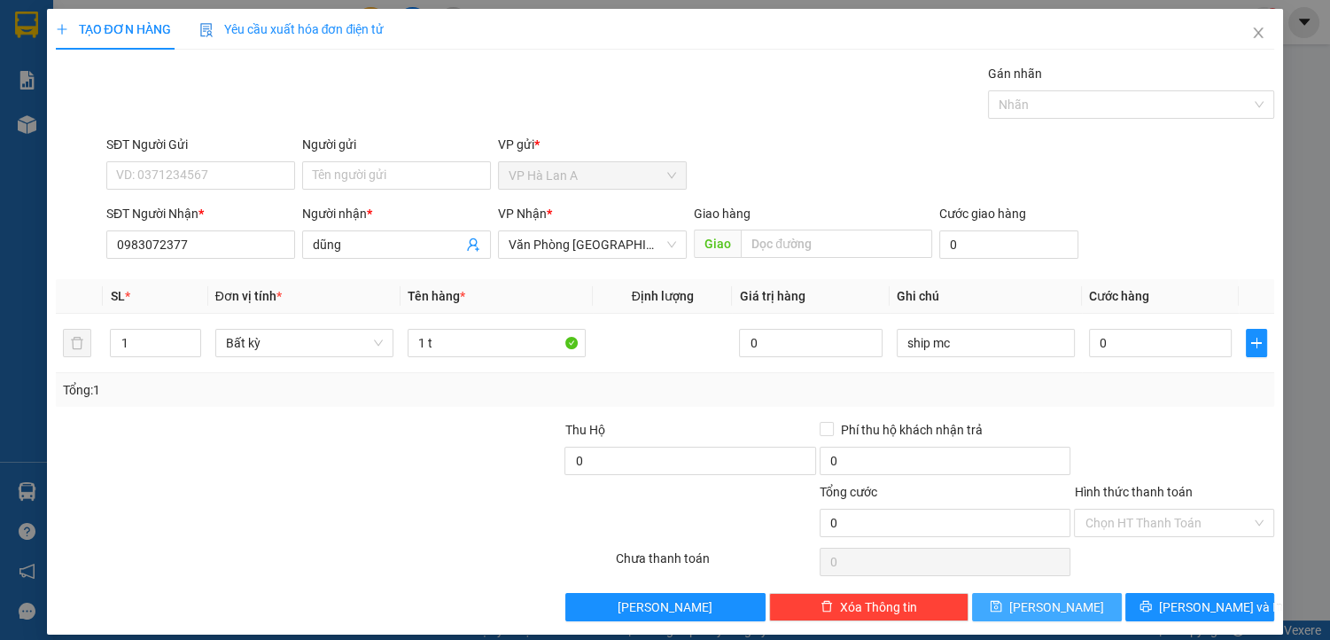
drag, startPoint x: 1050, startPoint y: 608, endPoint x: 1013, endPoint y: 579, distance: 47.3
click at [1050, 606] on span "[PERSON_NAME]" at bounding box center [1057, 607] width 95 height 20
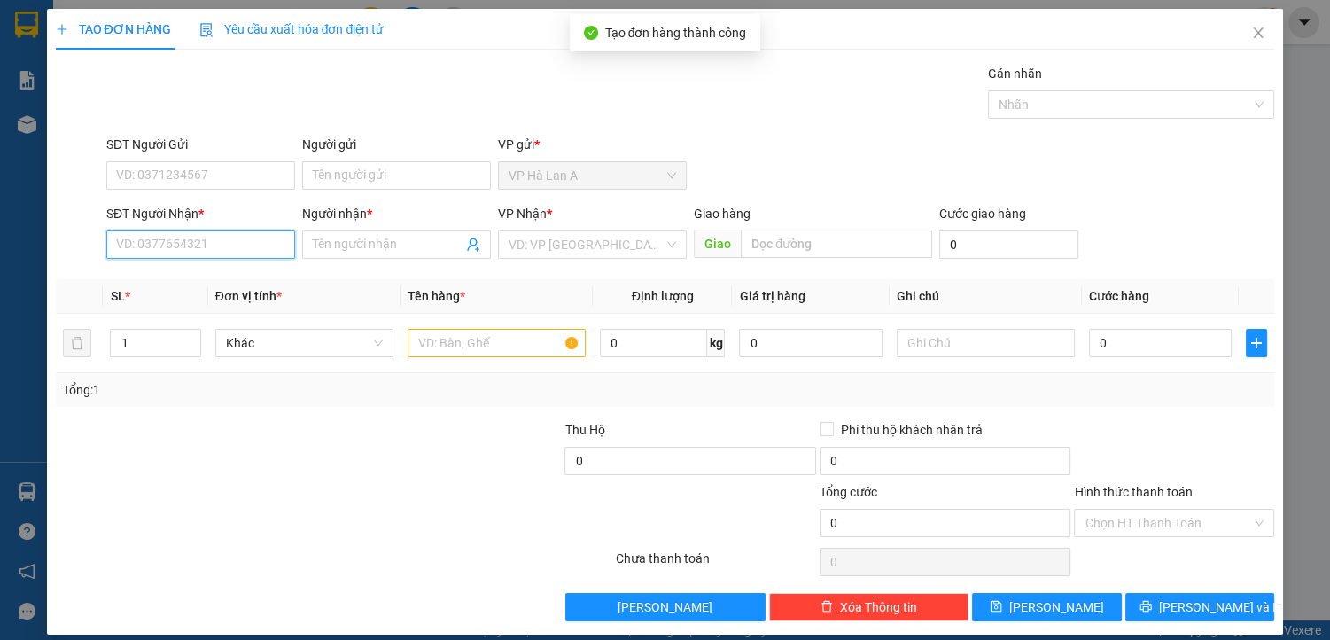
click at [216, 239] on input "SĐT Người Nhận *" at bounding box center [200, 244] width 189 height 28
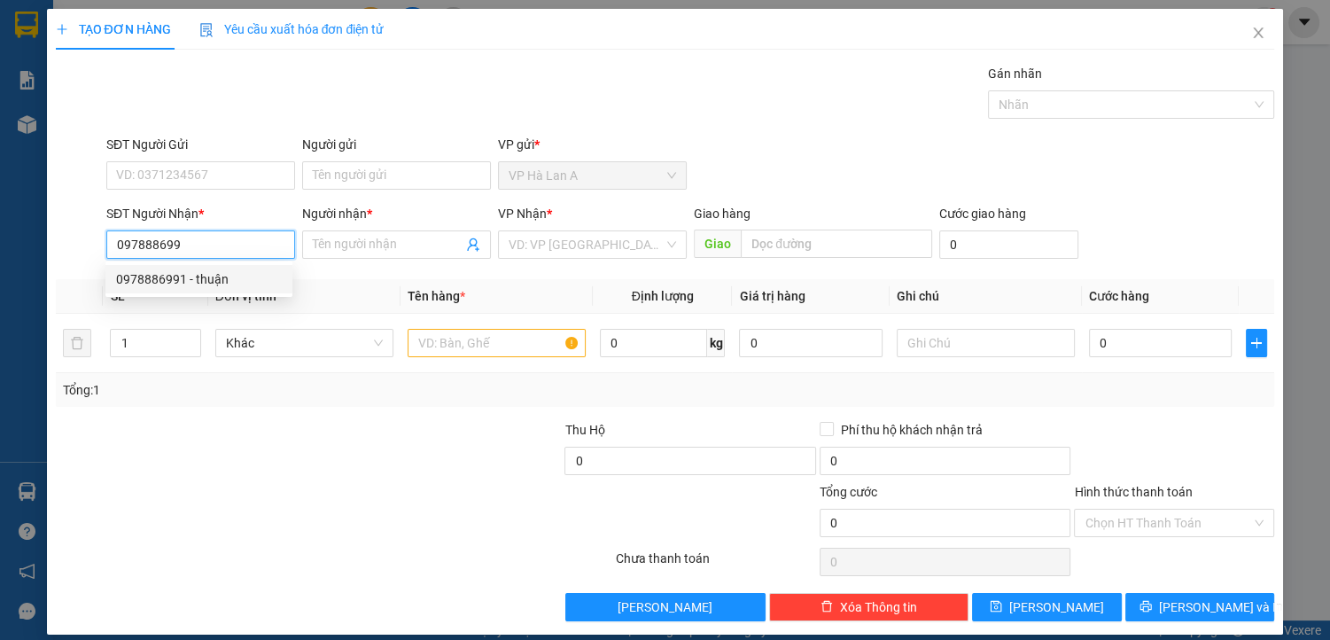
click at [243, 281] on div "0978886991 - thuận" at bounding box center [199, 279] width 166 height 20
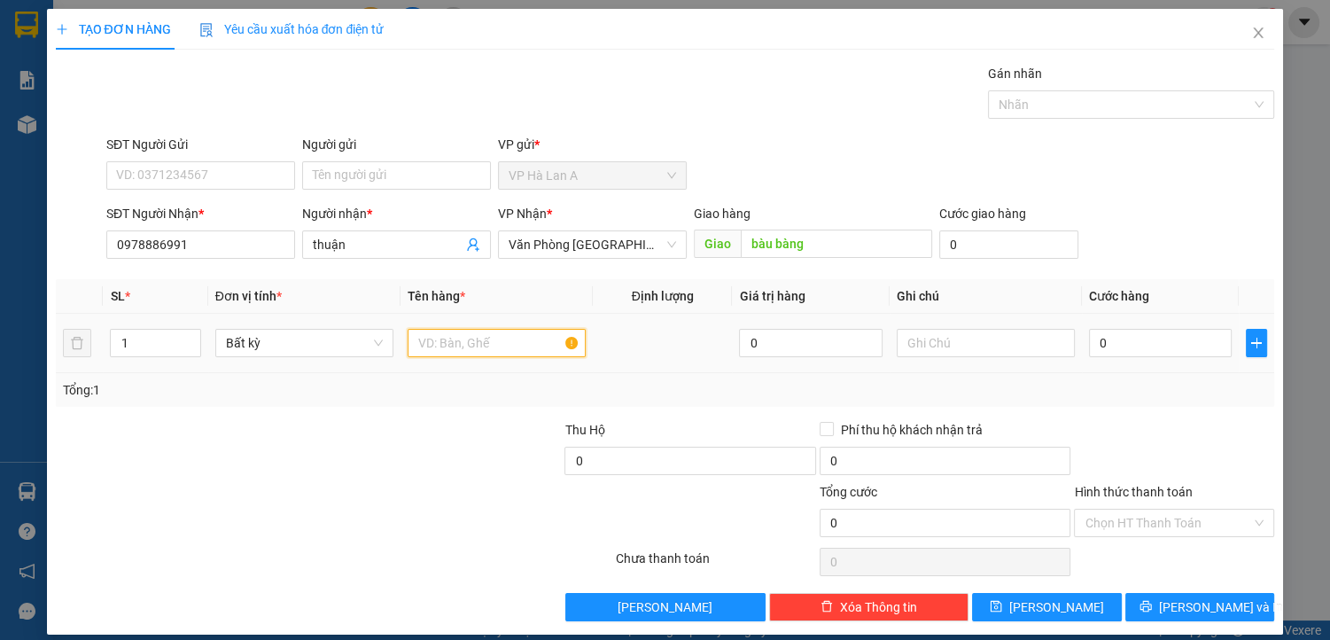
click at [480, 340] on input "text" at bounding box center [497, 343] width 178 height 28
click at [915, 347] on input "text" at bounding box center [986, 343] width 178 height 28
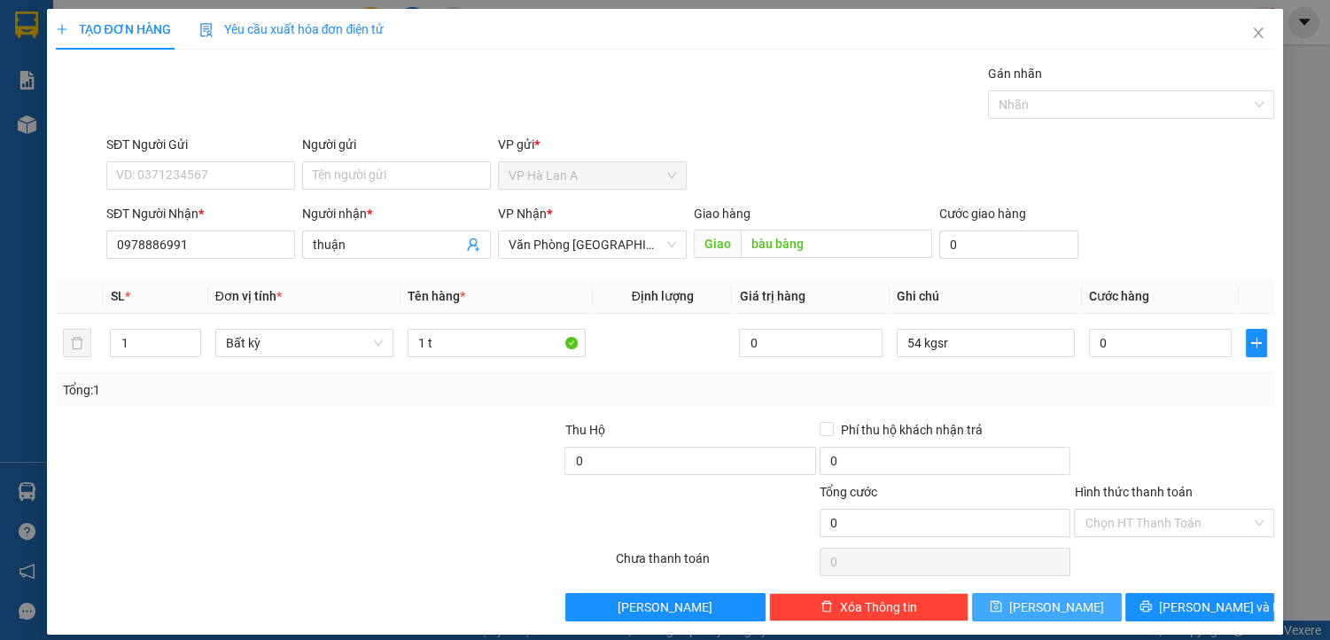
click at [1046, 604] on span "[PERSON_NAME]" at bounding box center [1057, 607] width 95 height 20
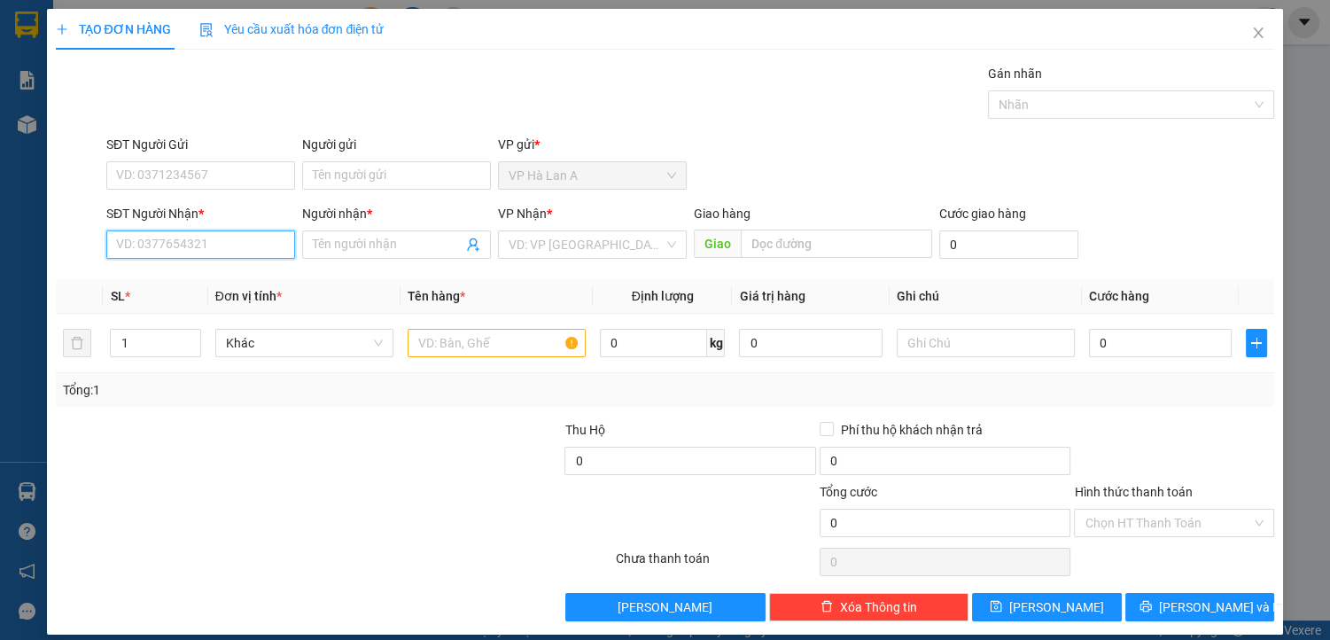
click at [209, 231] on input "SĐT Người Nhận *" at bounding box center [200, 244] width 189 height 28
click at [230, 280] on div "0772405633 - toàn" at bounding box center [199, 279] width 166 height 20
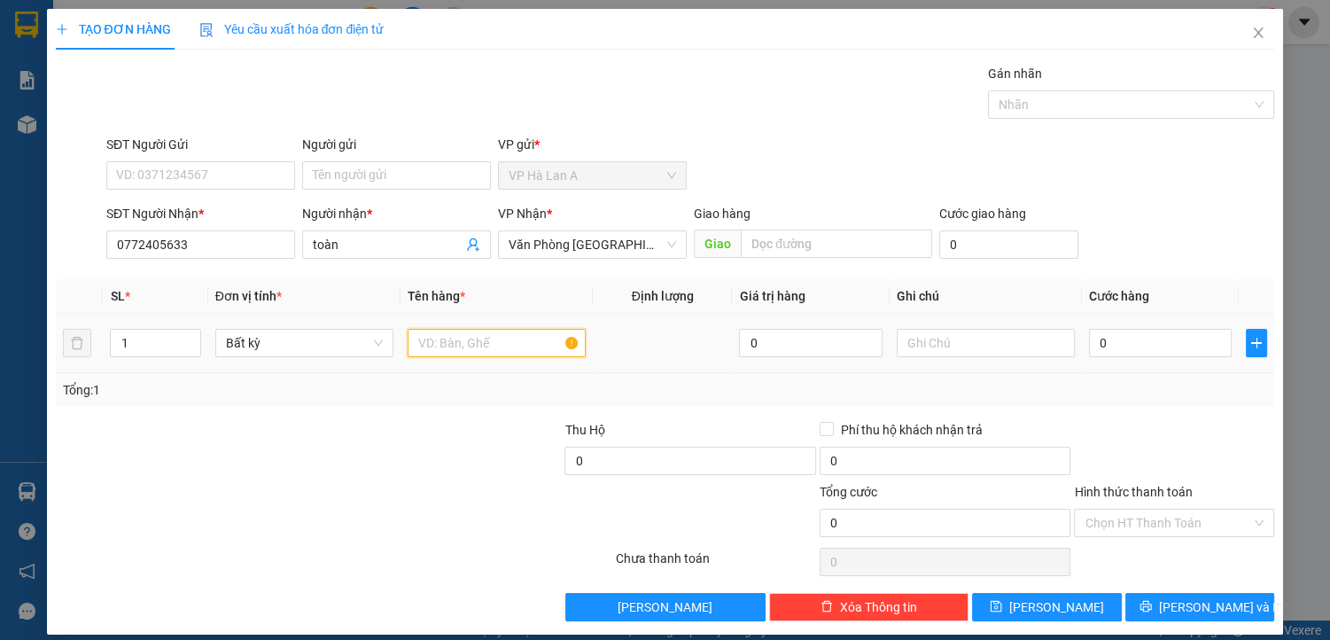
click at [453, 344] on input "text" at bounding box center [497, 343] width 178 height 28
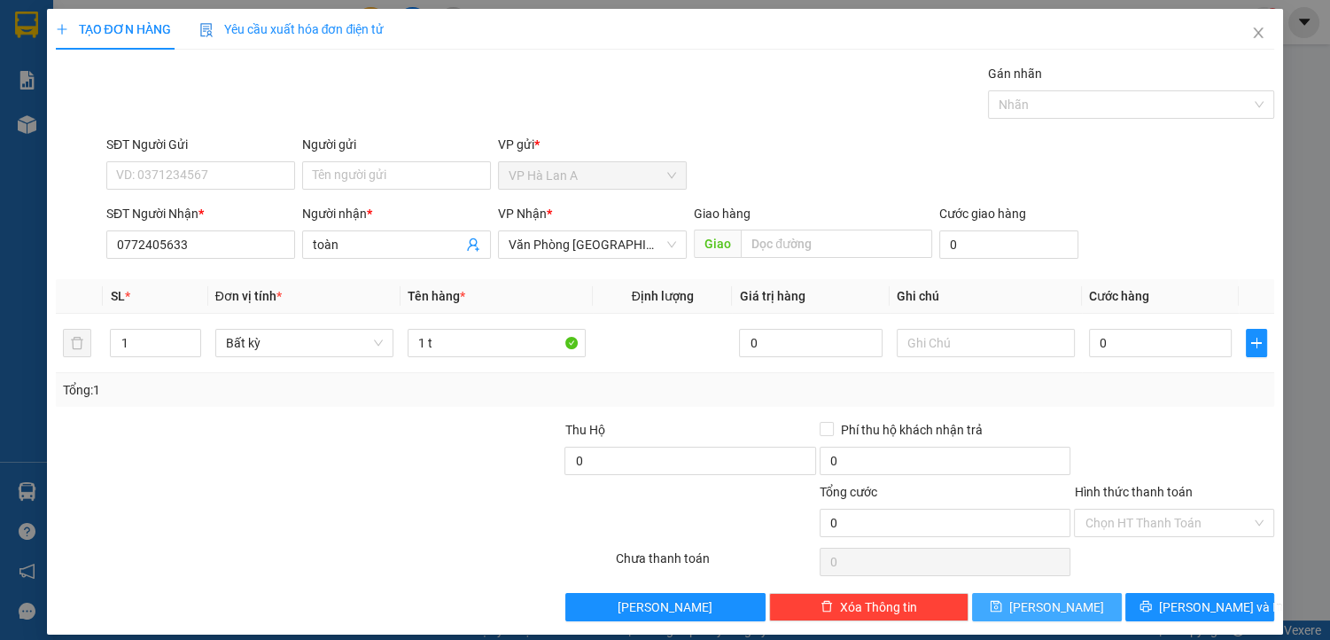
click at [1010, 600] on button "[PERSON_NAME]" at bounding box center [1046, 607] width 149 height 28
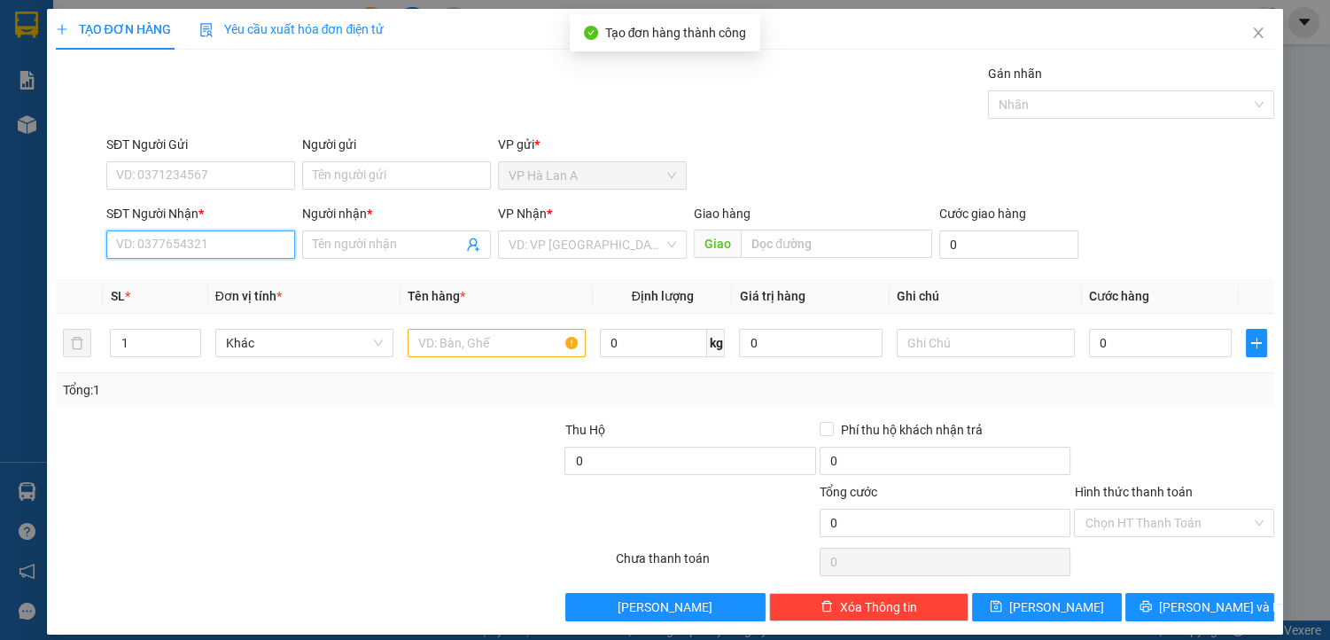
click at [212, 252] on input "SĐT Người Nhận *" at bounding box center [200, 244] width 189 height 28
click at [248, 288] on div "0922830306 - ân" at bounding box center [199, 279] width 166 height 20
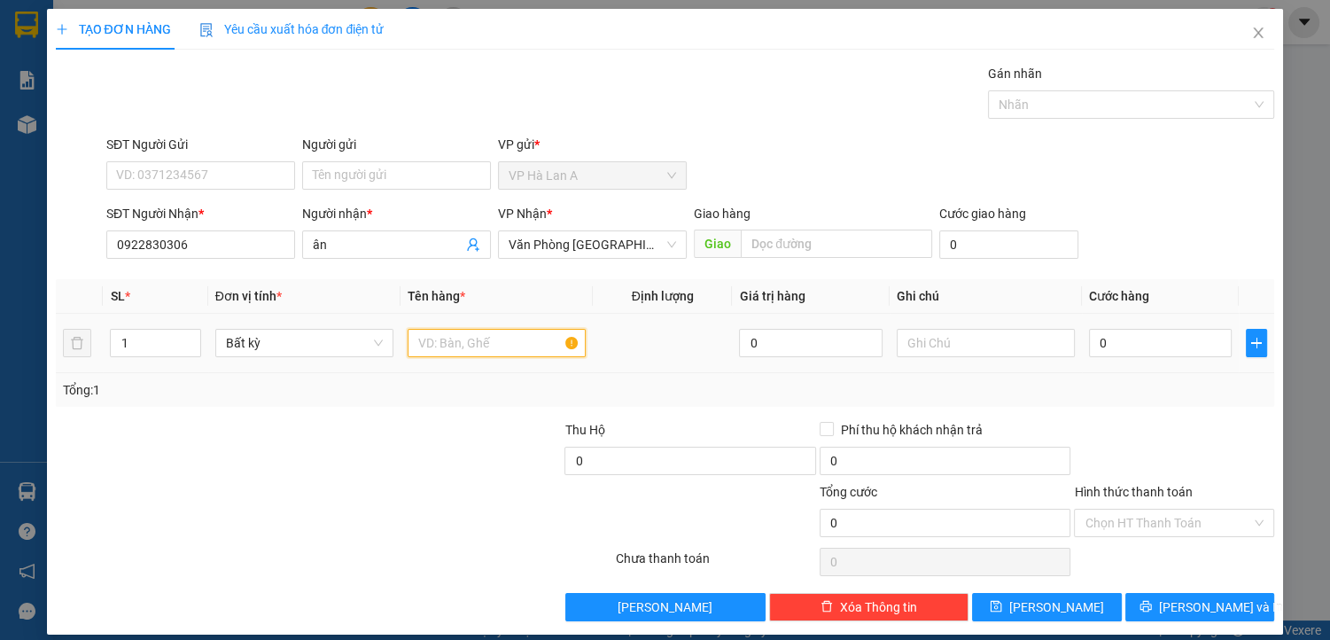
click at [452, 341] on input "text" at bounding box center [497, 343] width 178 height 28
click at [1143, 346] on input "0" at bounding box center [1161, 343] width 144 height 28
click at [1107, 511] on input "Hình thức thanh toán" at bounding box center [1168, 523] width 167 height 27
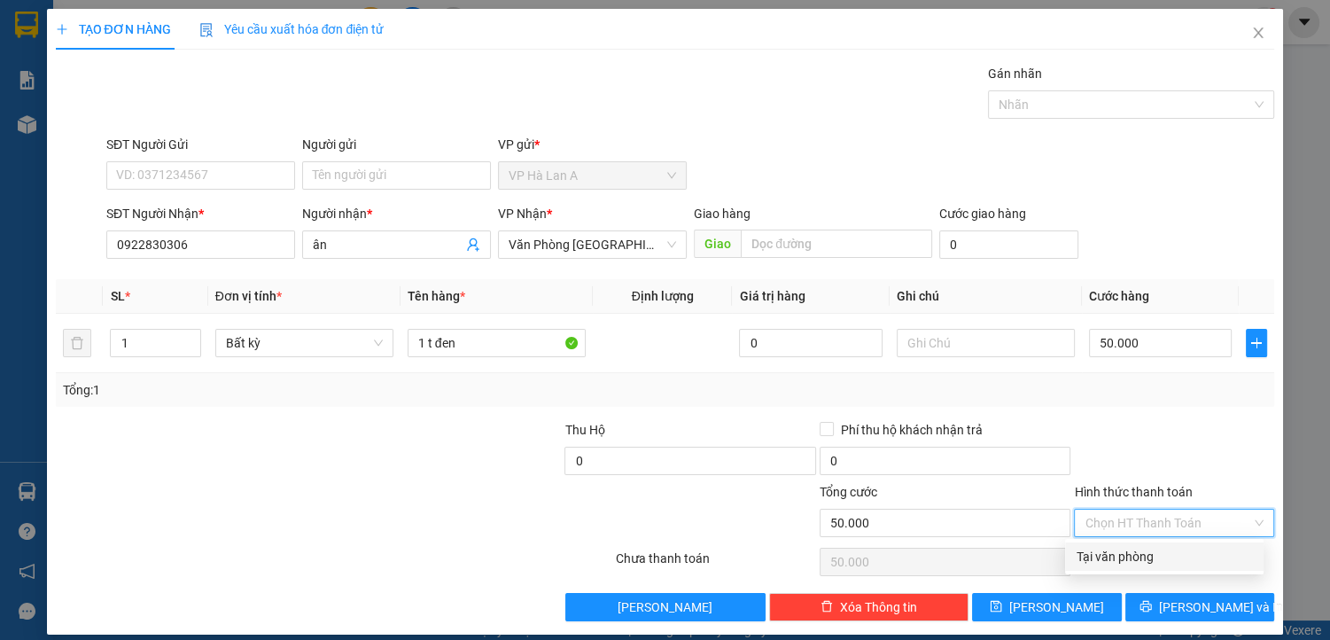
click at [1119, 553] on div "Tại văn phòng" at bounding box center [1164, 557] width 177 height 20
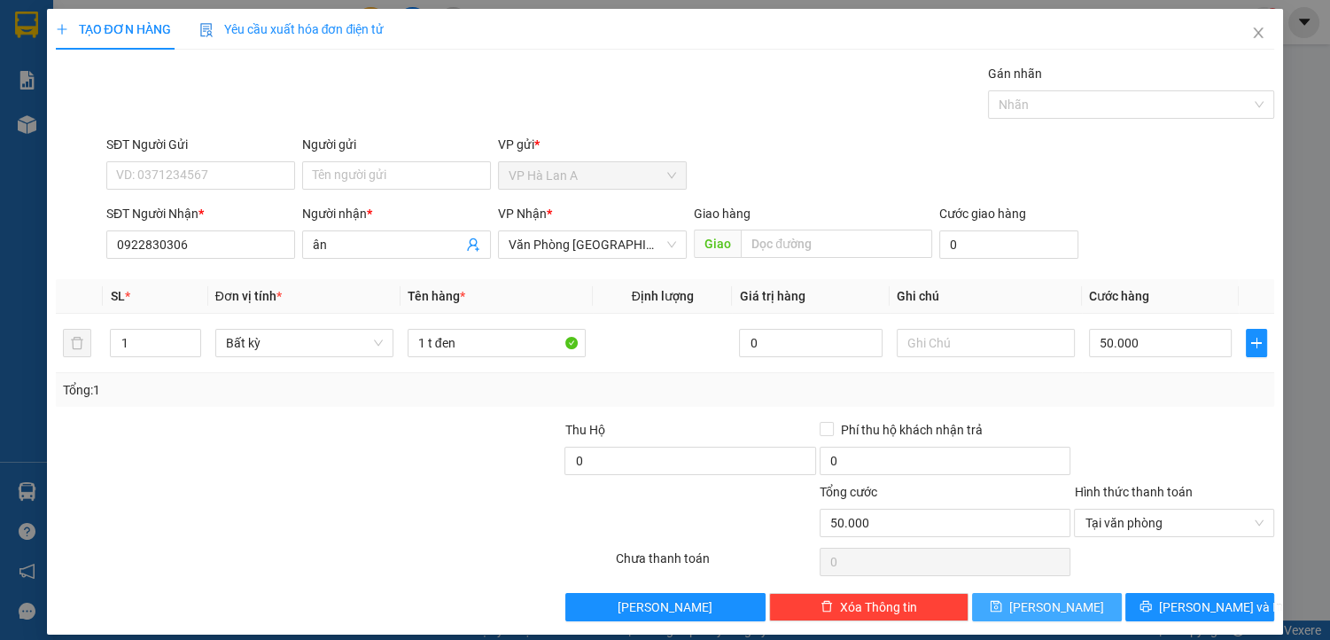
click at [1038, 604] on span "[PERSON_NAME]" at bounding box center [1057, 607] width 95 height 20
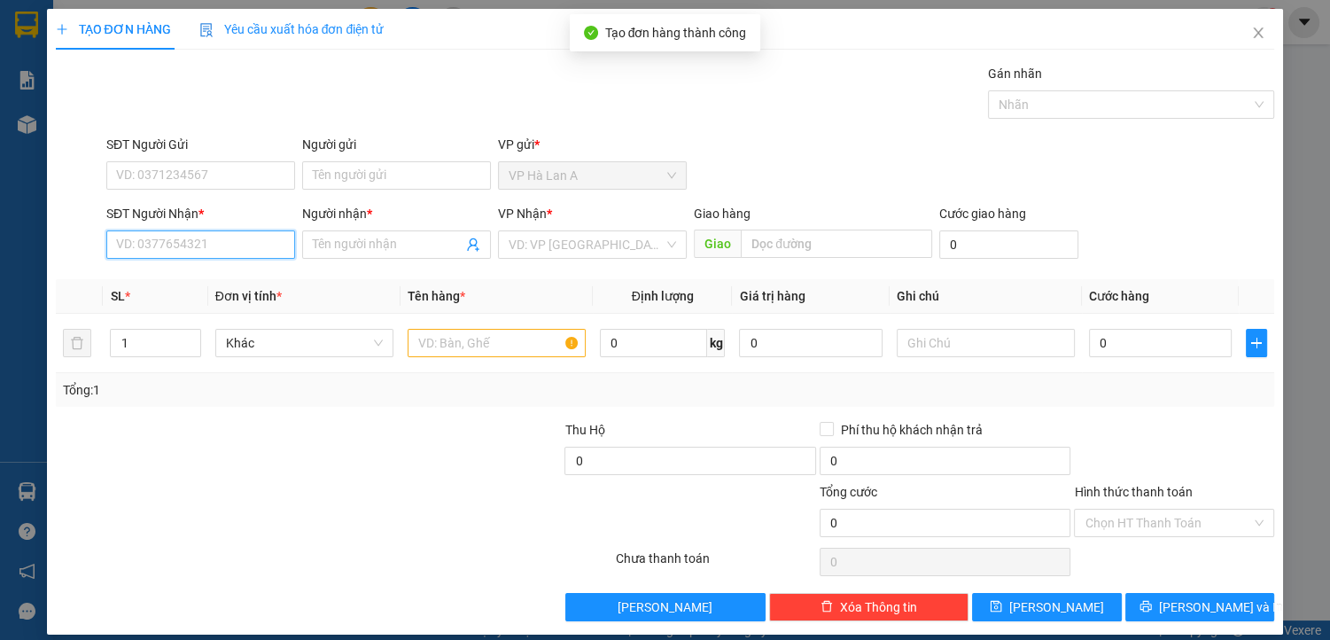
click at [206, 246] on input "SĐT Người Nhận *" at bounding box center [200, 244] width 189 height 28
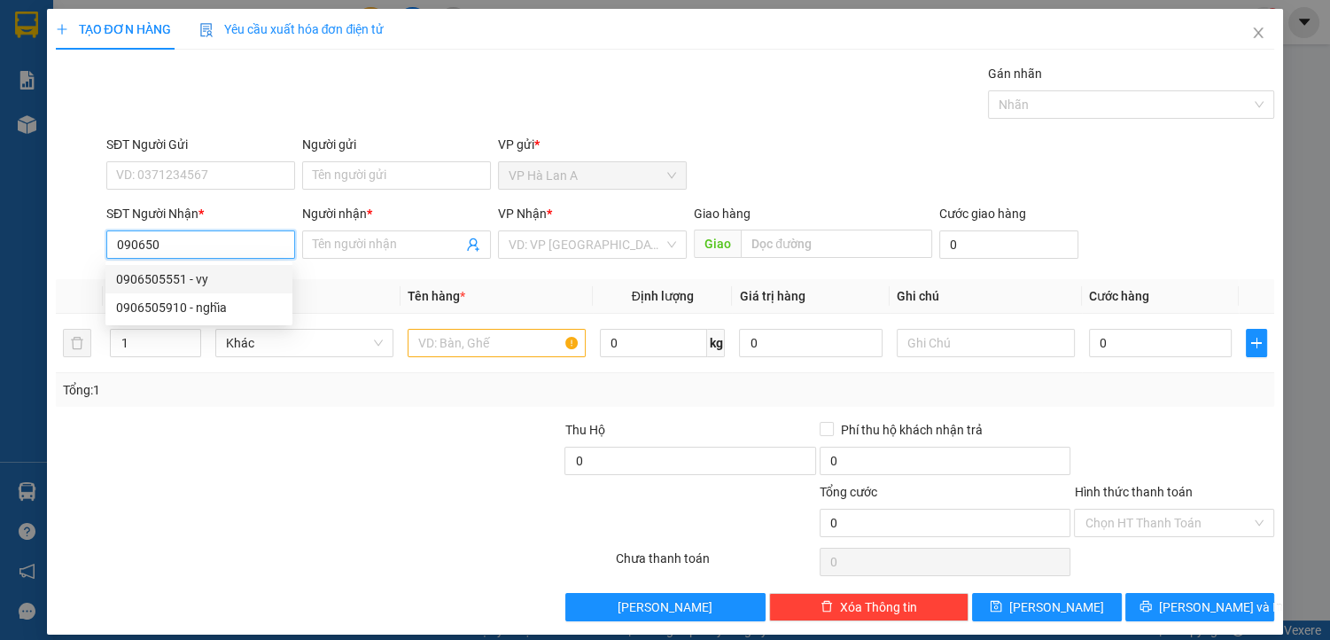
click at [215, 281] on div "0906505551 - vy" at bounding box center [199, 279] width 166 height 20
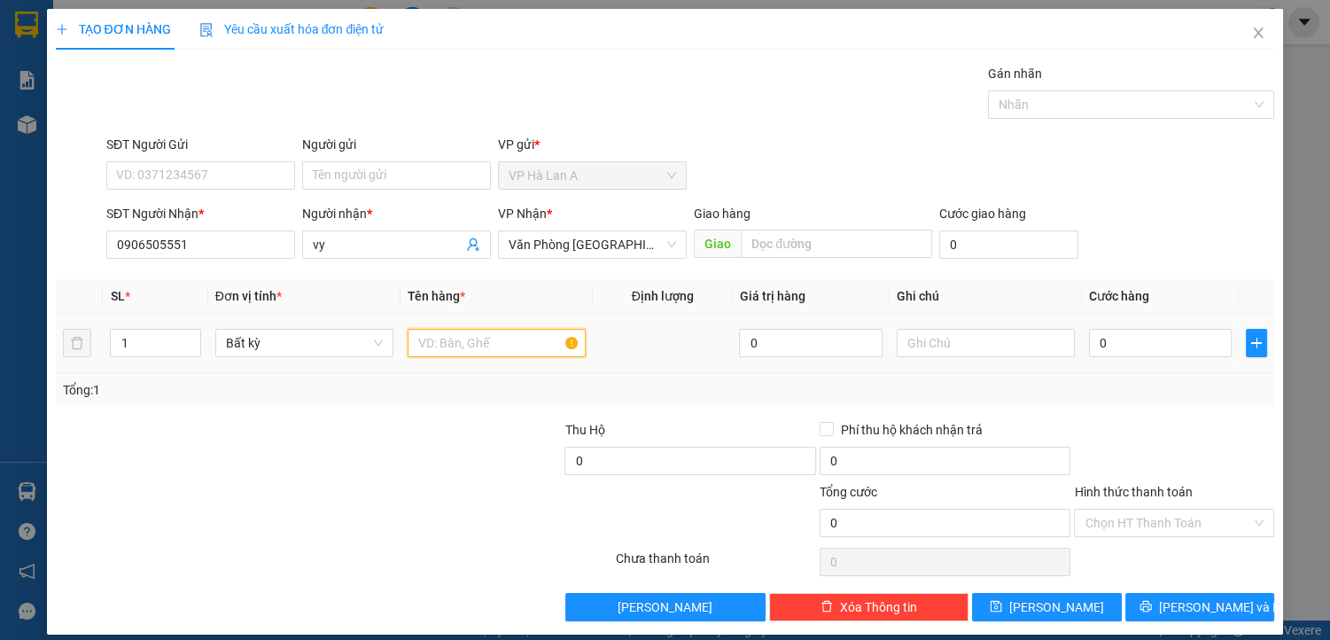
click at [464, 354] on input "text" at bounding box center [497, 343] width 178 height 28
click at [1147, 340] on input "0" at bounding box center [1161, 343] width 144 height 28
click at [1127, 521] on input "Hình thức thanh toán" at bounding box center [1168, 523] width 167 height 27
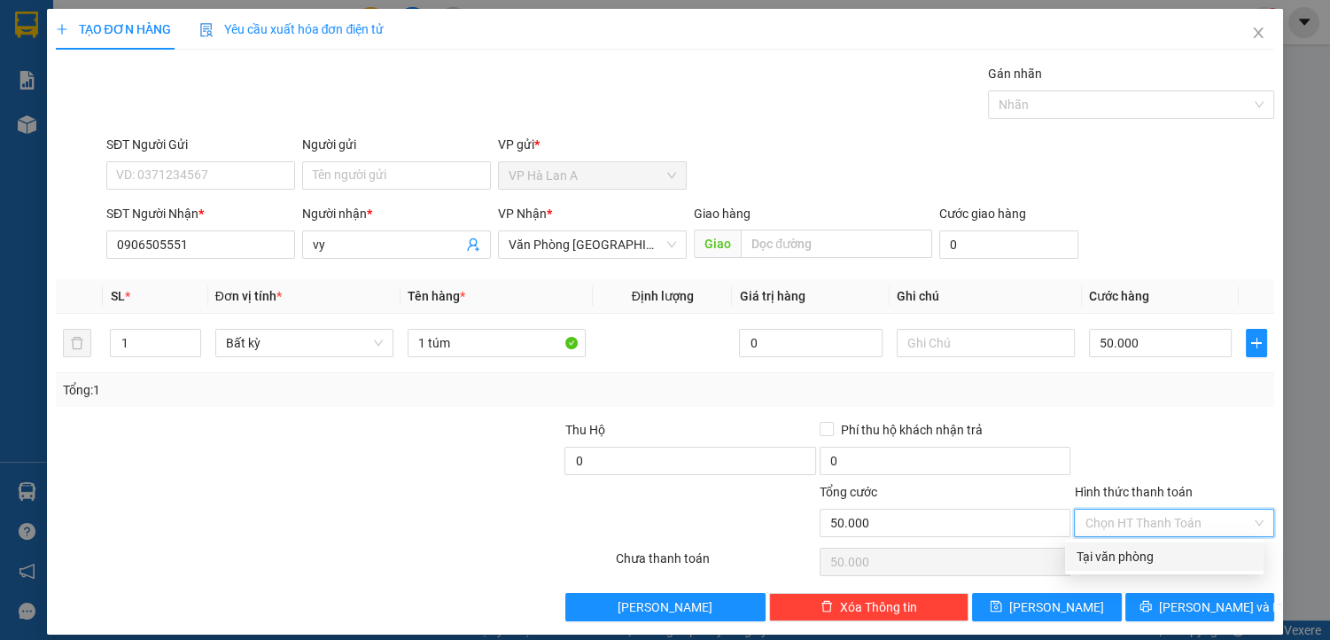
click at [1112, 559] on div "Tại văn phòng" at bounding box center [1164, 557] width 177 height 20
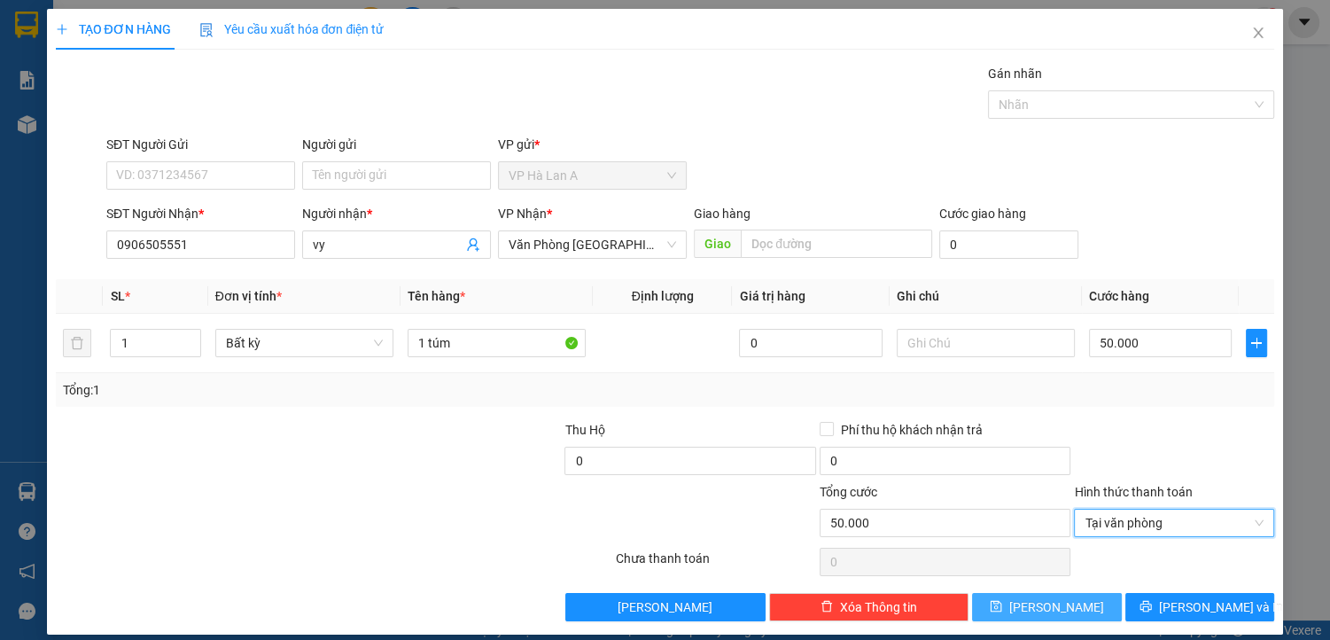
click at [1066, 604] on button "[PERSON_NAME]" at bounding box center [1046, 607] width 149 height 28
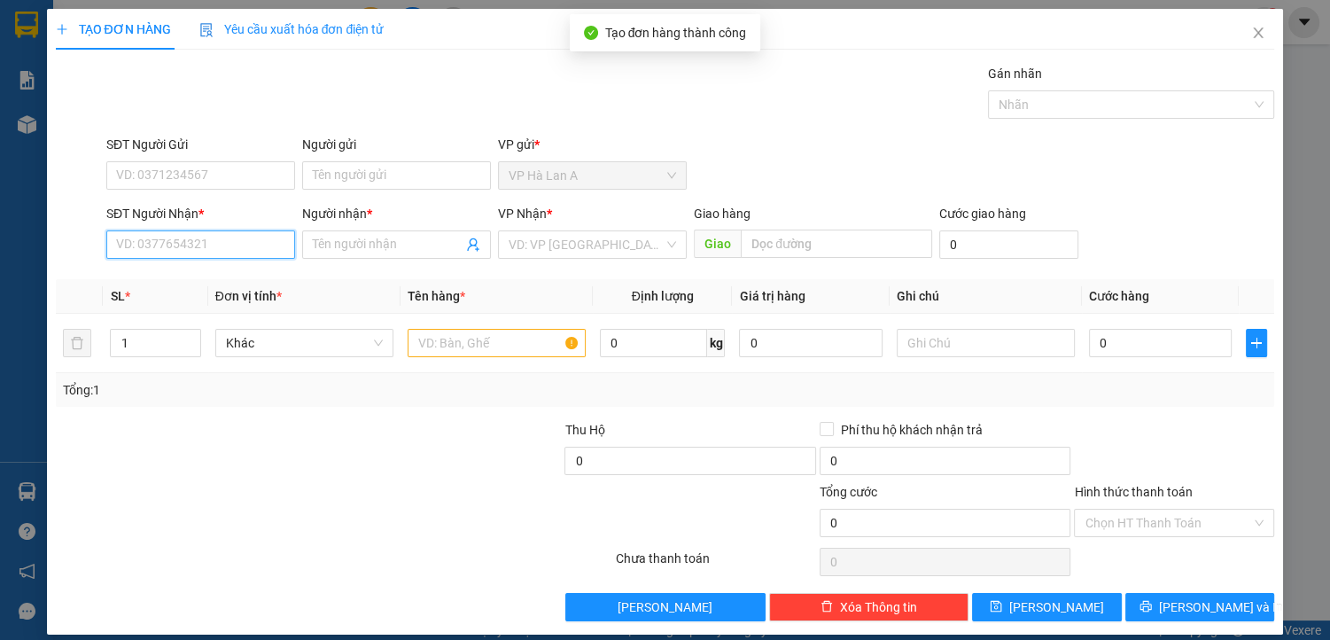
click at [192, 246] on input "SĐT Người Nhận *" at bounding box center [200, 244] width 189 height 28
click at [209, 277] on div "0123456789 - cô thơ" at bounding box center [199, 279] width 166 height 20
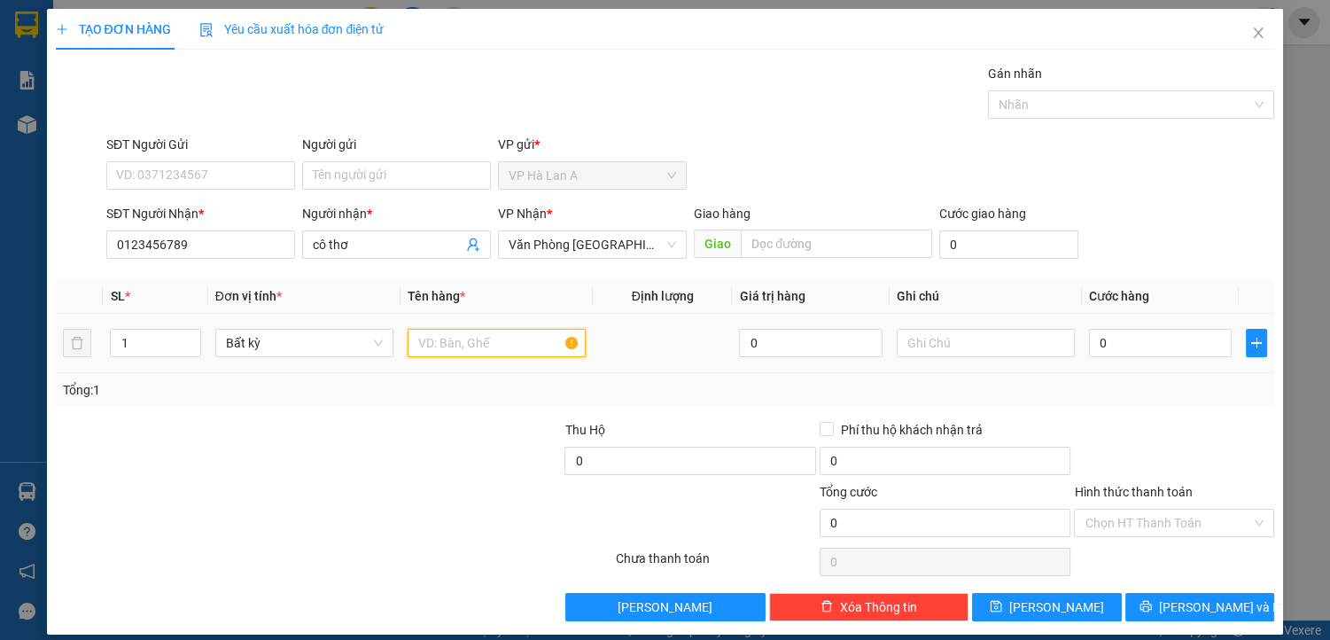
click at [449, 344] on input "text" at bounding box center [497, 343] width 178 height 28
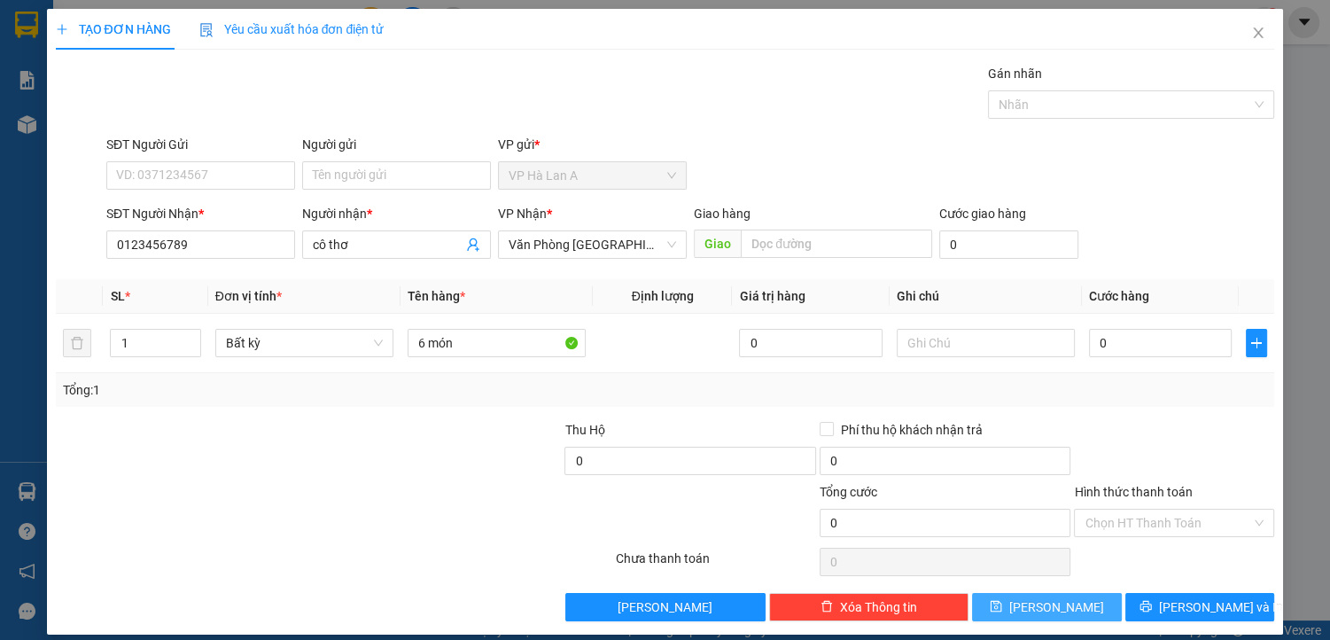
click at [1073, 599] on button "[PERSON_NAME]" at bounding box center [1046, 607] width 149 height 28
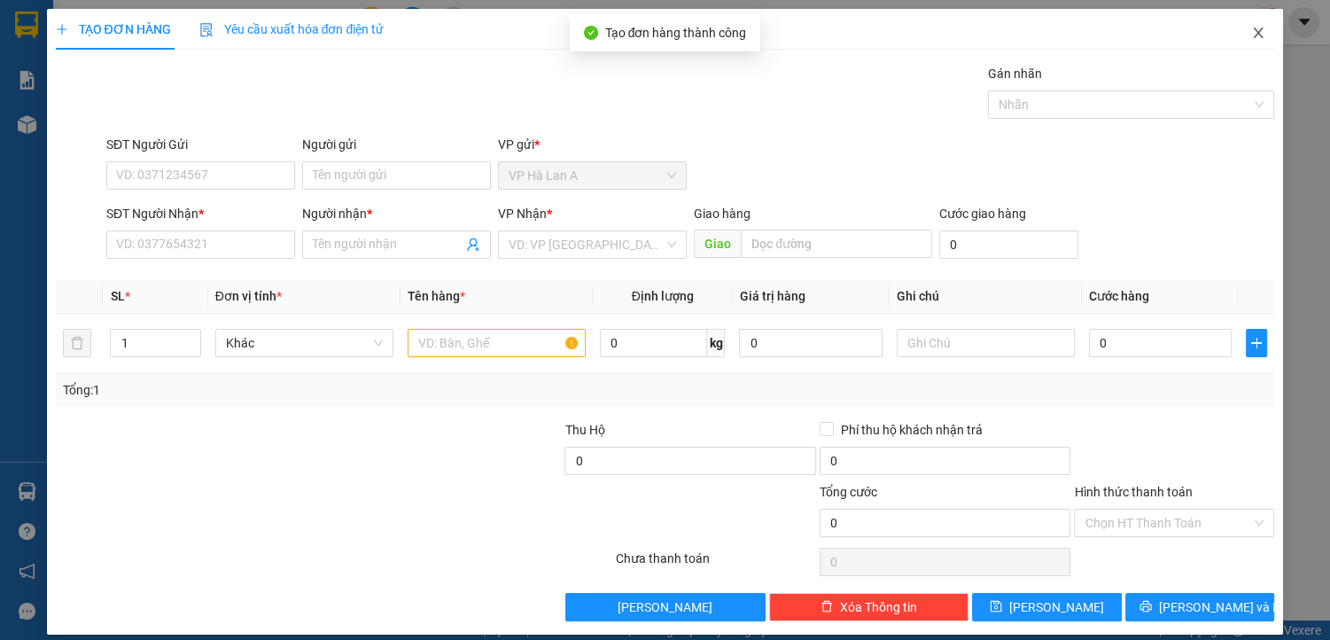
click at [1254, 33] on icon "close" at bounding box center [1259, 32] width 10 height 11
